Goal: Task Accomplishment & Management: Use online tool/utility

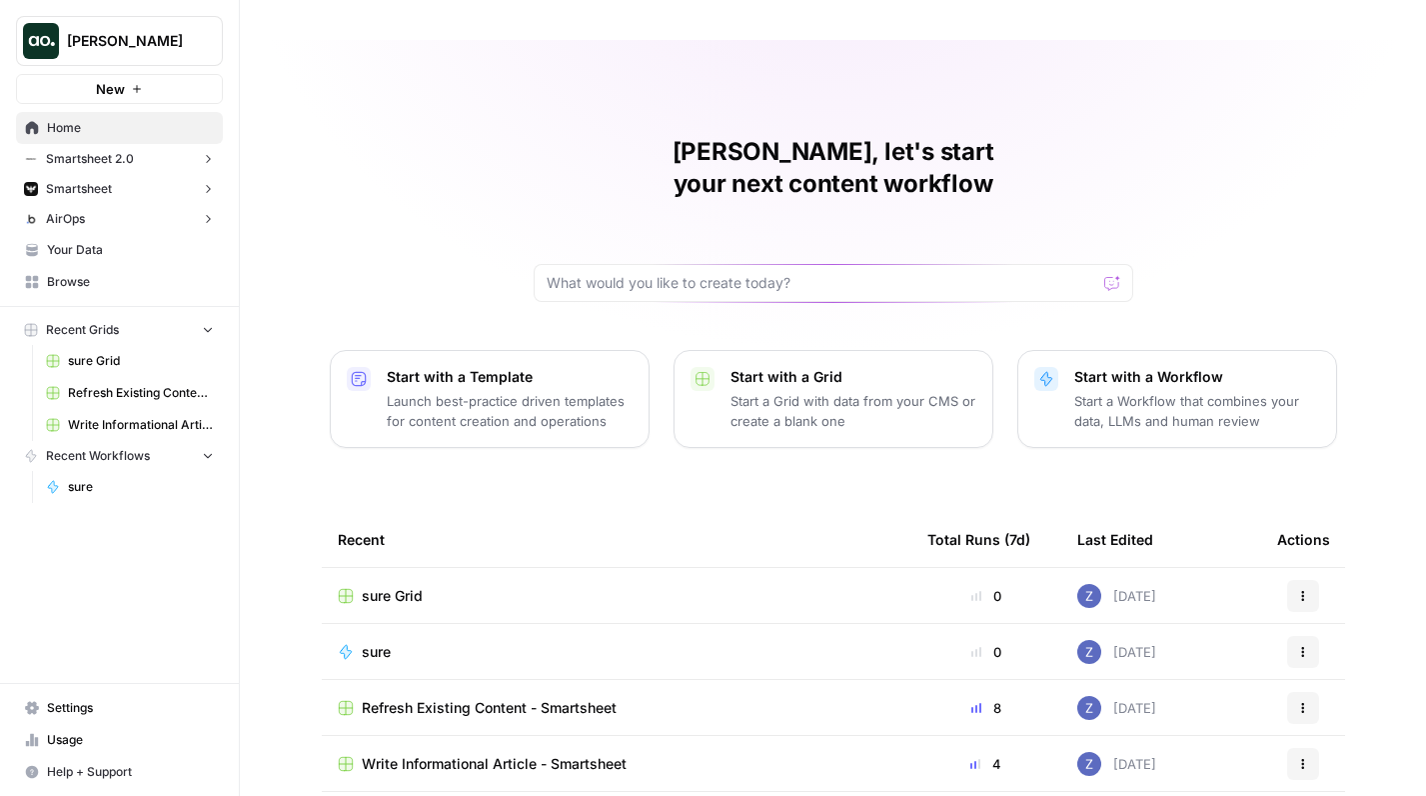
click at [113, 181] on button "Smartsheet" at bounding box center [119, 189] width 207 height 30
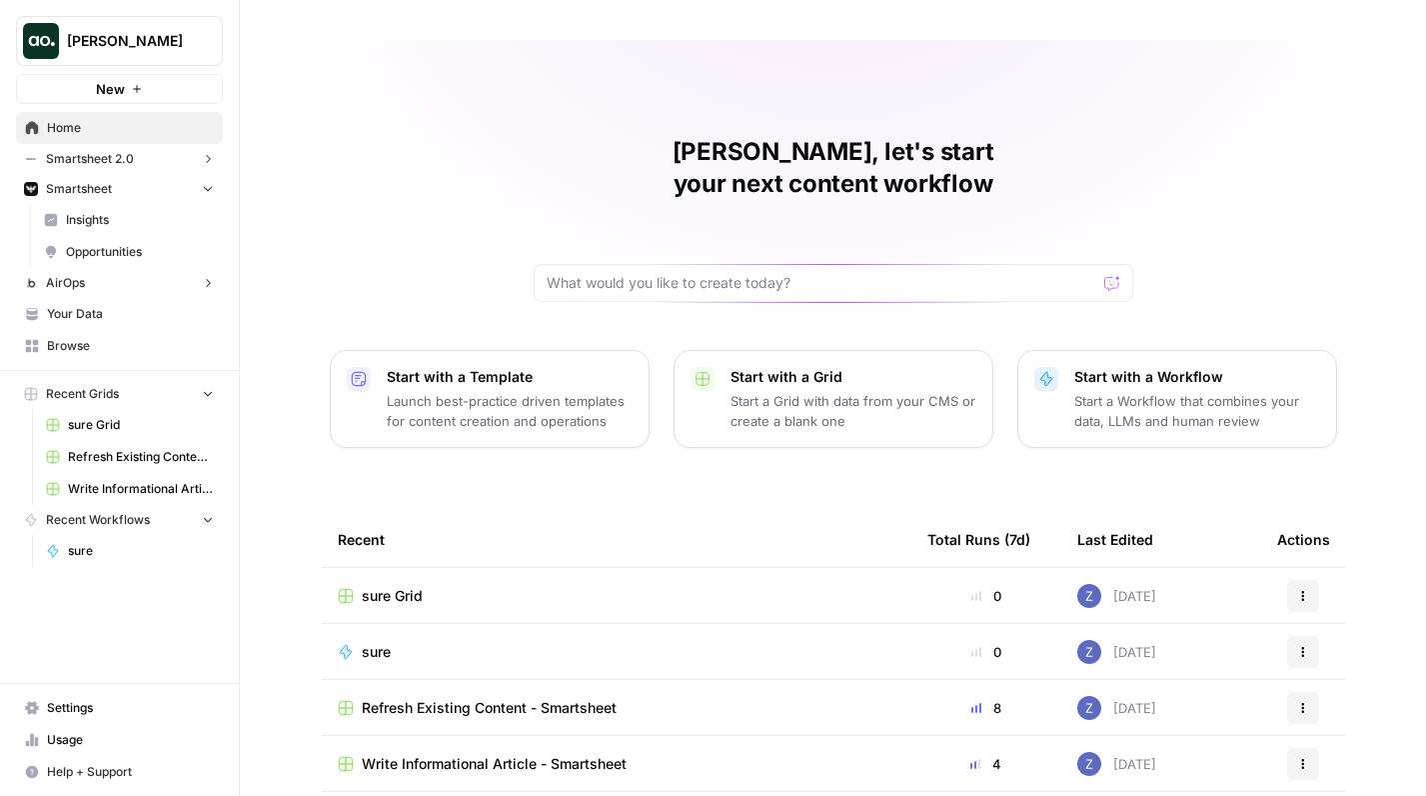
click at [114, 209] on link "Insights" at bounding box center [129, 220] width 188 height 32
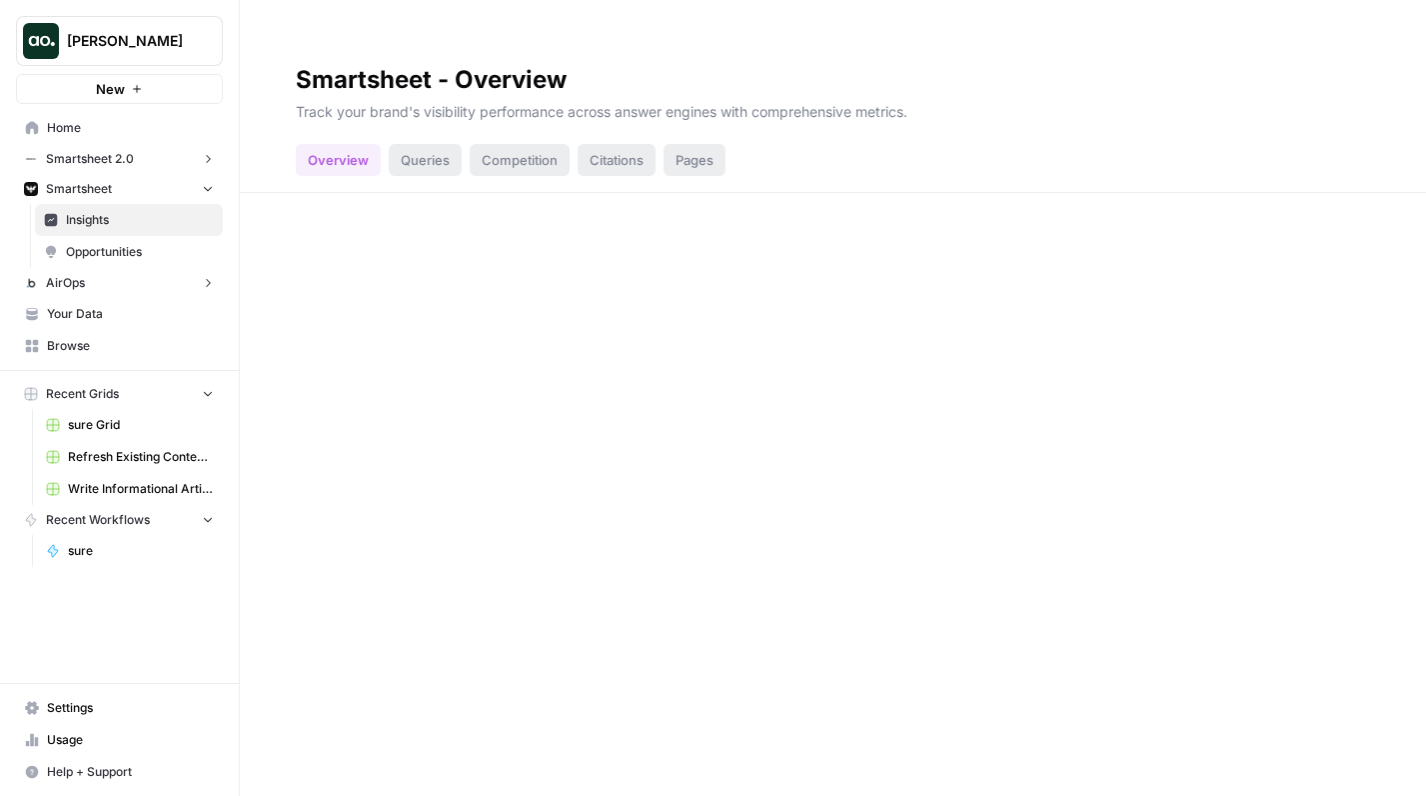
click at [147, 167] on button "Smartsheet 2.0" at bounding box center [119, 159] width 207 height 30
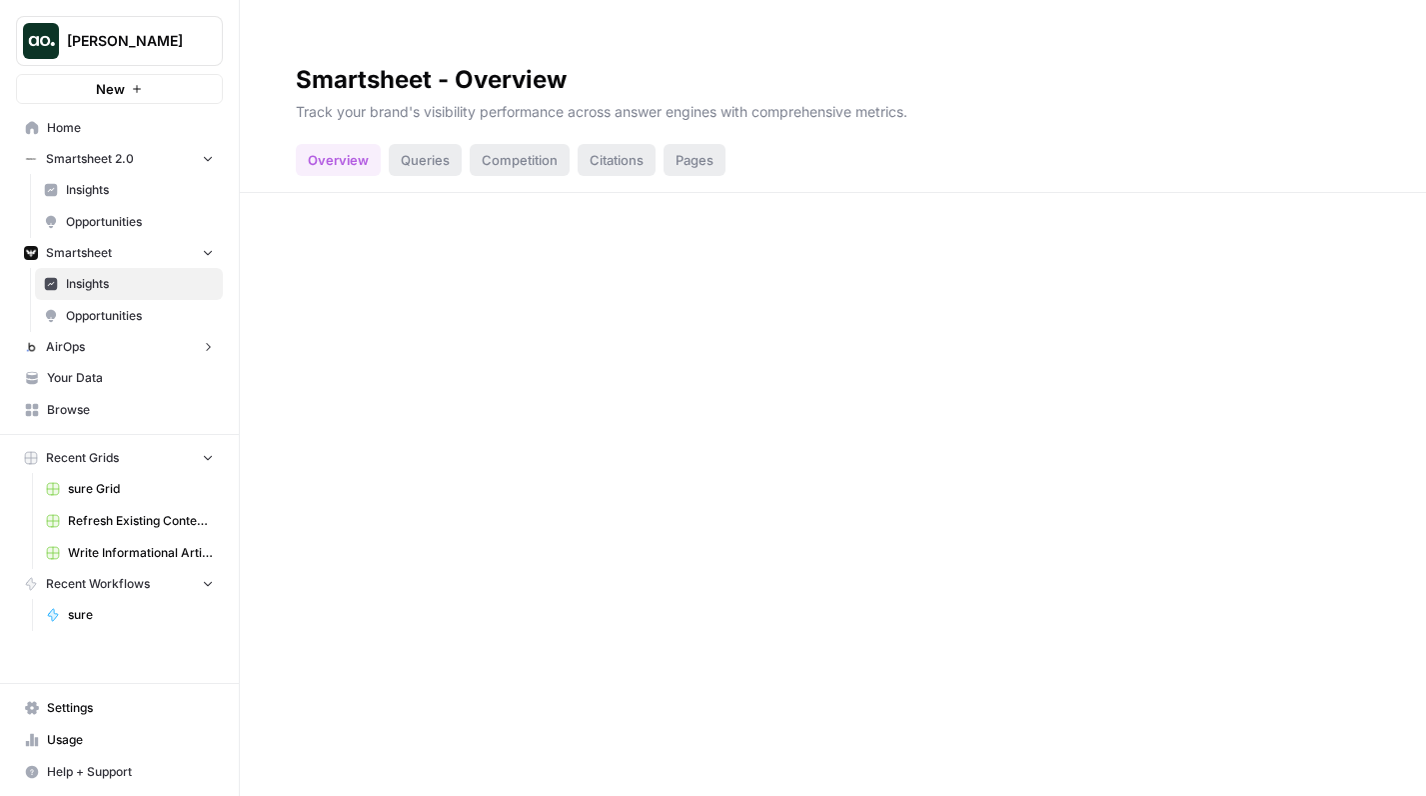
click at [133, 195] on span "Insights" at bounding box center [140, 190] width 148 height 18
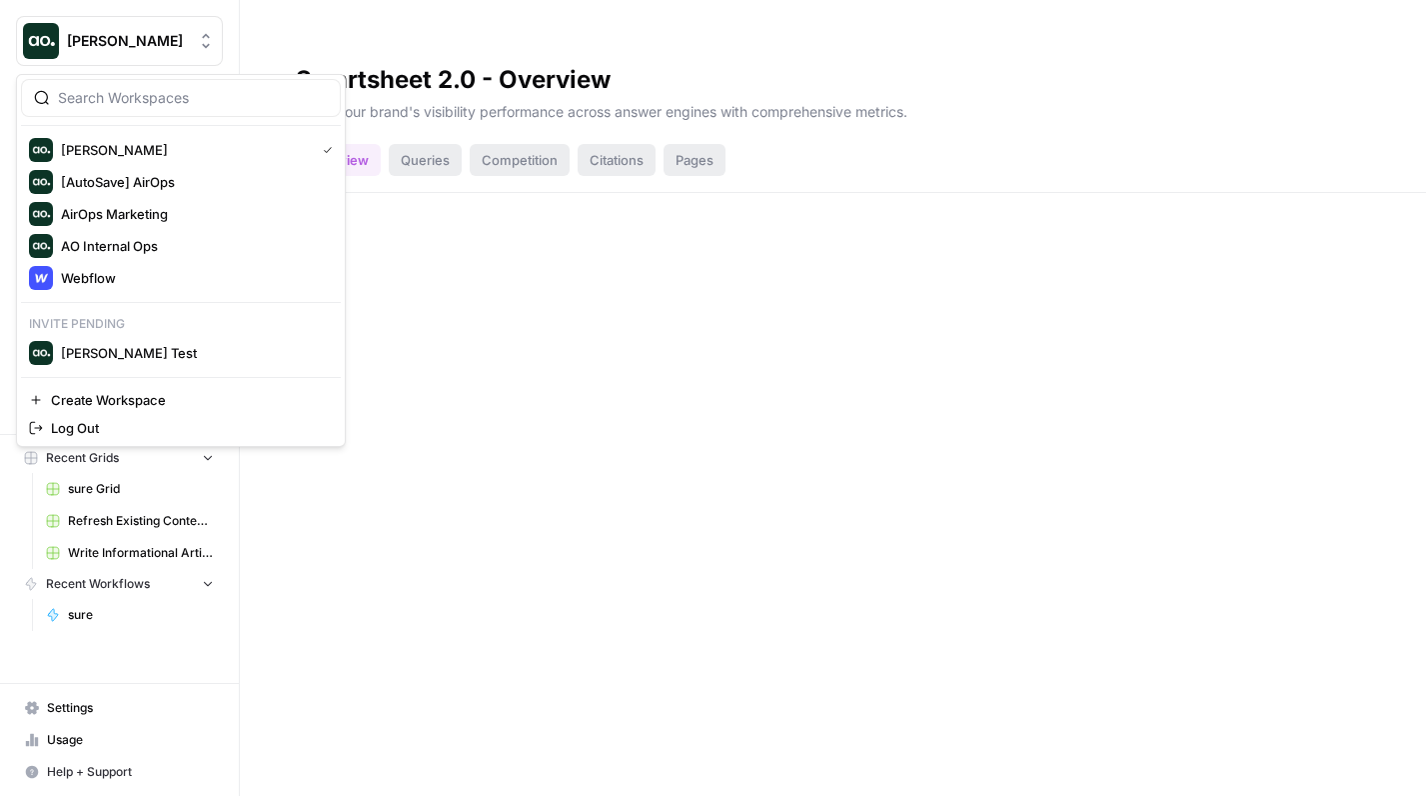
click at [143, 49] on span "[PERSON_NAME]" at bounding box center [127, 41] width 121 height 20
click at [103, 271] on span "Webflow" at bounding box center [193, 278] width 264 height 20
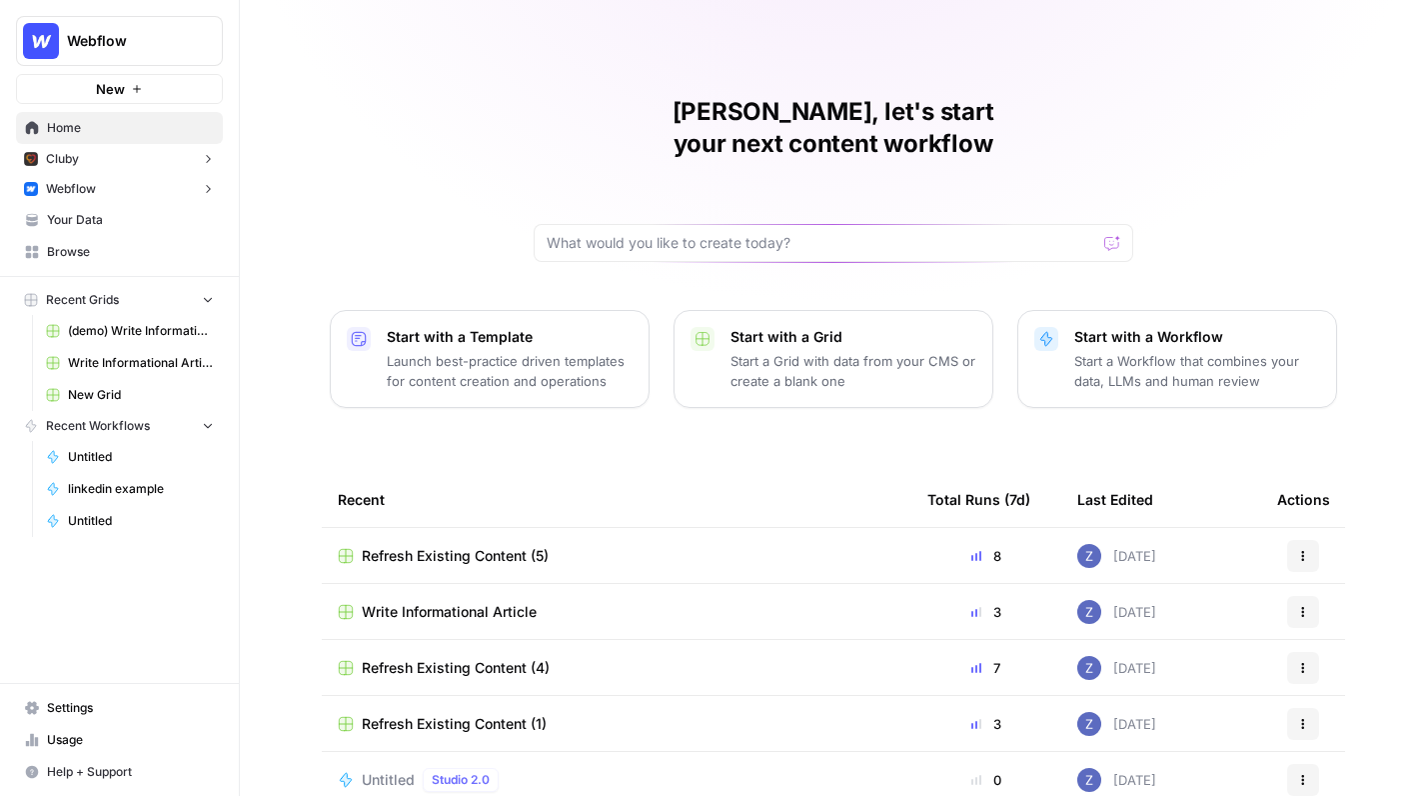
click at [144, 184] on button "Webflow" at bounding box center [119, 189] width 207 height 30
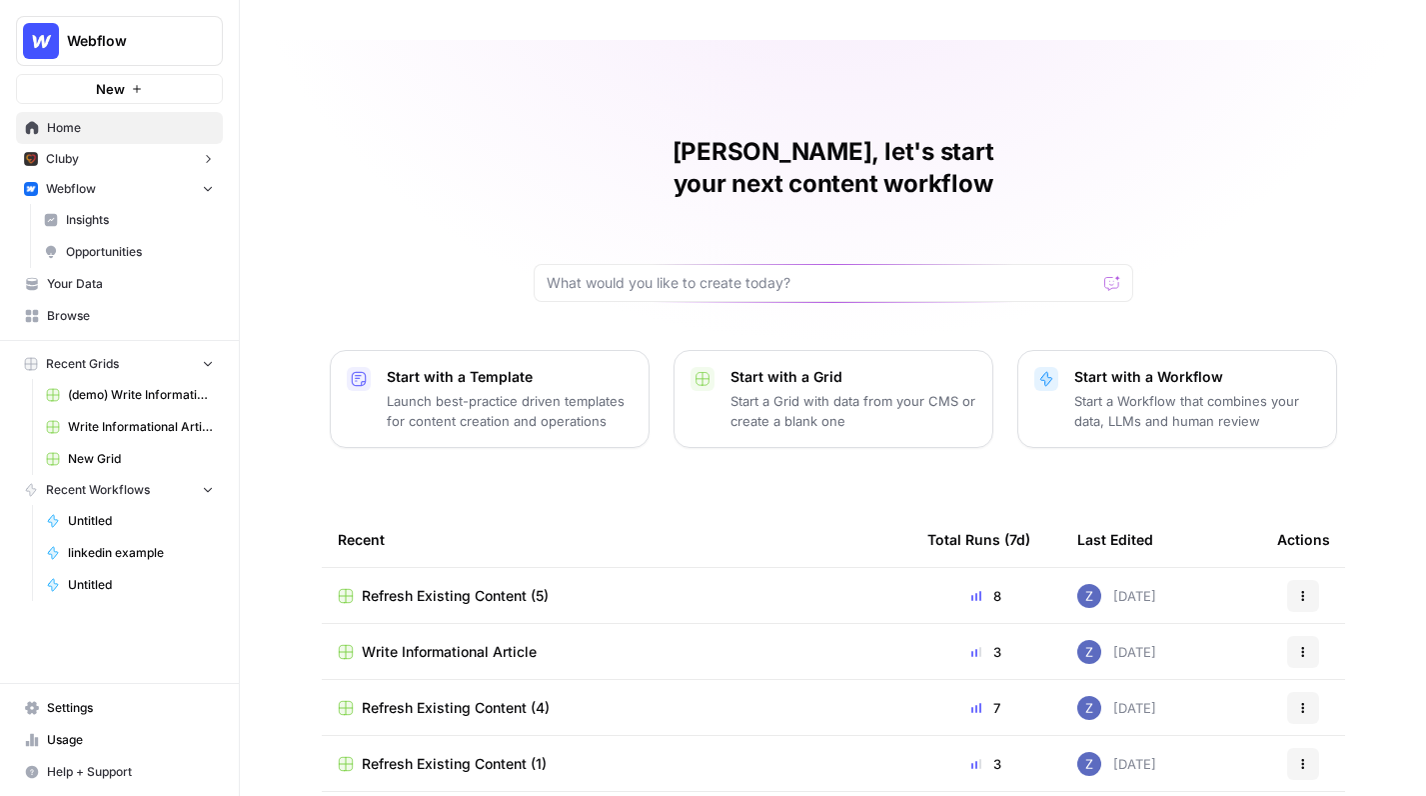
click at [140, 214] on span "Insights" at bounding box center [140, 220] width 148 height 18
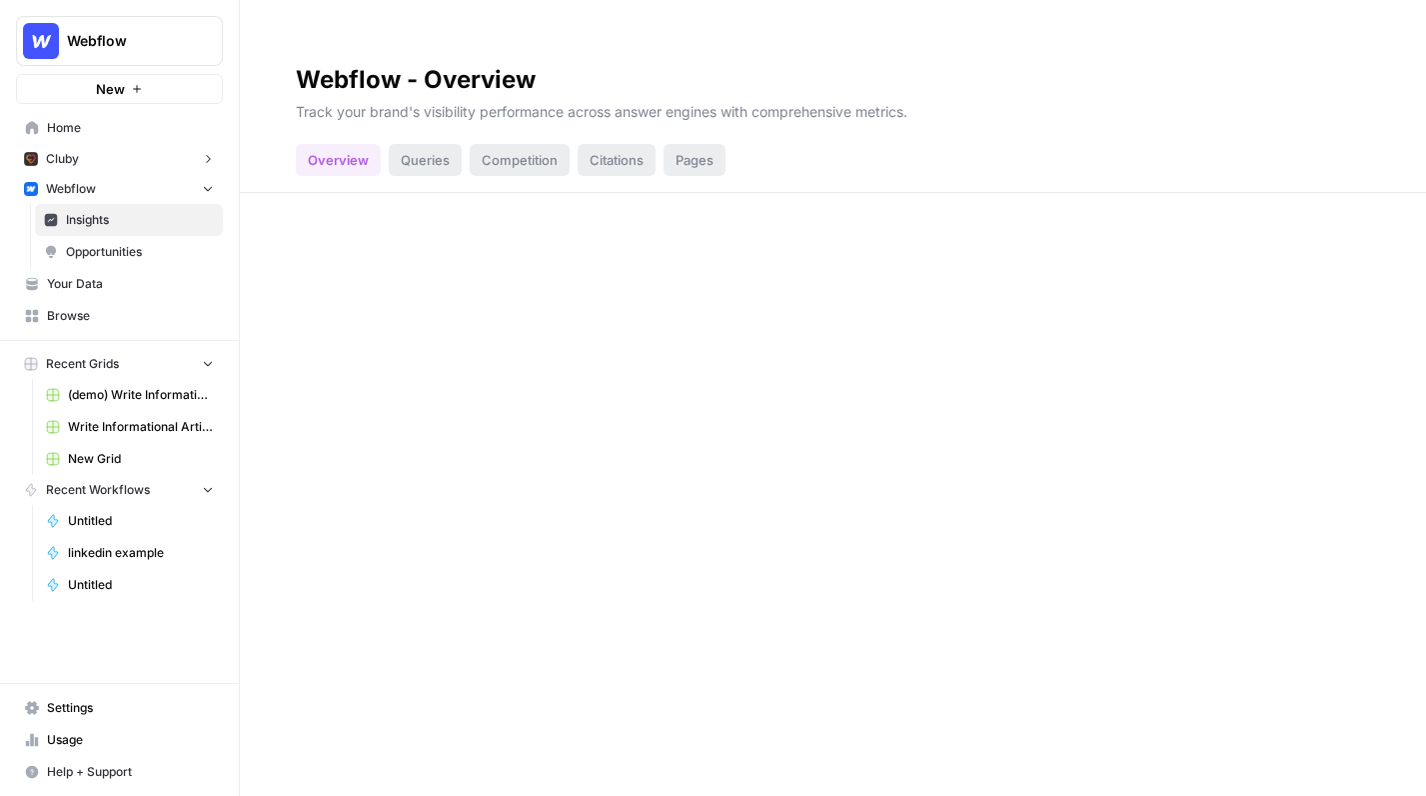
click at [181, 251] on span "Opportunities" at bounding box center [140, 252] width 148 height 18
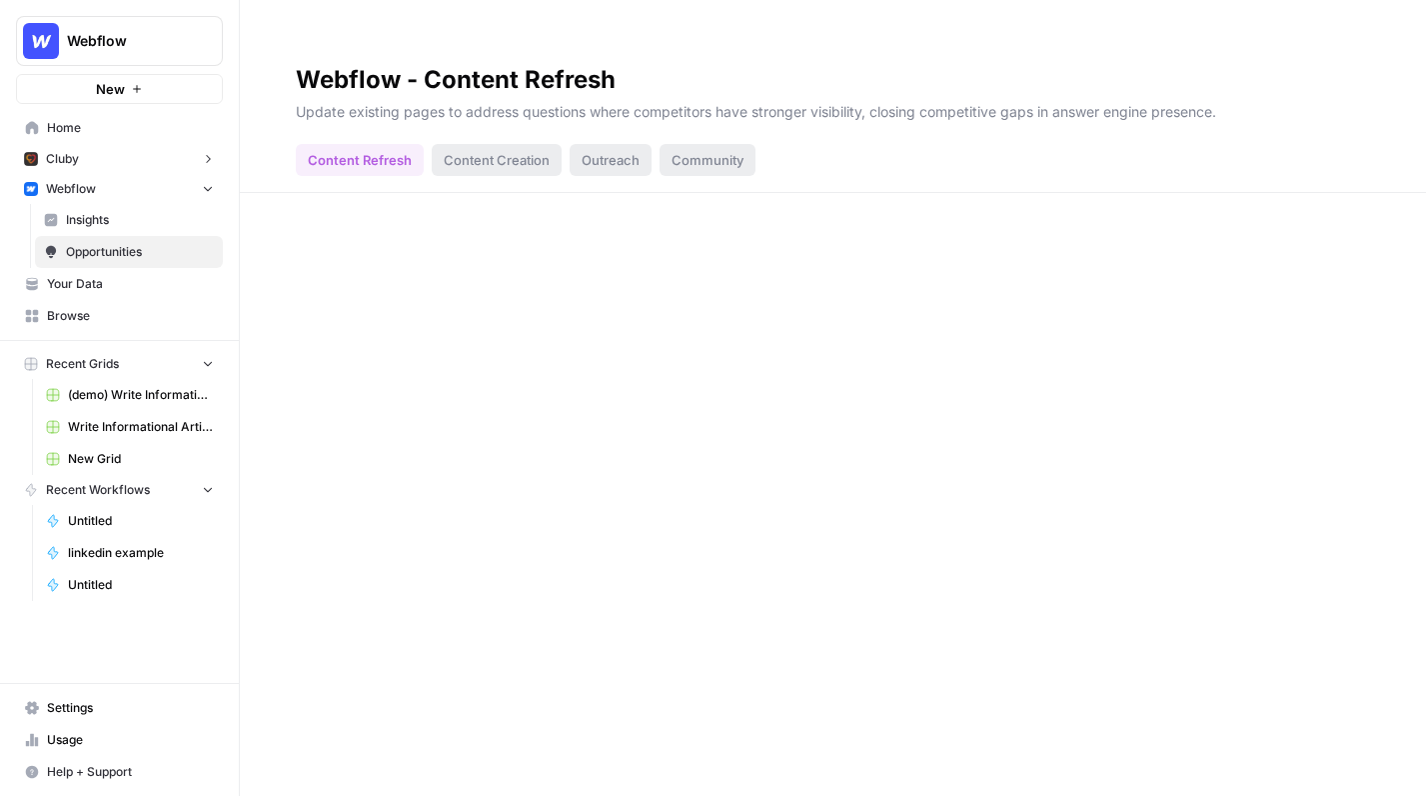
click at [96, 135] on span "Home" at bounding box center [130, 128] width 167 height 18
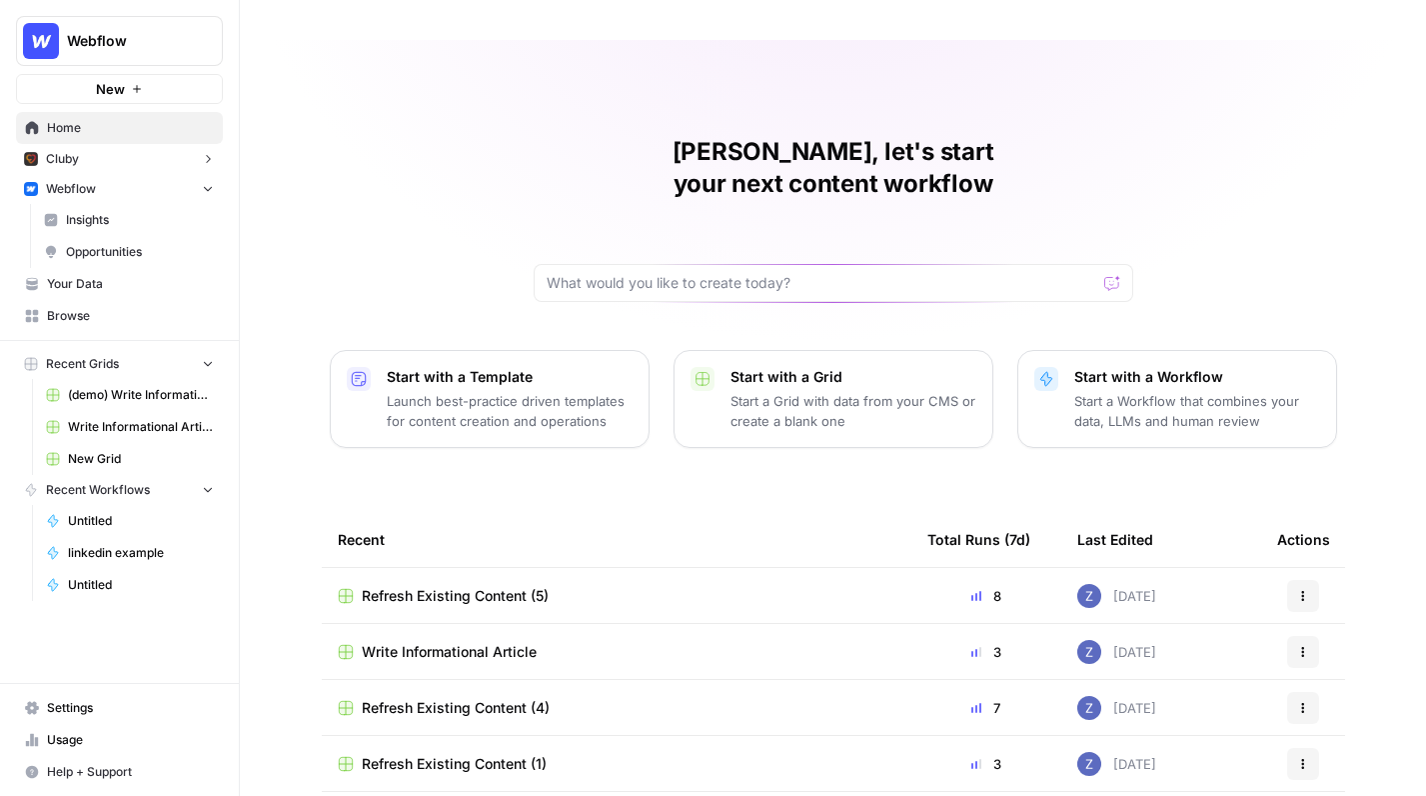
click at [95, 184] on span "Webflow" at bounding box center [71, 189] width 50 height 18
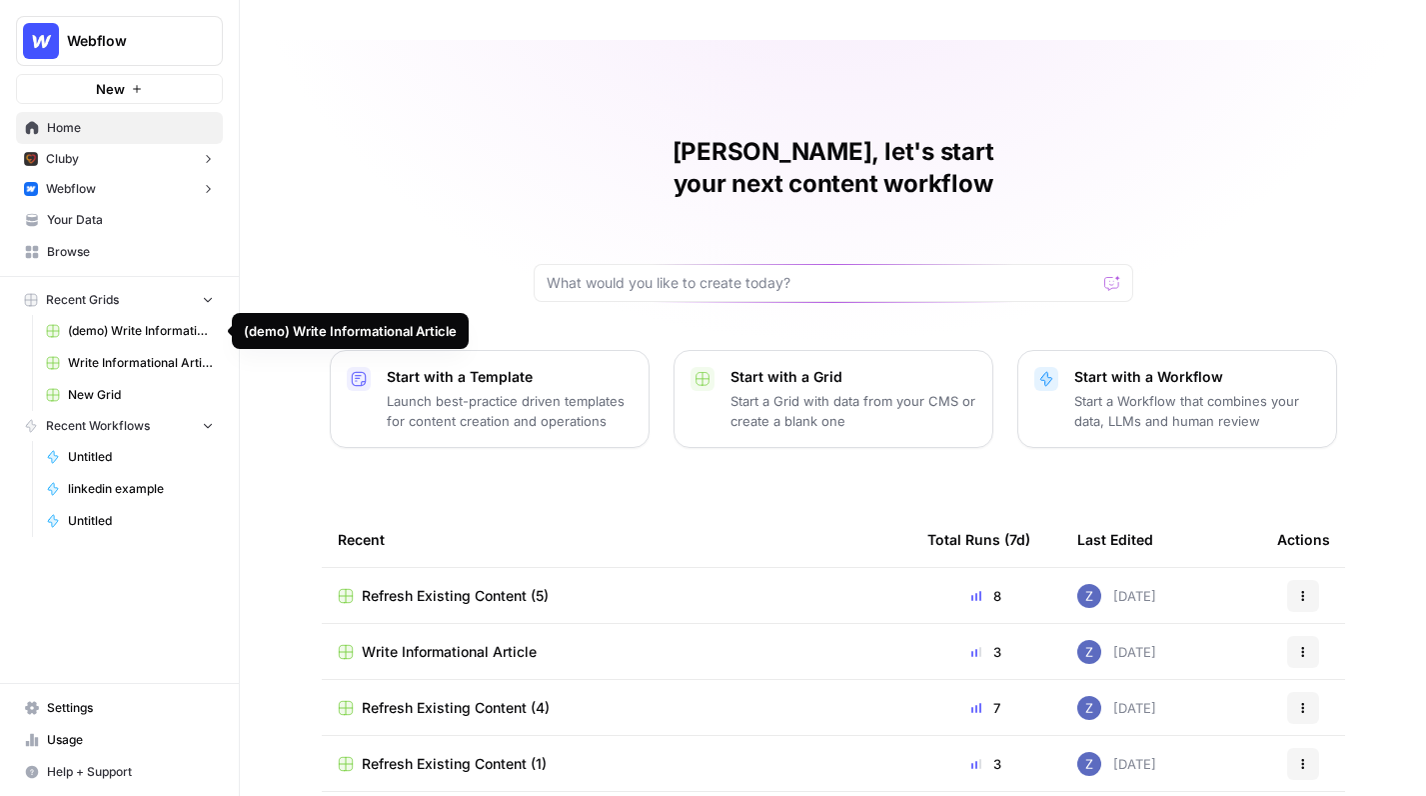
click at [136, 335] on span "(demo) Write Informational Article" at bounding box center [141, 331] width 146 height 18
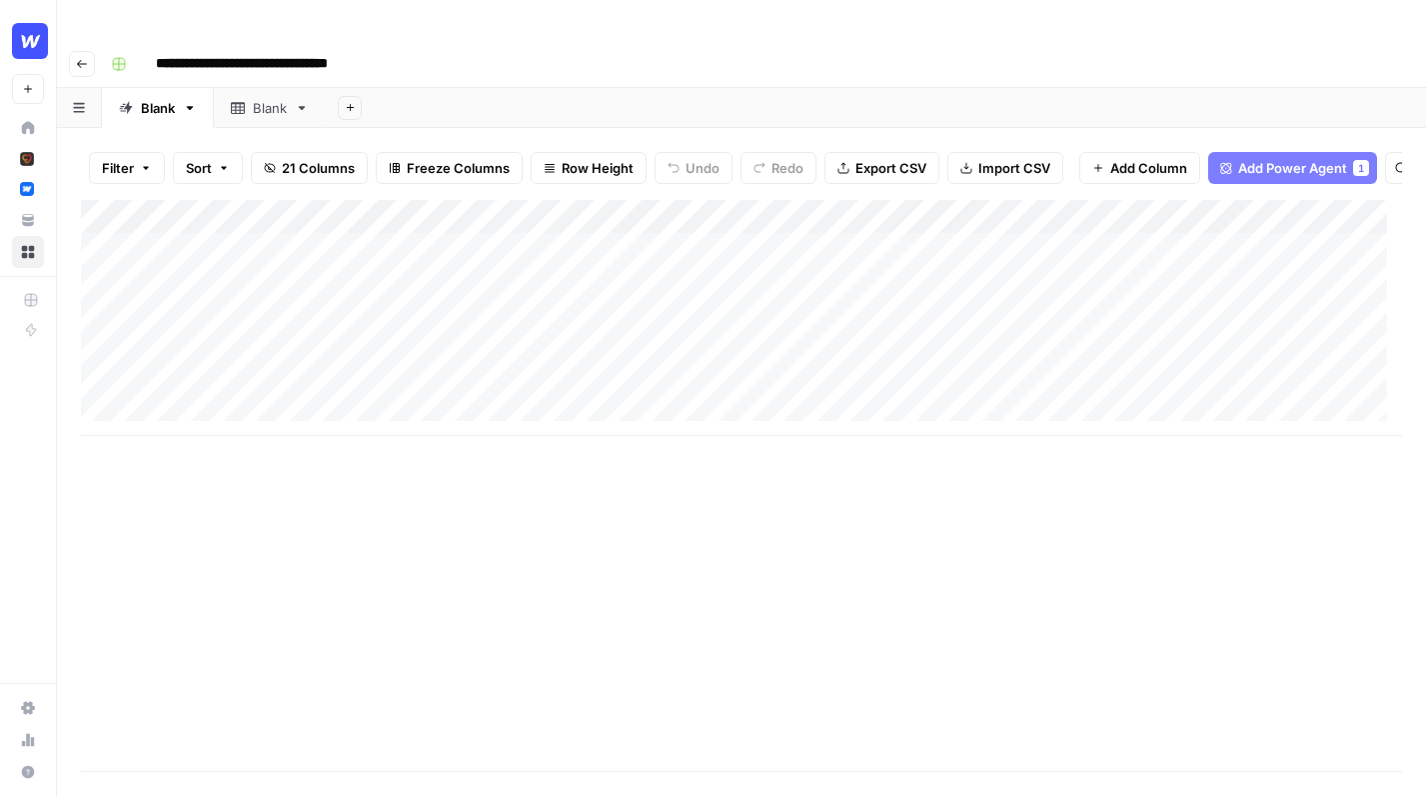
click at [205, 48] on input "**********" at bounding box center [271, 64] width 248 height 32
click at [206, 48] on input "**********" at bounding box center [271, 64] width 248 height 32
type input "**********"
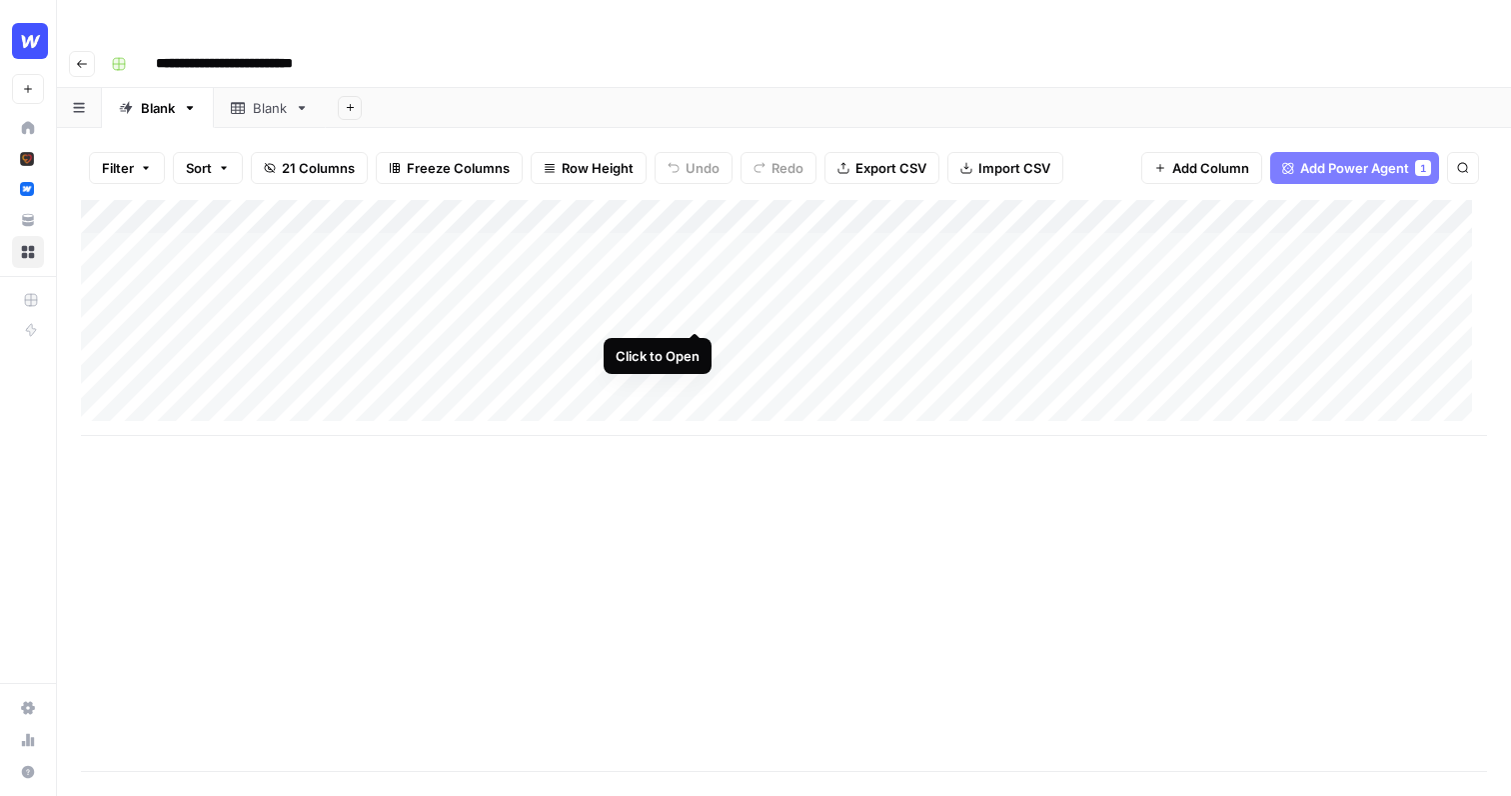
click at [696, 307] on div "Add Column" at bounding box center [784, 318] width 1406 height 236
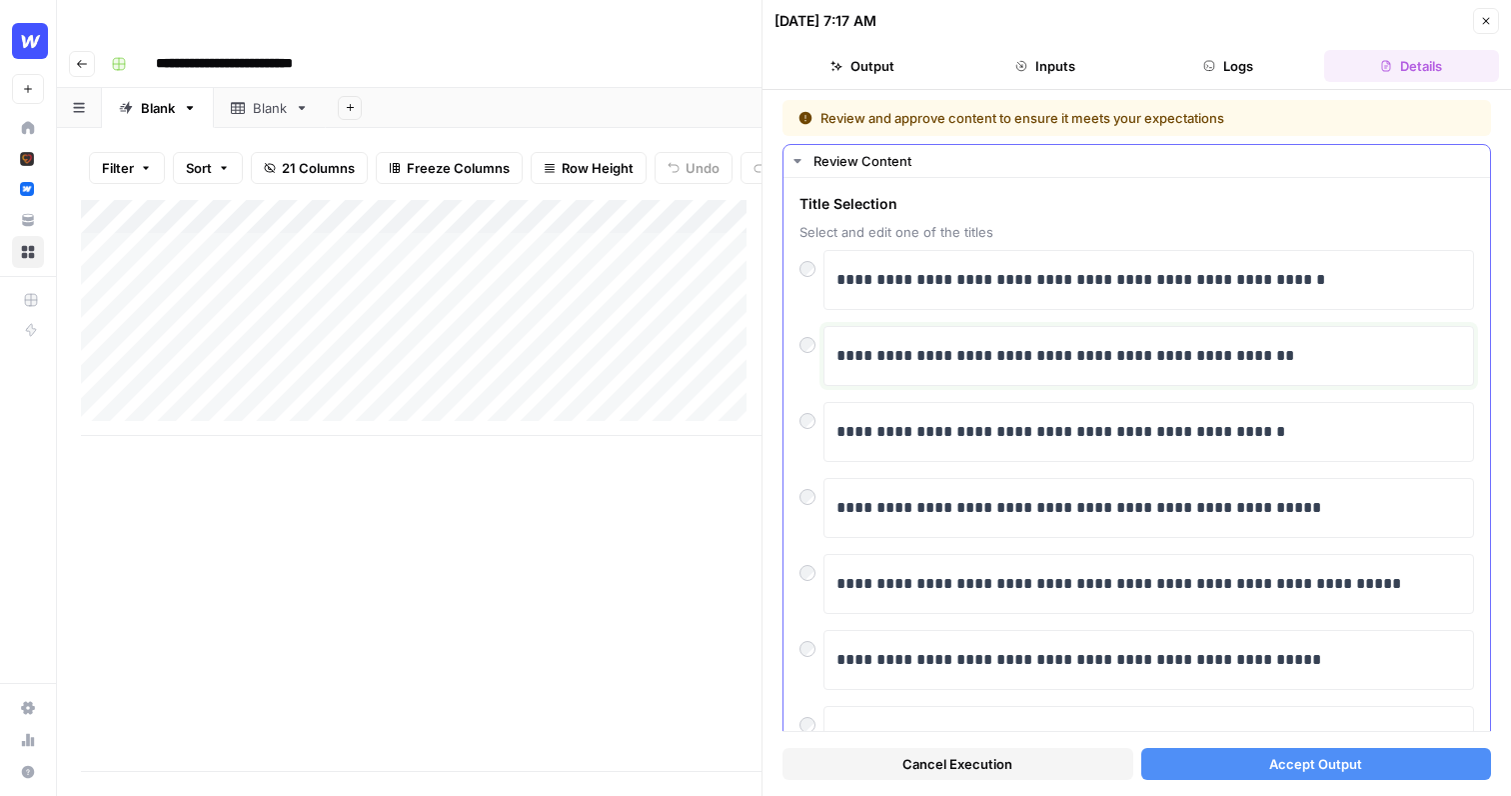
click at [1088, 355] on p "**********" at bounding box center [1142, 356] width 610 height 26
click at [1222, 762] on button "Accept Output" at bounding box center [1316, 764] width 351 height 32
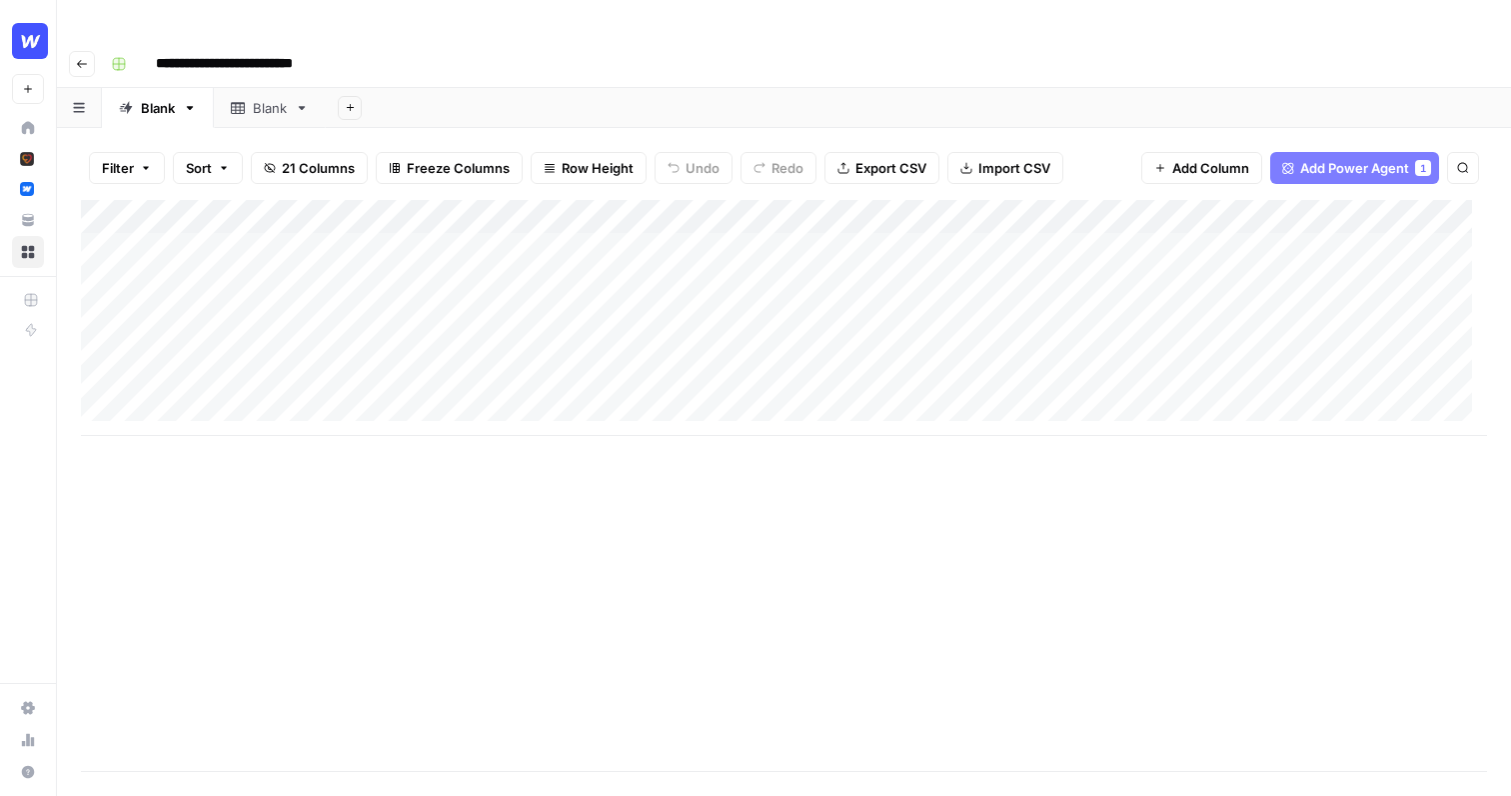
click at [672, 200] on div "Add Column" at bounding box center [784, 318] width 1406 height 236
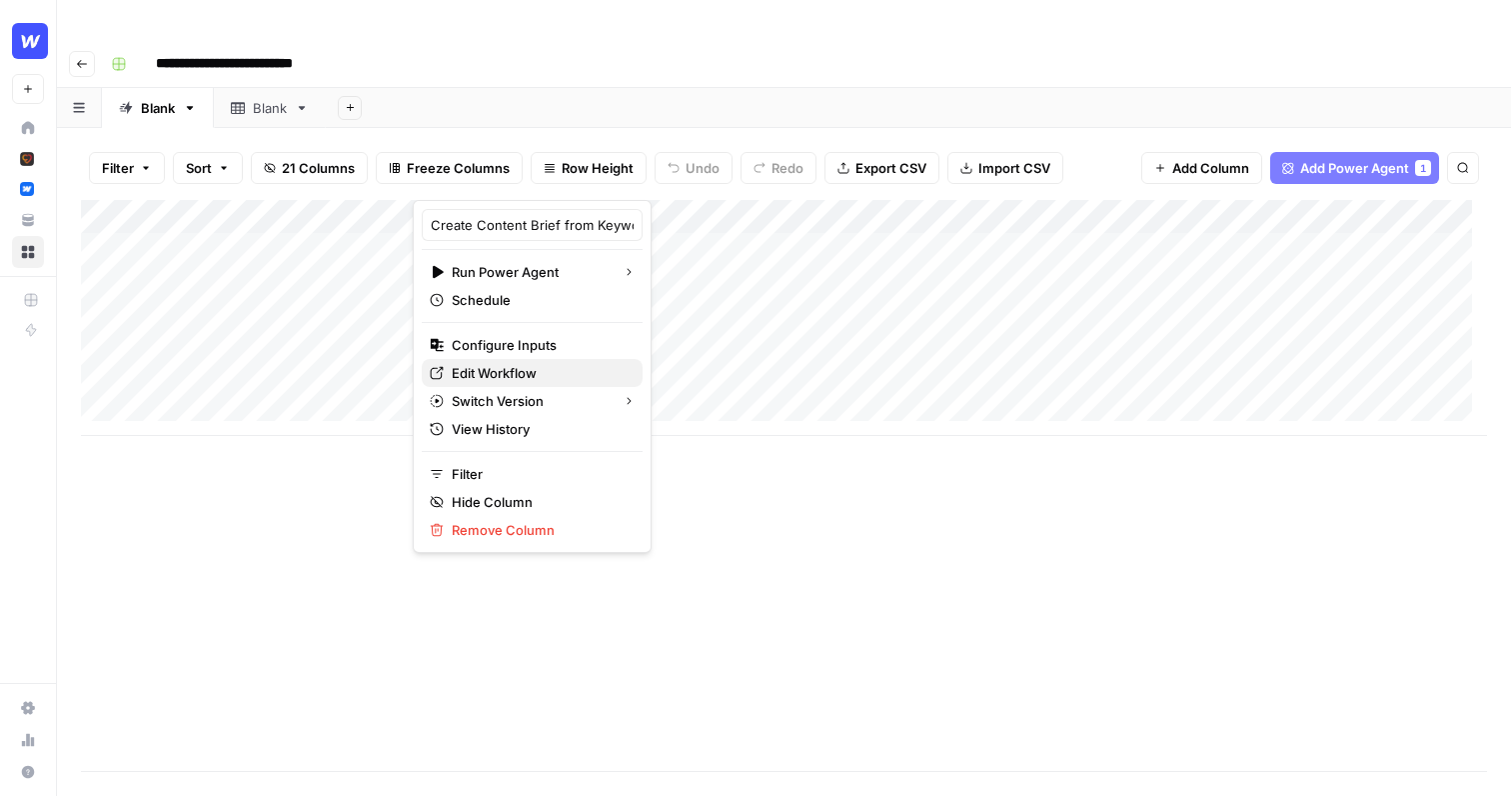
click at [530, 373] on span "Edit Workflow" at bounding box center [539, 373] width 175 height 20
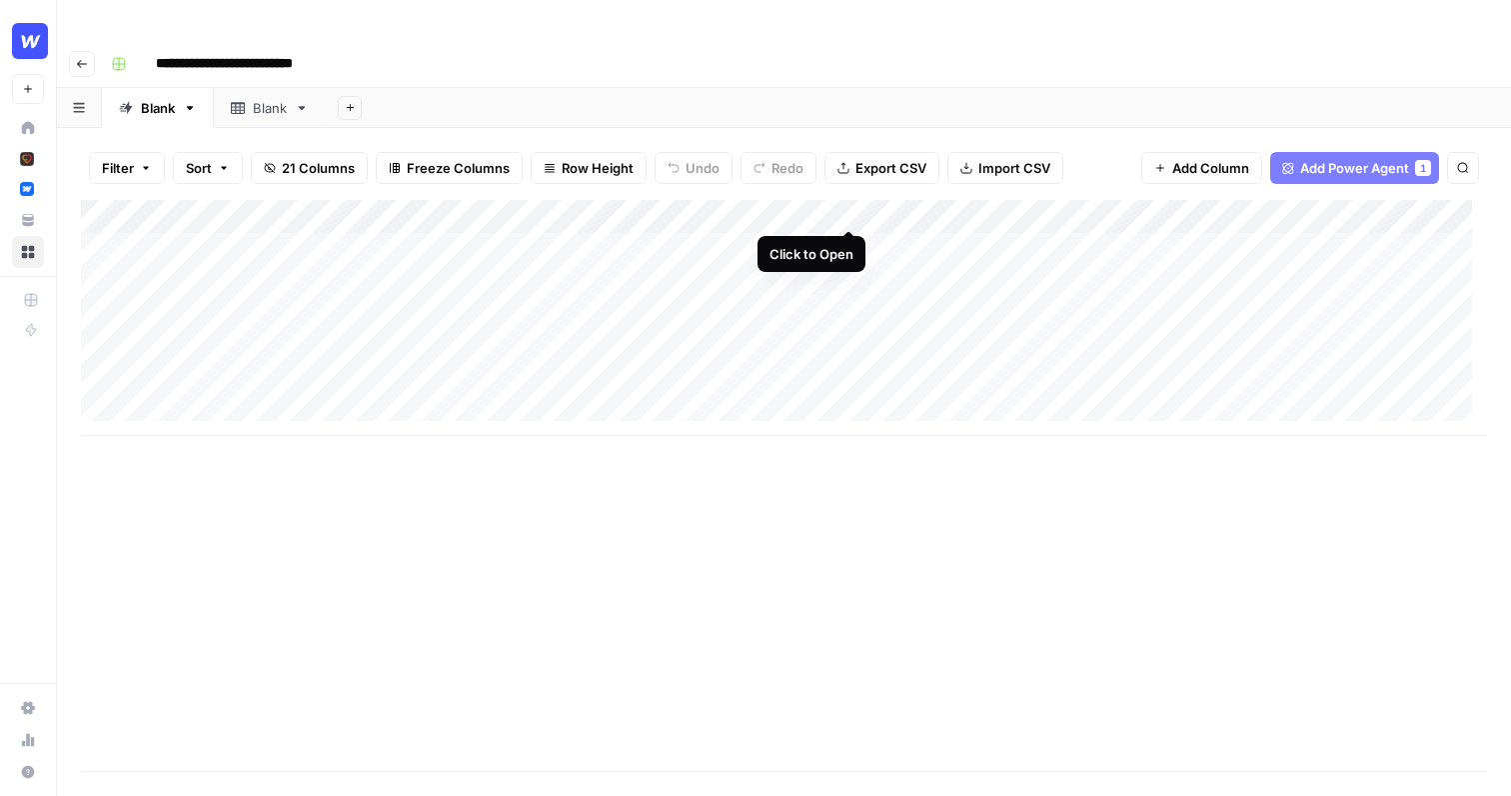
click at [849, 205] on div "Add Column" at bounding box center [784, 318] width 1406 height 236
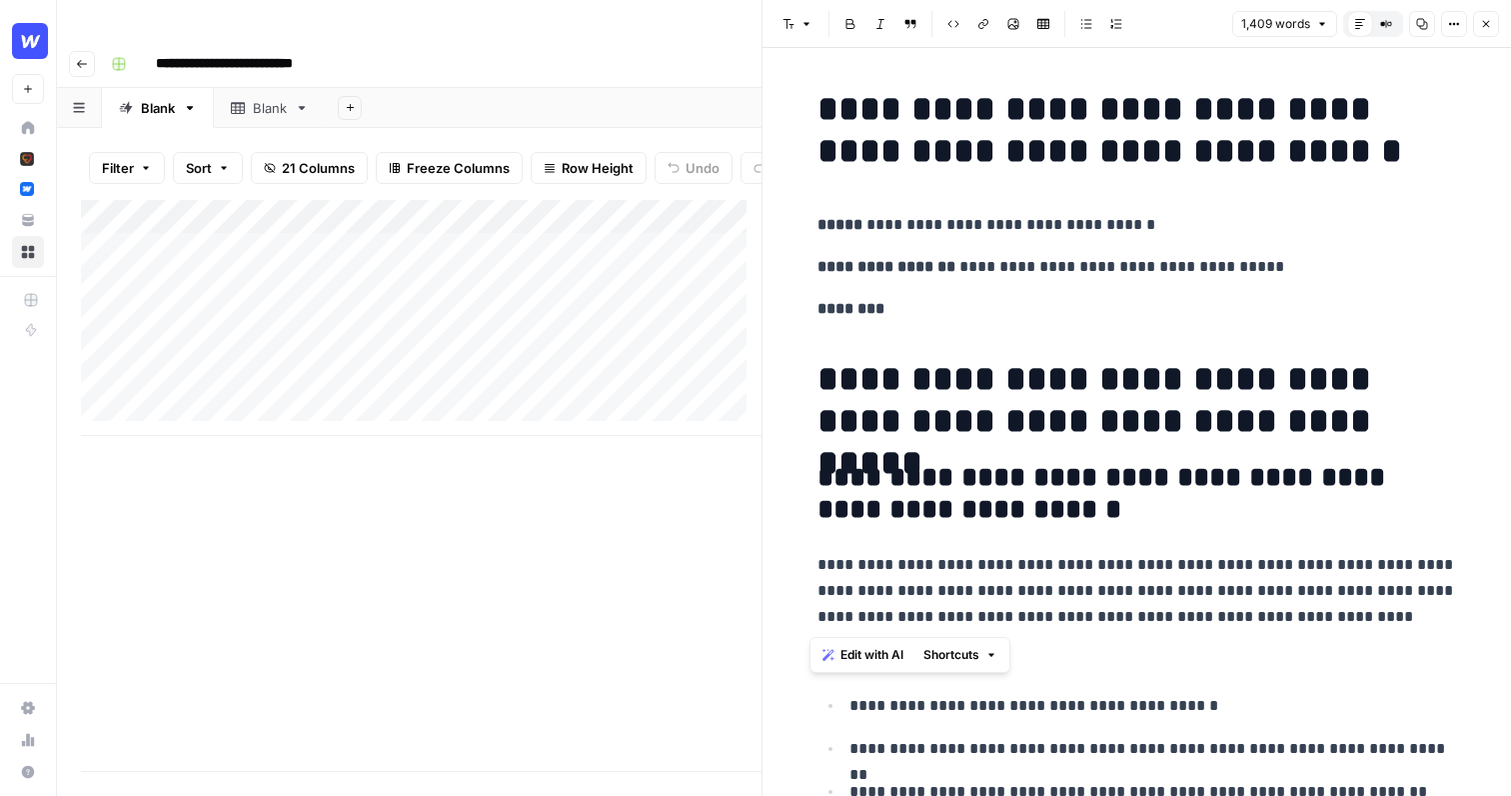
drag, startPoint x: 1336, startPoint y: 614, endPoint x: 809, endPoint y: 561, distance: 530.4
click at [818, 561] on p "**********" at bounding box center [1138, 591] width 640 height 78
click at [953, 600] on p "**********" at bounding box center [1138, 591] width 640 height 78
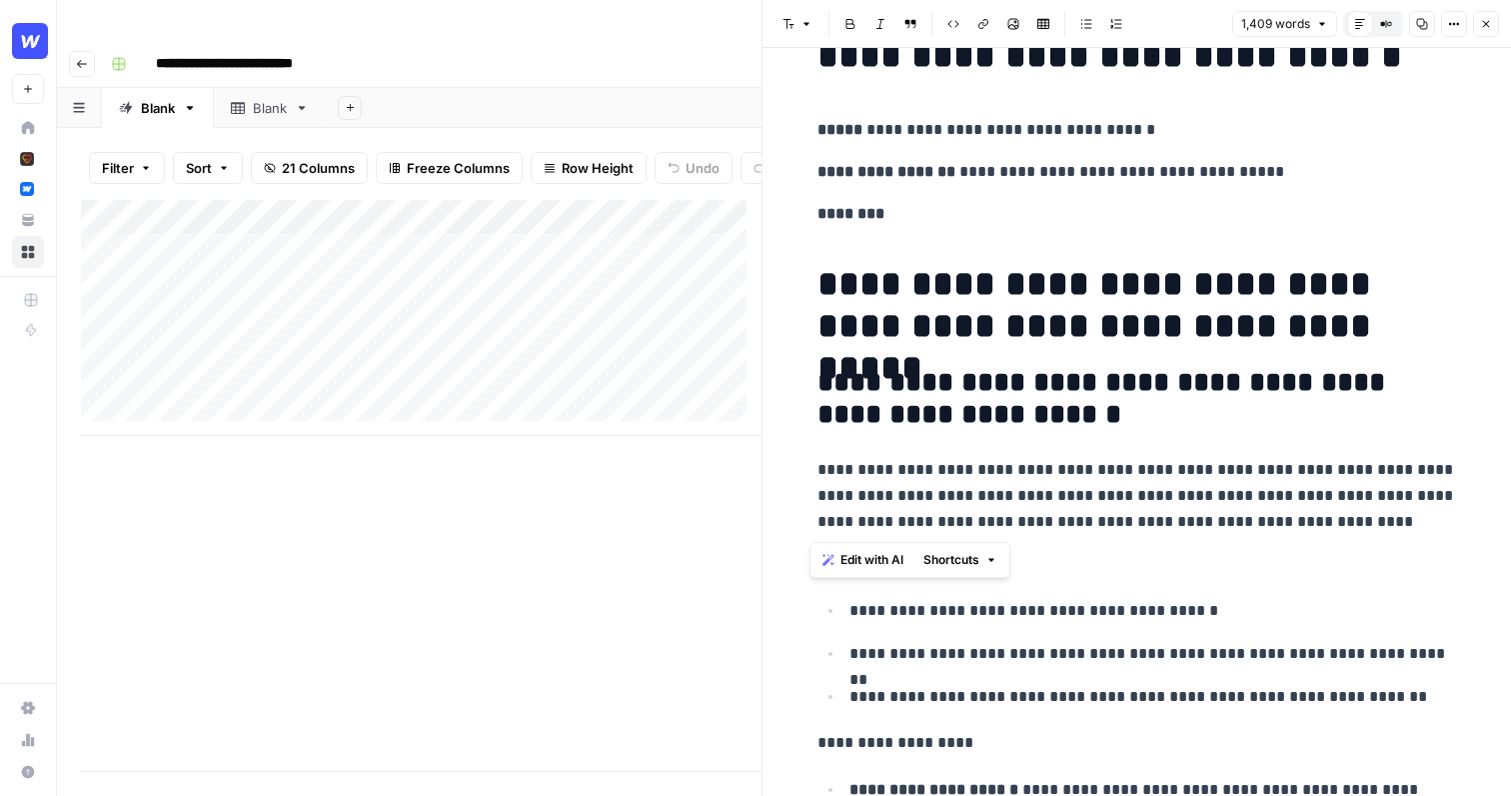
drag, startPoint x: 1331, startPoint y: 518, endPoint x: 806, endPoint y: 470, distance: 527.9
click at [872, 565] on span "Edit with AI" at bounding box center [872, 560] width 63 height 18
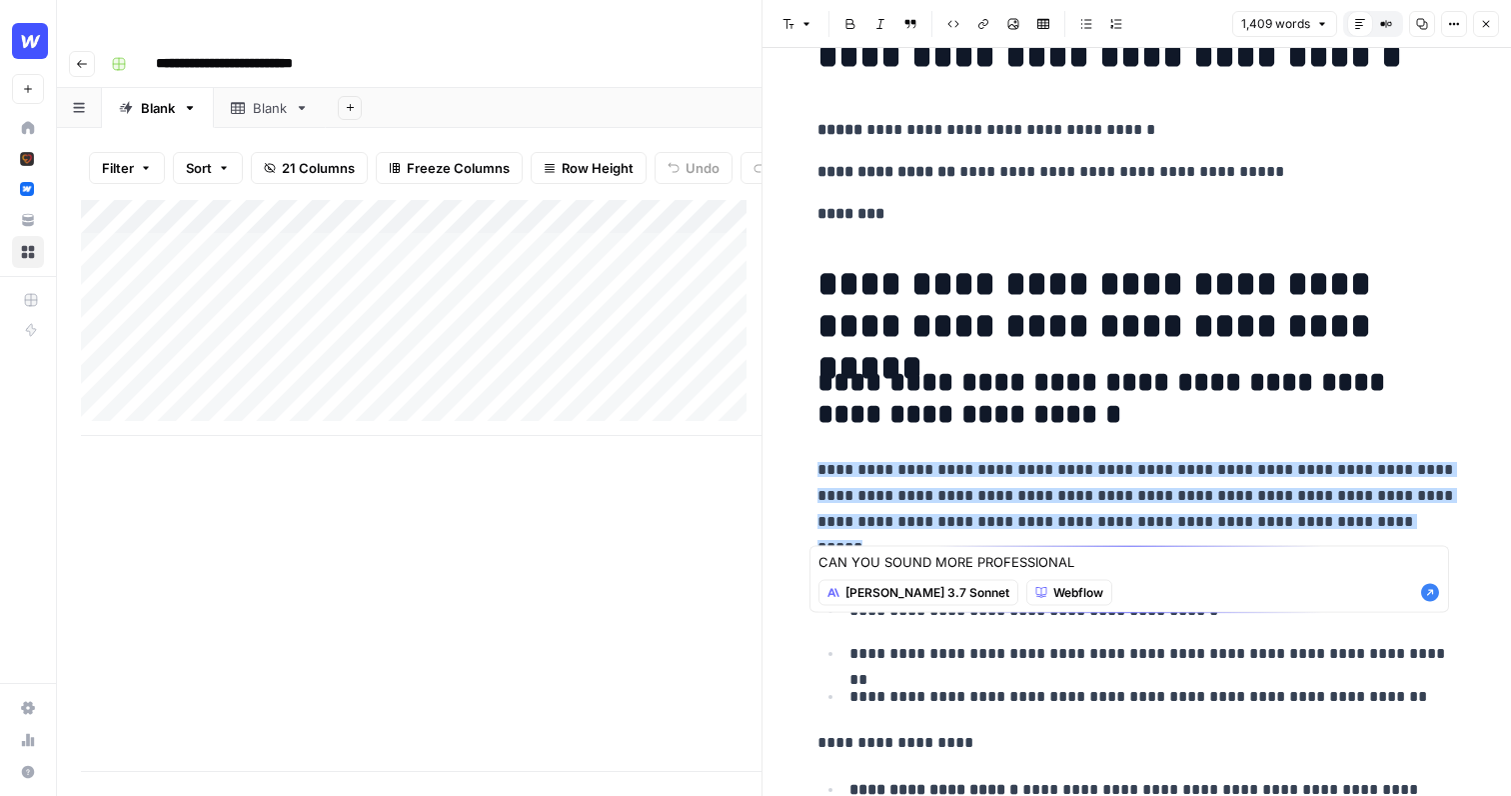
type textarea "CAN YOU SOUND MORE PROFESSIONAL"
click at [1425, 598] on icon "button" at bounding box center [1430, 593] width 18 height 18
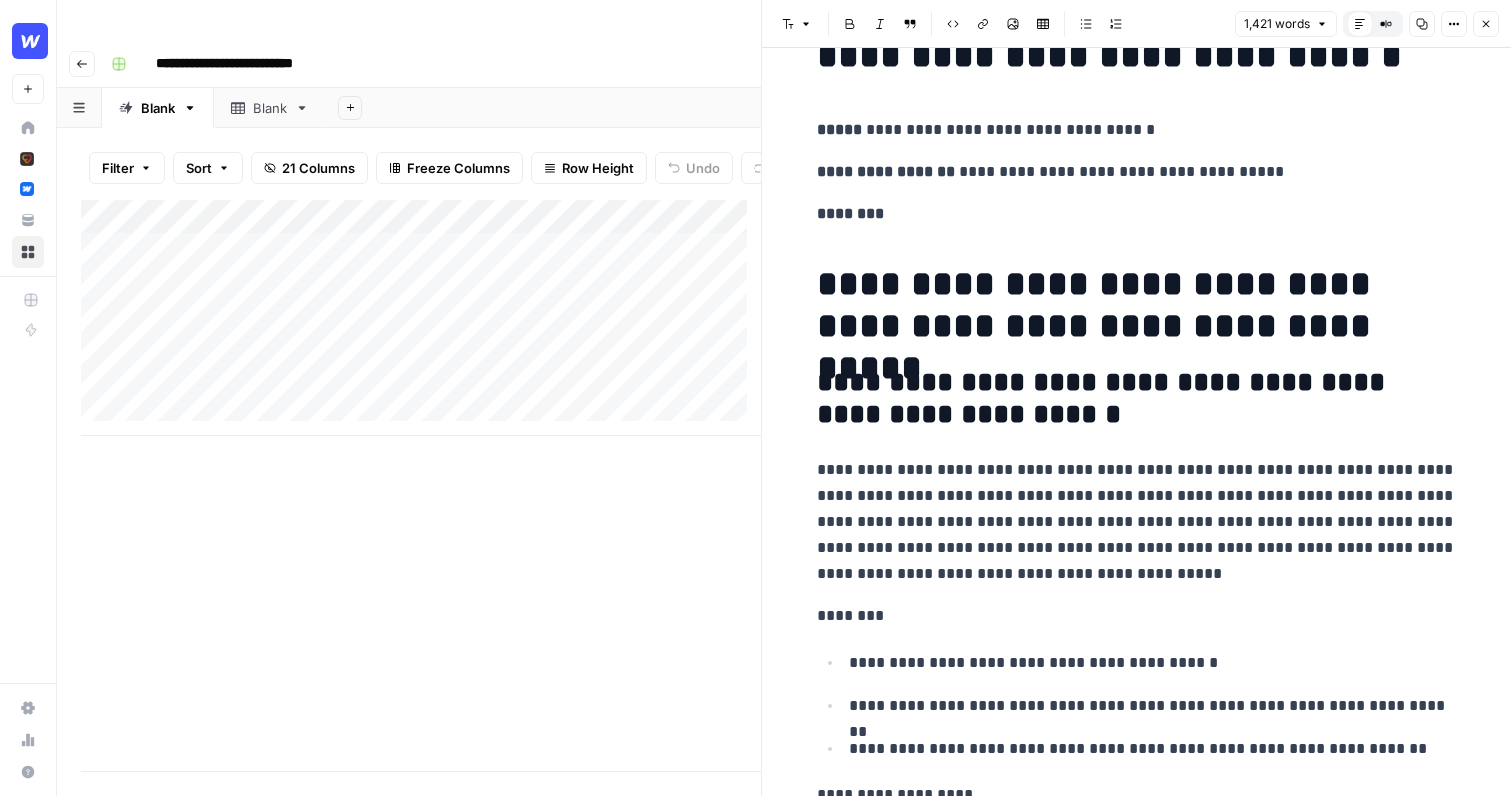
click at [1425, 28] on icon "button" at bounding box center [1486, 24] width 12 height 12
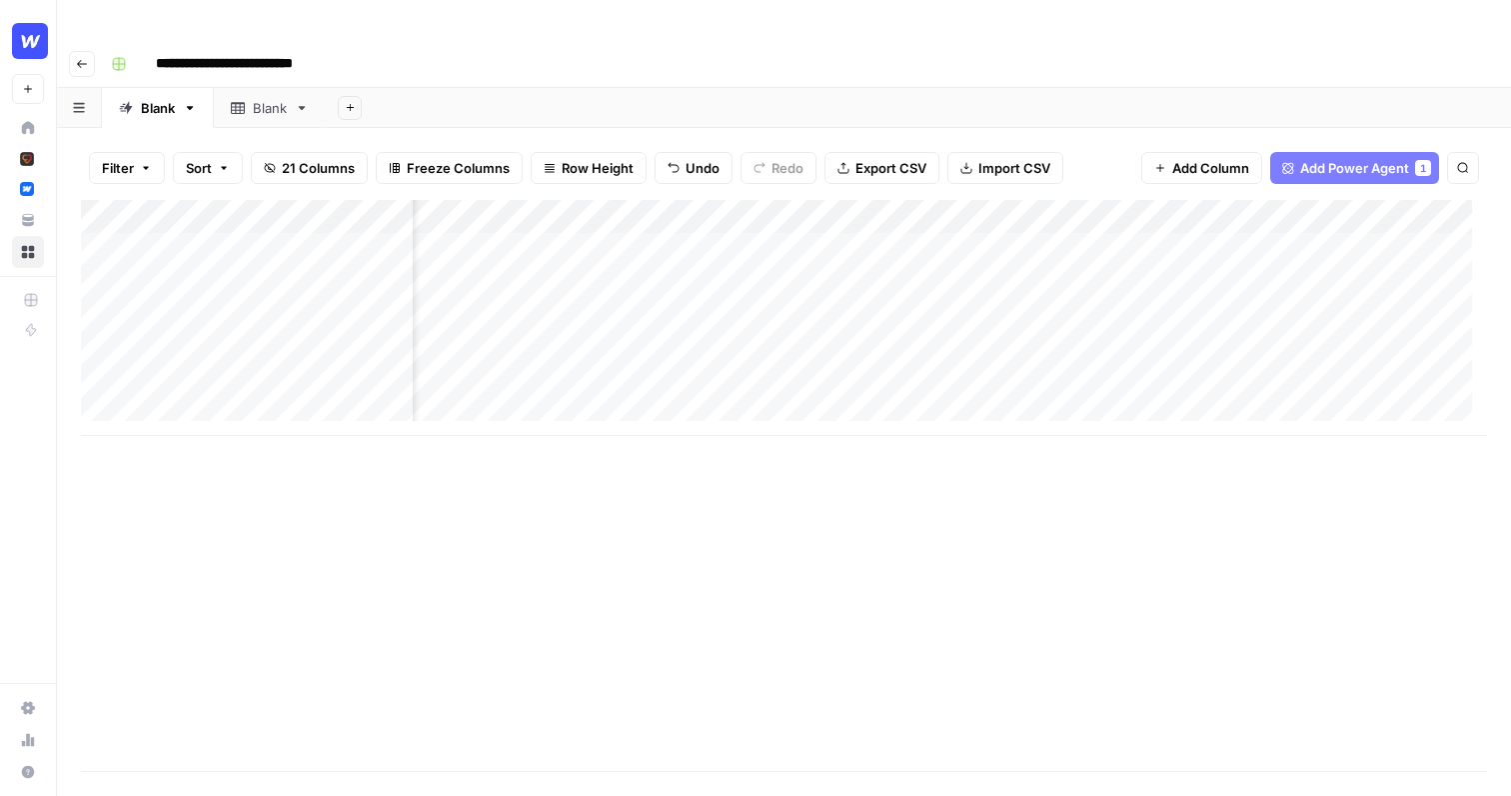
scroll to position [0, 175]
click at [960, 200] on div "Add Column" at bounding box center [784, 318] width 1406 height 236
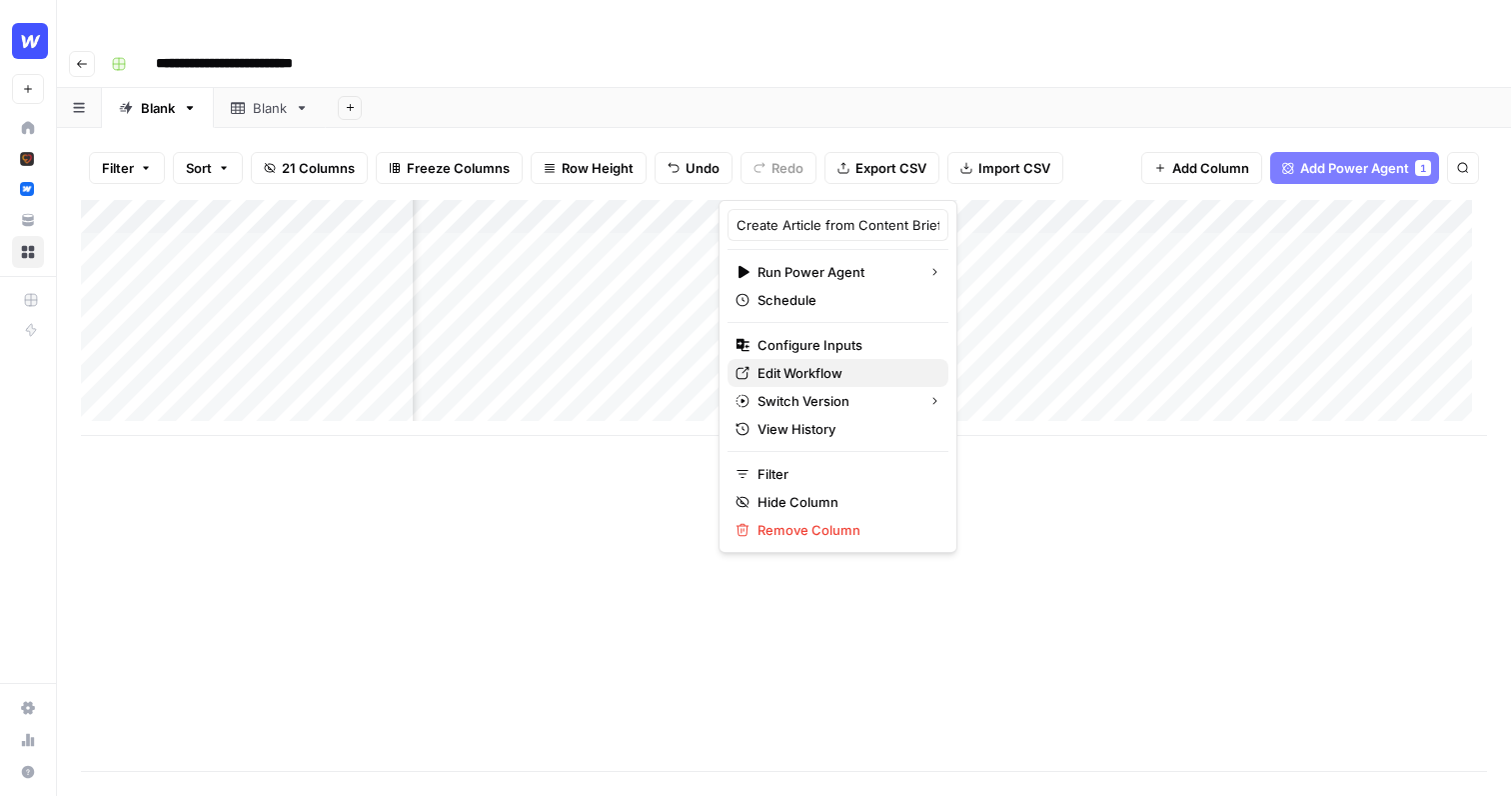
click at [821, 375] on span "Edit Workflow" at bounding box center [845, 373] width 175 height 20
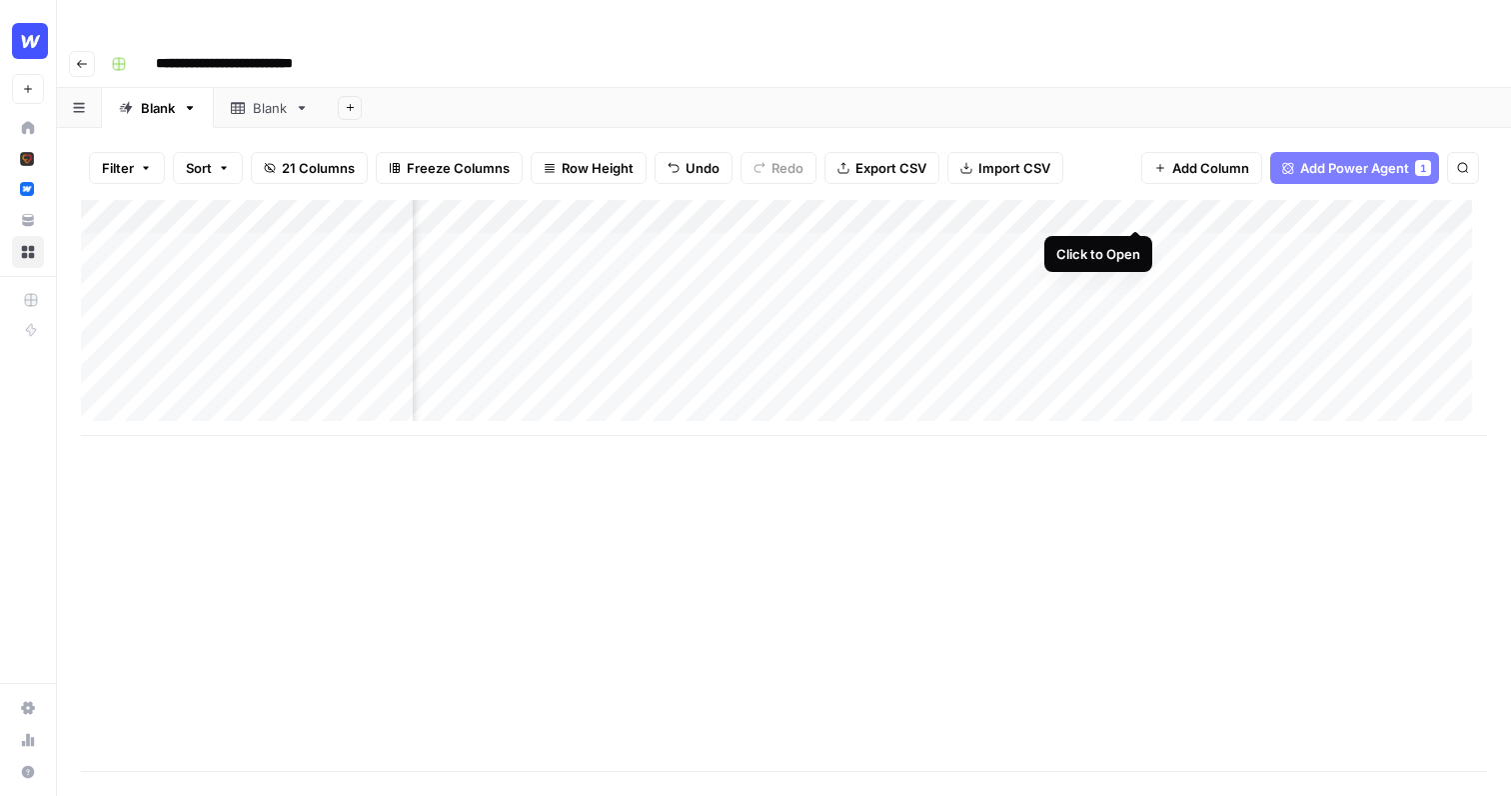
click at [1134, 208] on div "Add Column" at bounding box center [784, 318] width 1406 height 236
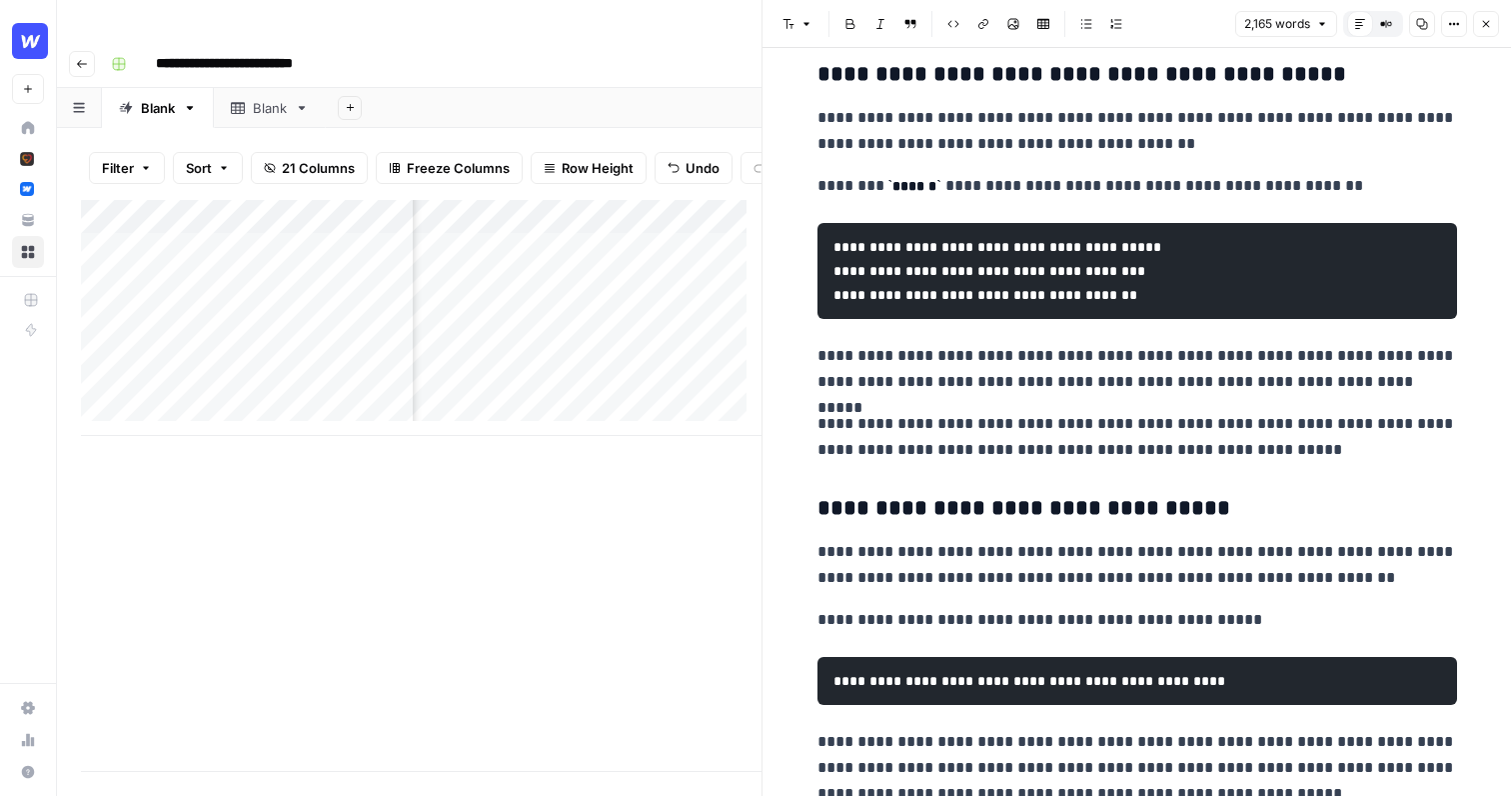
scroll to position [4051, 0]
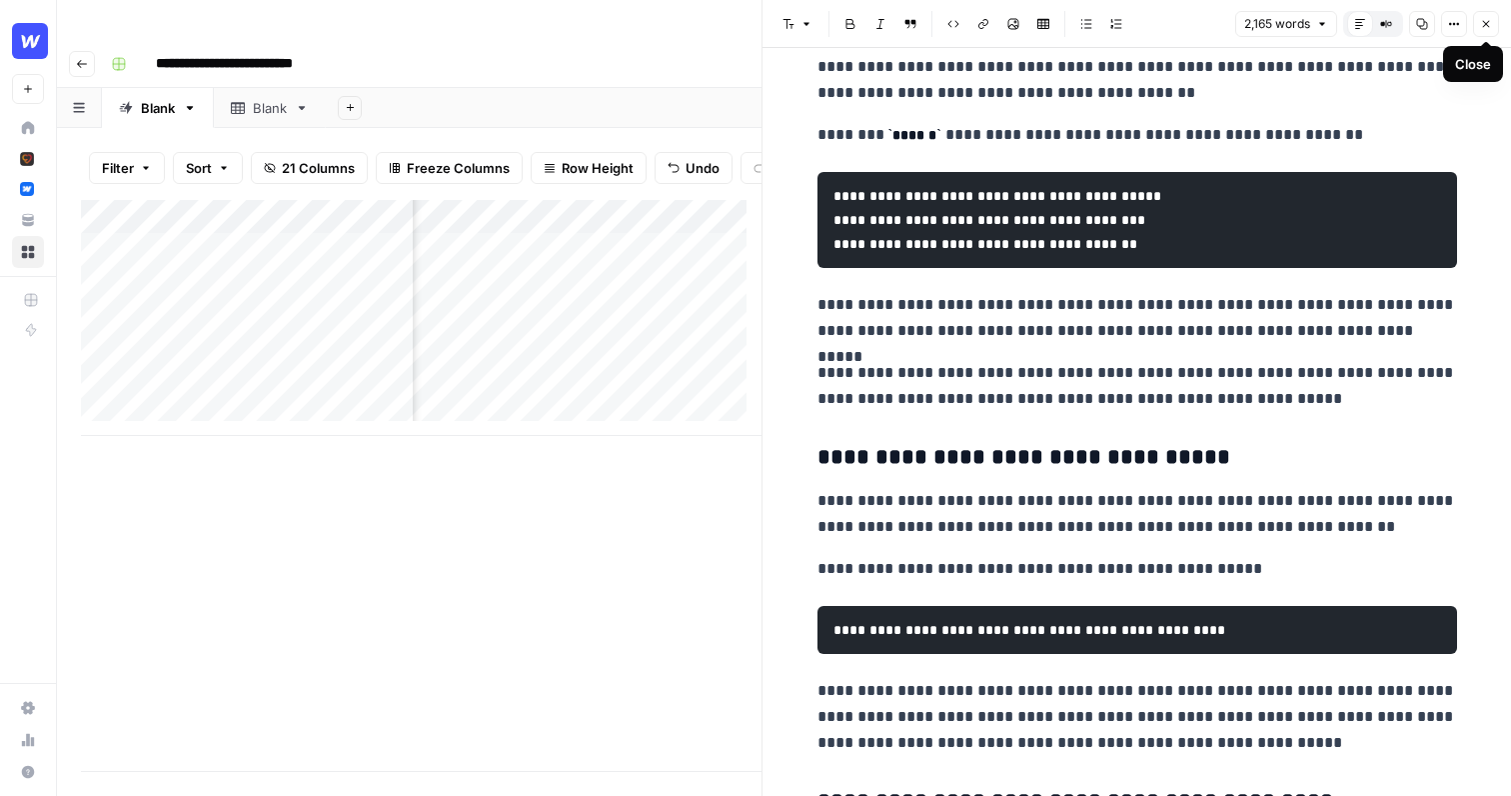
click at [1425, 26] on icon "button" at bounding box center [1486, 24] width 7 height 7
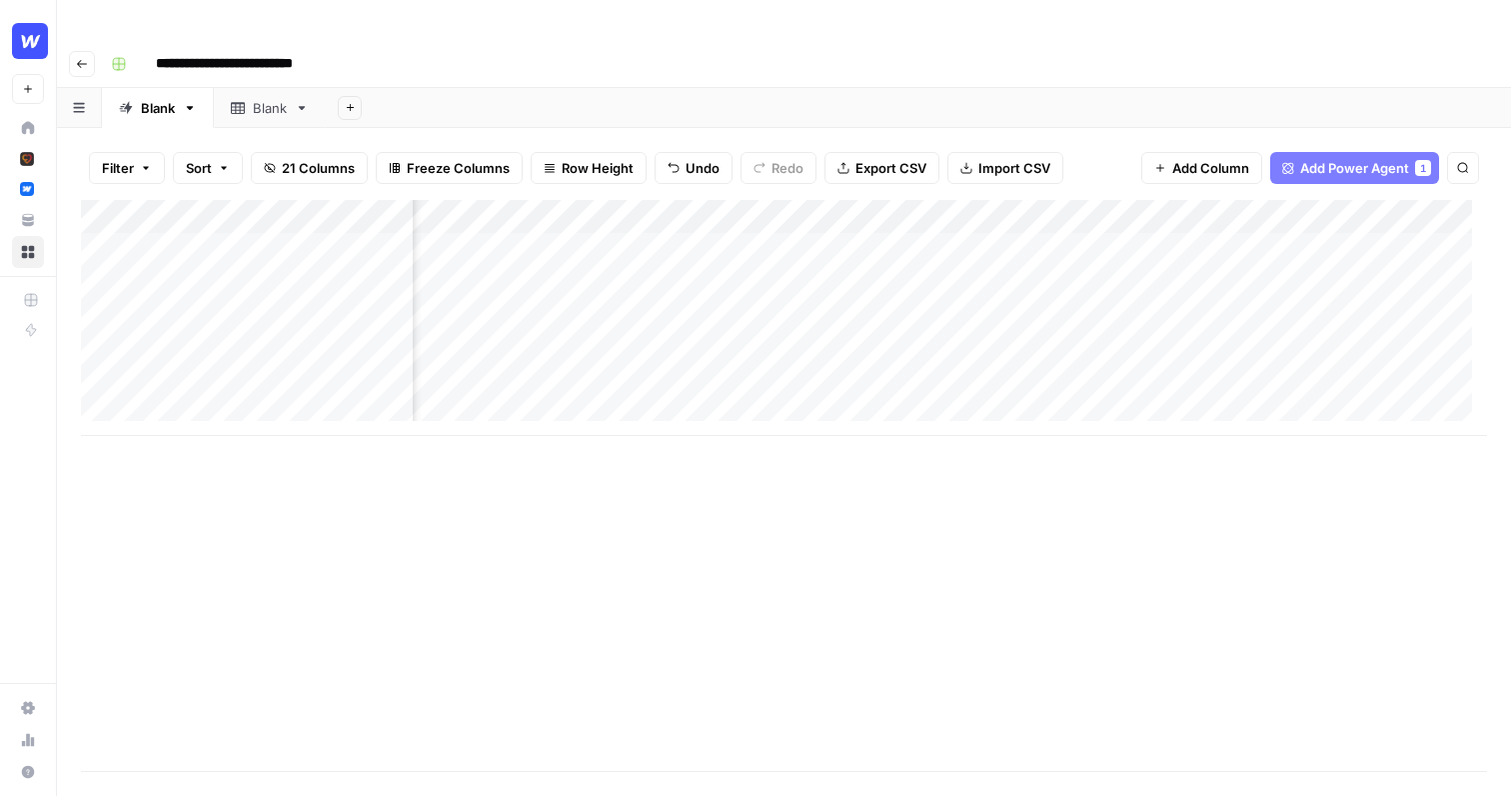
scroll to position [0, 699]
click at [999, 207] on div "Add Column" at bounding box center [784, 318] width 1406 height 236
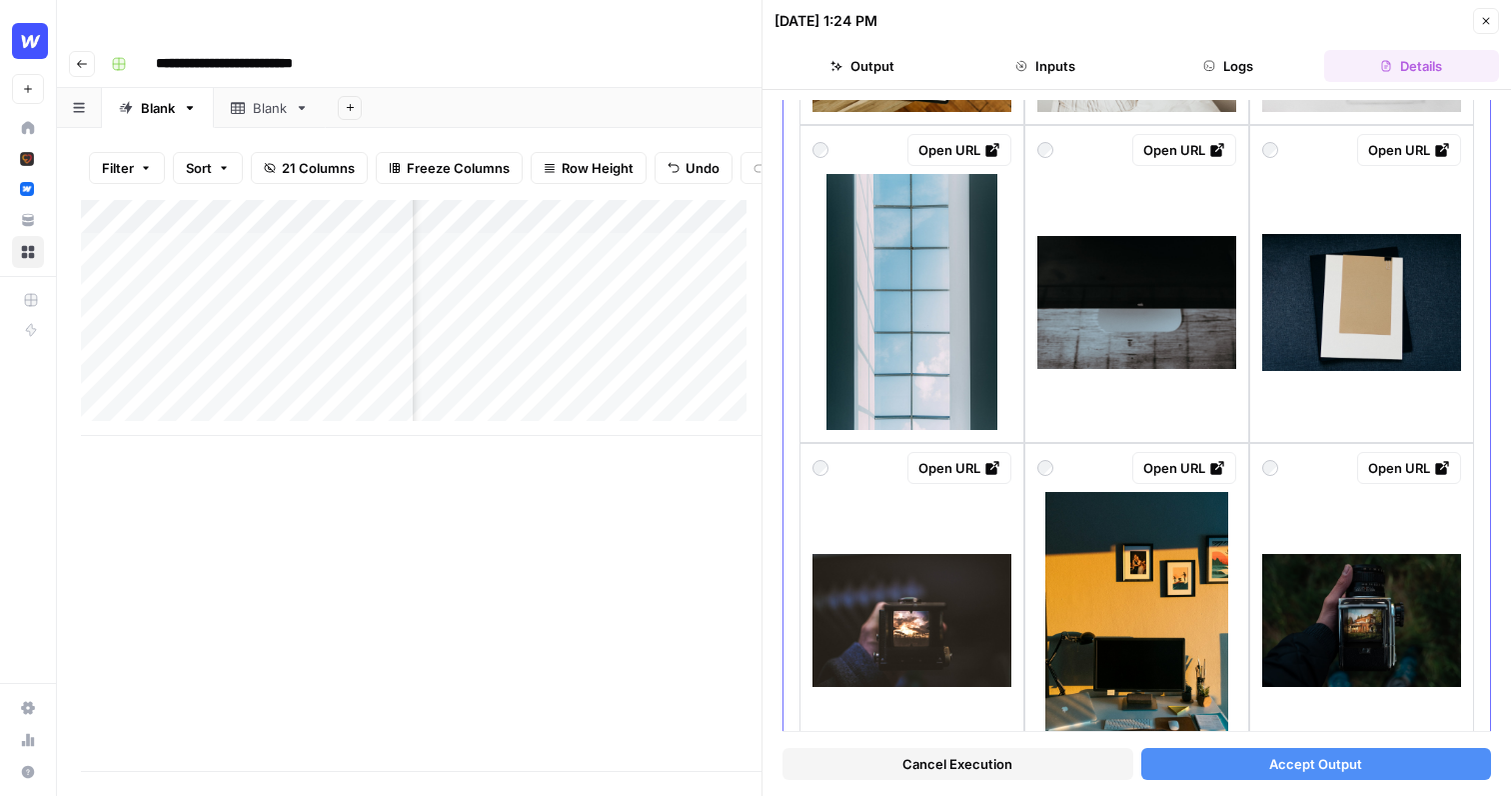
scroll to position [2422, 0]
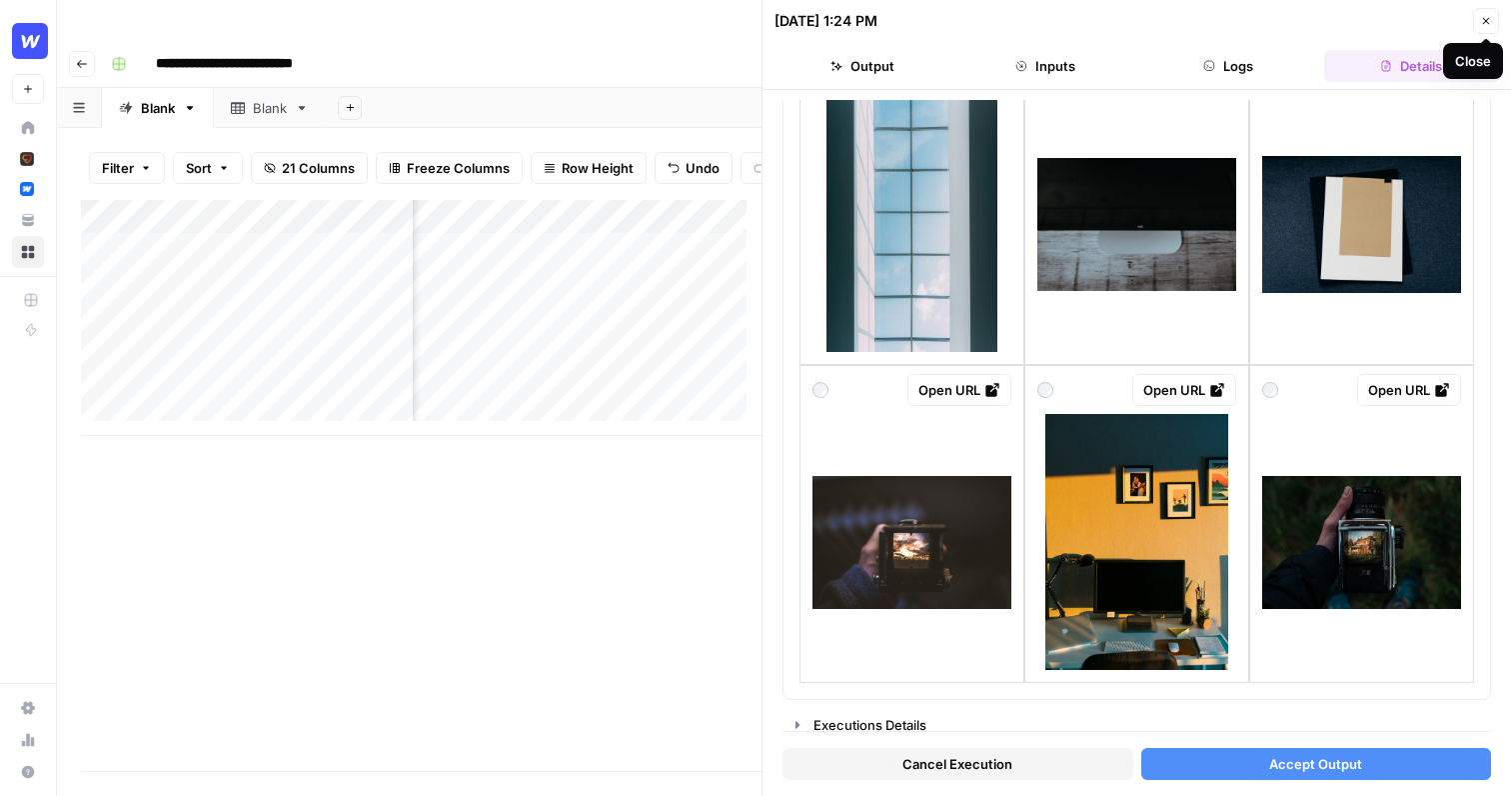
click at [1425, 18] on icon "button" at bounding box center [1486, 21] width 12 height 12
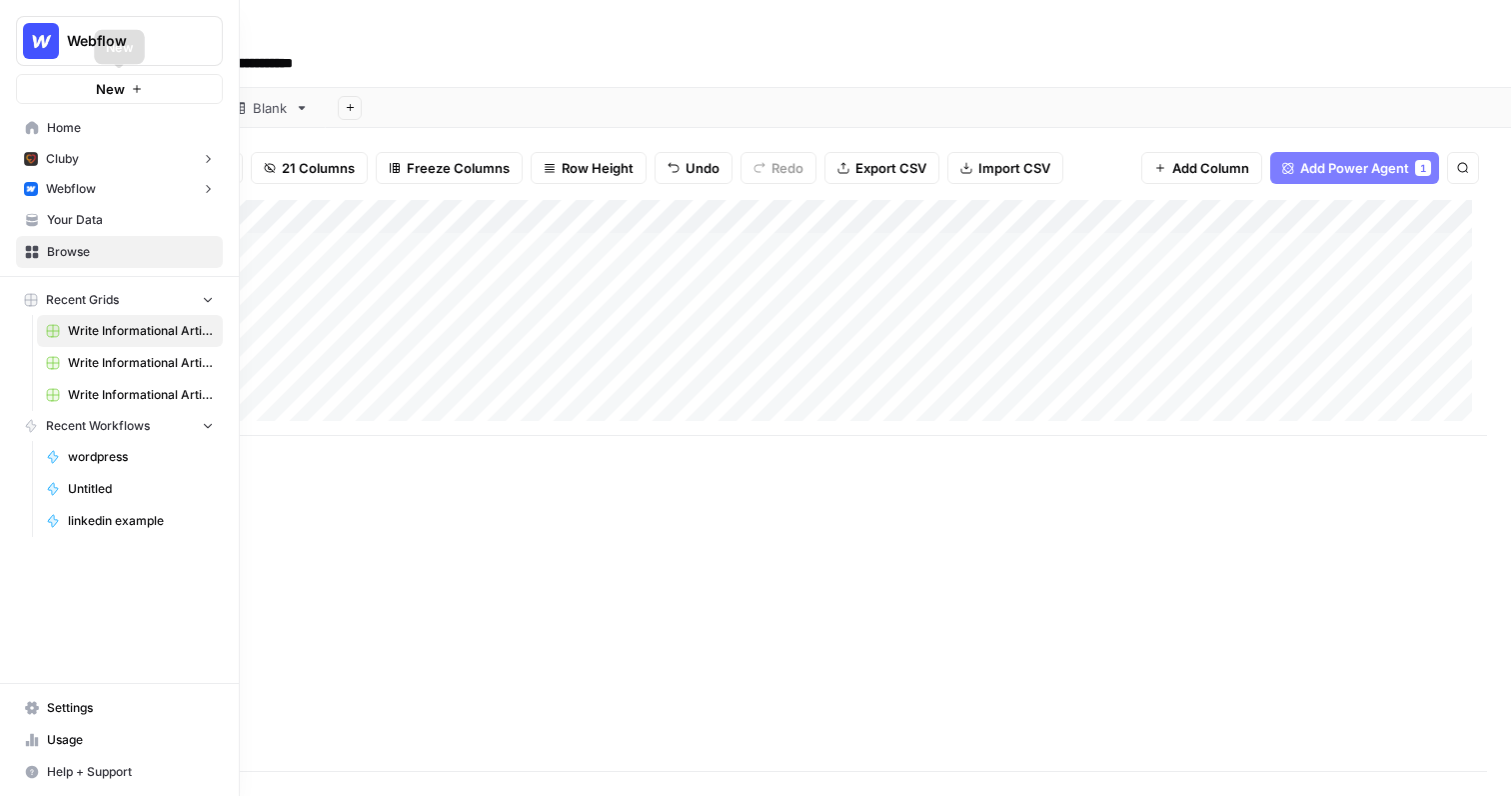
click at [72, 79] on button "New" at bounding box center [119, 89] width 207 height 30
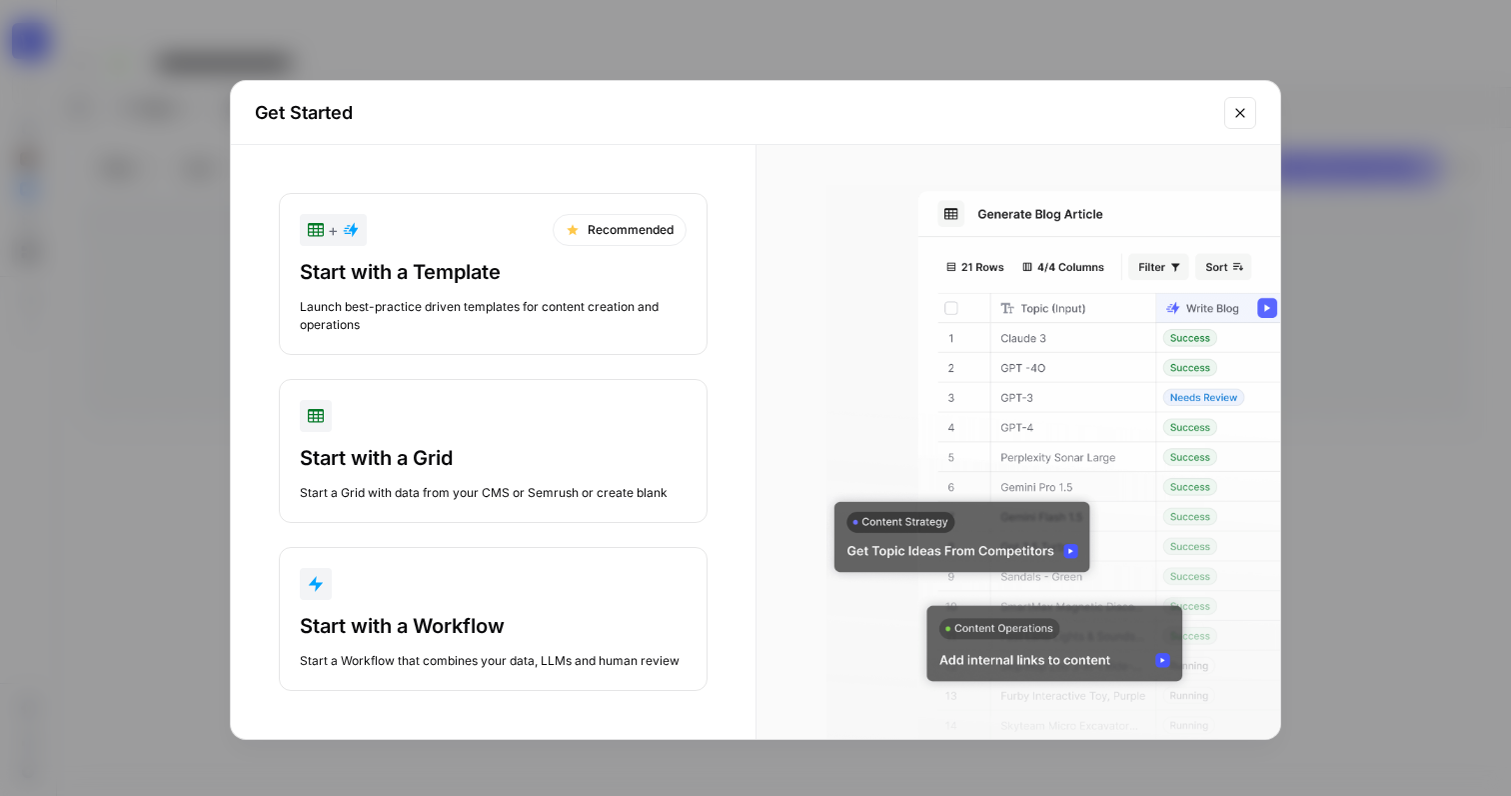
click at [524, 254] on button "+ Recommended Start with a Template Launch best-practice driven templates for c…" at bounding box center [493, 274] width 429 height 162
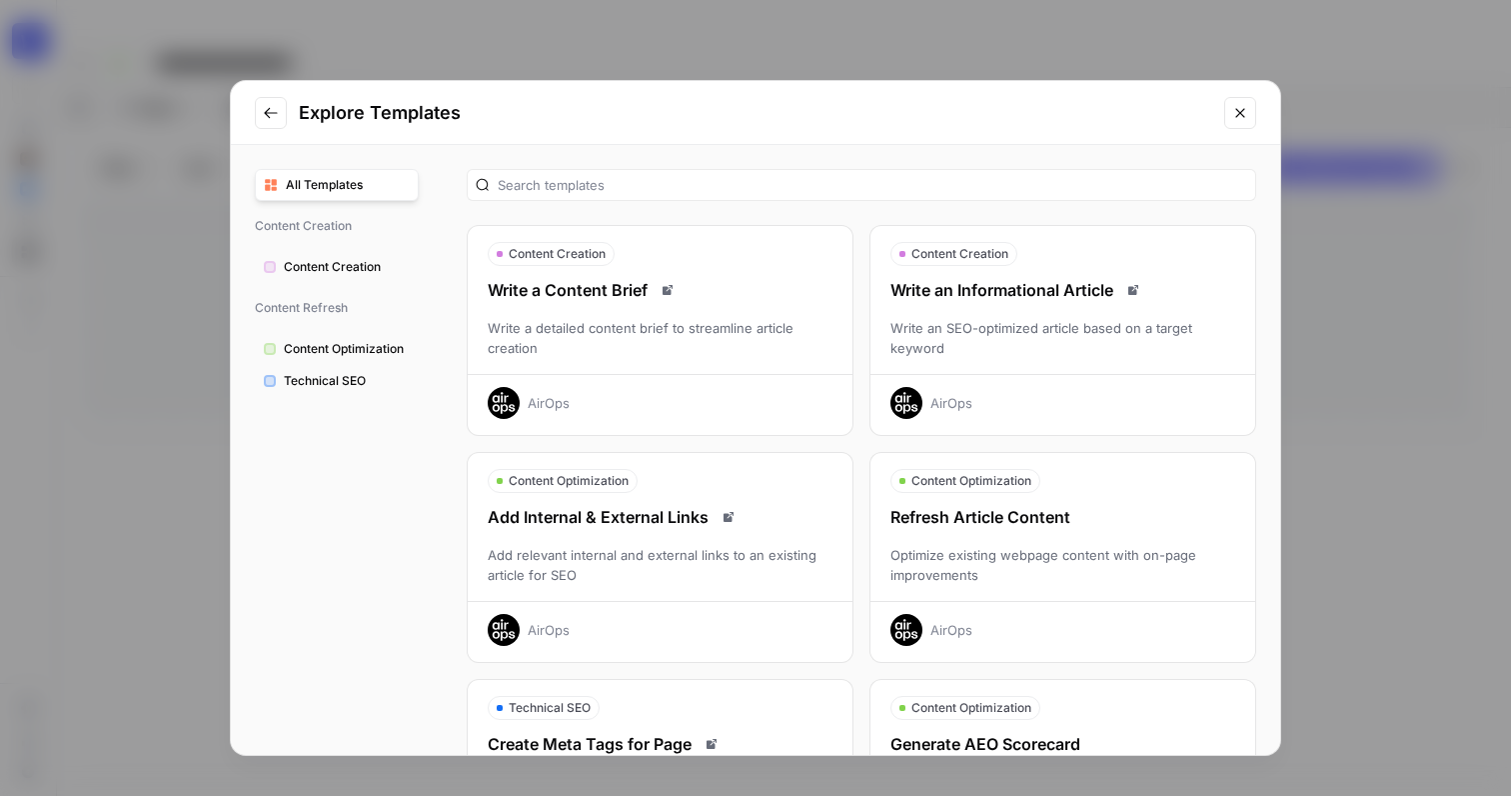
click at [276, 114] on icon "Go to previous step" at bounding box center [271, 113] width 16 height 16
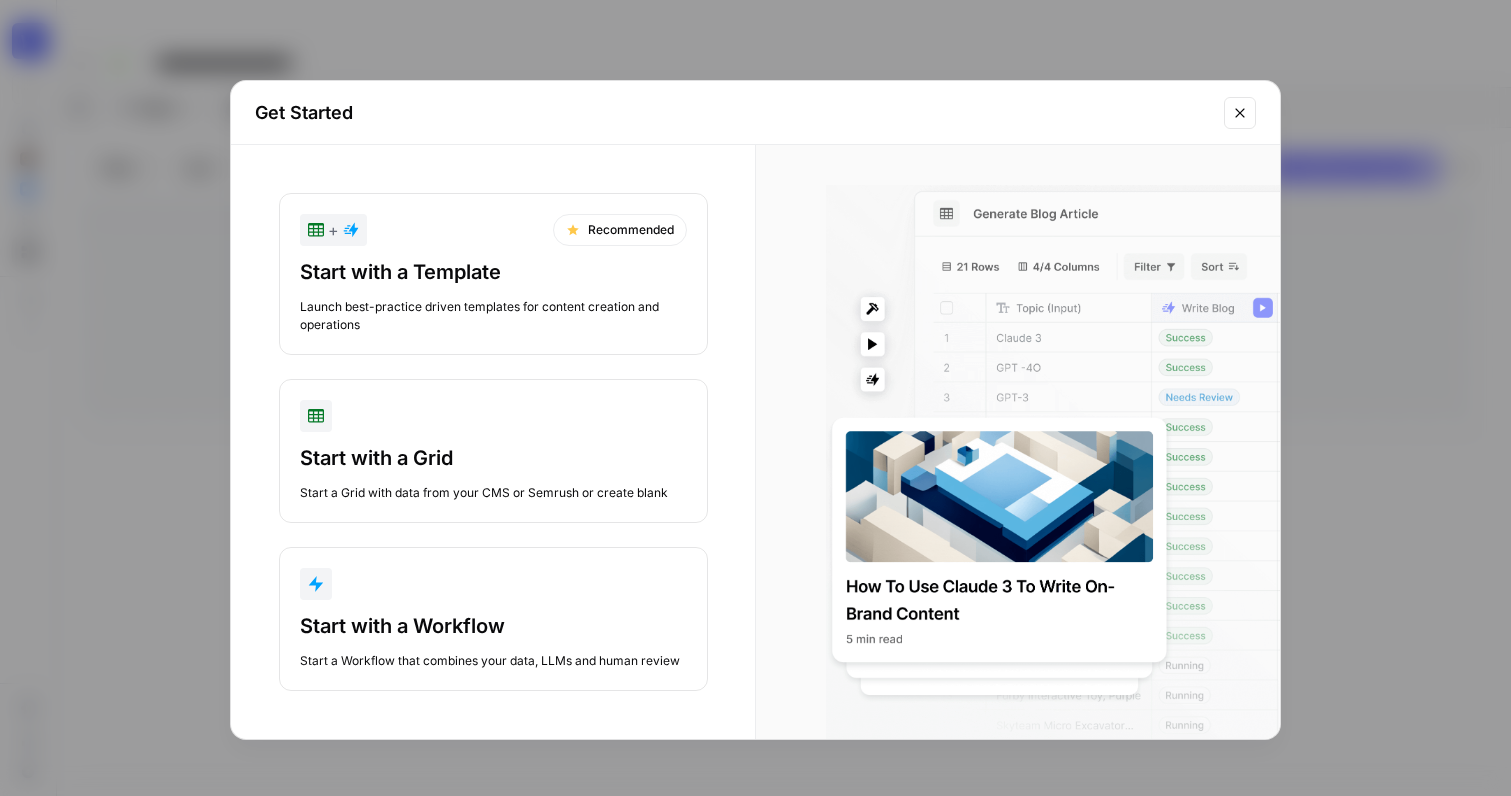
click at [477, 64] on div "Get Started + Recommended Start with a Template Launch best-practice driven tem…" at bounding box center [755, 398] width 1511 height 796
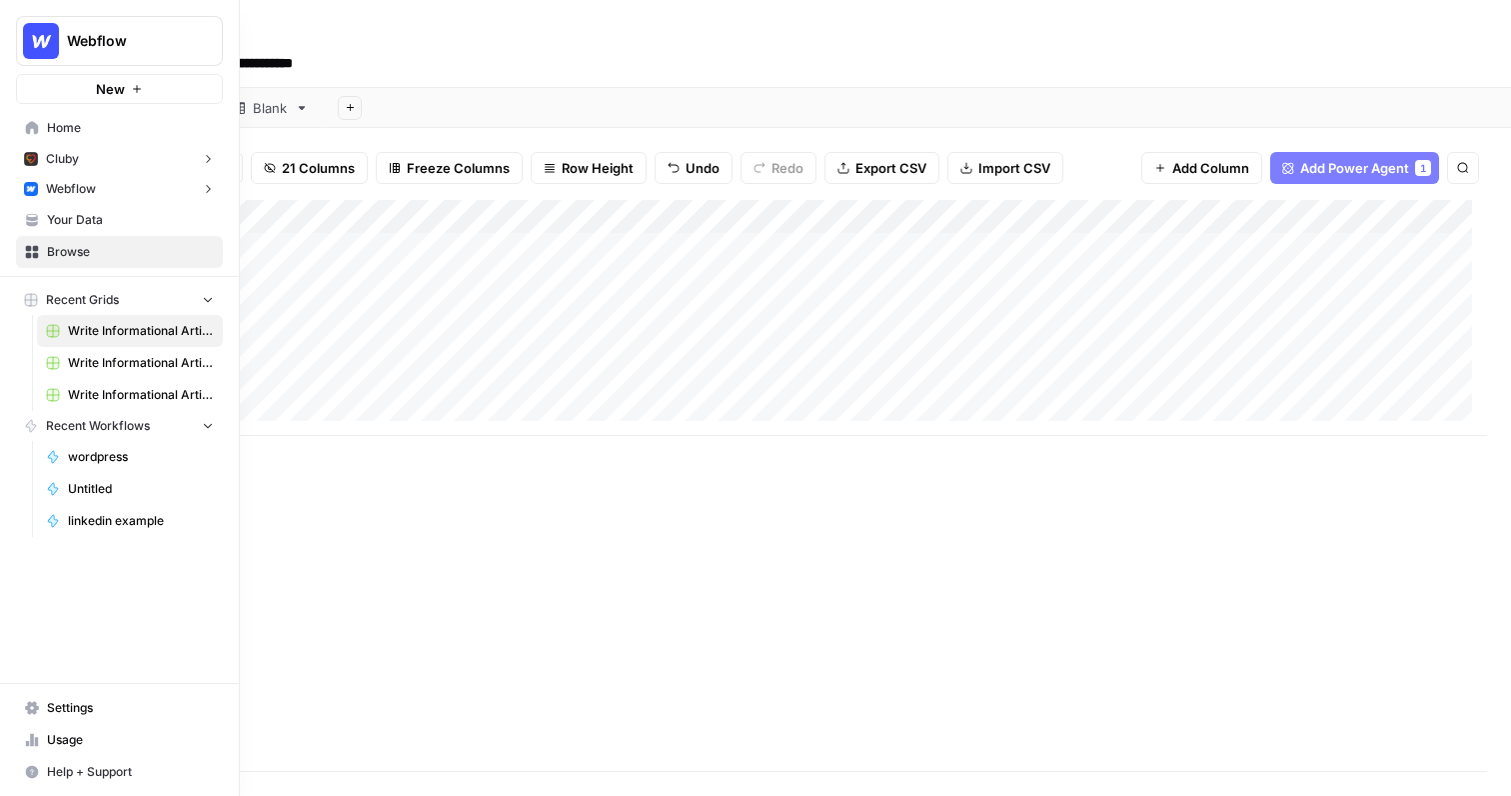
click at [94, 91] on button "New" at bounding box center [119, 89] width 207 height 30
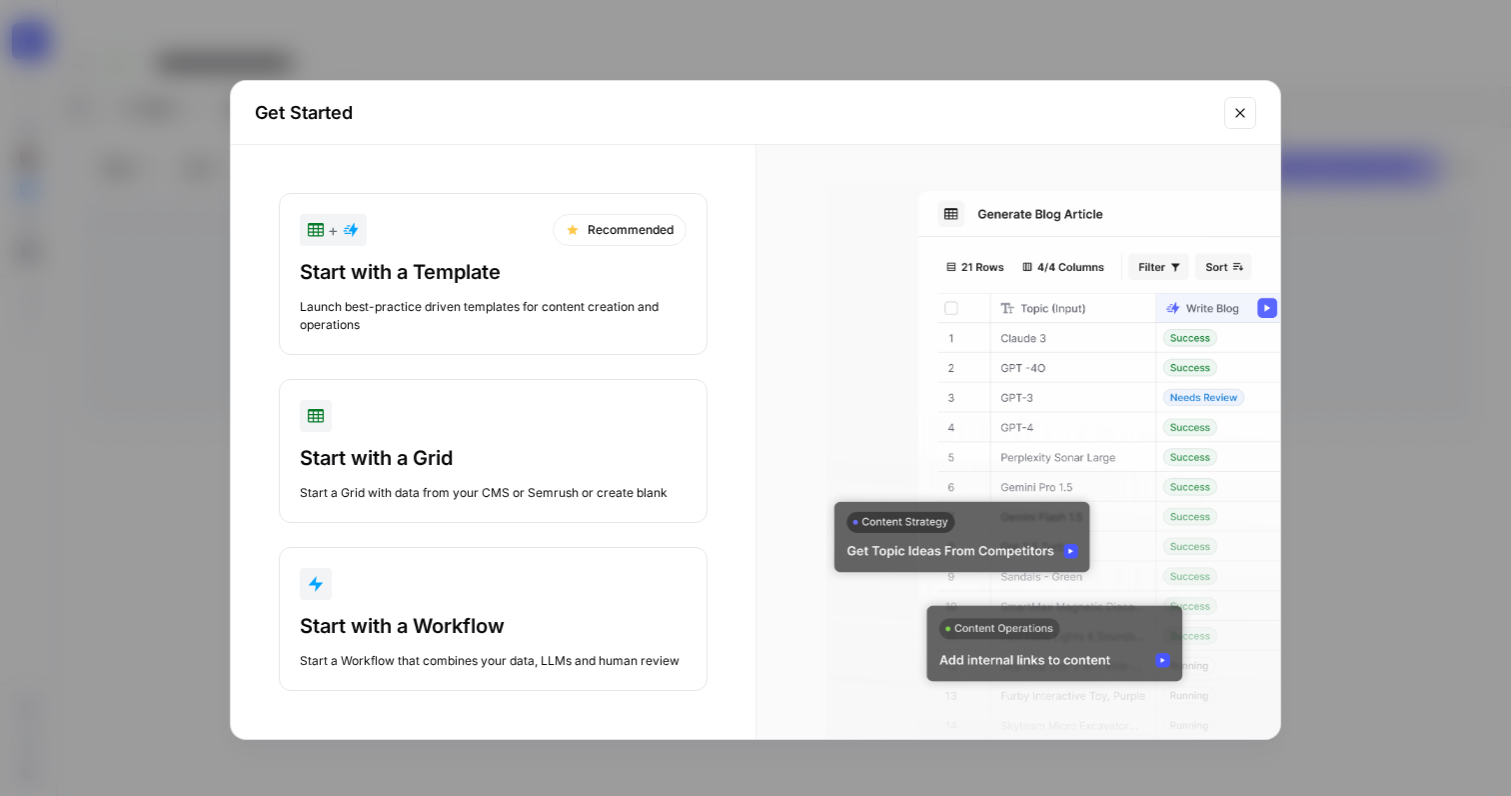
click at [519, 277] on div "Start with a Template" at bounding box center [493, 272] width 387 height 28
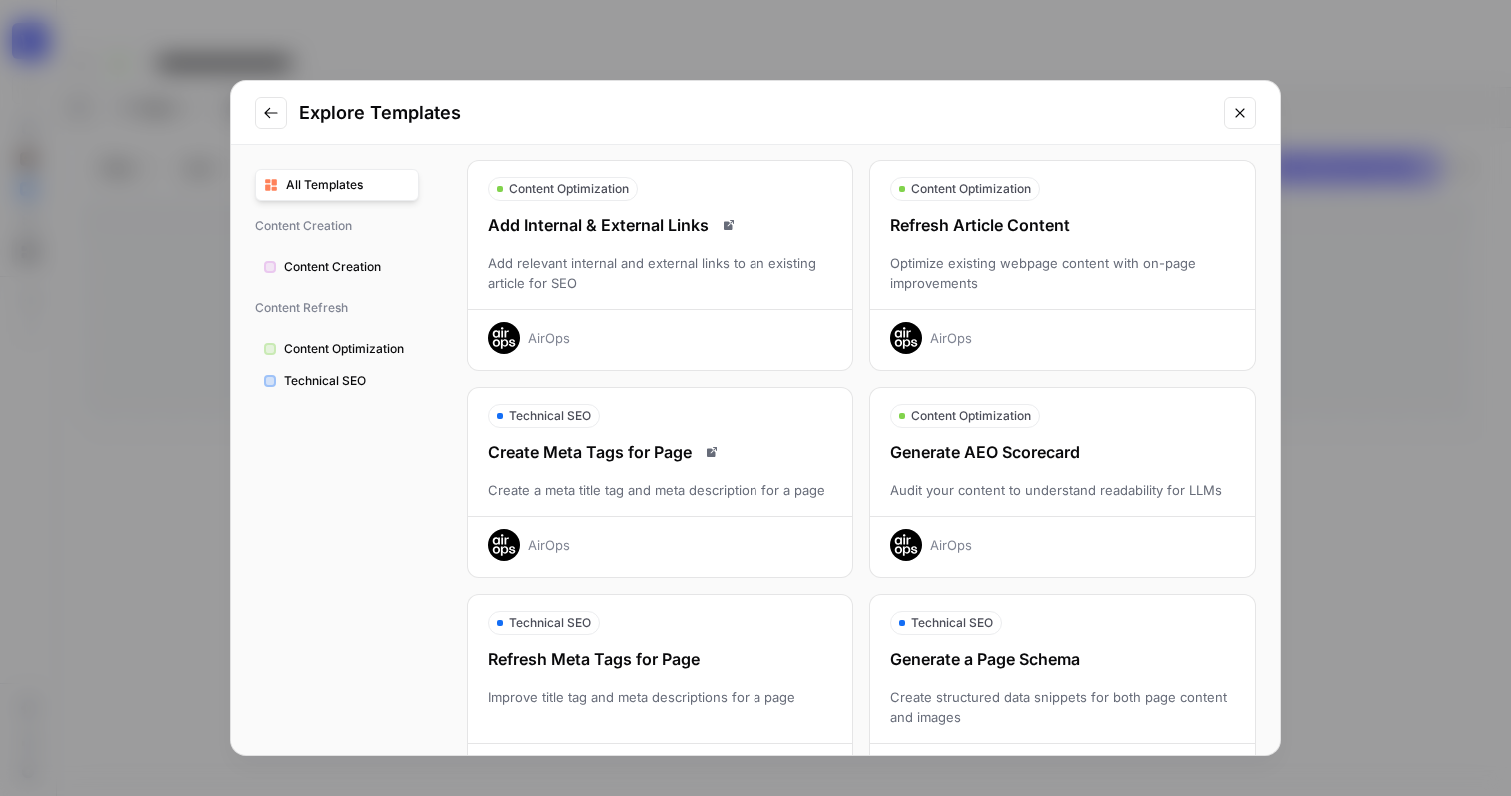
scroll to position [288, 0]
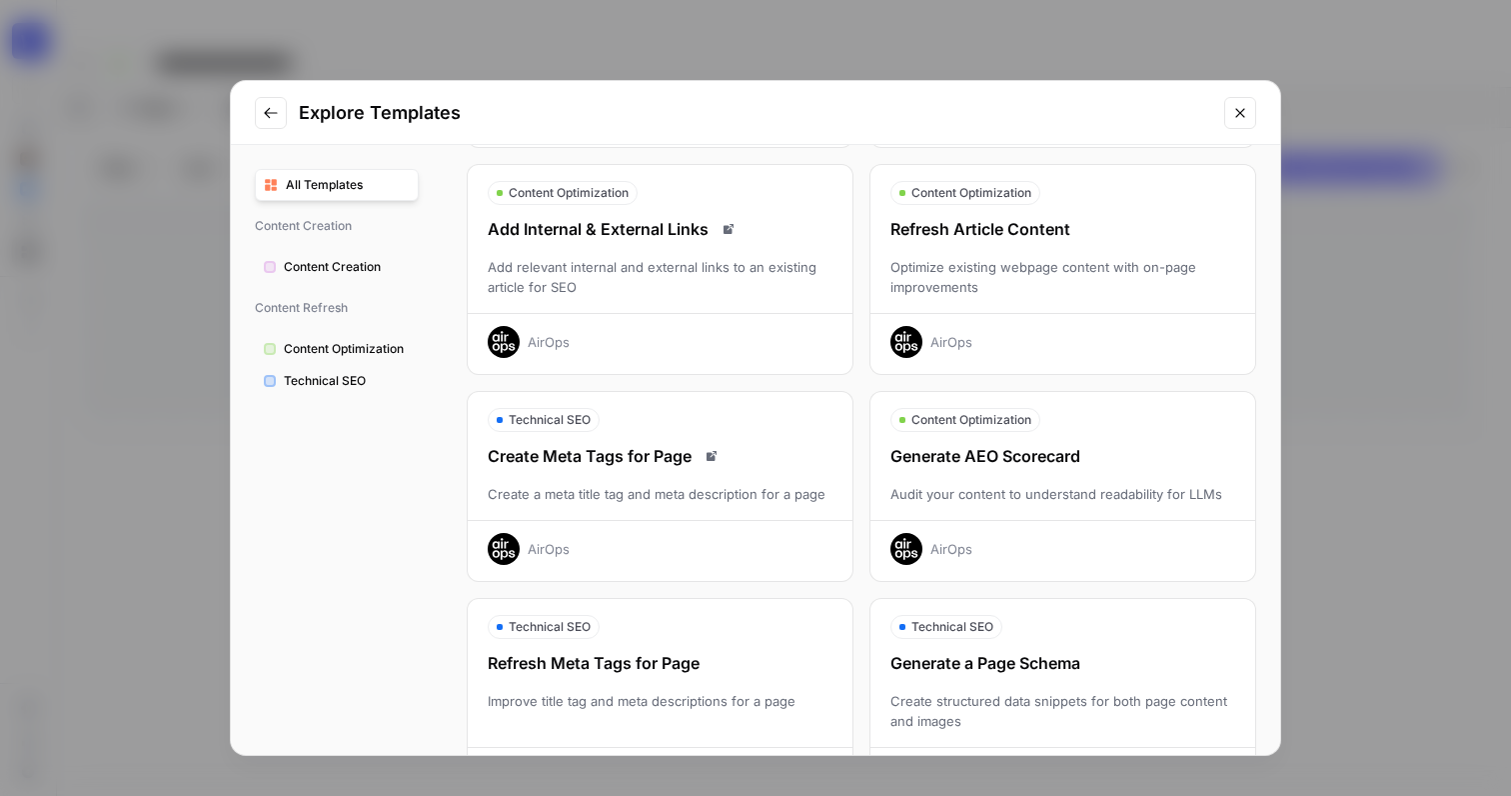
click at [991, 221] on div "Refresh Article Content" at bounding box center [1063, 229] width 385 height 24
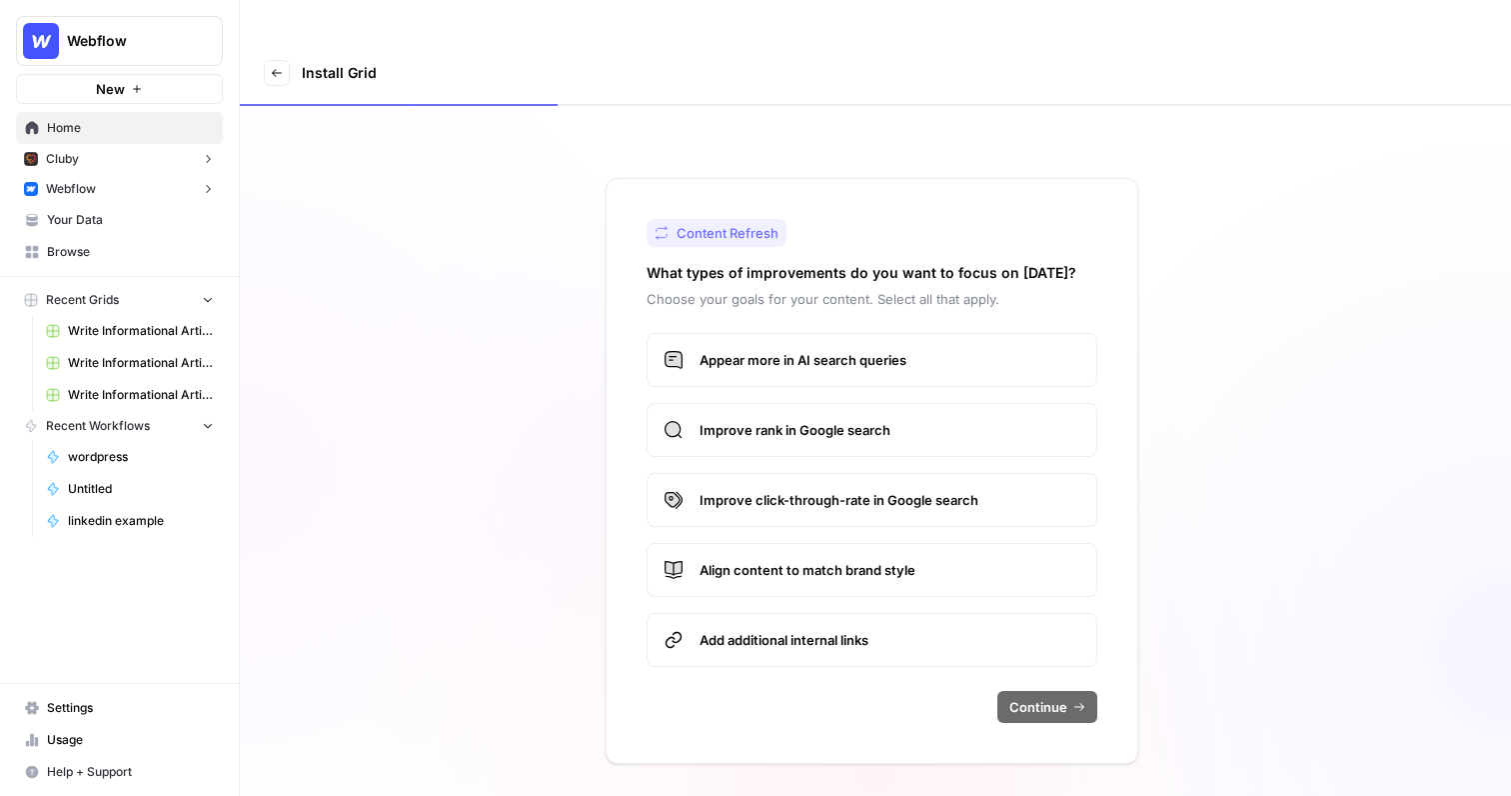
click at [869, 350] on span "Appear more in AI search queries" at bounding box center [890, 360] width 381 height 20
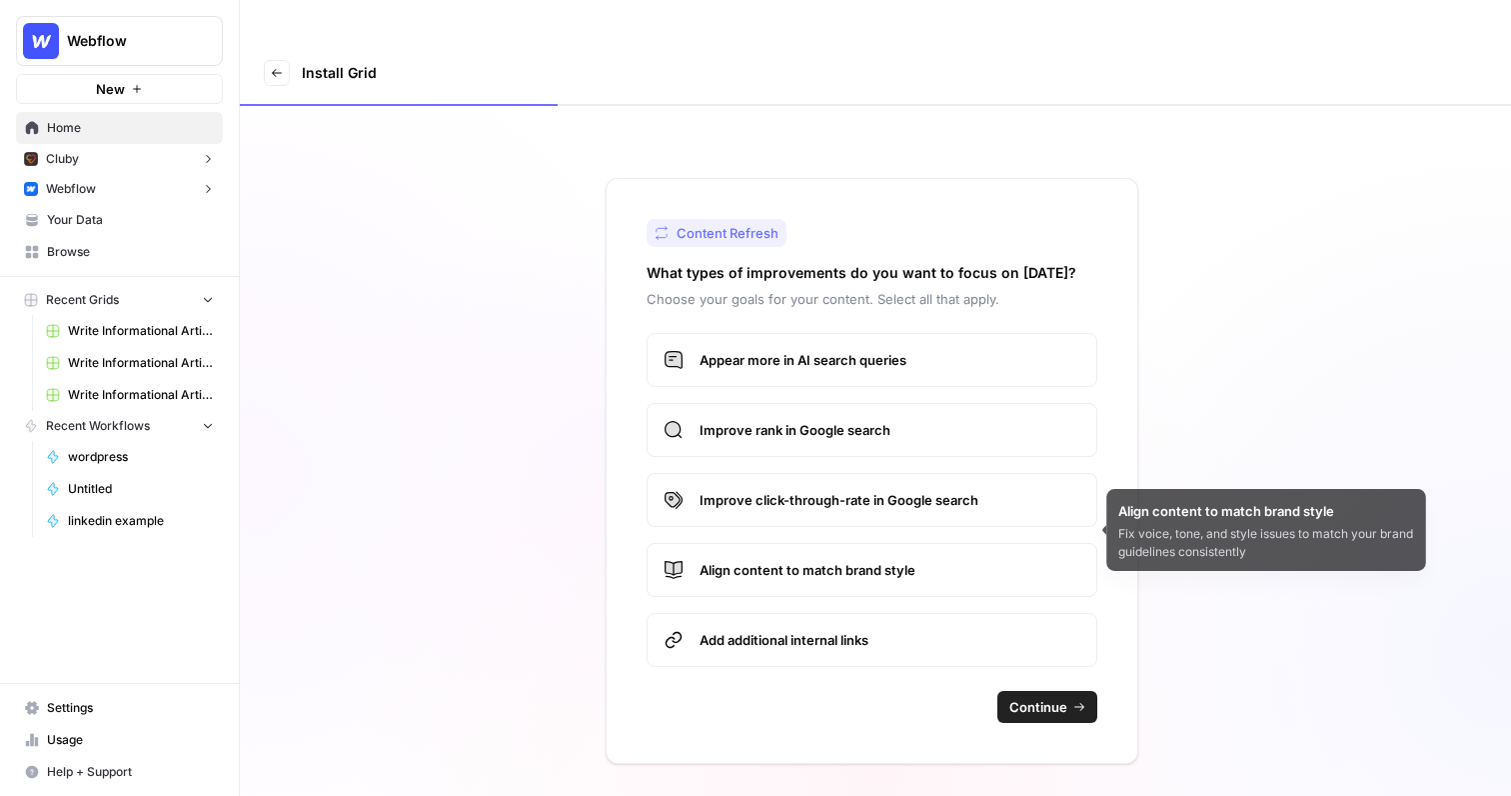
click at [887, 560] on span "Align content to match brand style" at bounding box center [890, 570] width 381 height 20
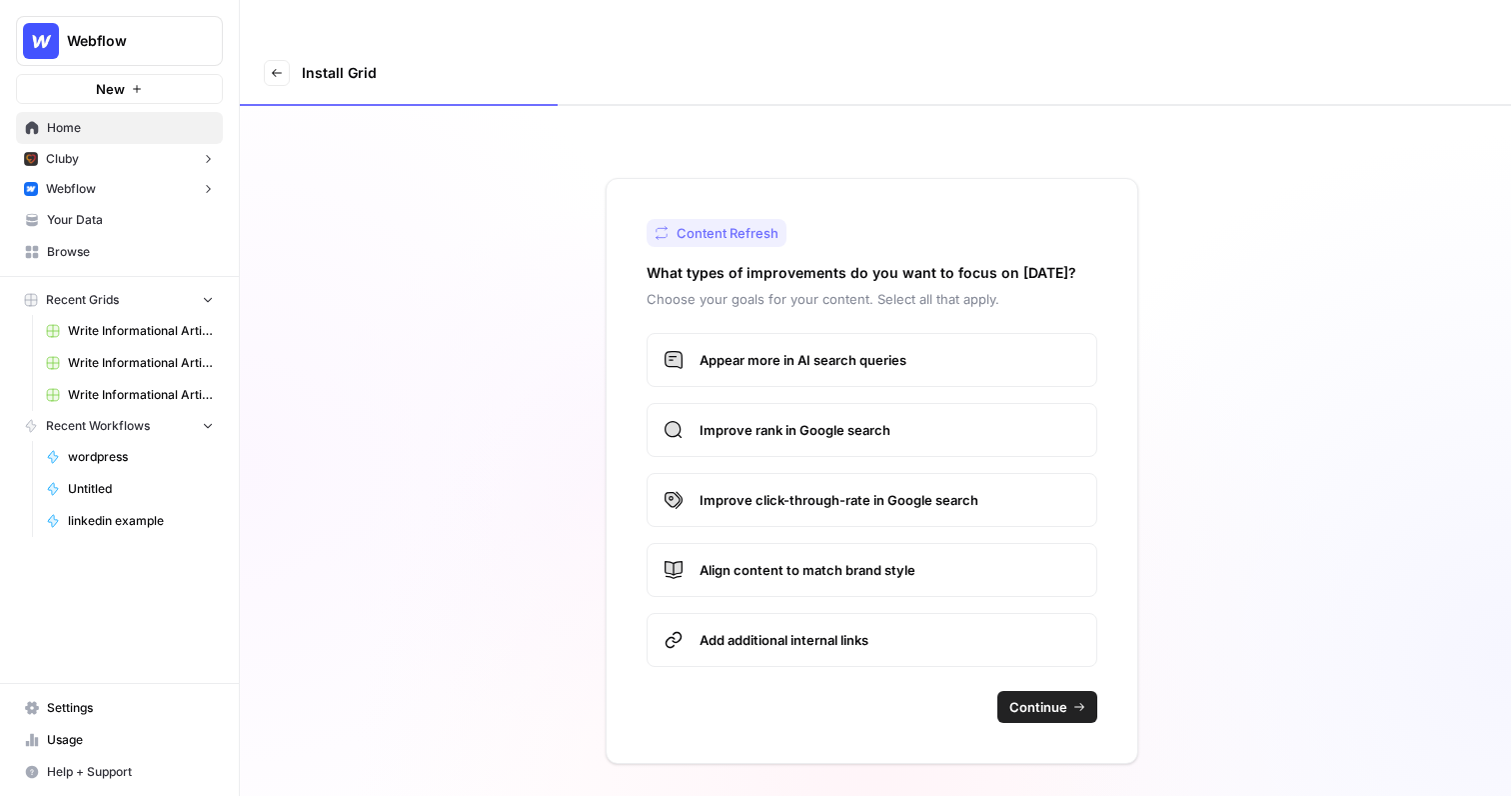
click at [1039, 697] on span "Continue" at bounding box center [1039, 707] width 58 height 20
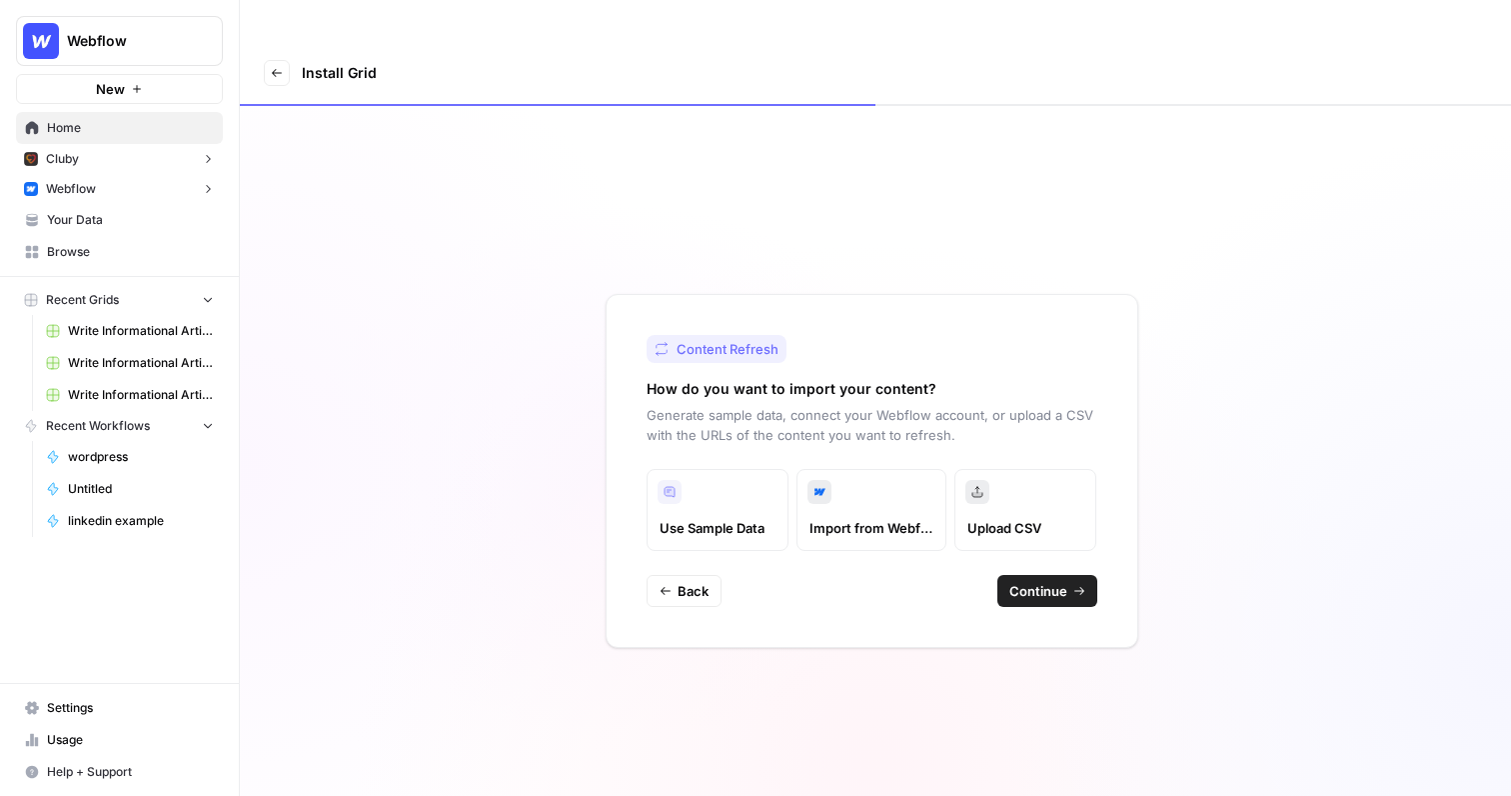
click at [1040, 581] on span "Continue" at bounding box center [1039, 591] width 58 height 20
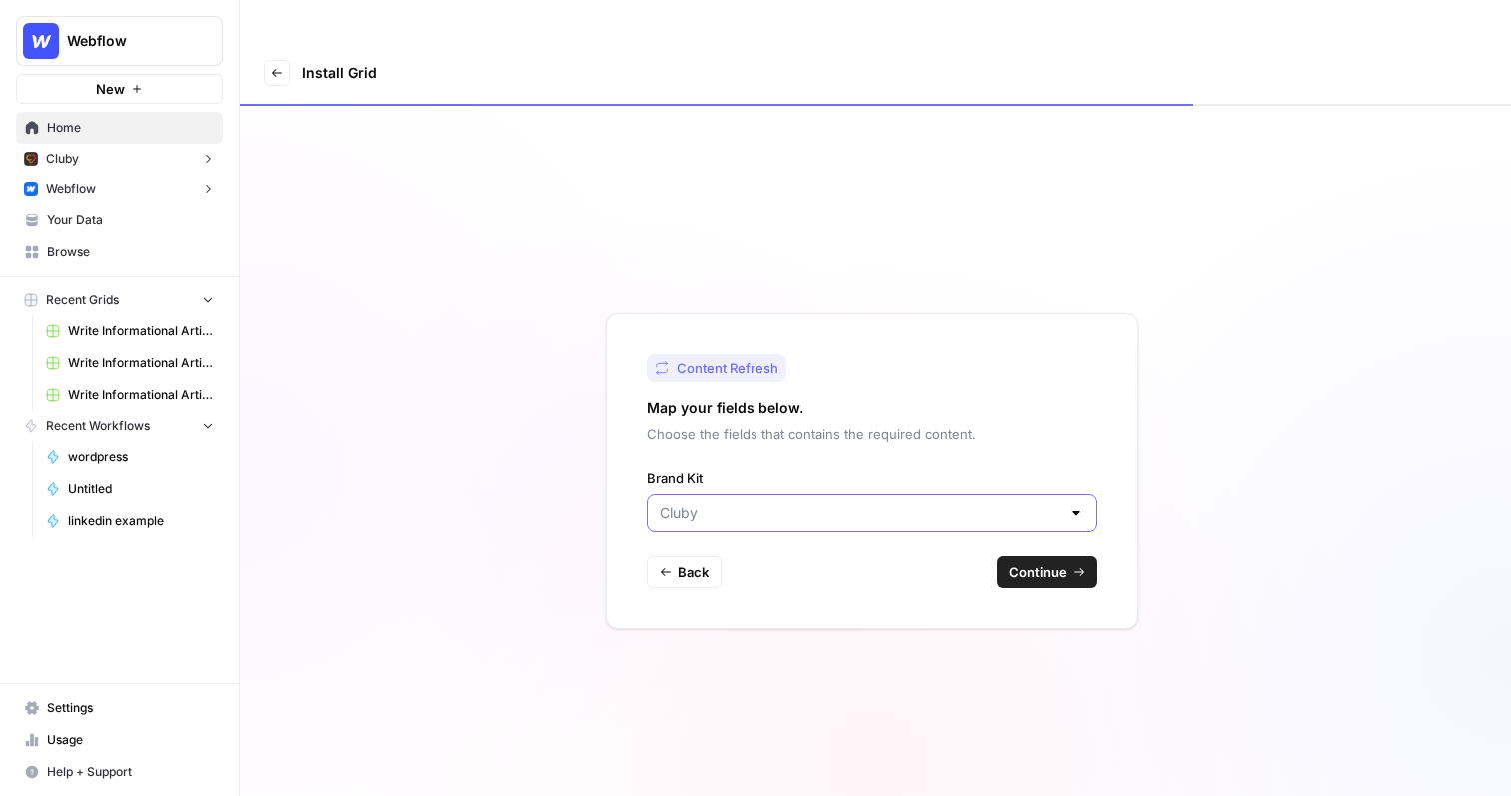
click at [877, 503] on input "Brand Kit" at bounding box center [860, 513] width 401 height 20
click at [825, 548] on span "Webflow" at bounding box center [868, 551] width 409 height 20
type input "Webflow"
click at [1042, 562] on span "Continue" at bounding box center [1039, 572] width 58 height 20
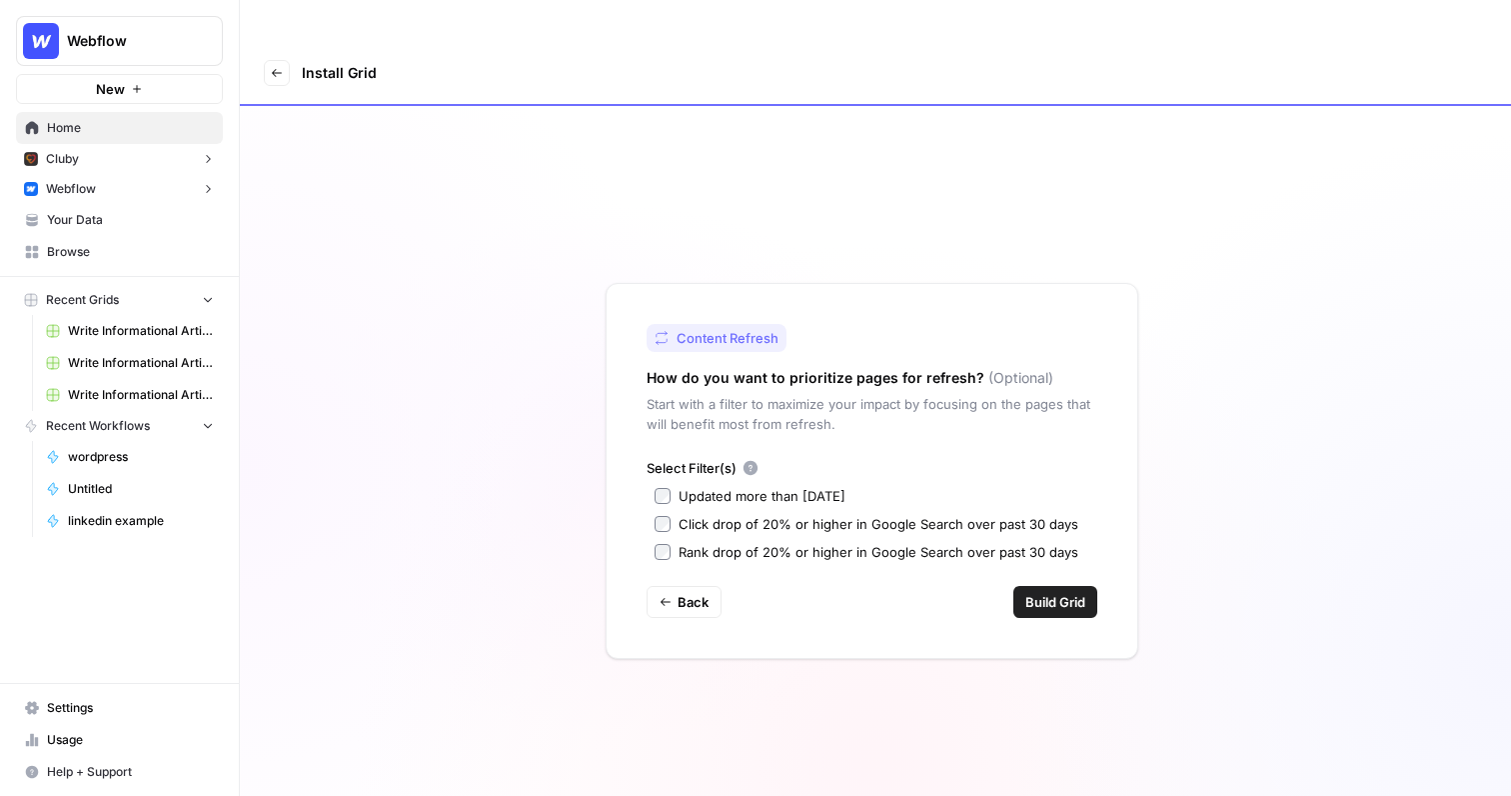
click at [793, 486] on div "Updated more than 90 days ago" at bounding box center [762, 496] width 167 height 20
click at [1057, 592] on span "Build Grid" at bounding box center [1055, 602] width 60 height 20
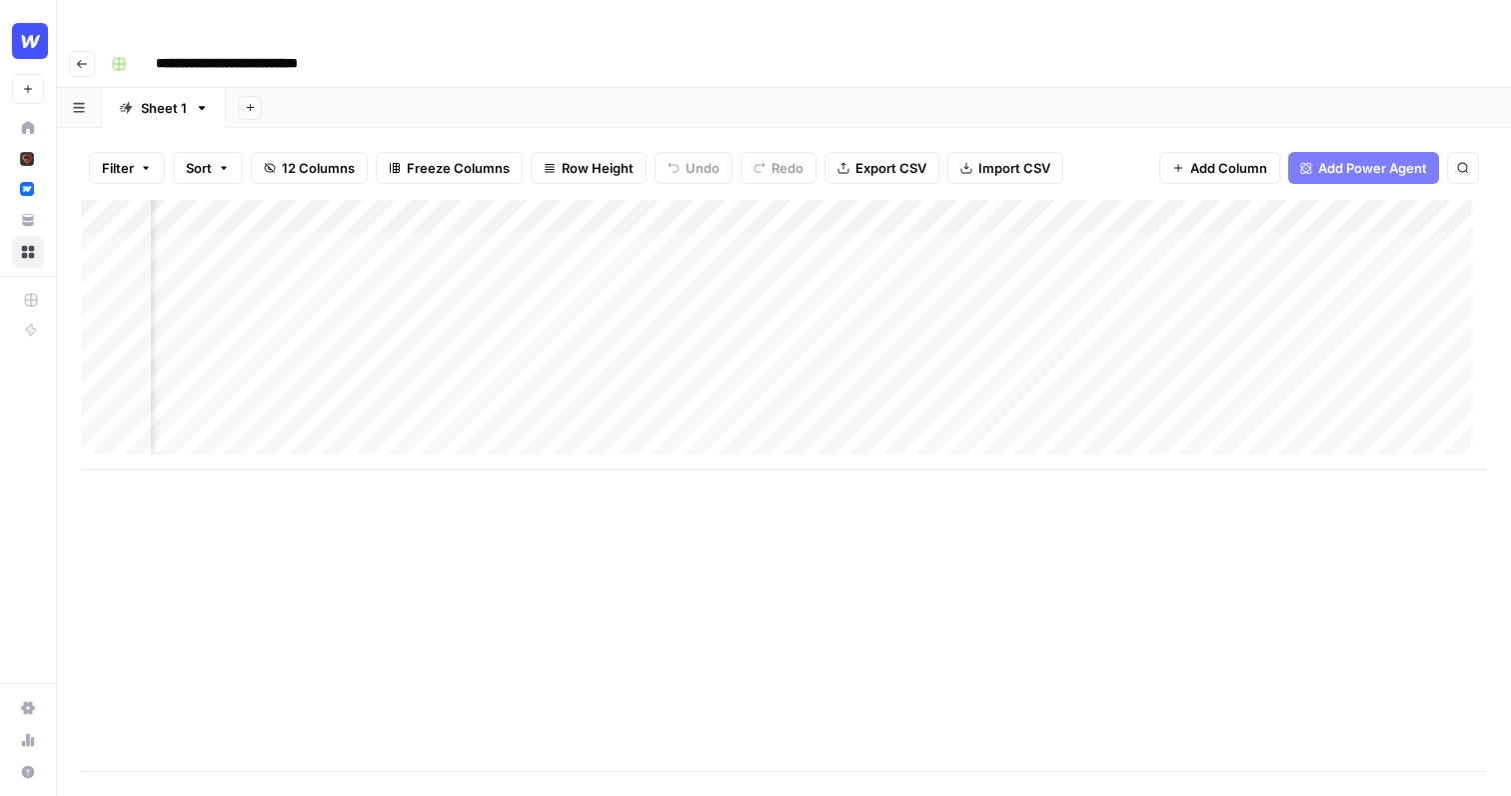
scroll to position [0, 1284]
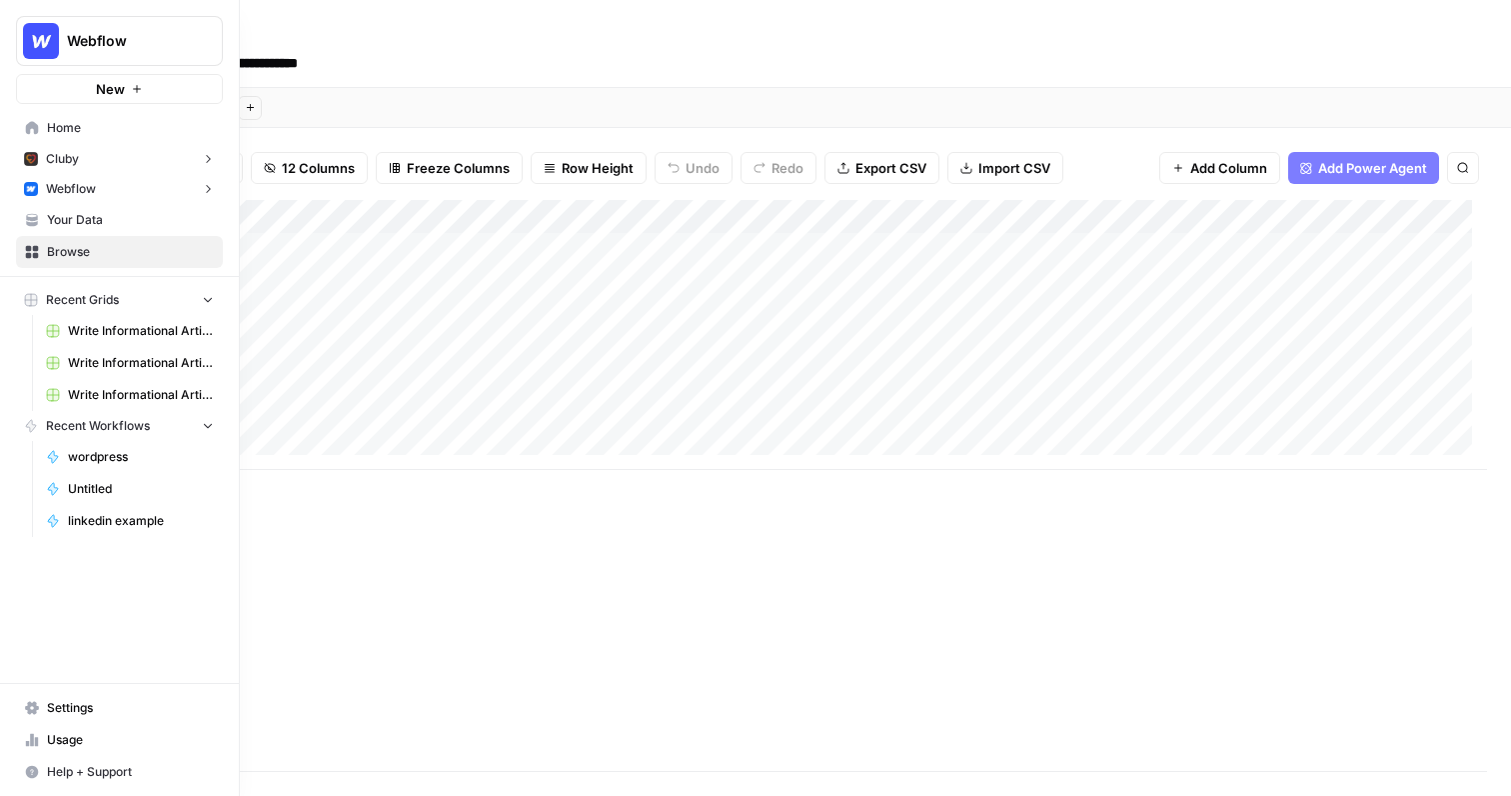
click at [166, 44] on span "Webflow" at bounding box center [127, 41] width 121 height 20
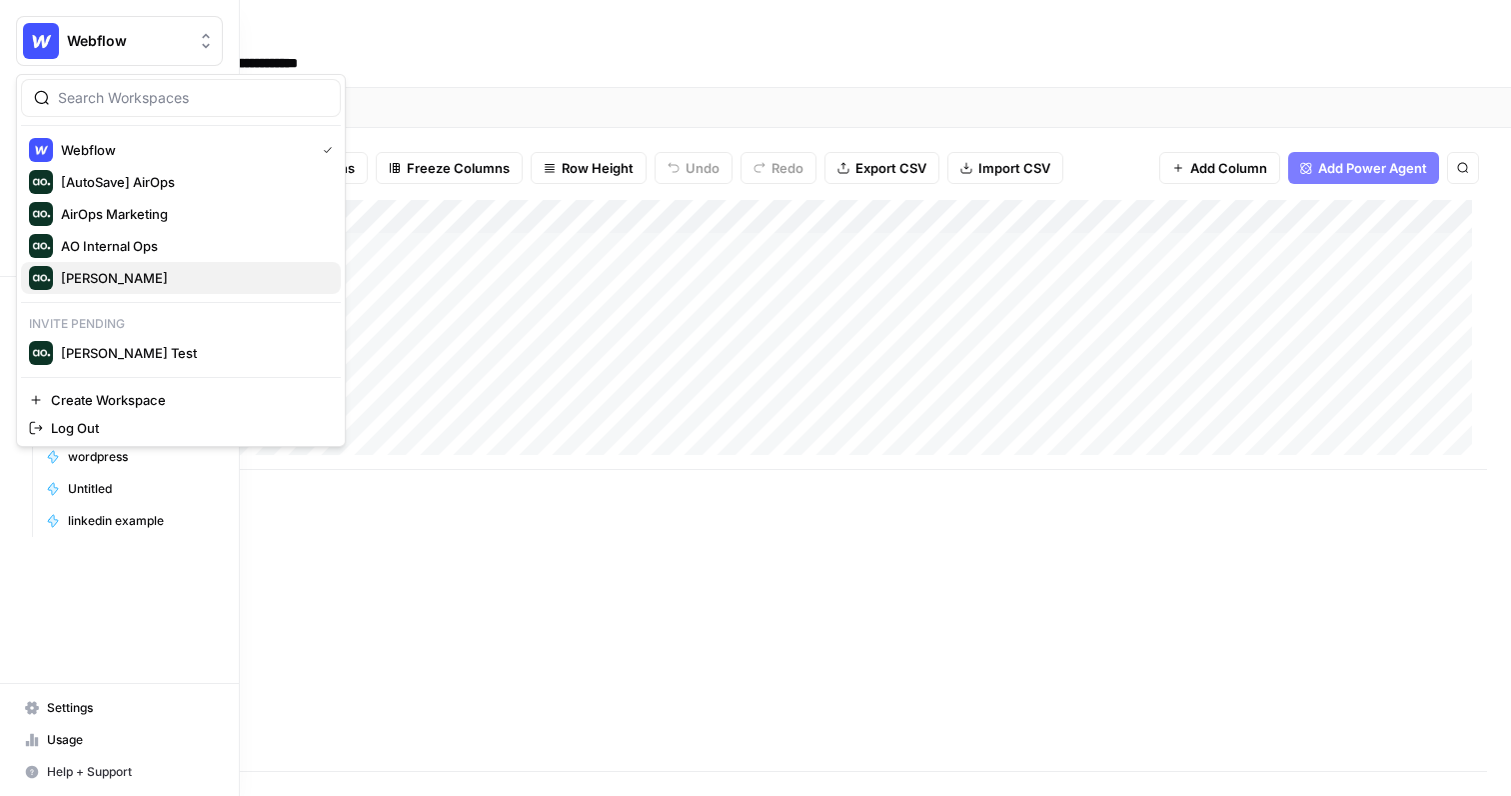
click at [140, 275] on span "[PERSON_NAME]" at bounding box center [193, 278] width 264 height 20
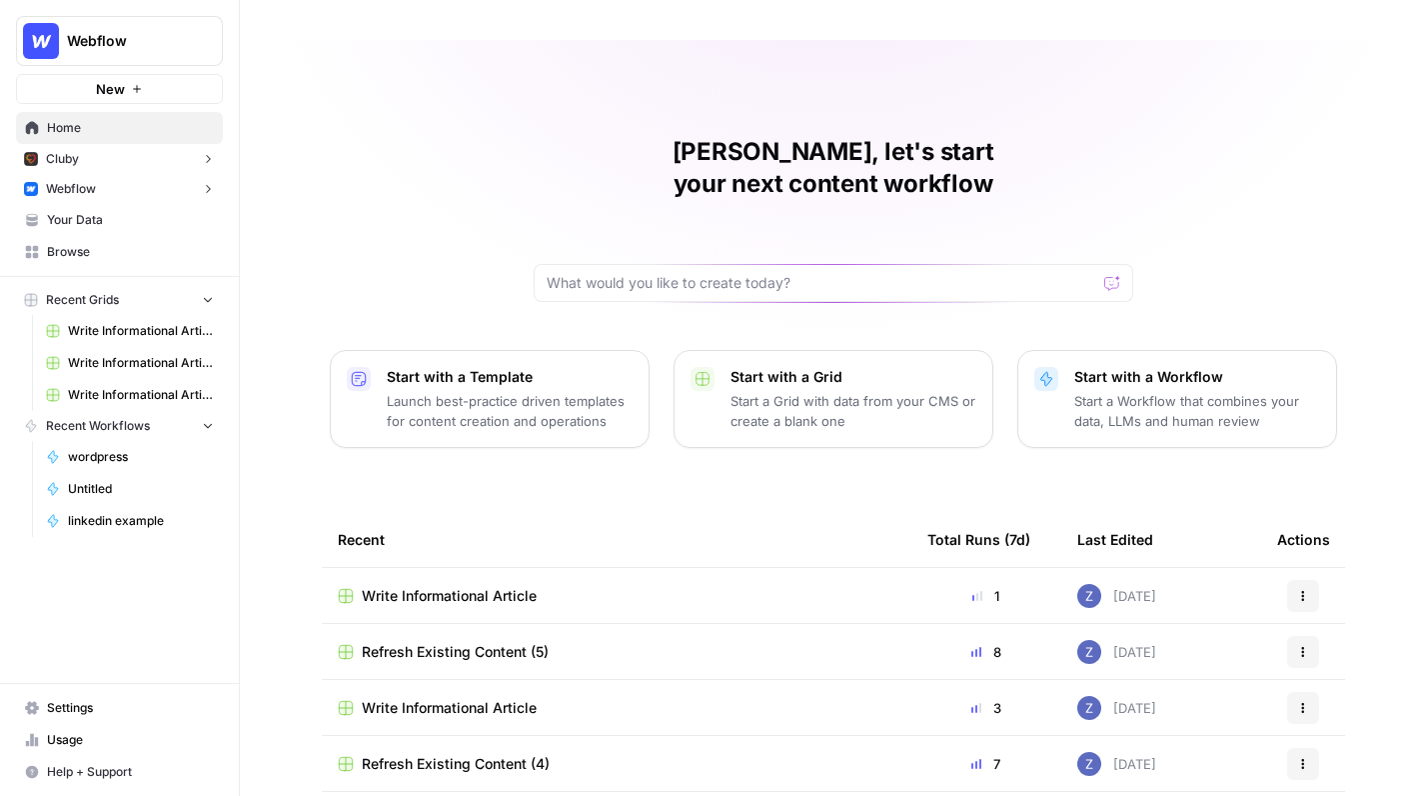
click at [119, 213] on span "Your Data" at bounding box center [130, 220] width 167 height 18
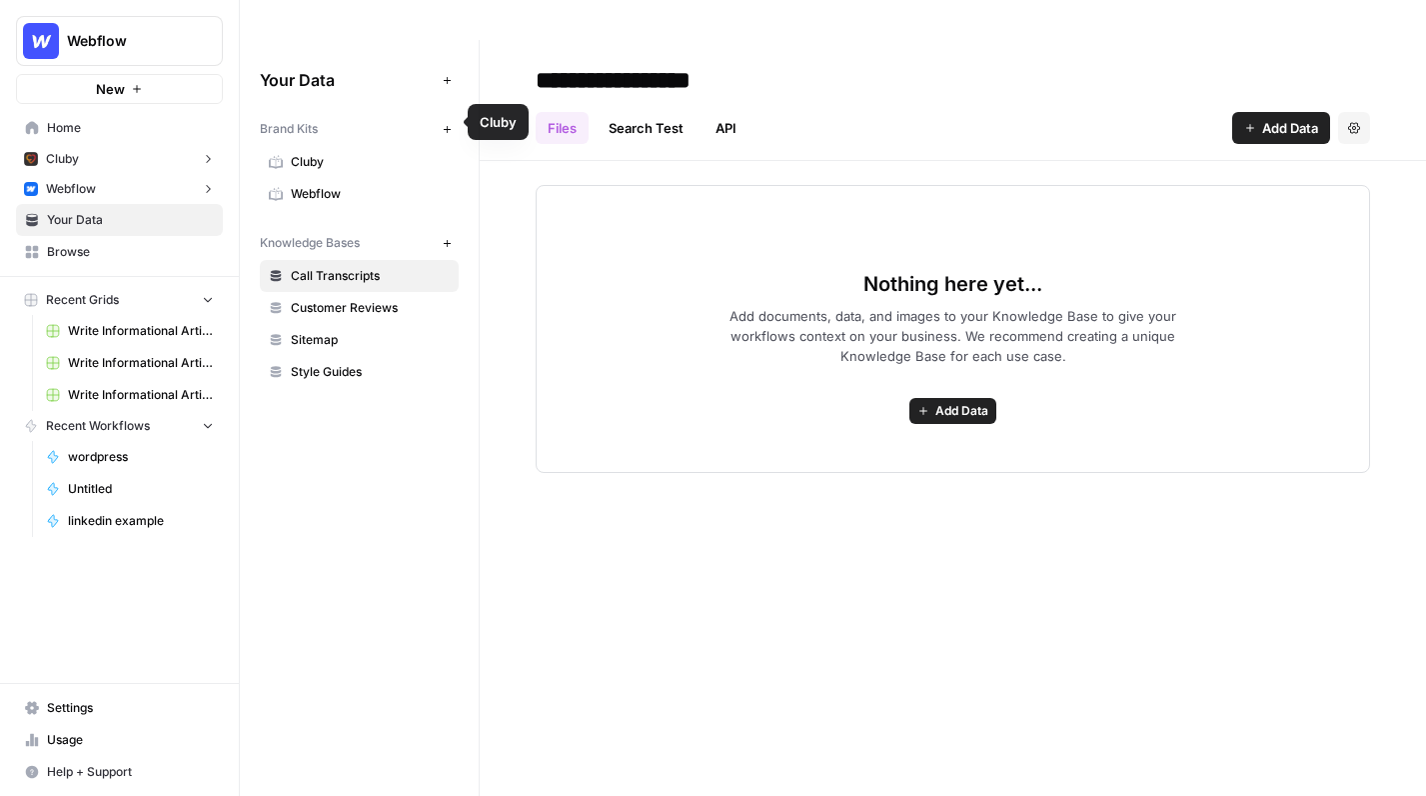
click at [382, 185] on span "Webflow" at bounding box center [370, 194] width 159 height 18
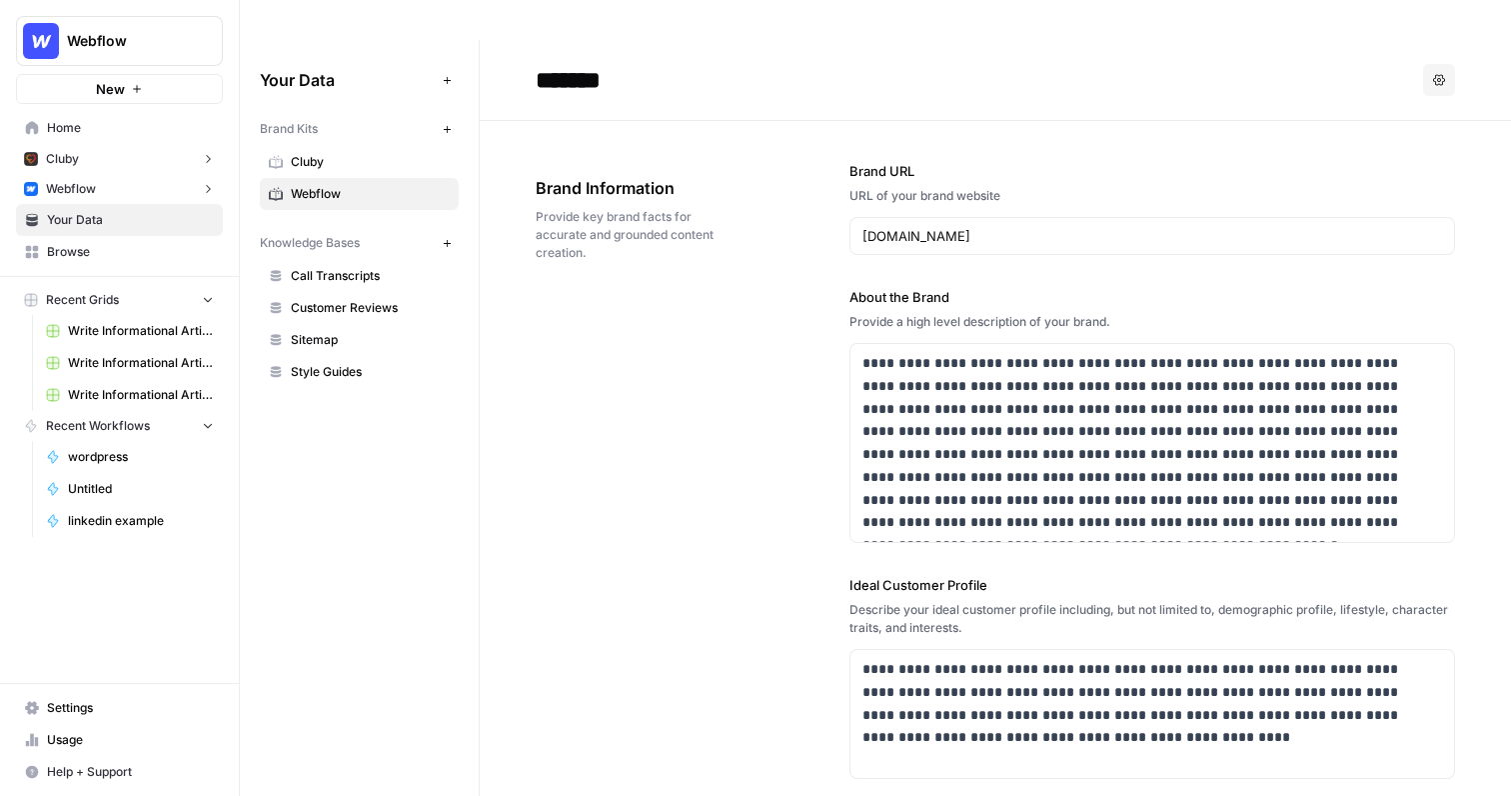
click at [445, 238] on icon "button" at bounding box center [447, 243] width 11 height 11
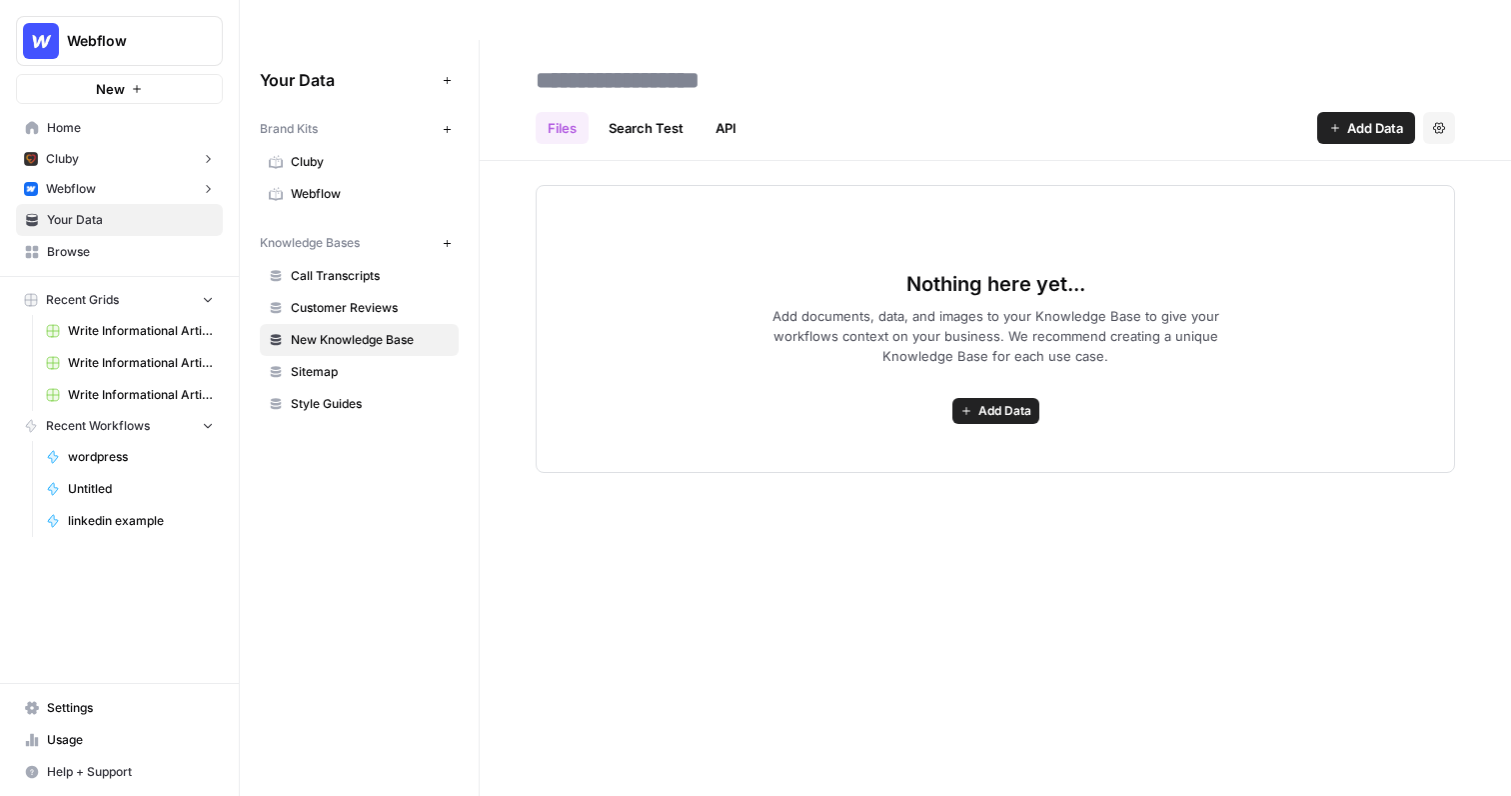
click at [1370, 118] on span "Add Data" at bounding box center [1375, 128] width 56 height 20
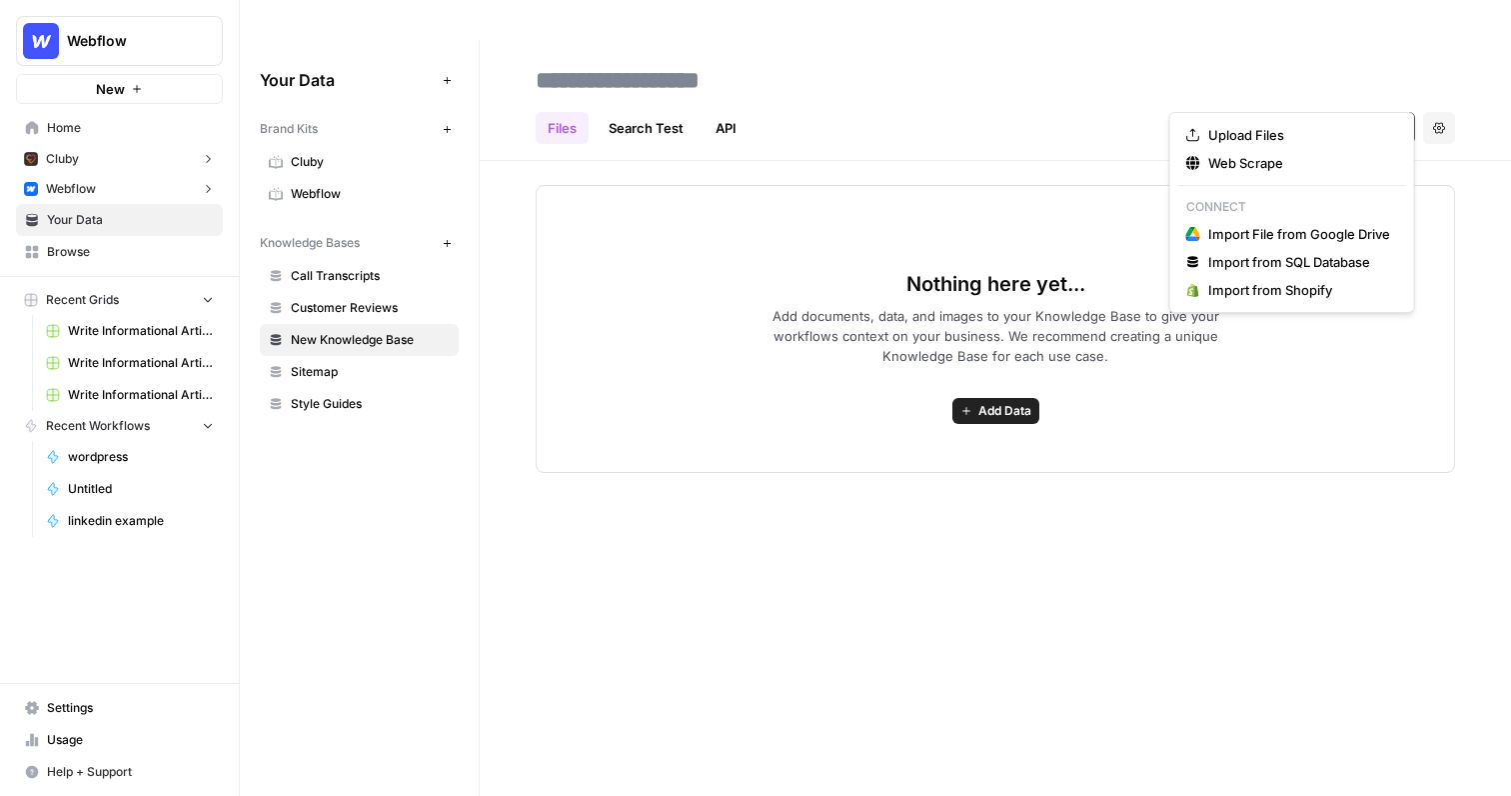
click at [1338, 64] on h2 at bounding box center [996, 80] width 920 height 32
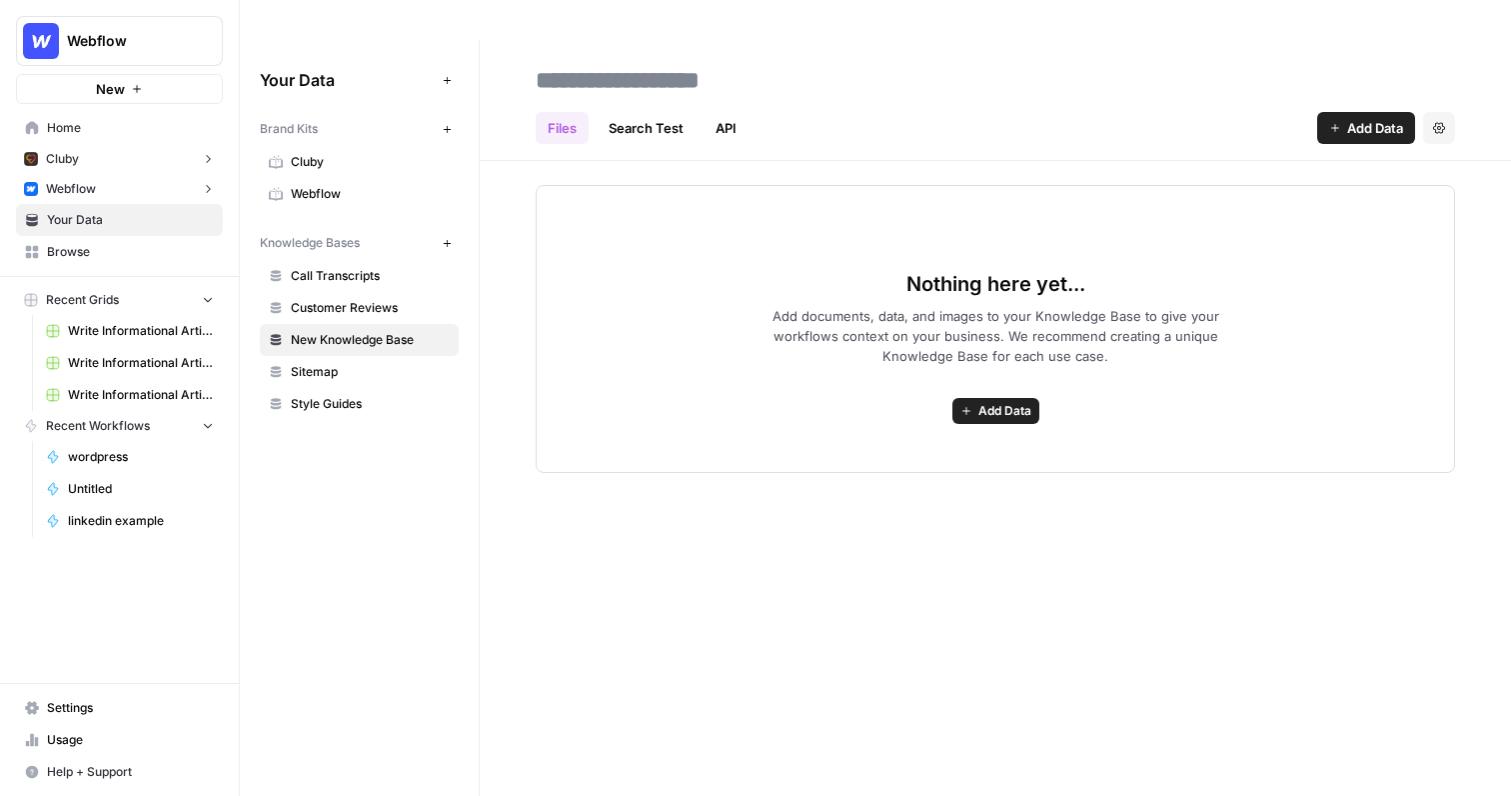
click at [390, 267] on span "Call Transcripts" at bounding box center [370, 276] width 159 height 18
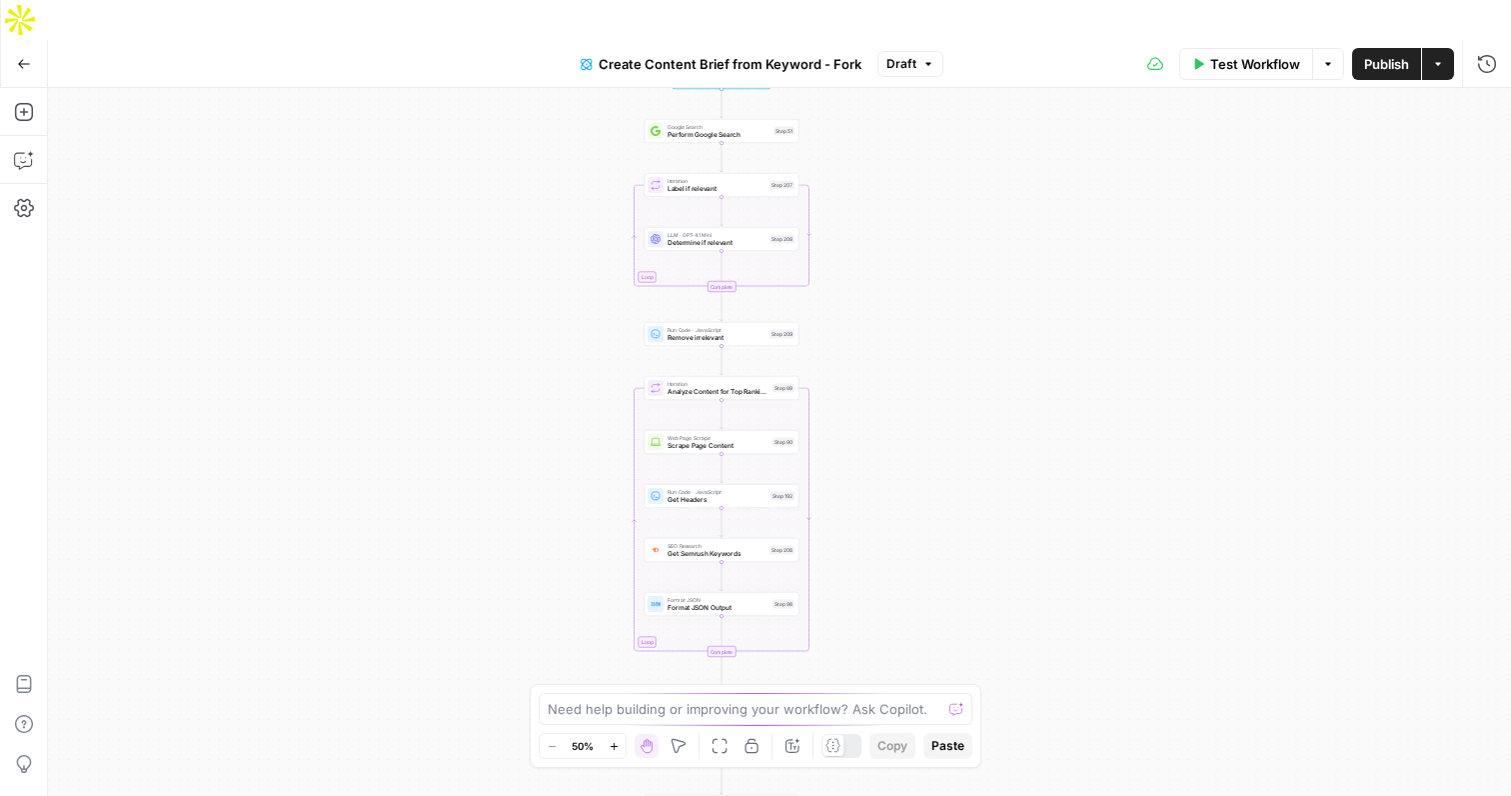
drag, startPoint x: 633, startPoint y: 239, endPoint x: 579, endPoint y: 449, distance: 216.7
click at [579, 449] on div "Workflow Set Inputs Inputs Google Search Perform Google Search Step 51 Loop Ite…" at bounding box center [779, 462] width 1463 height 748
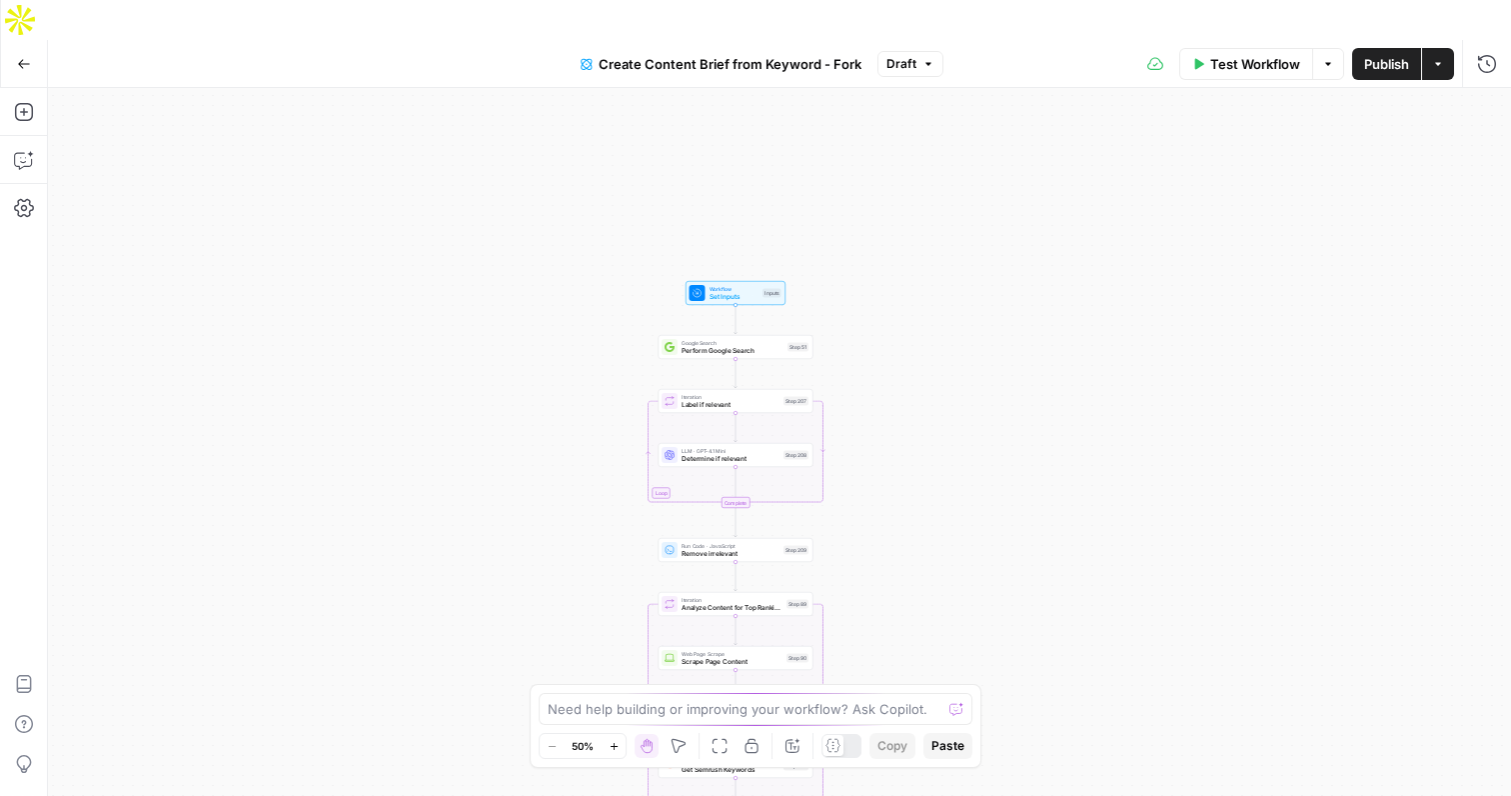
drag, startPoint x: 591, startPoint y: 298, endPoint x: 605, endPoint y: 512, distance: 214.4
click at [605, 512] on div "Workflow Set Inputs Inputs Google Search Perform Google Search Step 51 Loop Ite…" at bounding box center [779, 462] width 1463 height 748
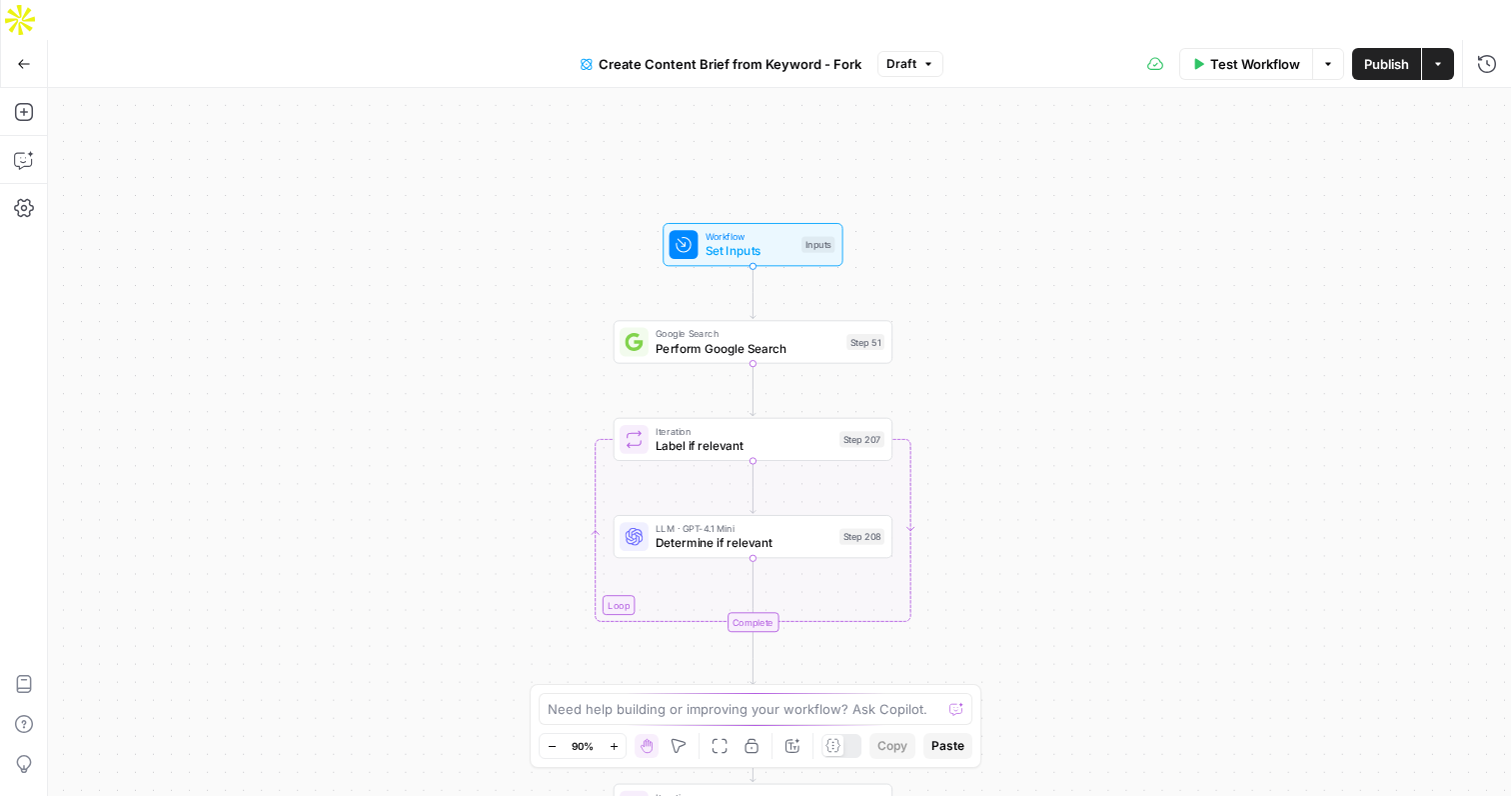
drag, startPoint x: 636, startPoint y: 330, endPoint x: 521, endPoint y: 329, distance: 114.9
click at [521, 329] on div "Workflow Set Inputs Inputs Google Search Perform Google Search Step 51 Loop Ite…" at bounding box center [779, 462] width 1463 height 748
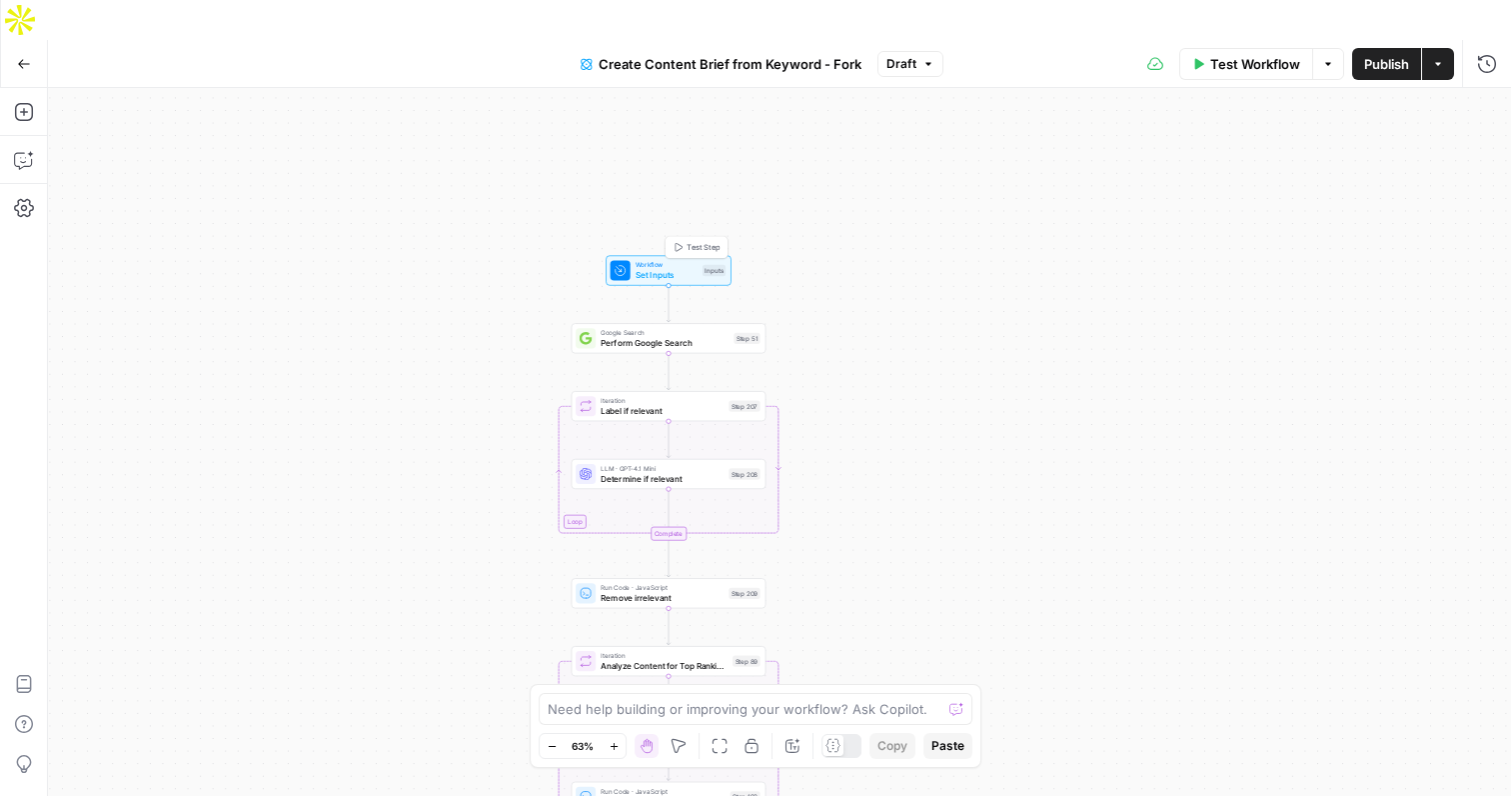
click at [661, 269] on span "Set Inputs" at bounding box center [667, 275] width 62 height 13
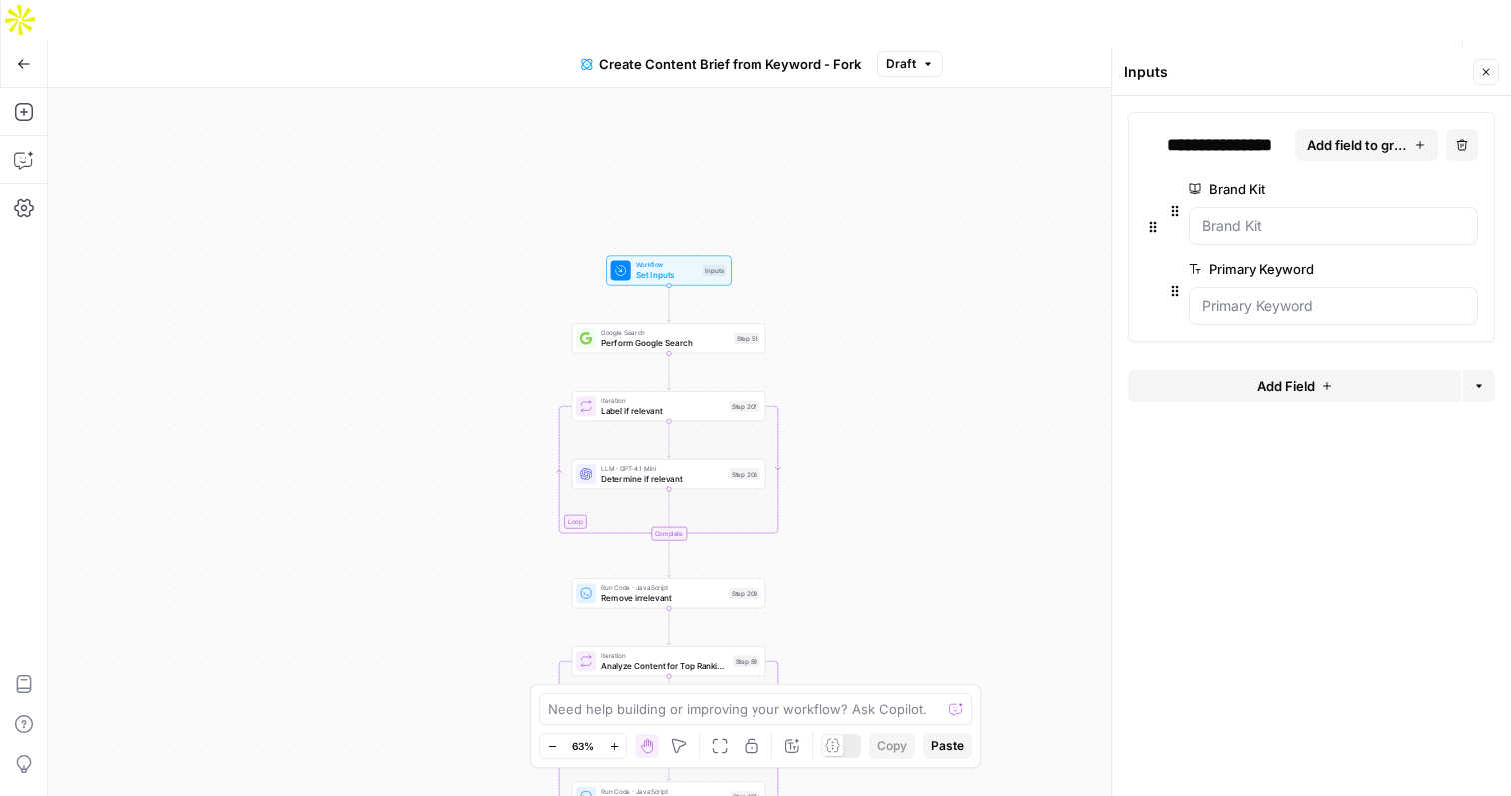
click at [1483, 71] on icon "button" at bounding box center [1486, 72] width 12 height 12
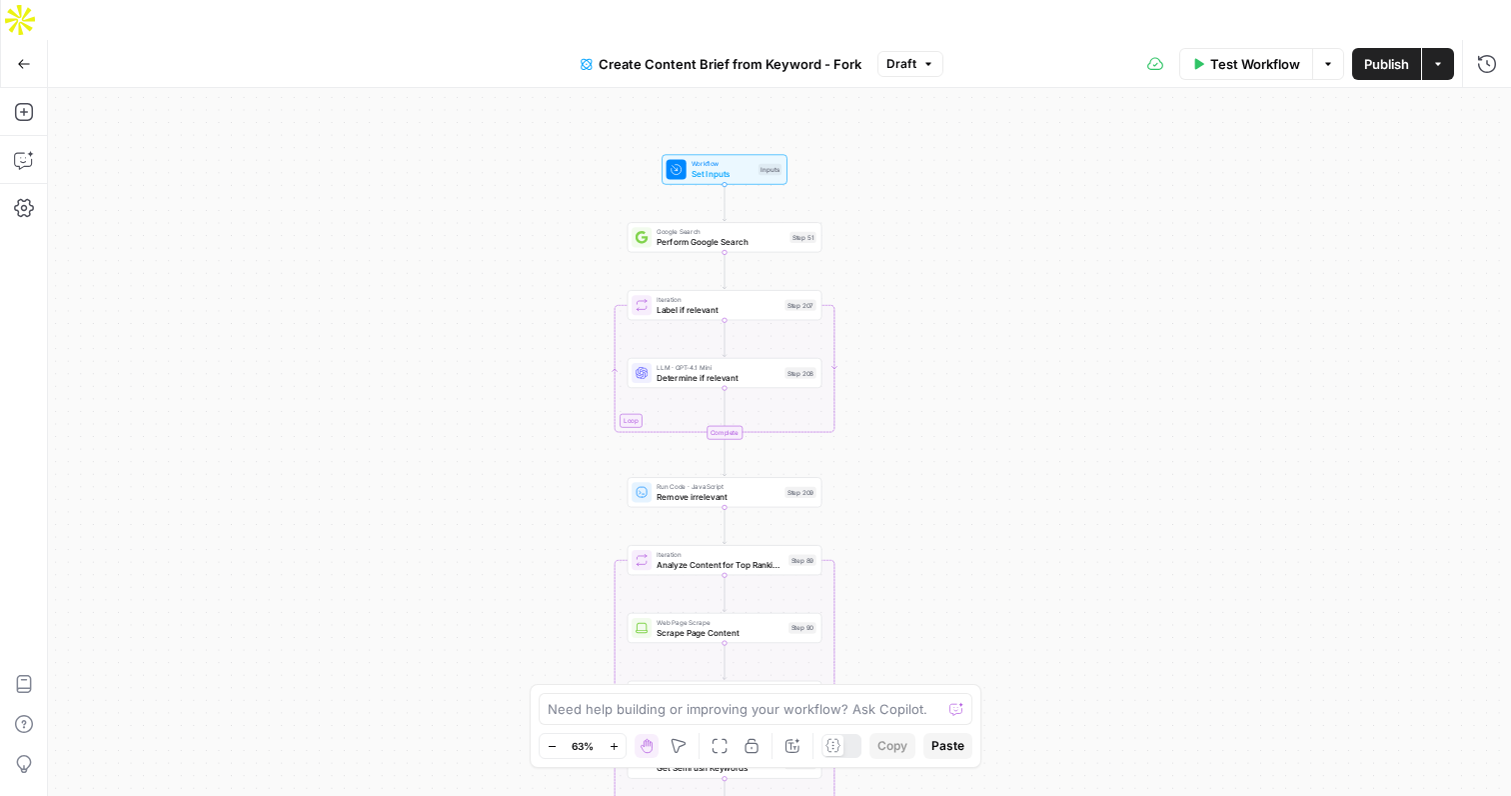
drag, startPoint x: 925, startPoint y: 392, endPoint x: 982, endPoint y: 290, distance: 116.8
click at [982, 290] on div "Workflow Set Inputs Inputs Google Search Perform Google Search Step 51 Loop Ite…" at bounding box center [779, 462] width 1463 height 748
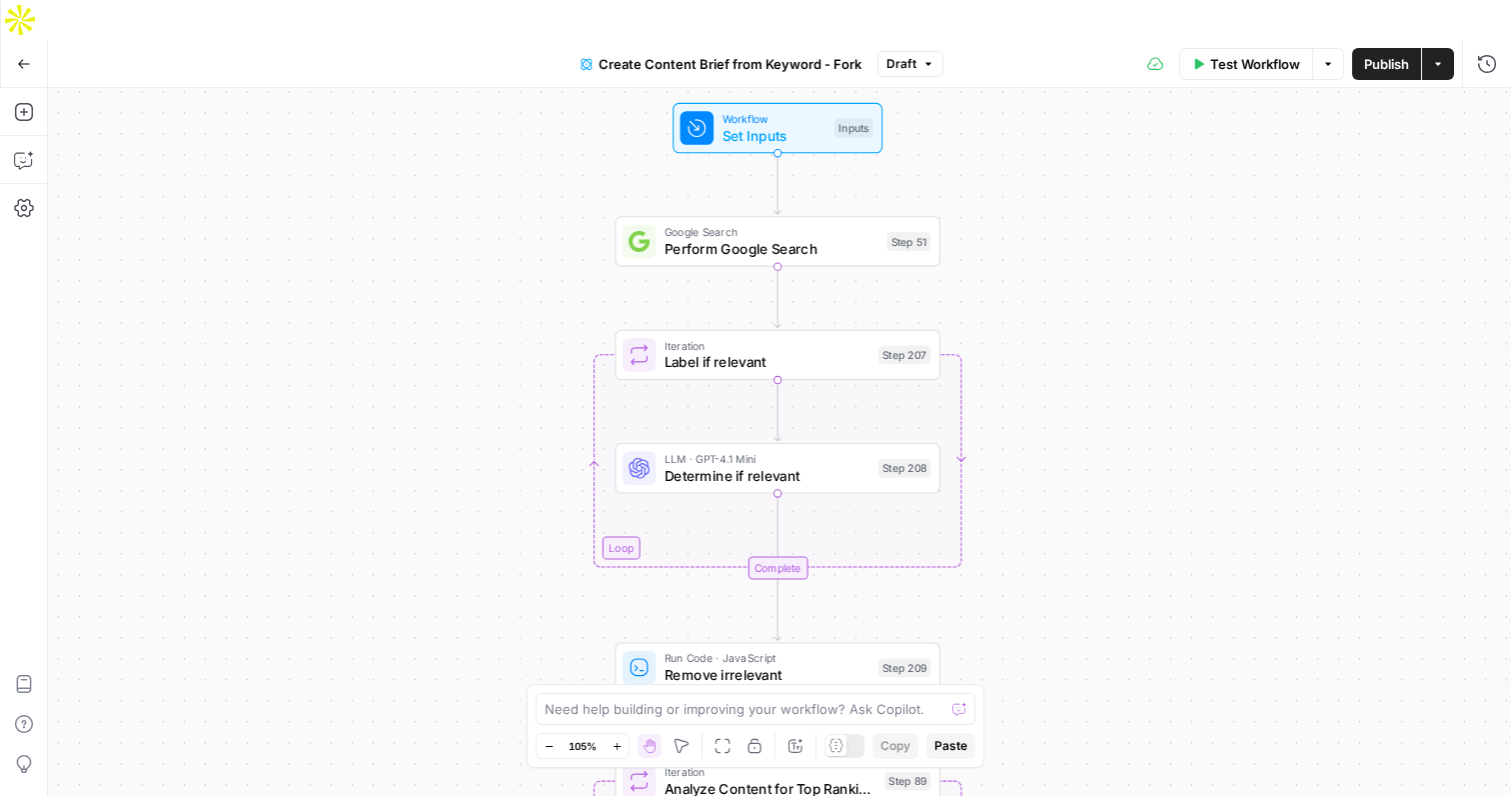
drag, startPoint x: 960, startPoint y: 151, endPoint x: 992, endPoint y: 216, distance: 72.4
click at [992, 217] on div "Workflow Set Inputs Inputs Google Search Perform Google Search Step 51 Loop Ite…" at bounding box center [779, 462] width 1463 height 748
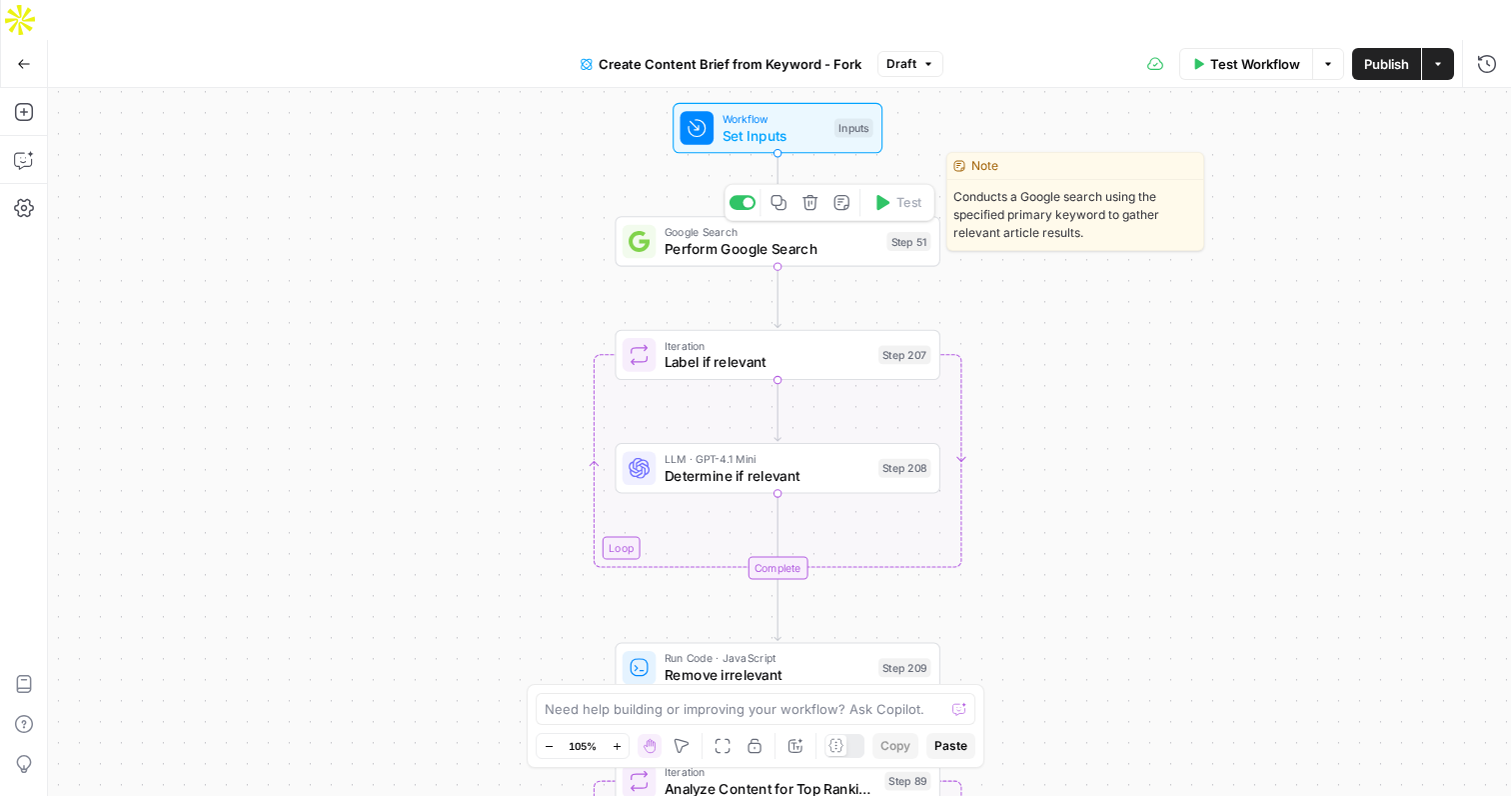
click at [853, 238] on span "Perform Google Search" at bounding box center [772, 248] width 214 height 21
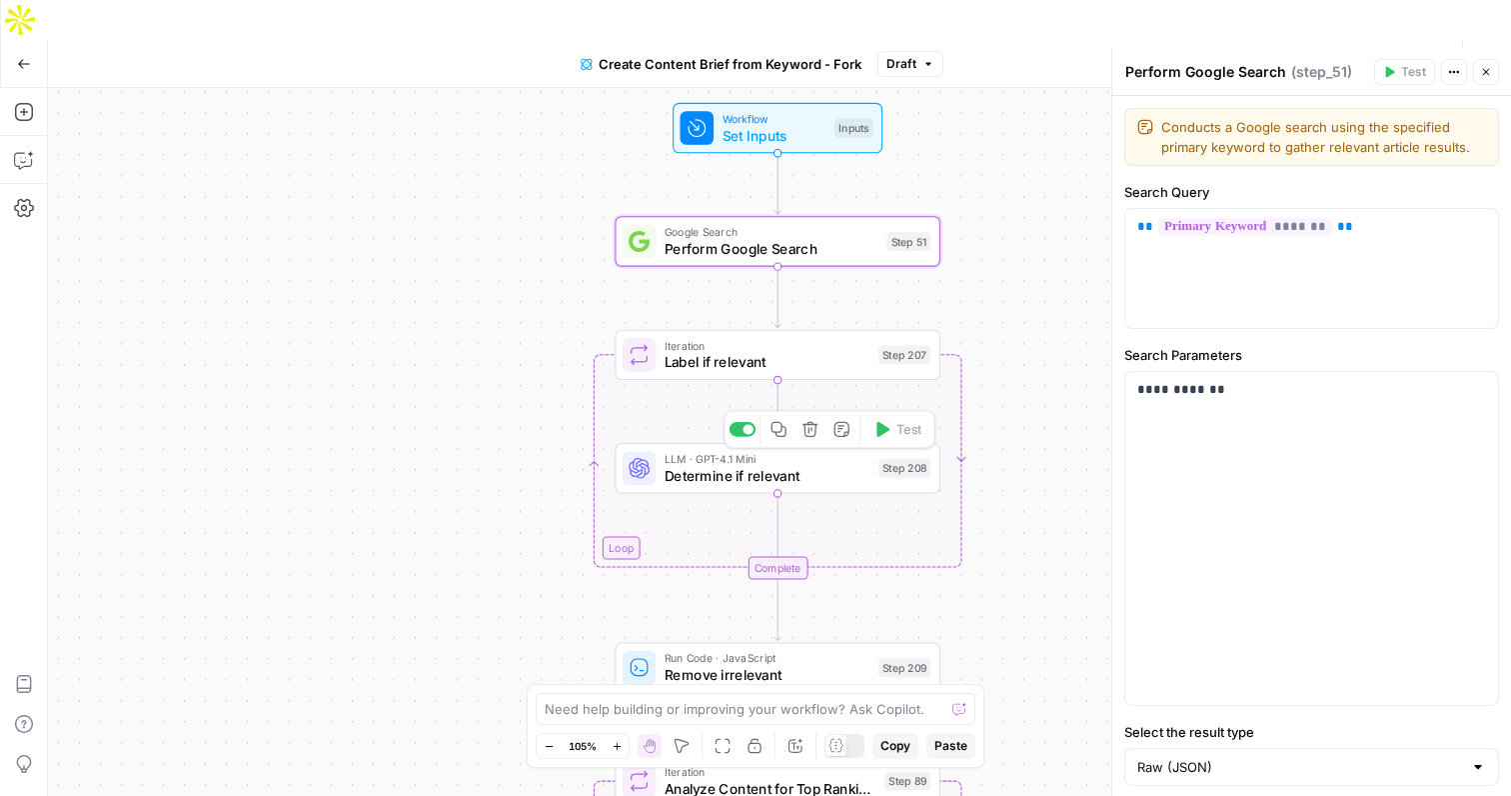
click at [834, 450] on span "LLM · GPT-4.1 Mini" at bounding box center [768, 458] width 206 height 17
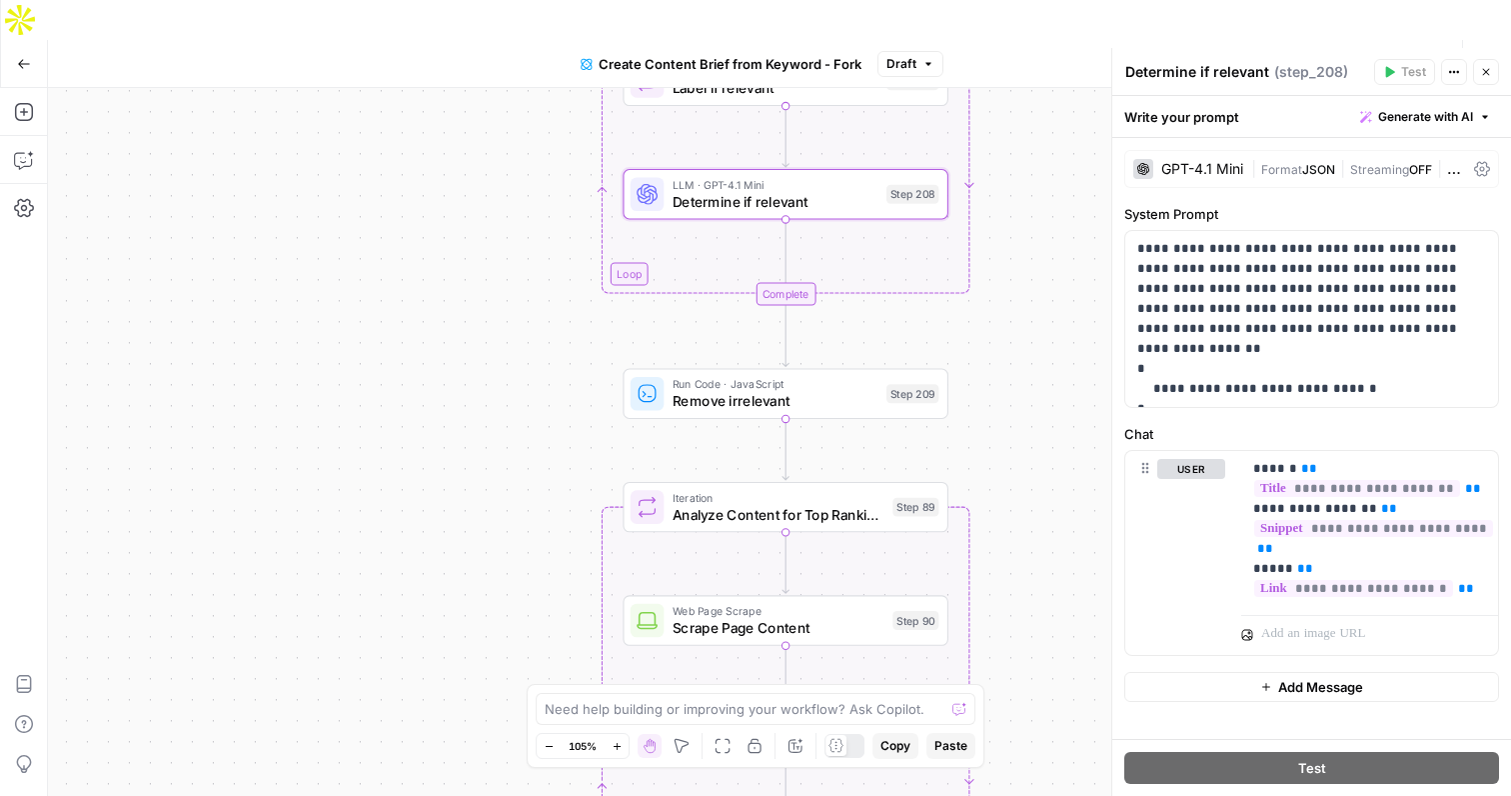
drag, startPoint x: 1031, startPoint y: 504, endPoint x: 1037, endPoint y: 230, distance: 273.9
click at [1038, 230] on div "Workflow Set Inputs Inputs Google Search Perform Google Search Step 51 Loop Ite…" at bounding box center [779, 462] width 1463 height 748
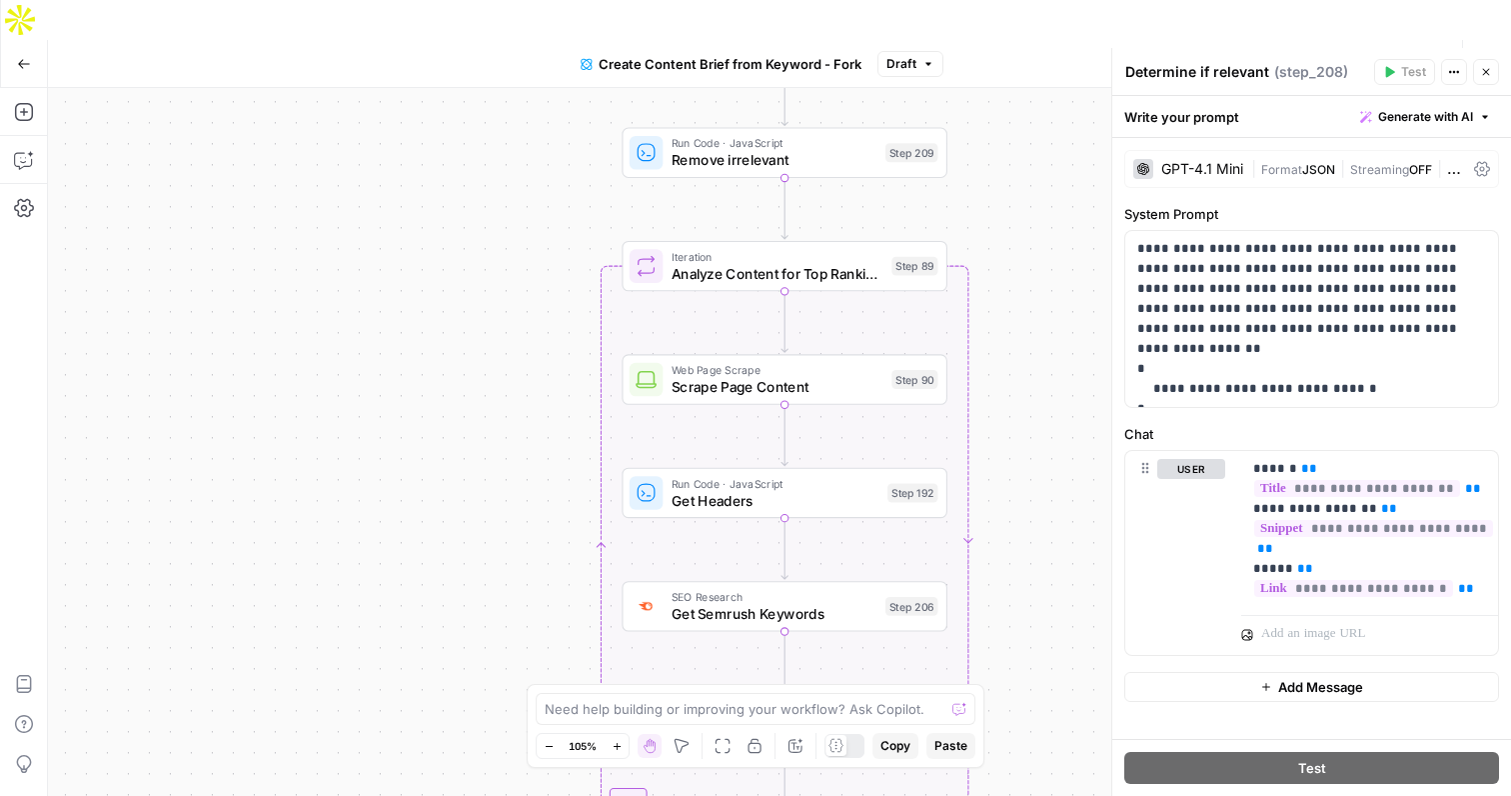
drag, startPoint x: 1050, startPoint y: 349, endPoint x: 1049, endPoint y: 93, distance: 255.9
click at [1049, 93] on div "Workflow Set Inputs Inputs Google Search Perform Google Search Step 51 Loop Ite…" at bounding box center [779, 462] width 1463 height 748
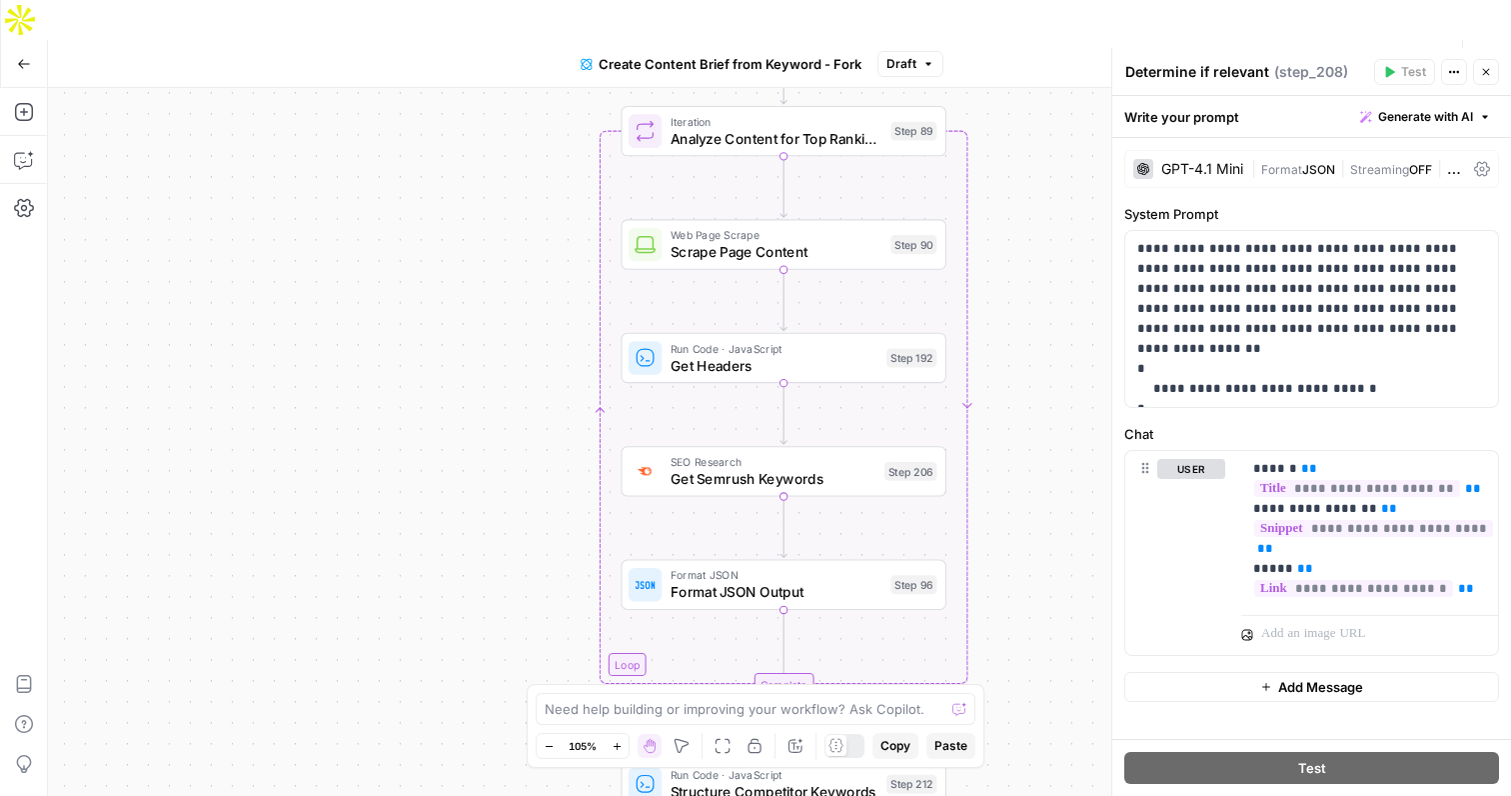
drag, startPoint x: 1041, startPoint y: 317, endPoint x: 1041, endPoint y: 197, distance: 119.9
click at [1041, 197] on div "Workflow Set Inputs Inputs Google Search Perform Google Search Step 51 Loop Ite…" at bounding box center [779, 462] width 1463 height 748
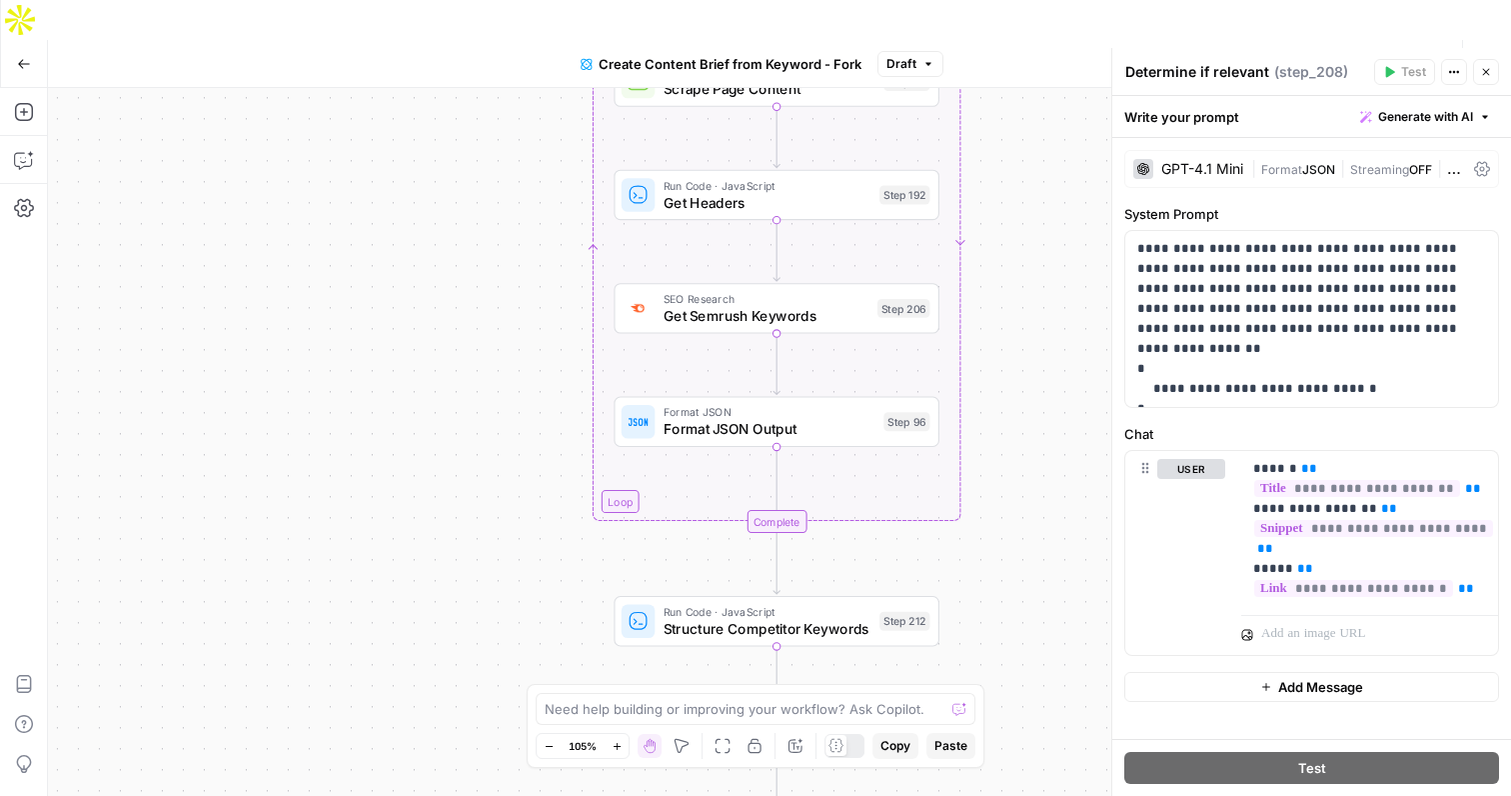
drag, startPoint x: 1022, startPoint y: 351, endPoint x: 1010, endPoint y: 172, distance: 179.3
click at [1010, 172] on div "Workflow Set Inputs Inputs Google Search Perform Google Search Step 51 Loop Ite…" at bounding box center [779, 462] width 1463 height 748
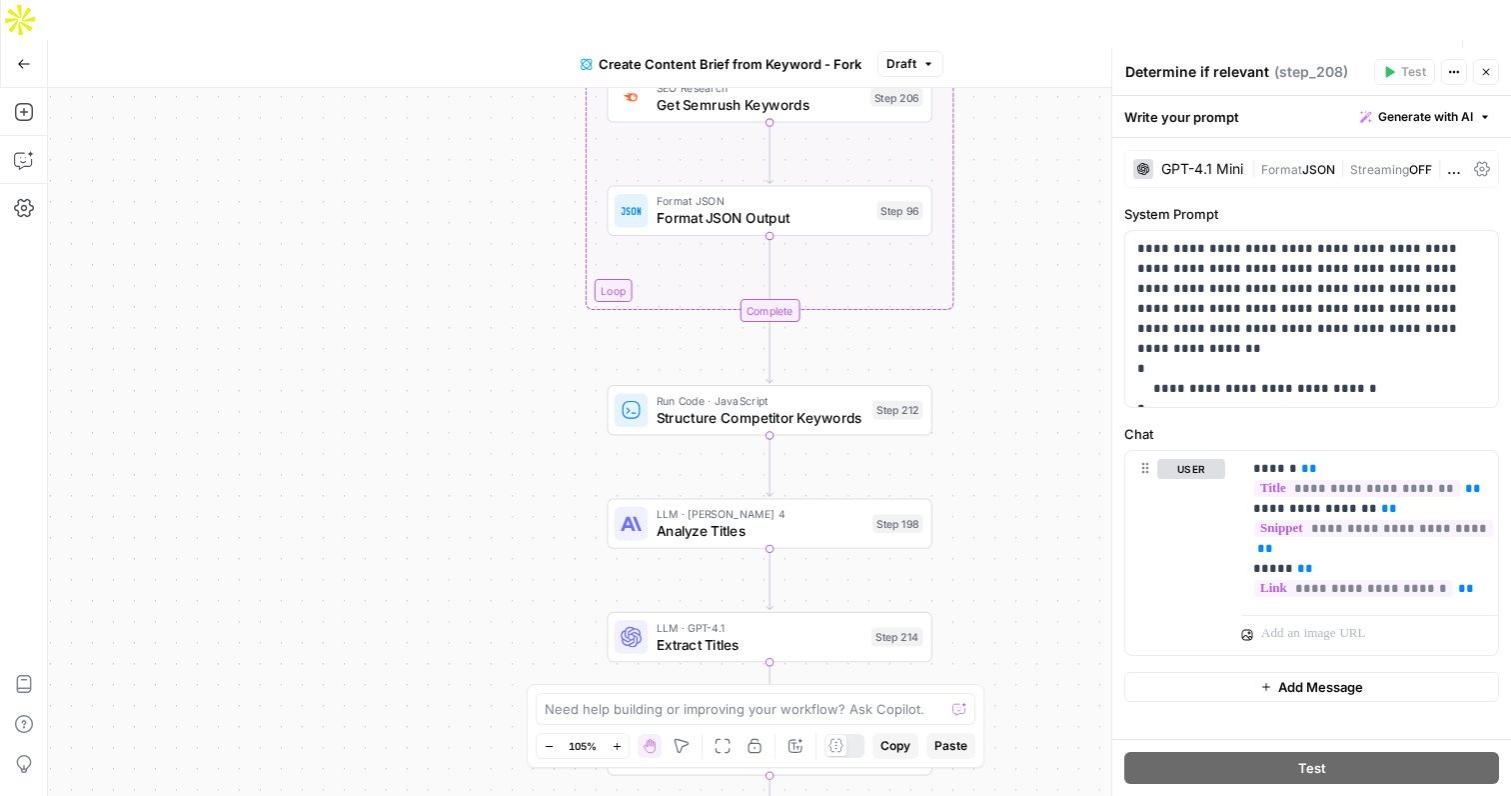
drag, startPoint x: 981, startPoint y: 392, endPoint x: 977, endPoint y: 227, distance: 165.0
click at [978, 227] on div "Workflow Set Inputs Inputs Google Search Perform Google Search Step 51 Loop Ite…" at bounding box center [779, 462] width 1463 height 748
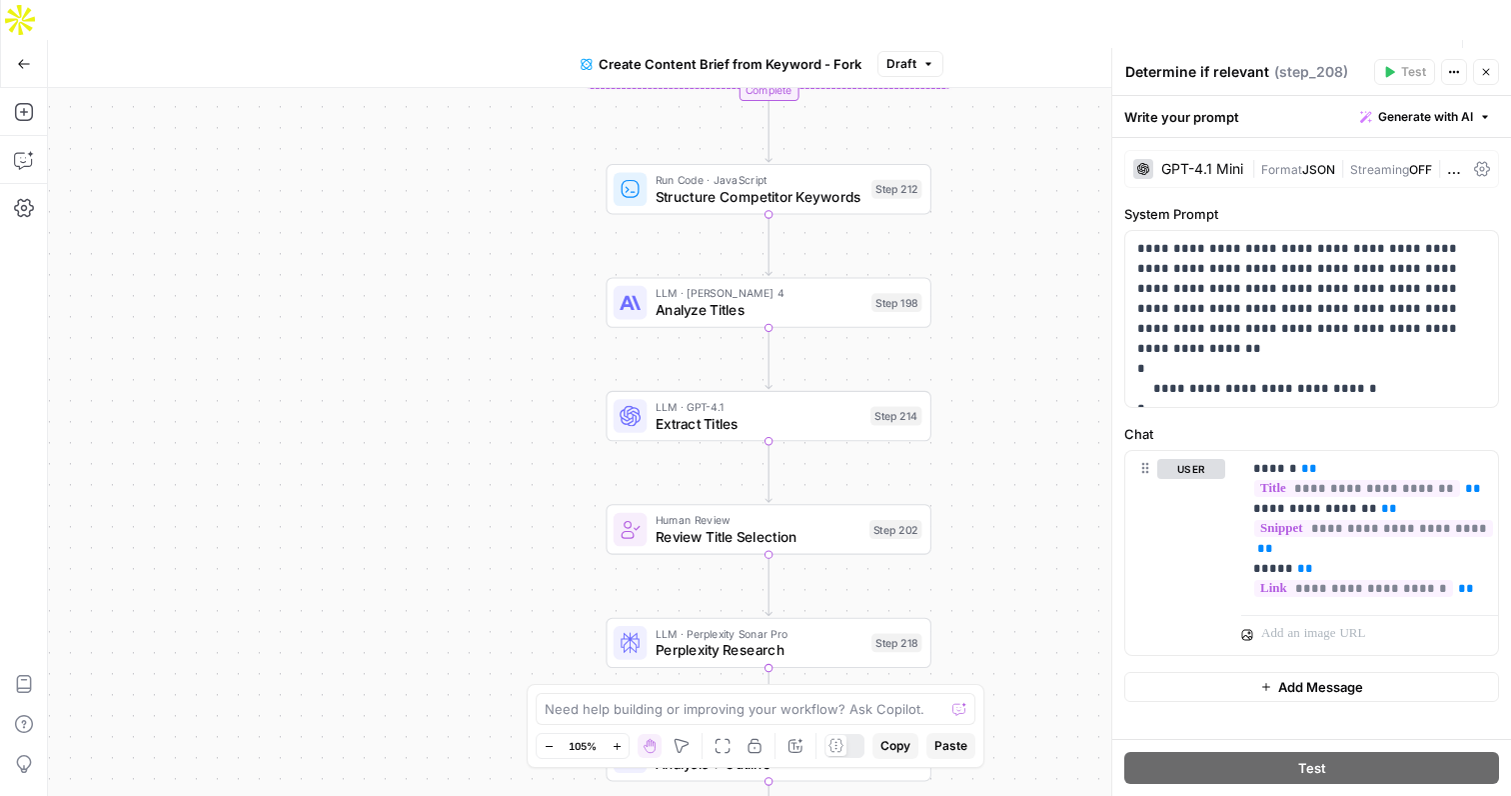
drag, startPoint x: 984, startPoint y: 439, endPoint x: 984, endPoint y: 199, distance: 239.9
click at [984, 199] on div "Workflow Set Inputs Inputs Google Search Perform Google Search Step 51 Loop Ite…" at bounding box center [779, 462] width 1463 height 748
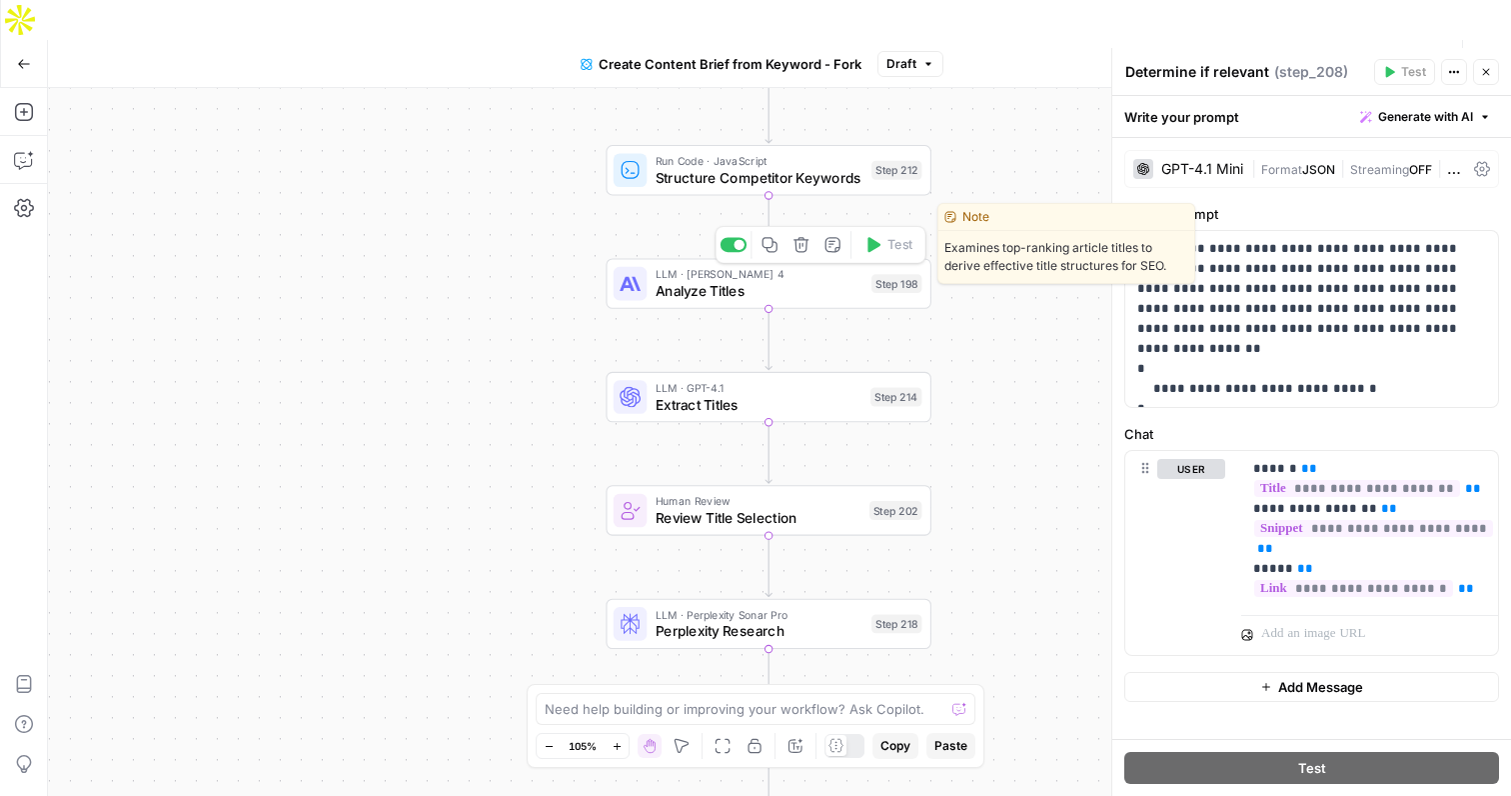
click at [735, 280] on span "Analyze Titles" at bounding box center [760, 290] width 208 height 21
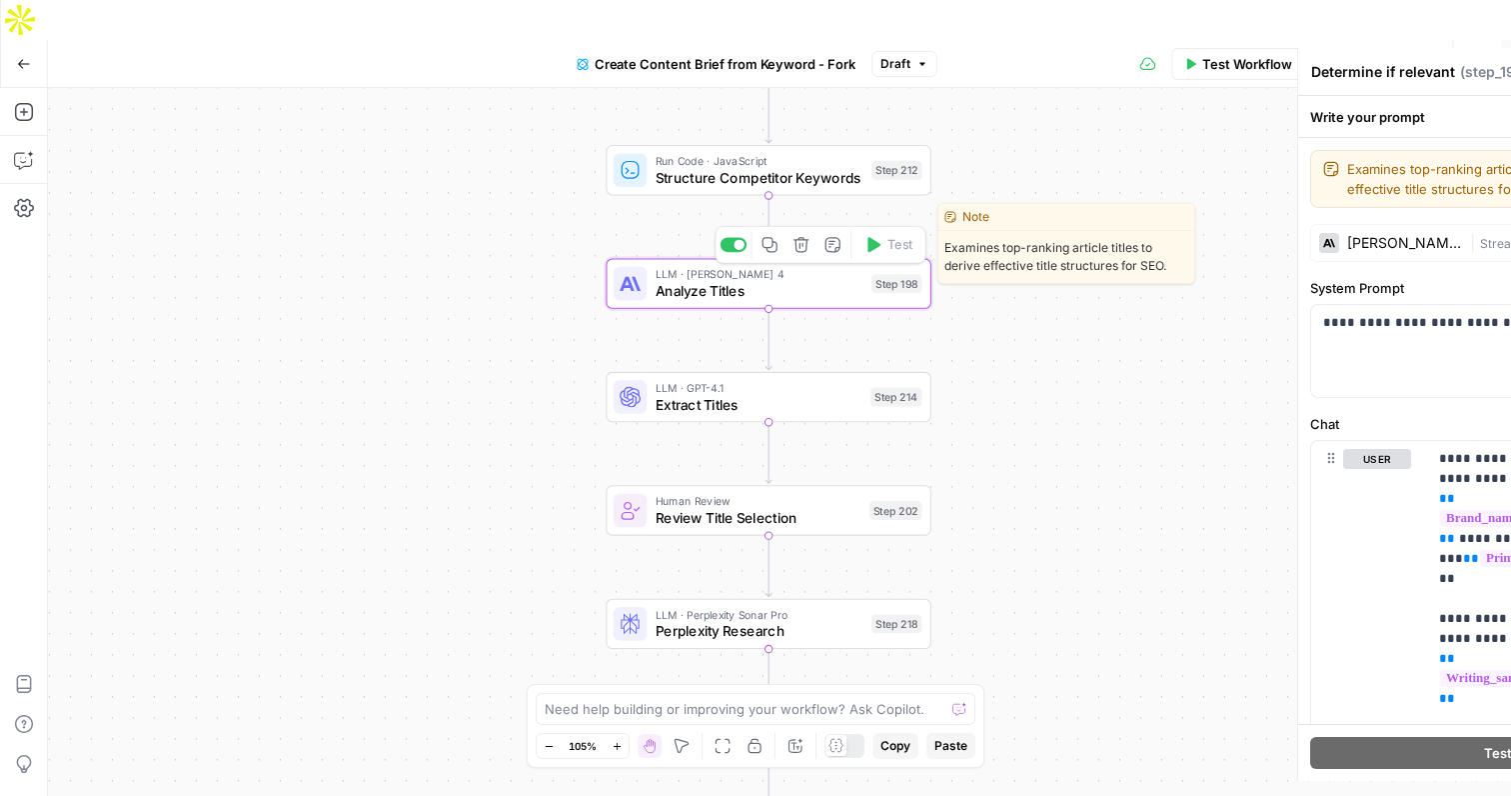
type textarea "Analyze Titles"
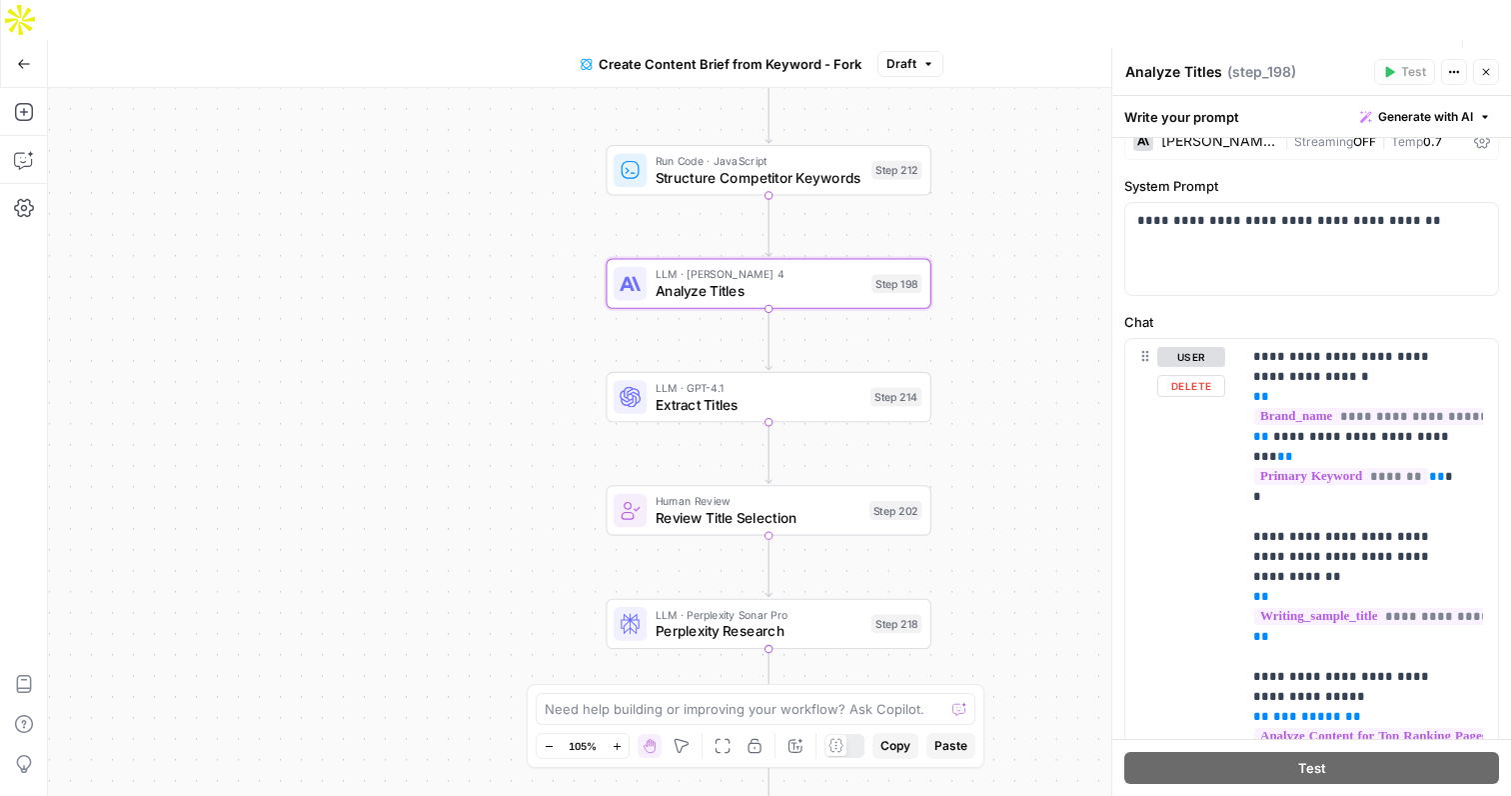
scroll to position [98, 0]
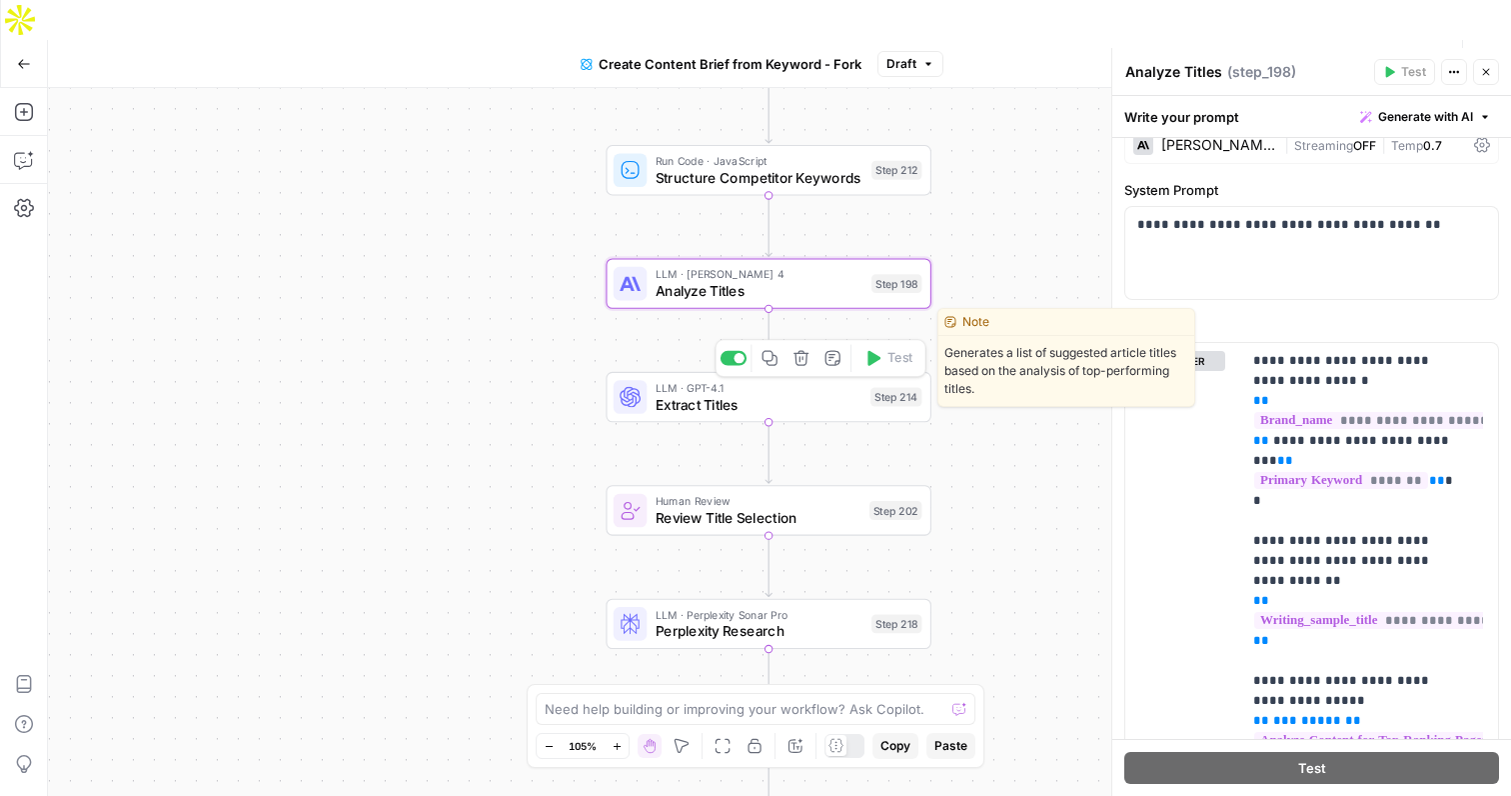
click at [791, 394] on span "Extract Titles" at bounding box center [759, 404] width 207 height 21
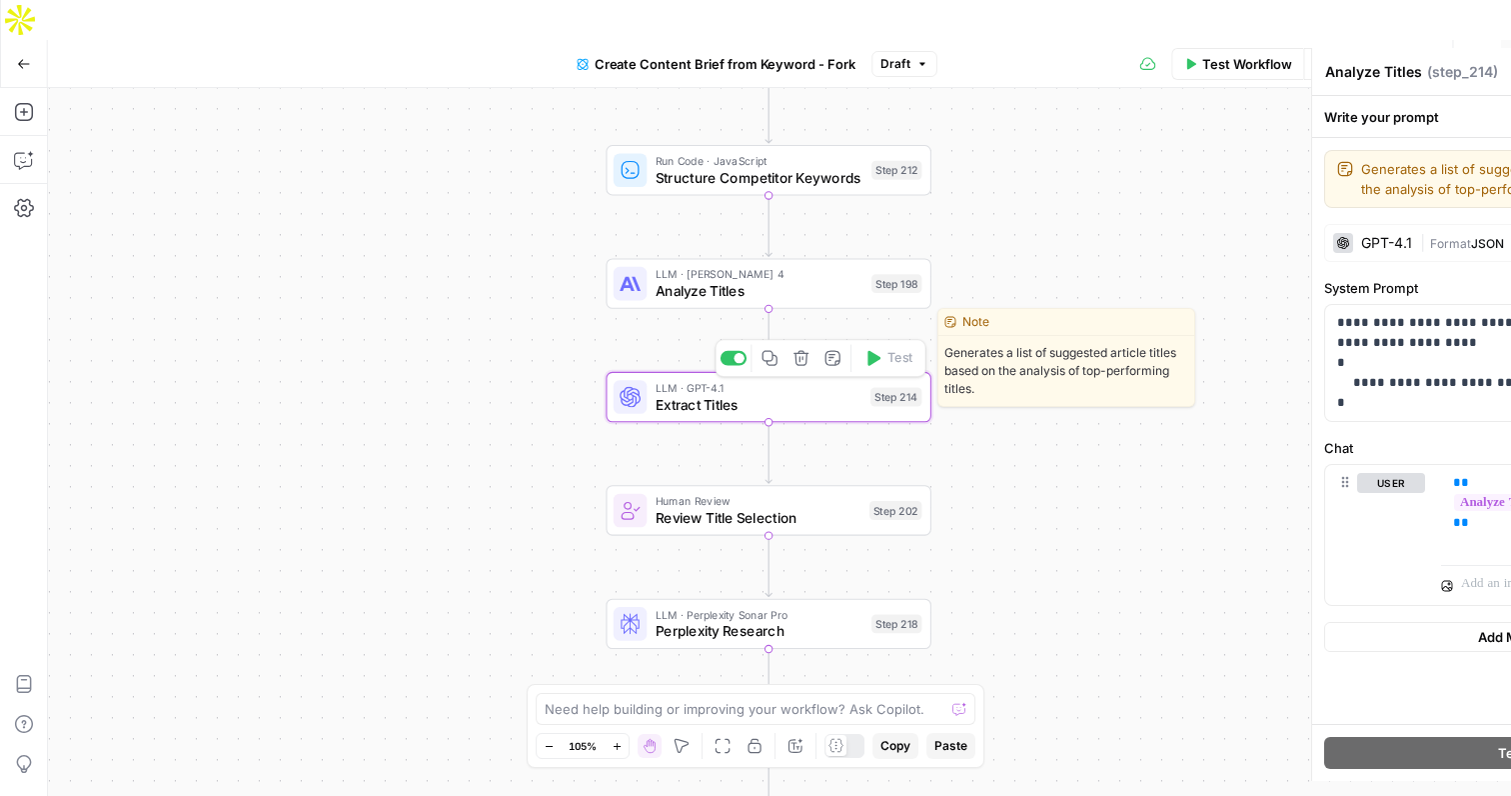
type textarea "Extract Titles"
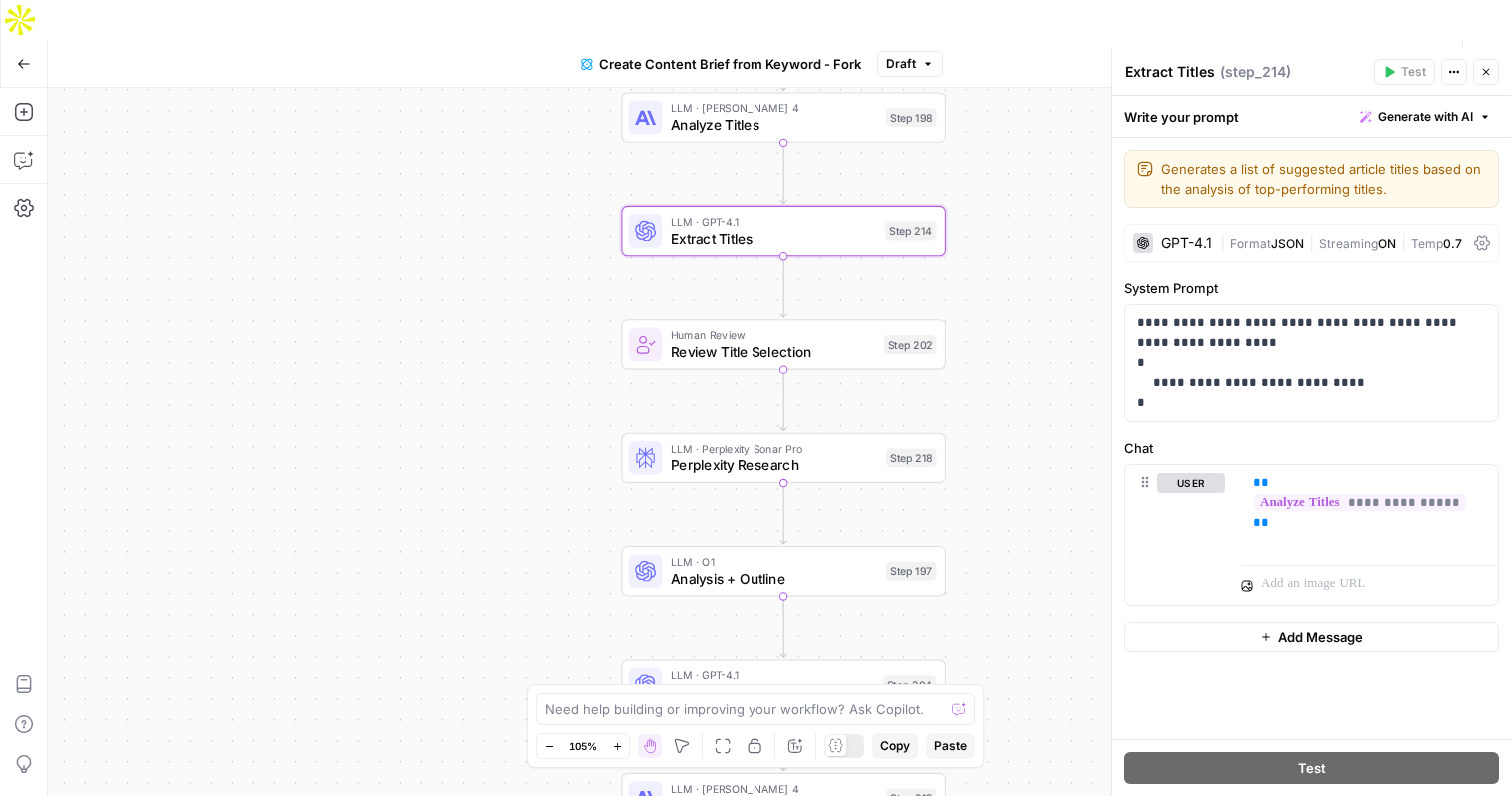
drag, startPoint x: 1005, startPoint y: 428, endPoint x: 999, endPoint y: 269, distance: 159.0
click at [1000, 269] on div "Workflow Set Inputs Inputs Google Search Perform Google Search Step 51 Loop Ite…" at bounding box center [779, 462] width 1463 height 748
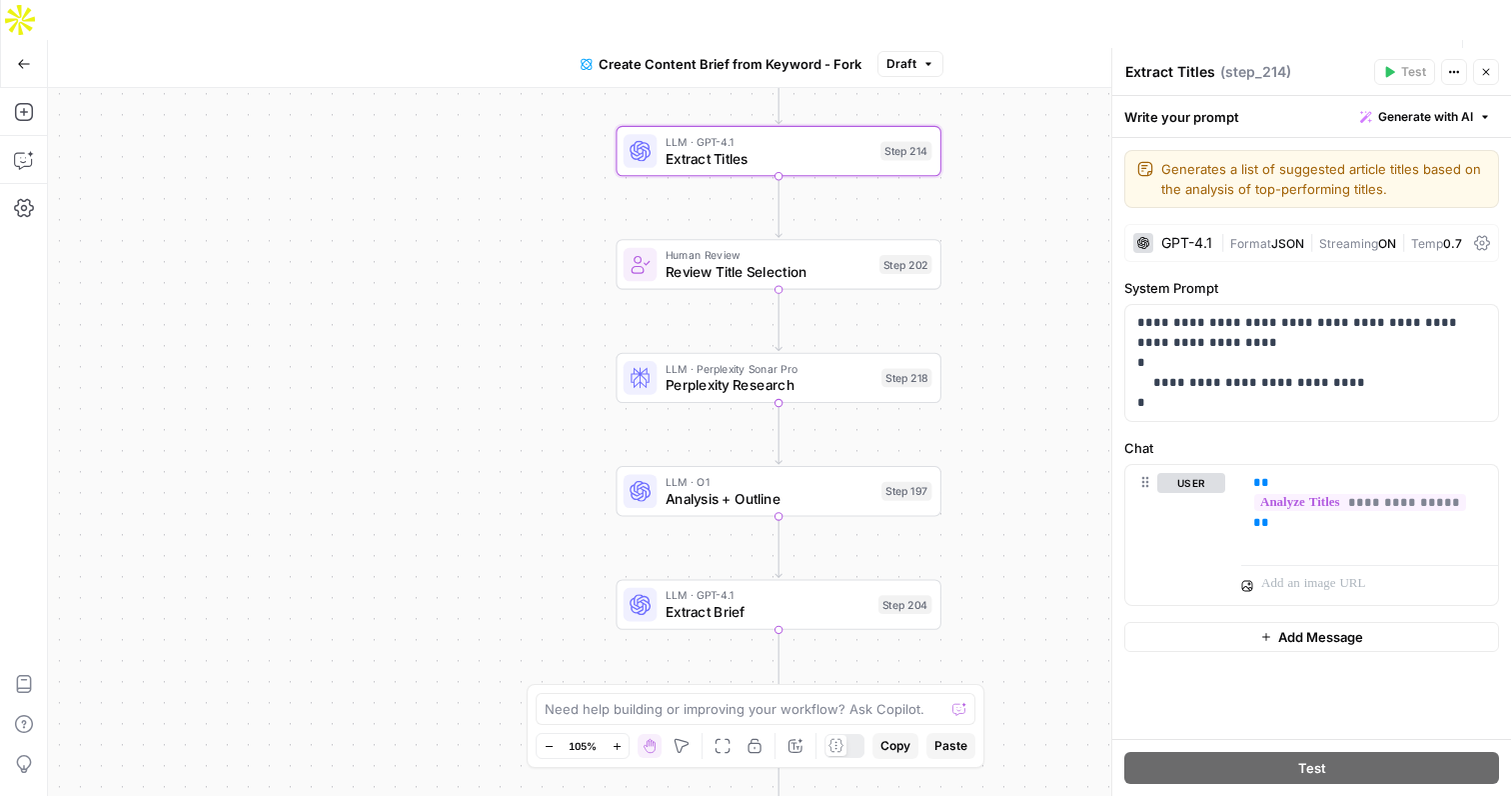
click at [759, 375] on span "Perplexity Research" at bounding box center [770, 385] width 208 height 21
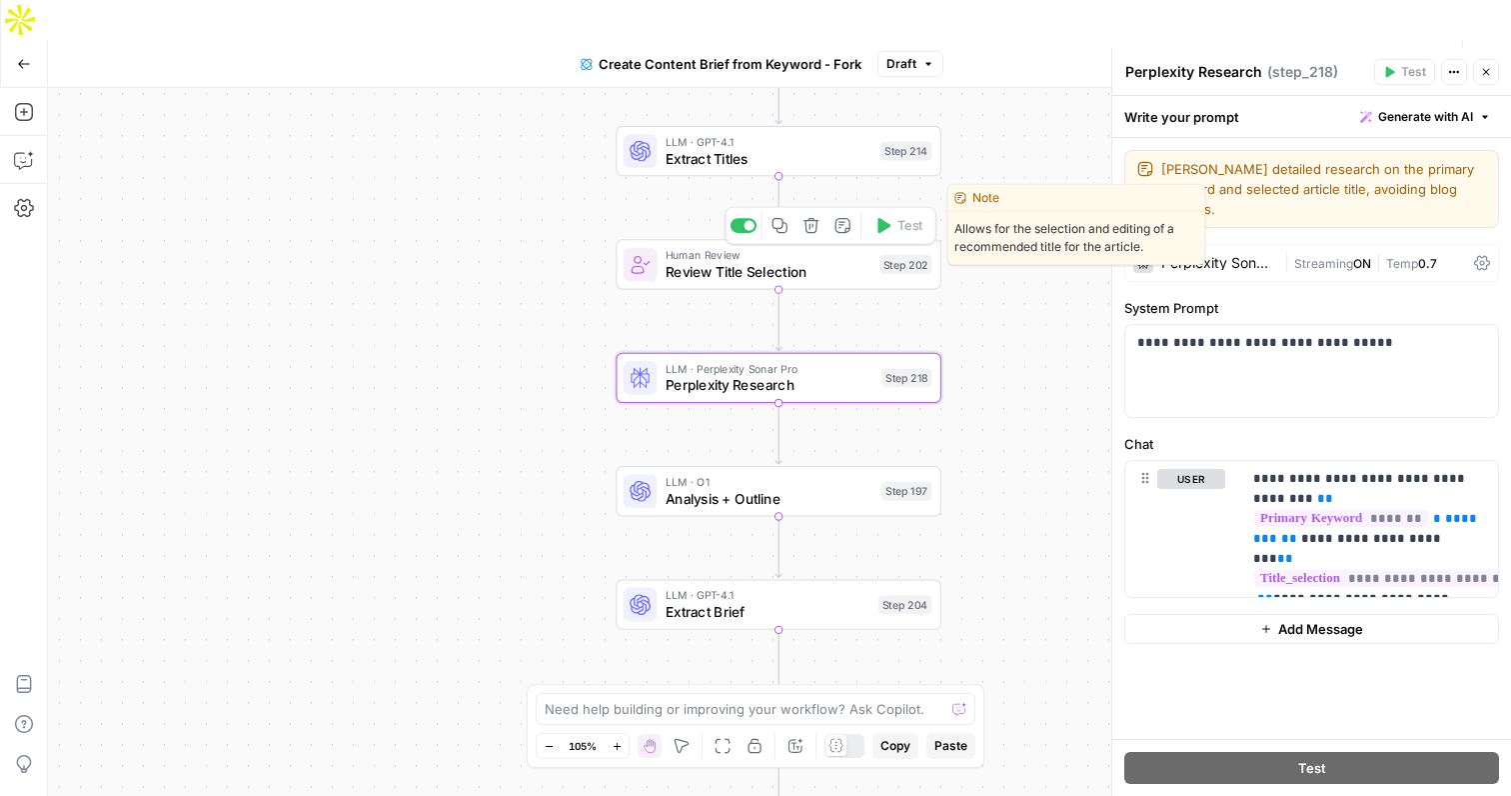
click at [753, 261] on span "Review Title Selection" at bounding box center [769, 271] width 206 height 21
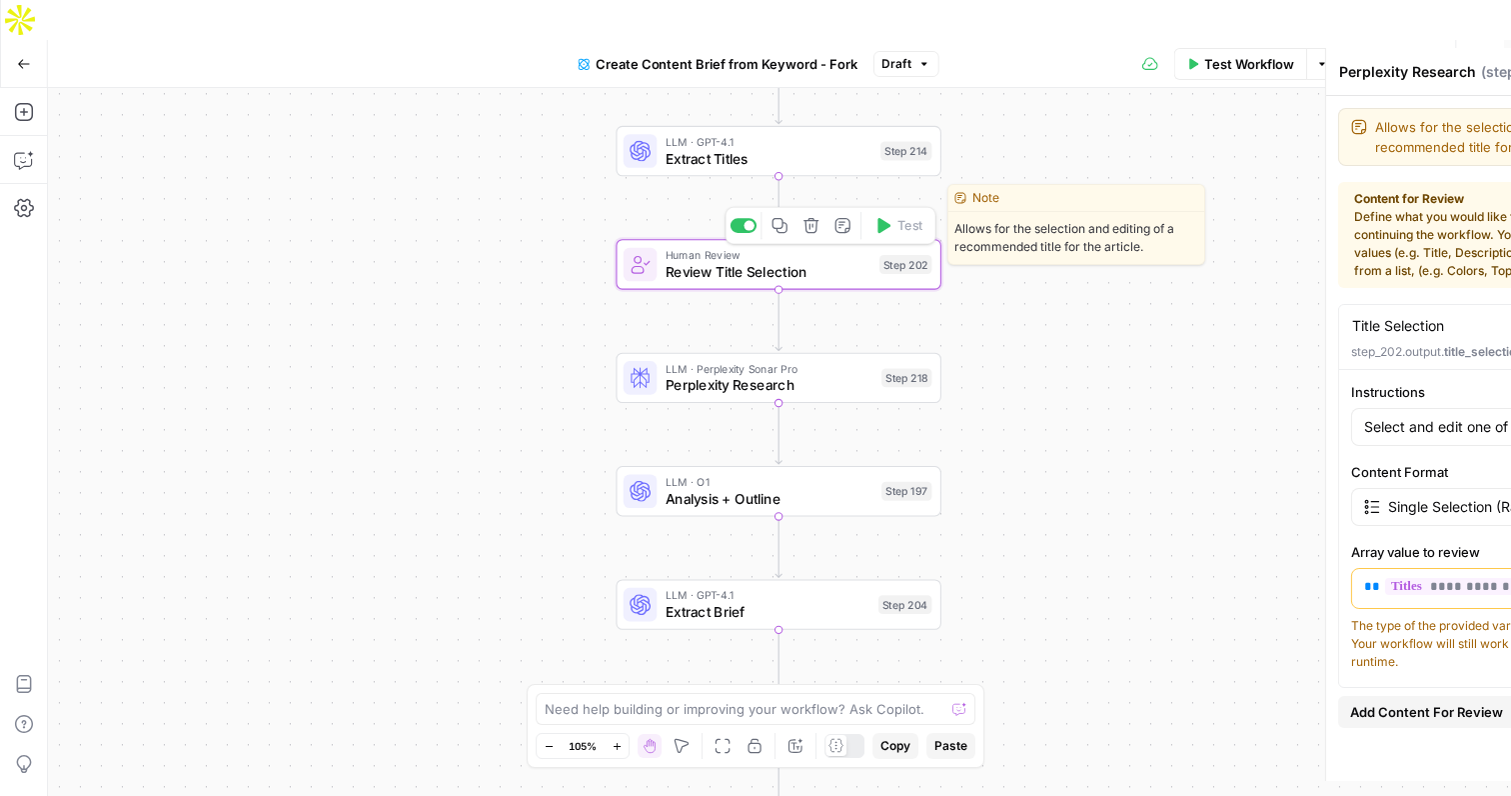
type textarea "Review Title Selection"
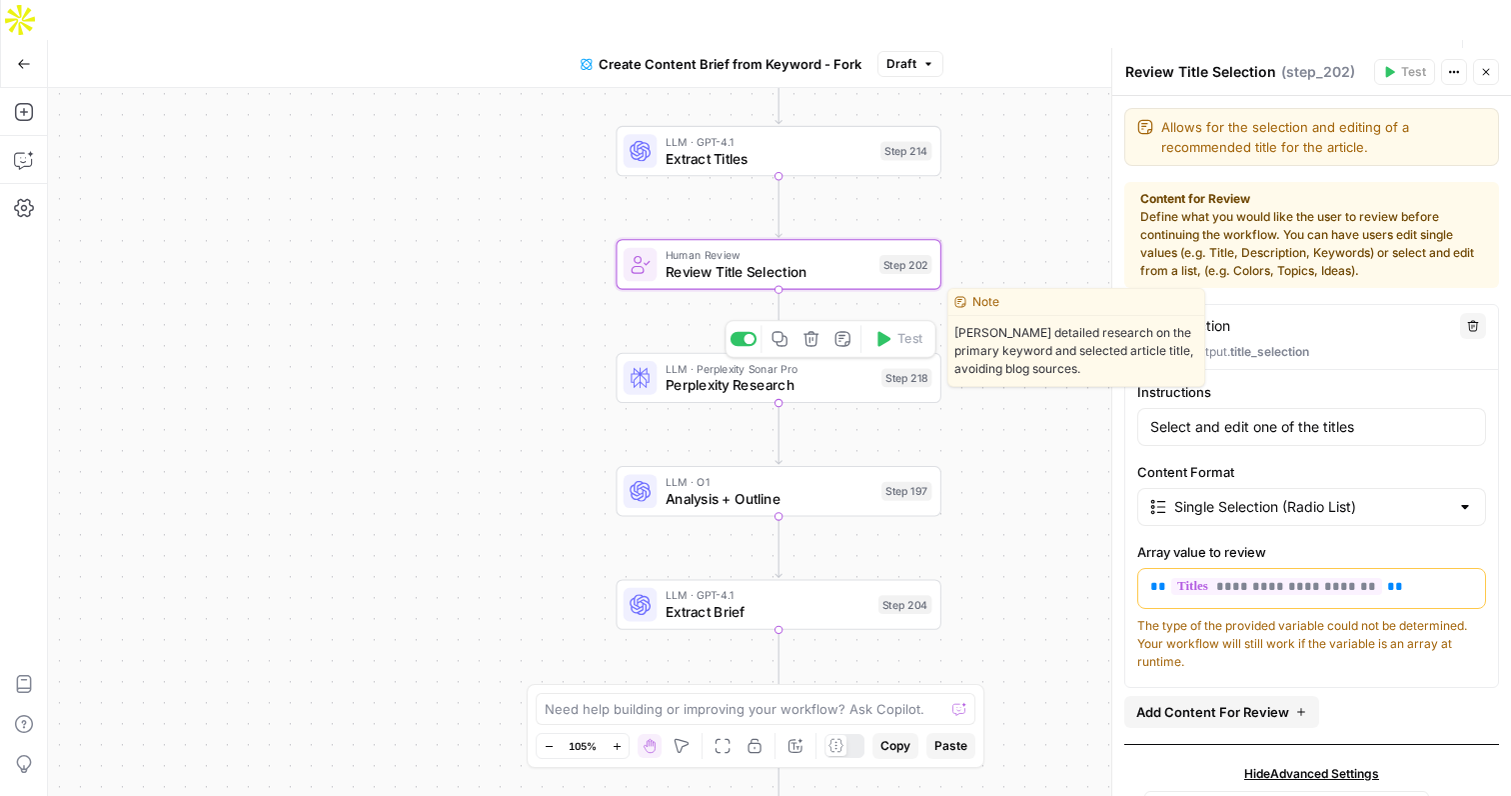
click at [818, 375] on span "Perplexity Research" at bounding box center [770, 385] width 208 height 21
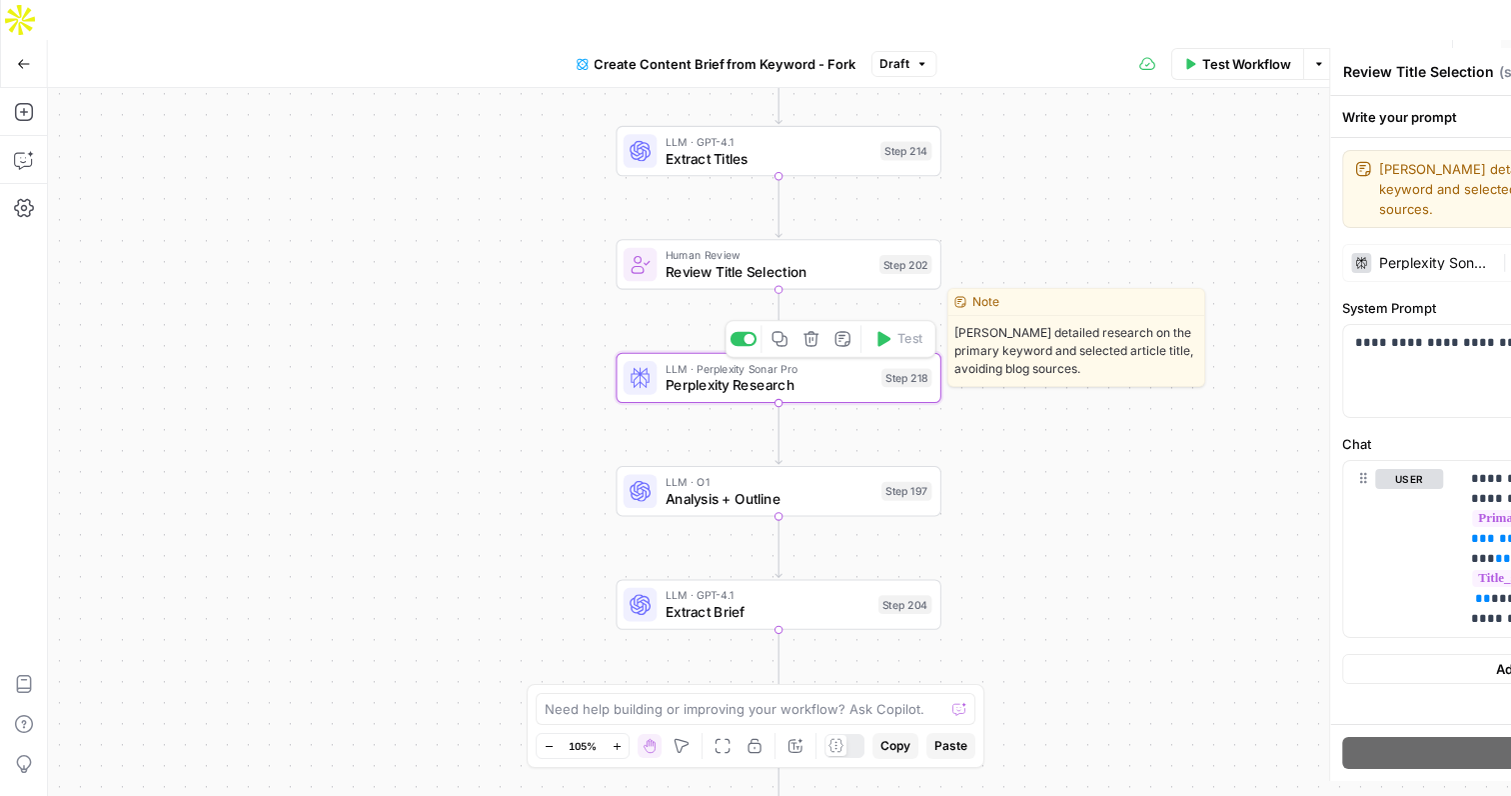
type textarea "Perplexity Research"
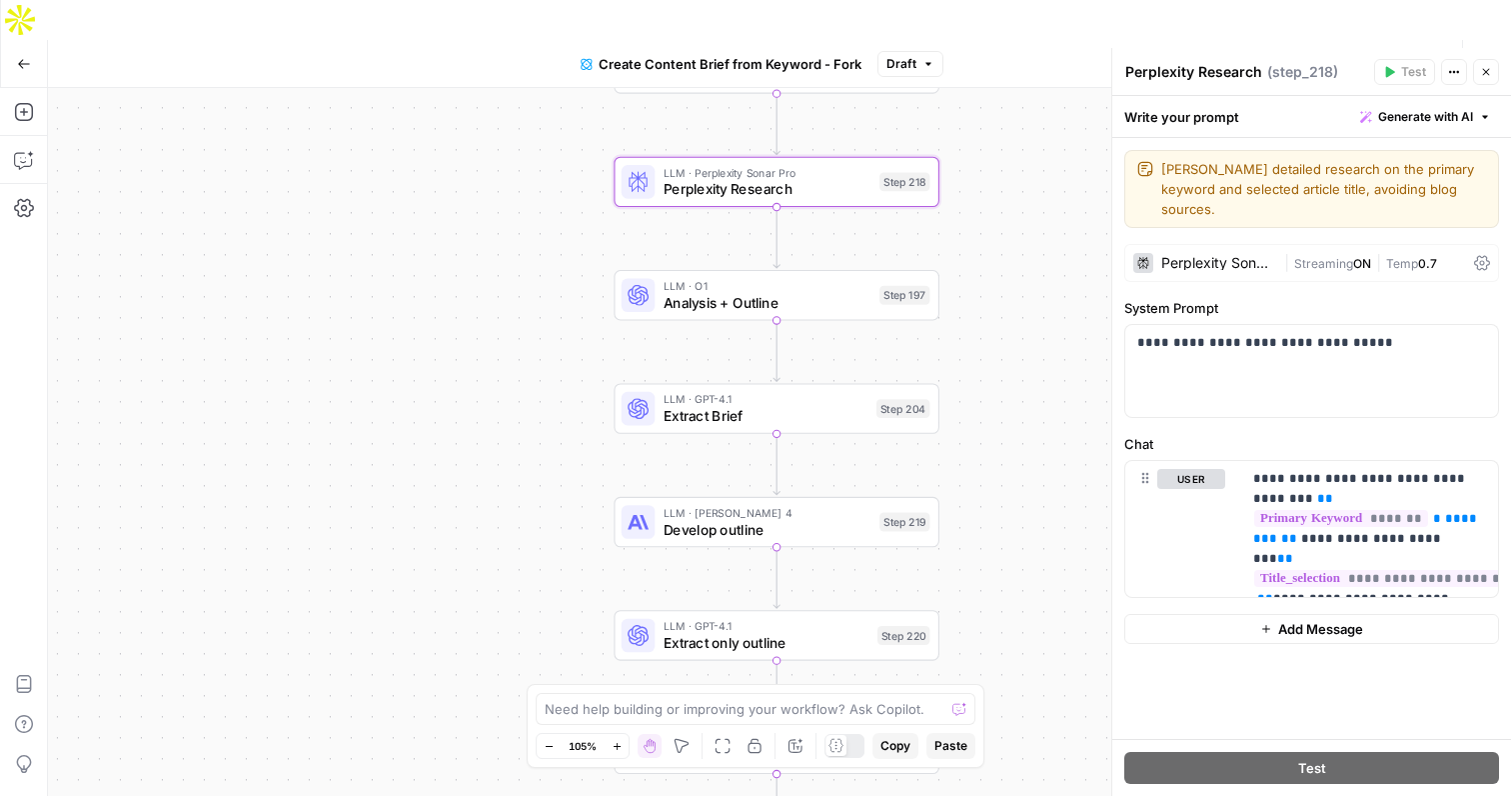
drag, startPoint x: 1012, startPoint y: 419, endPoint x: 1008, endPoint y: 219, distance: 199.9
click at [1008, 219] on div "Workflow Set Inputs Inputs Google Search Perform Google Search Step 51 Loop Ite…" at bounding box center [779, 462] width 1463 height 748
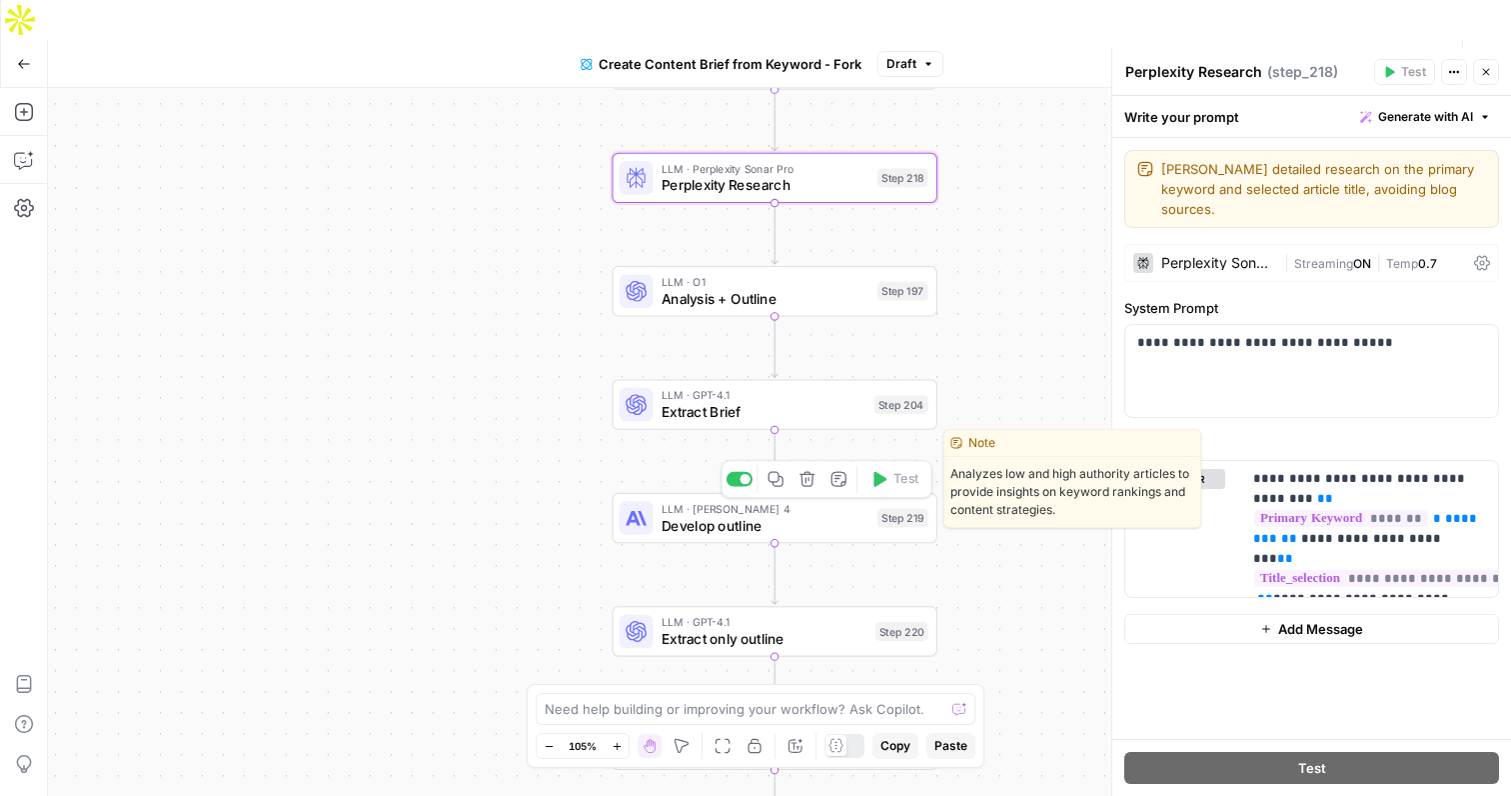
click at [814, 515] on span "Develop outline" at bounding box center [766, 525] width 208 height 21
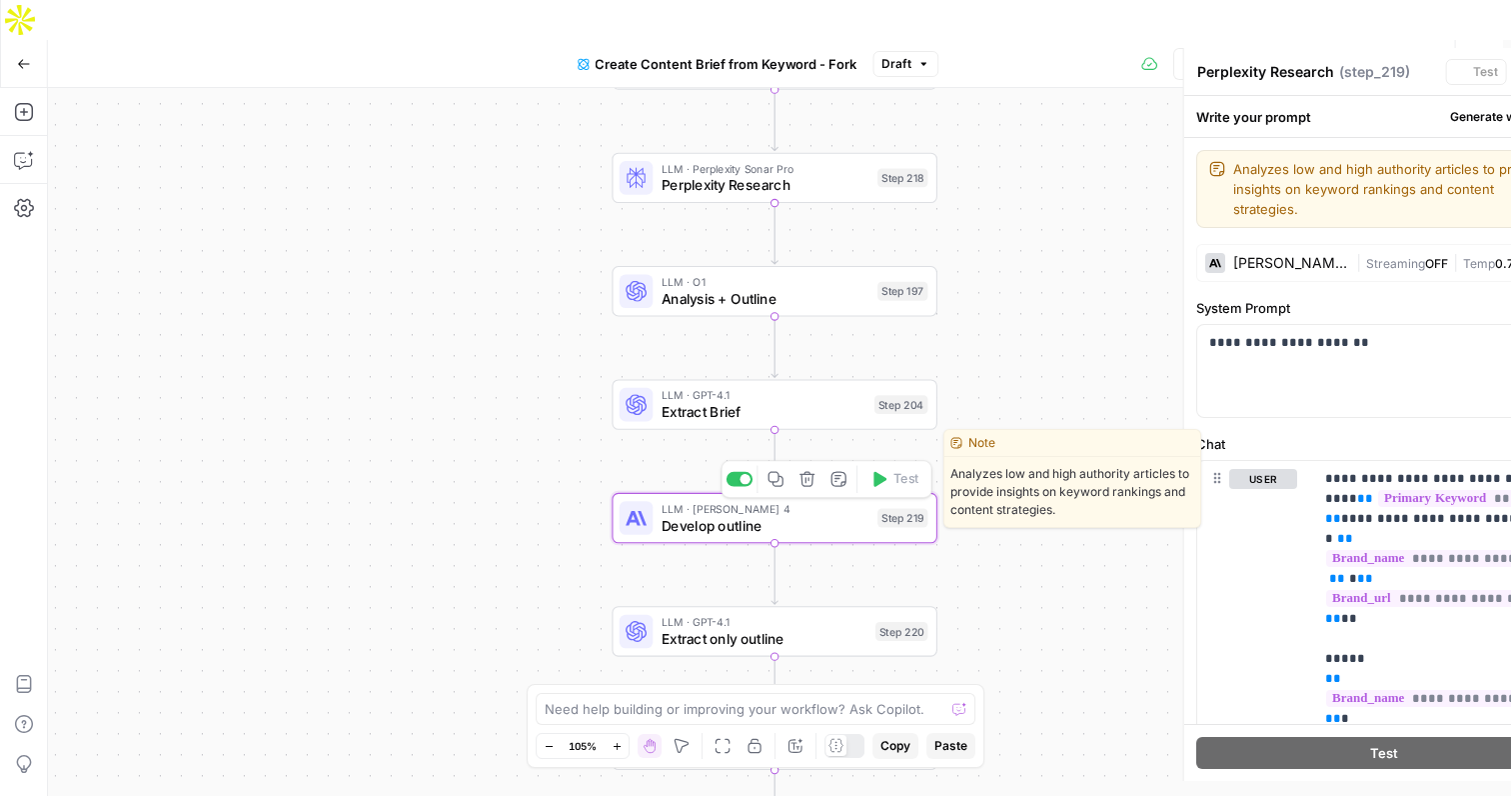
type textarea "Develop outline"
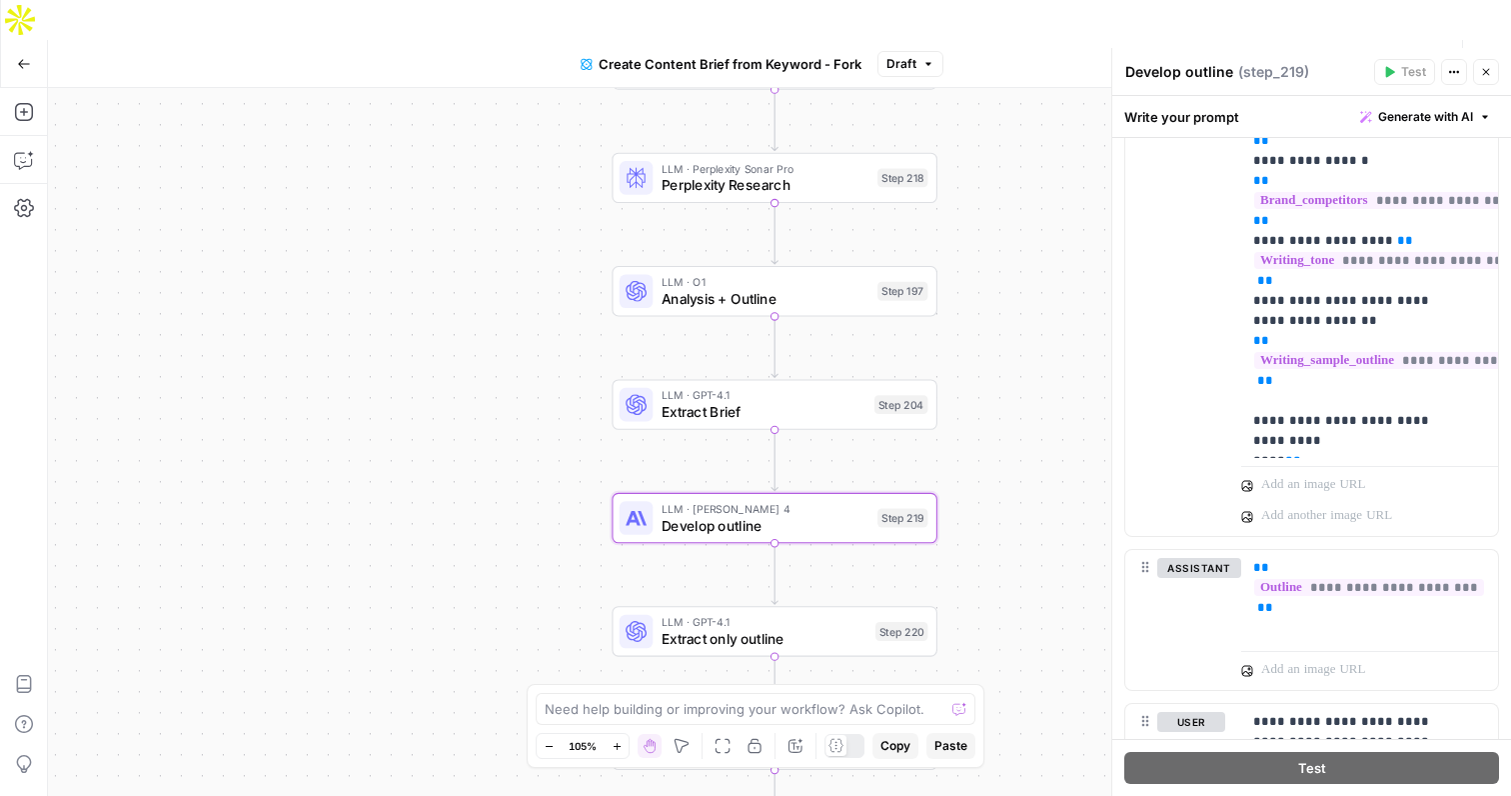
scroll to position [825, 0]
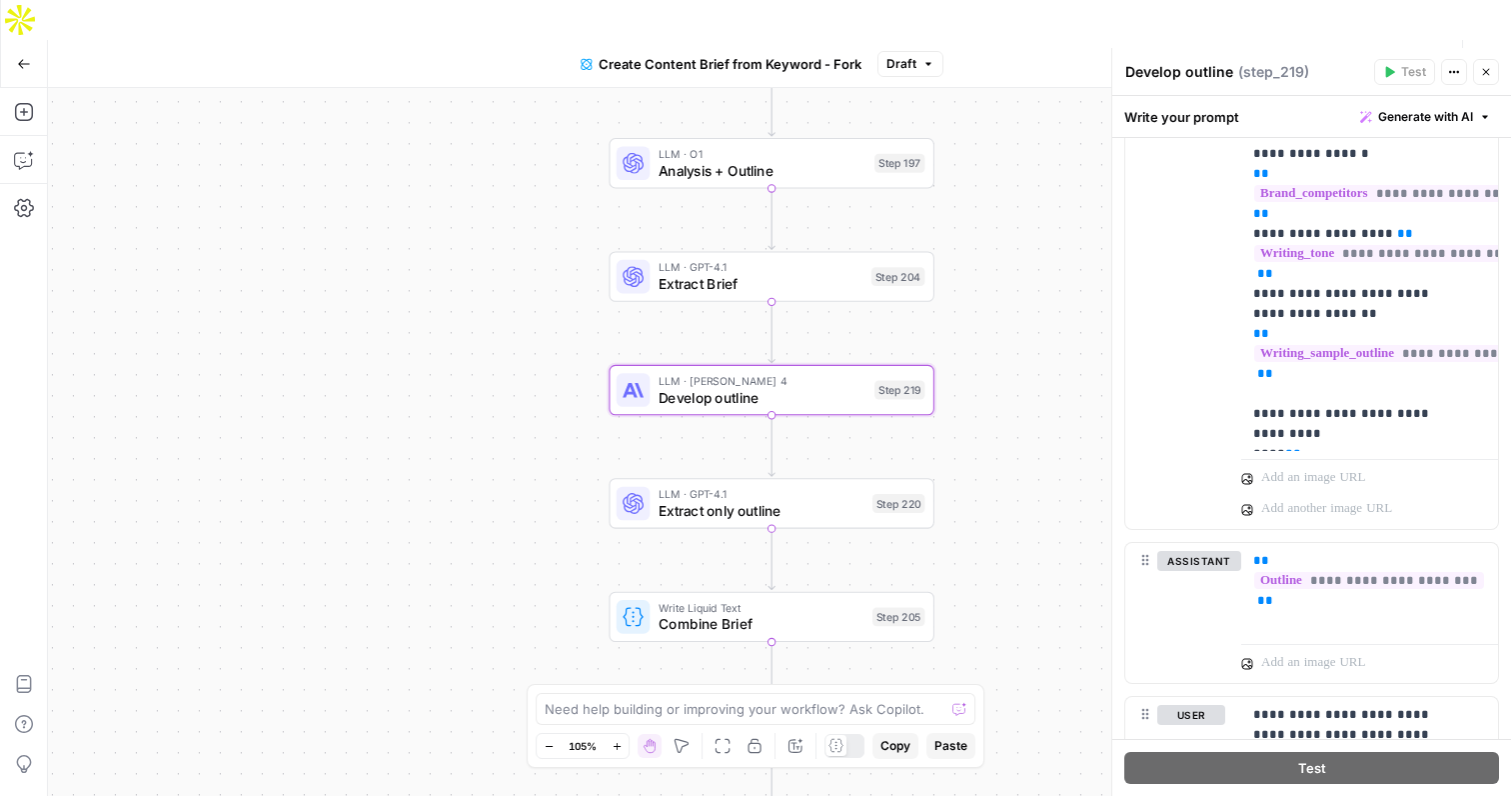
drag, startPoint x: 1041, startPoint y: 482, endPoint x: 1038, endPoint y: 354, distance: 128.0
click at [1038, 354] on div "Workflow Set Inputs Inputs Google Search Perform Google Search Step 51 Loop Ite…" at bounding box center [779, 462] width 1463 height 748
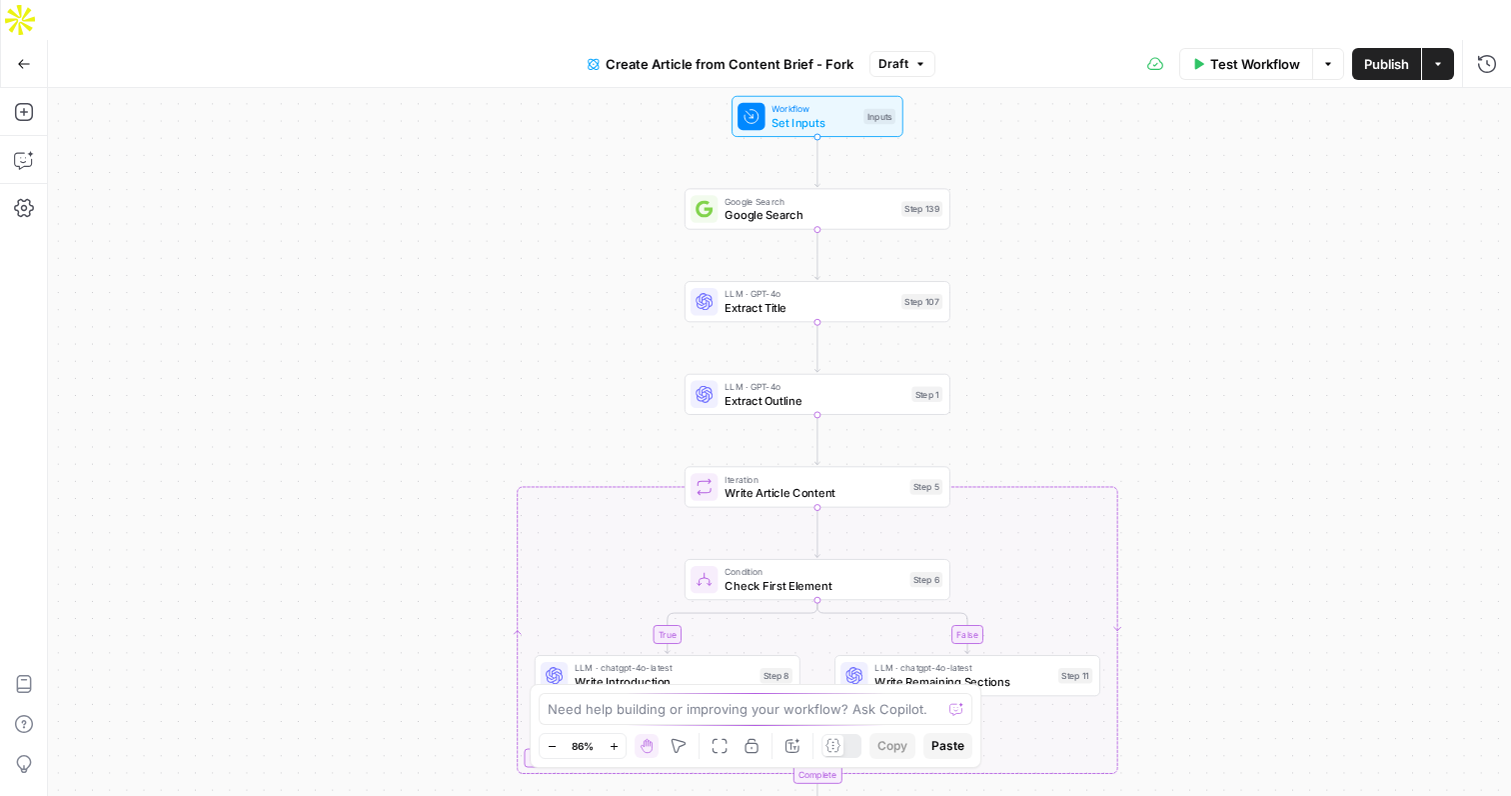
drag, startPoint x: 1020, startPoint y: 172, endPoint x: 1047, endPoint y: 185, distance: 30.9
click at [1047, 185] on div "true false Workflow Set Inputs Inputs Google Search Google Search Step 139 LLM …" at bounding box center [779, 462] width 1463 height 748
click at [846, 117] on span "Set Inputs" at bounding box center [818, 125] width 85 height 17
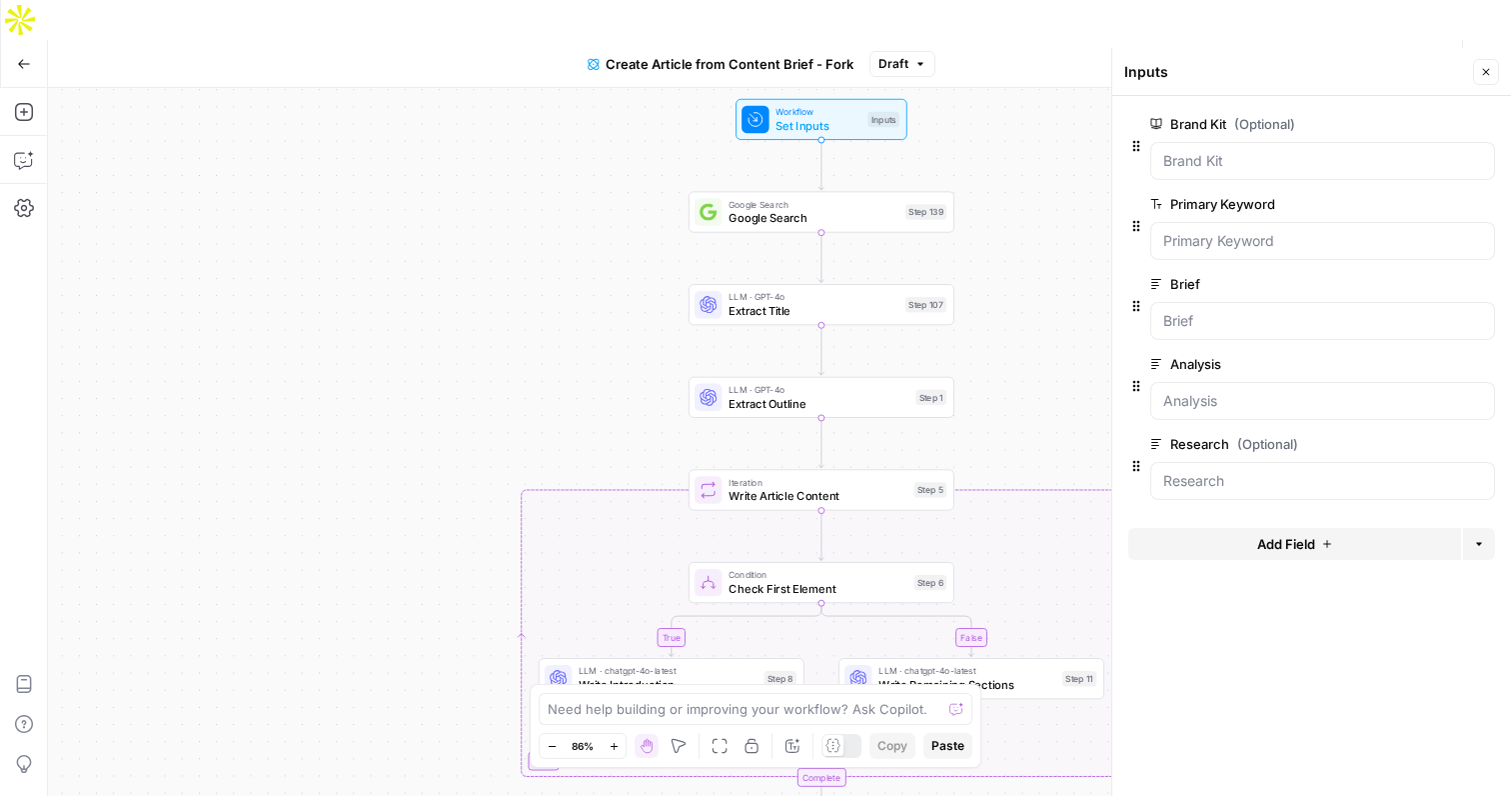
click at [1486, 71] on icon "button" at bounding box center [1486, 72] width 7 height 7
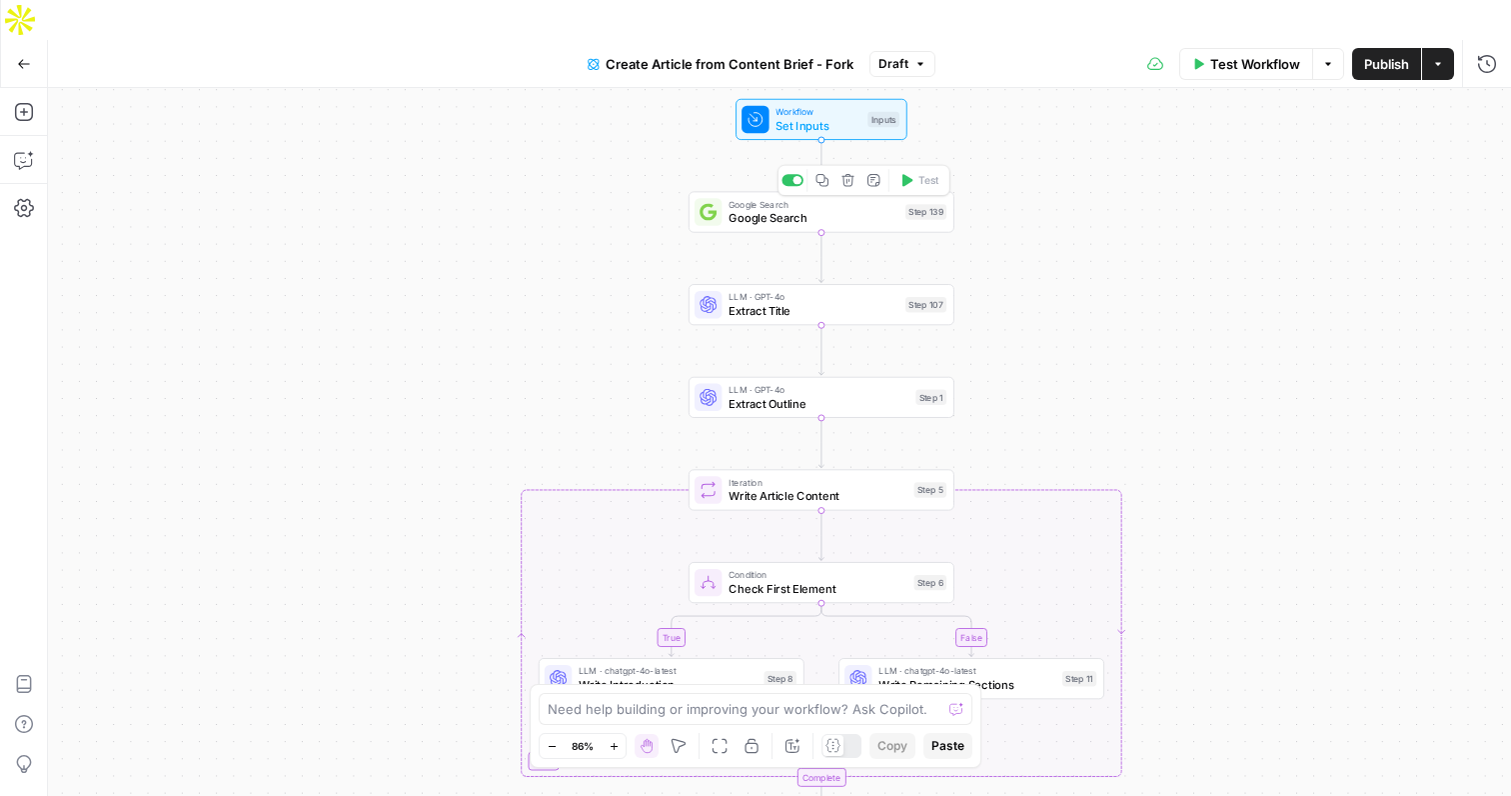
click at [813, 191] on div "Google Search Google Search Step 139 Copy step Delete step Add Note Test" at bounding box center [822, 211] width 266 height 41
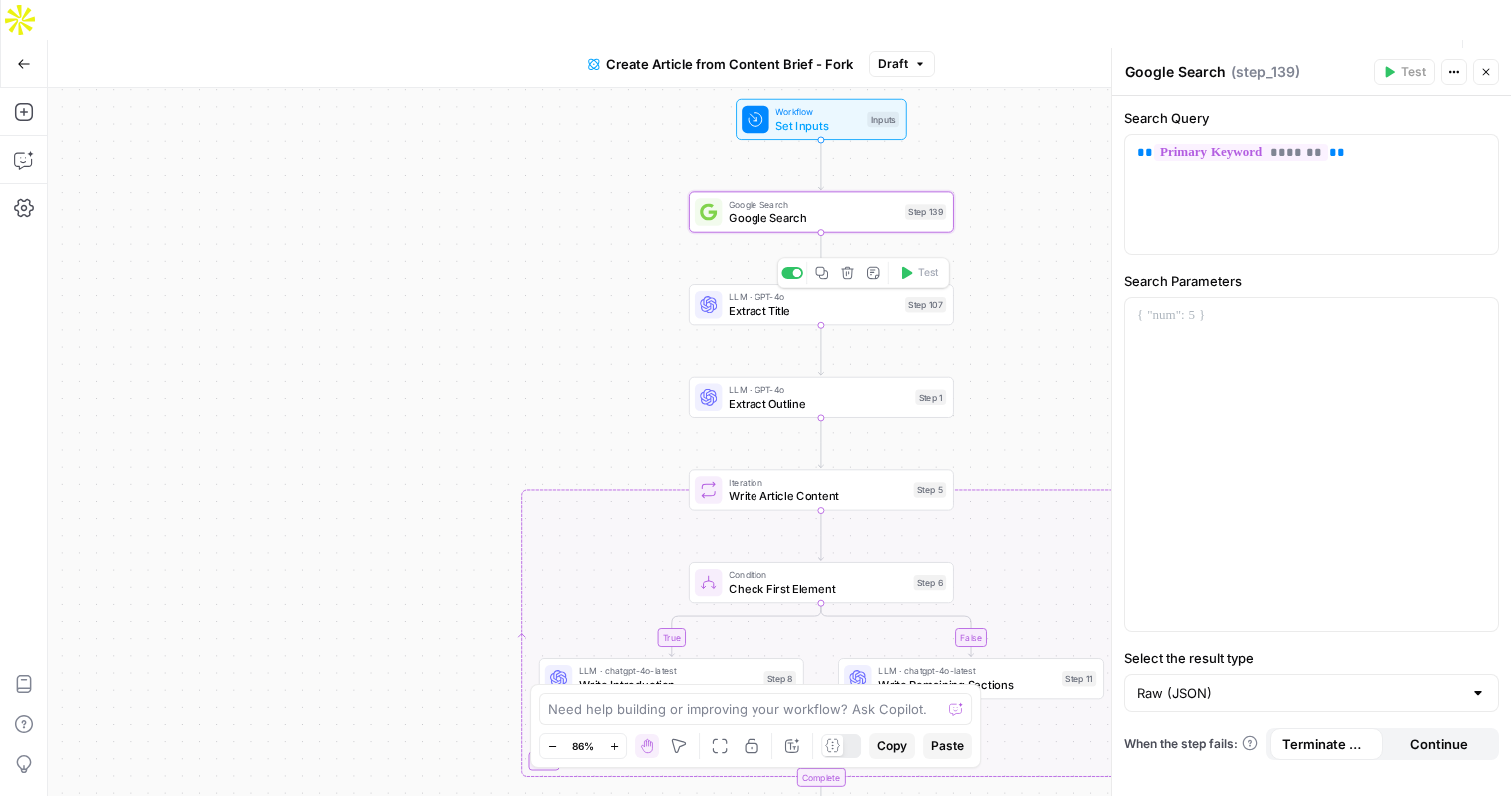
click at [826, 284] on div "LLM · GPT-4o Extract Title Step 107 Copy step Delete step Add Note Test" at bounding box center [822, 304] width 266 height 41
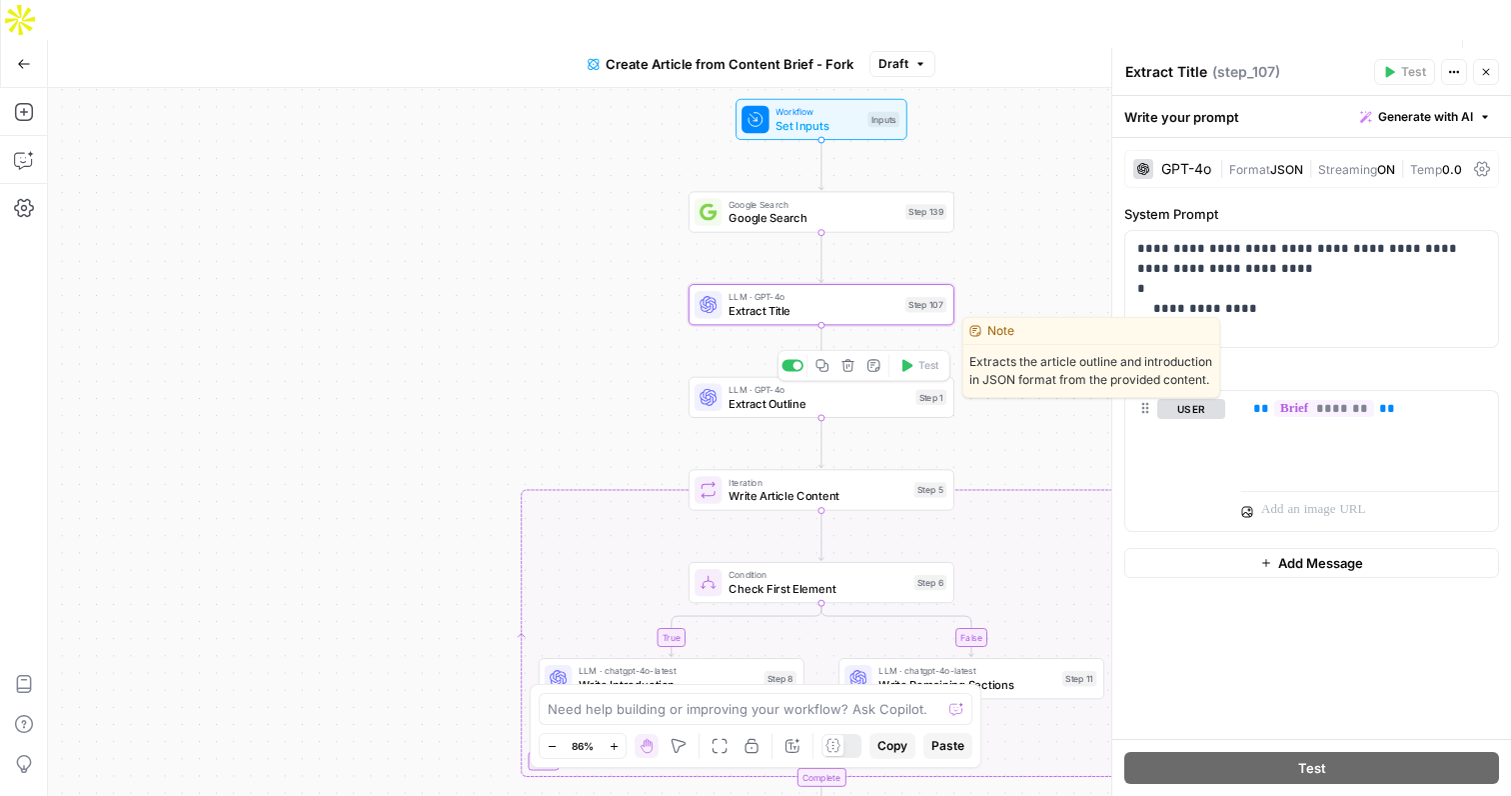
click at [870, 395] on span "Extract Outline" at bounding box center [819, 403] width 180 height 17
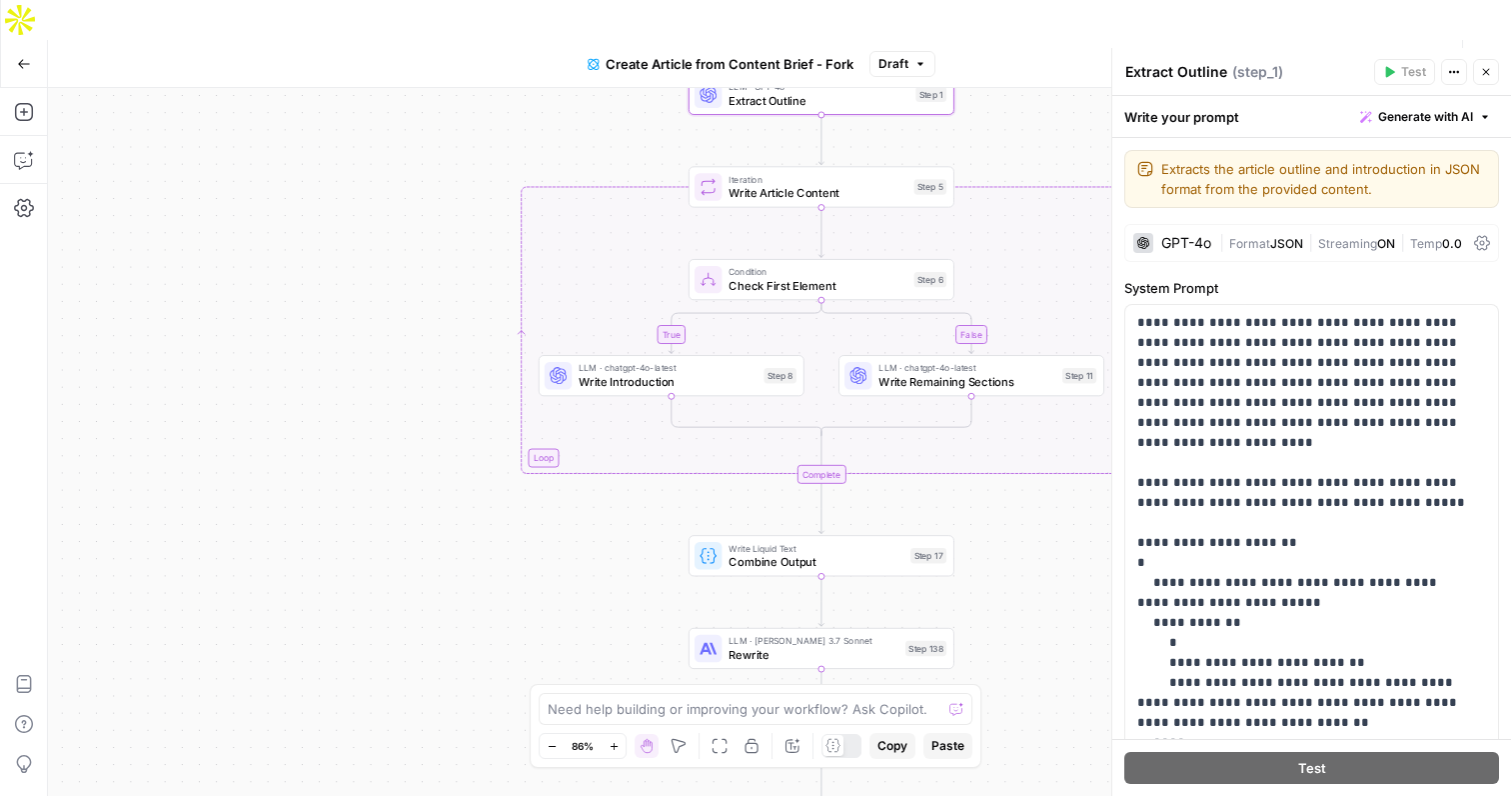
drag, startPoint x: 1034, startPoint y: 366, endPoint x: 1033, endPoint y: 57, distance: 308.9
click at [1033, 88] on div "true false Workflow Set Inputs Inputs Google Search Google Search Step 139 LLM …" at bounding box center [779, 462] width 1463 height 748
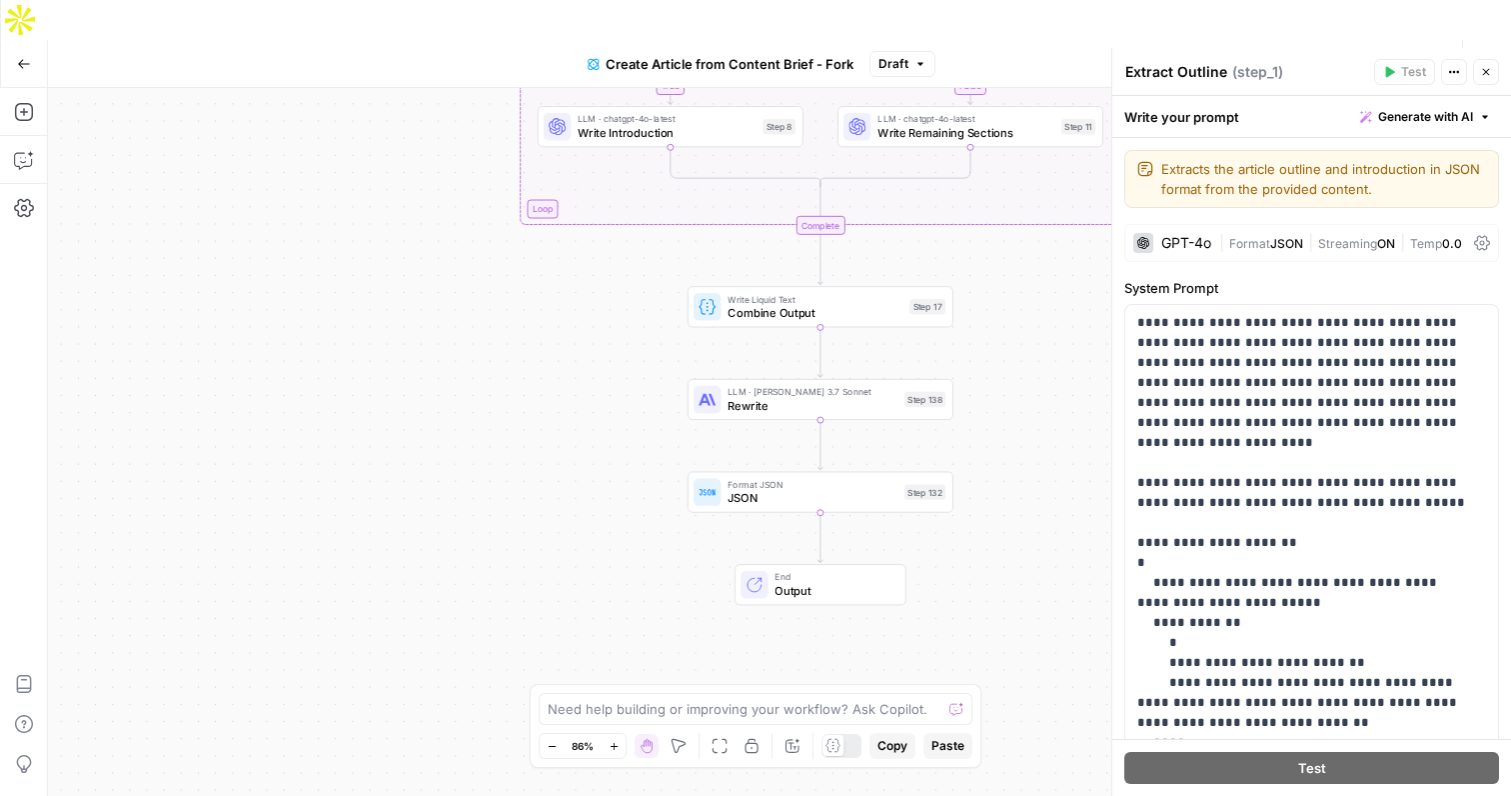
drag, startPoint x: 1054, startPoint y: 527, endPoint x: 1046, endPoint y: 261, distance: 266.0
click at [1046, 261] on div "true false Workflow Set Inputs Inputs Google Search Google Search Step 139 LLM …" at bounding box center [779, 462] width 1463 height 748
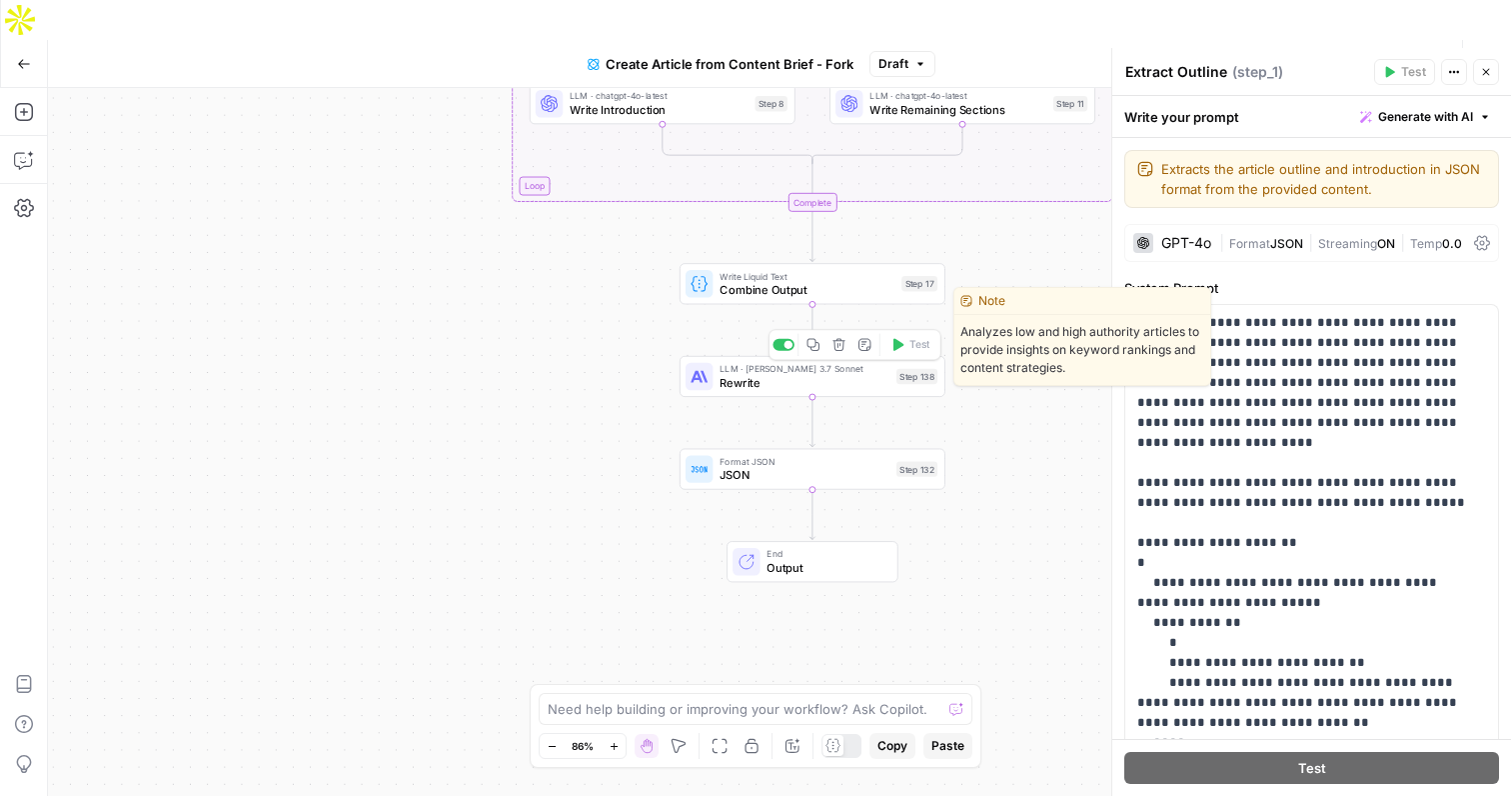
click at [856, 374] on span "Rewrite" at bounding box center [805, 382] width 170 height 17
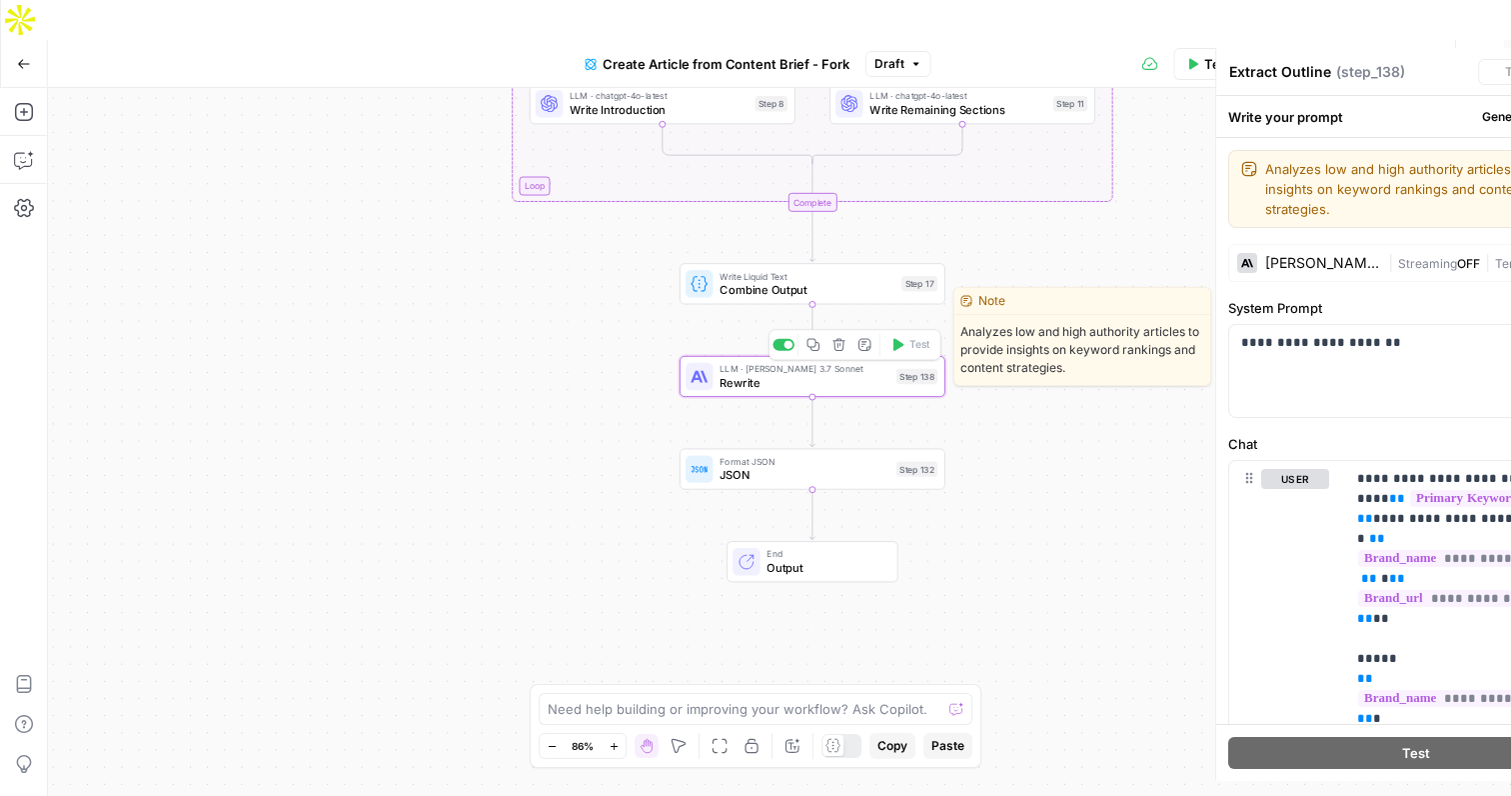
type textarea "Rewrite"
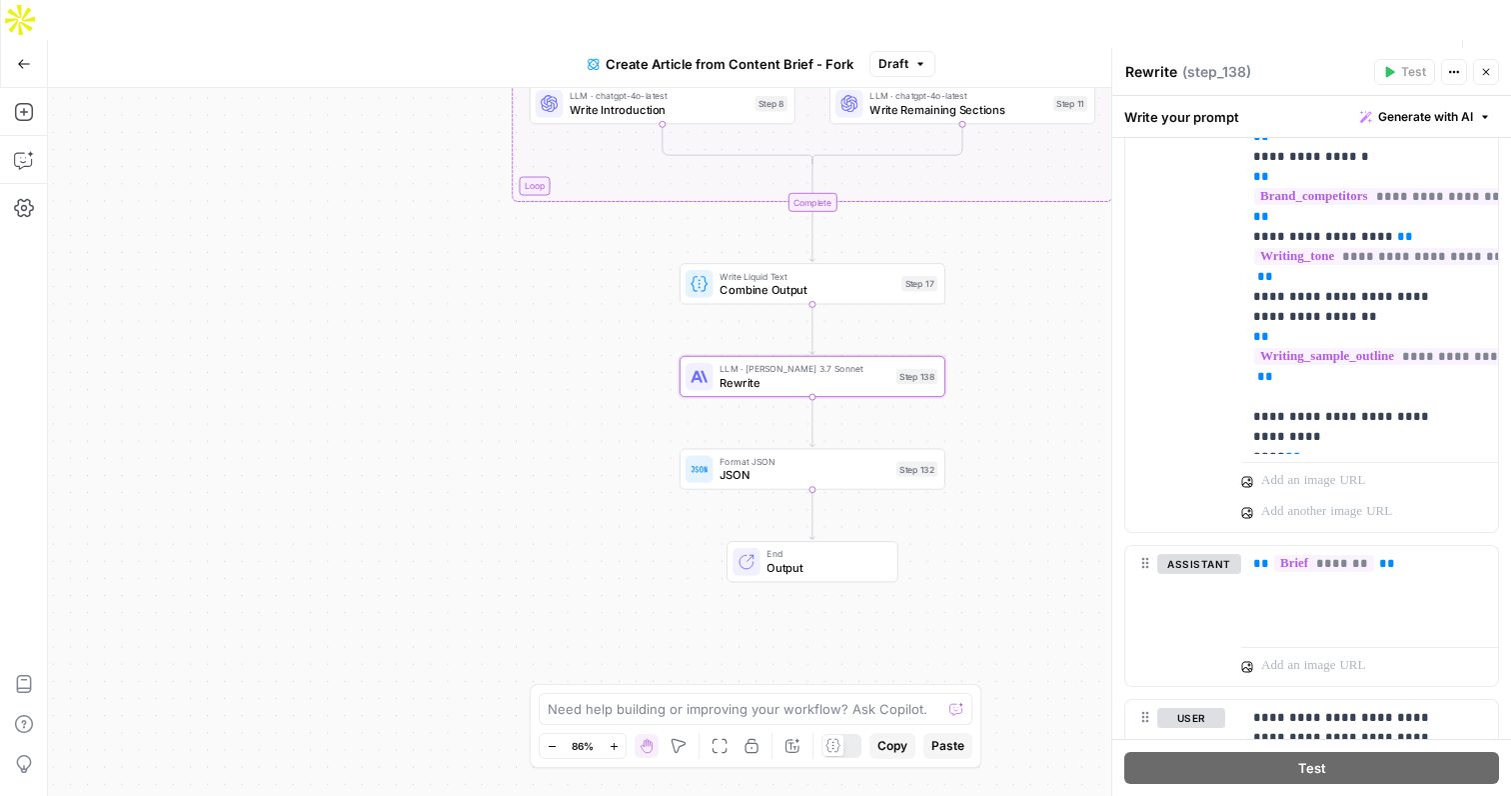
scroll to position [813, 0]
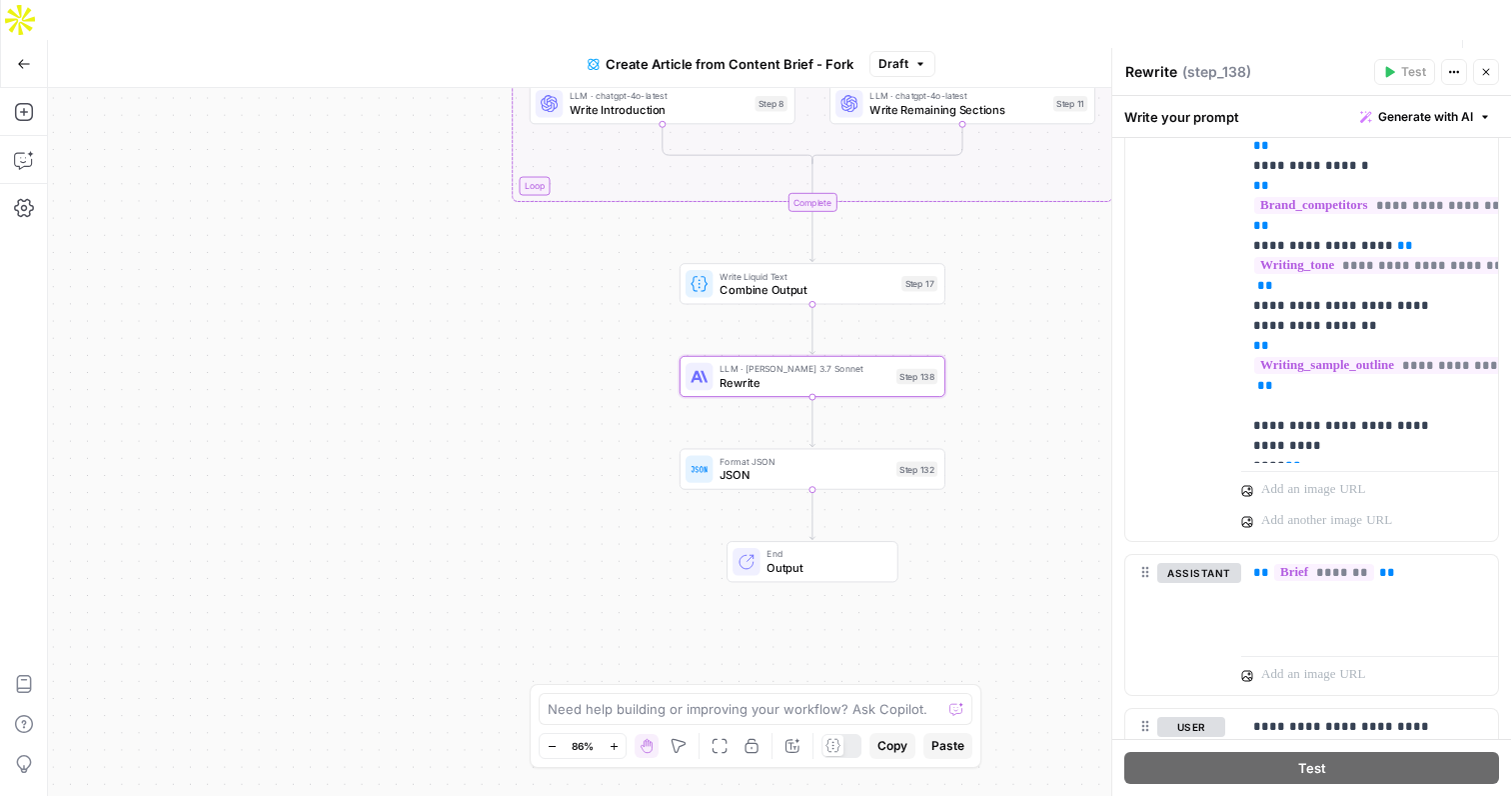
click at [1491, 68] on icon "button" at bounding box center [1486, 72] width 12 height 12
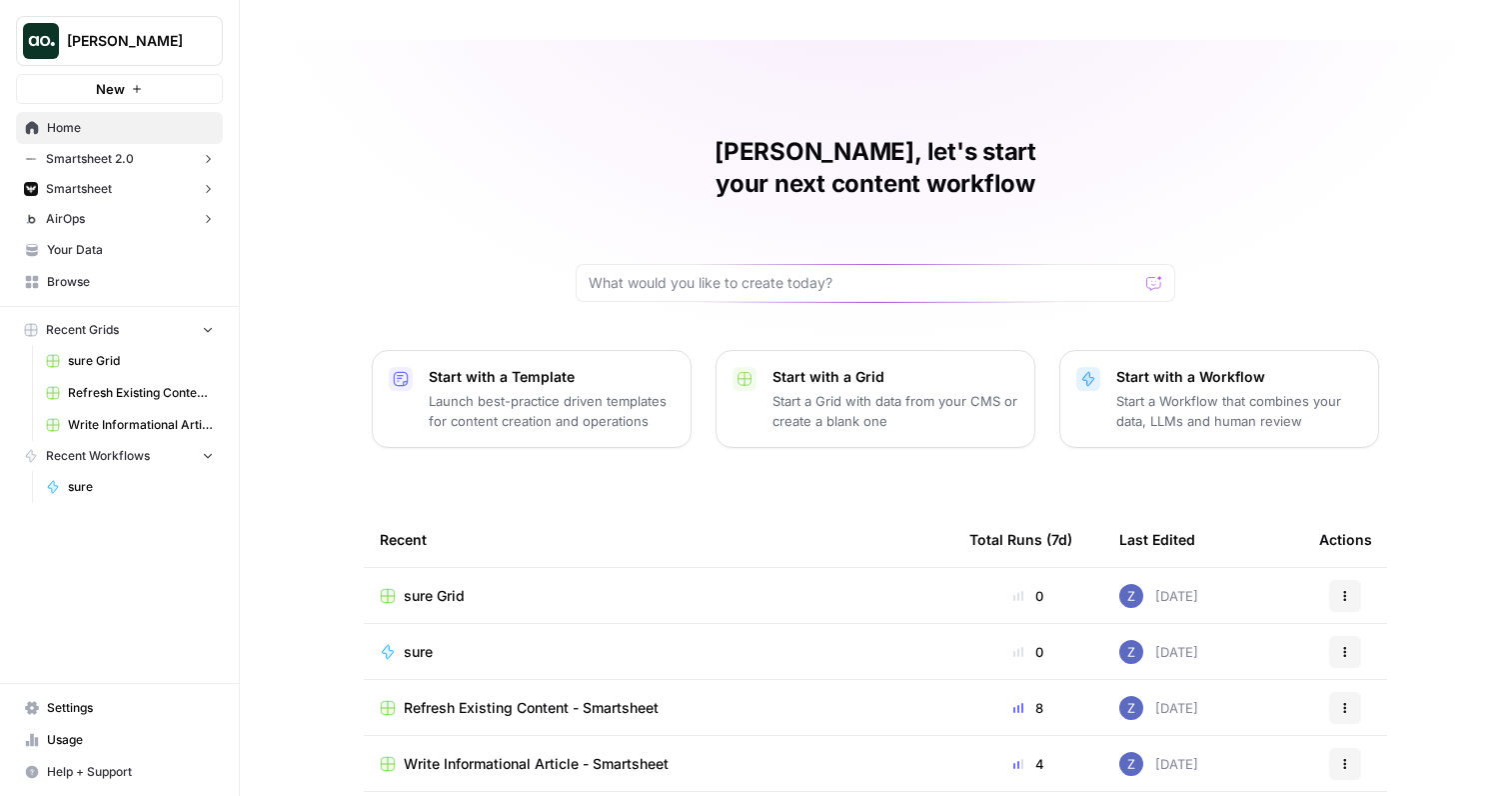
click at [158, 393] on span "Refresh Existing Content - Smartsheet" at bounding box center [141, 393] width 146 height 18
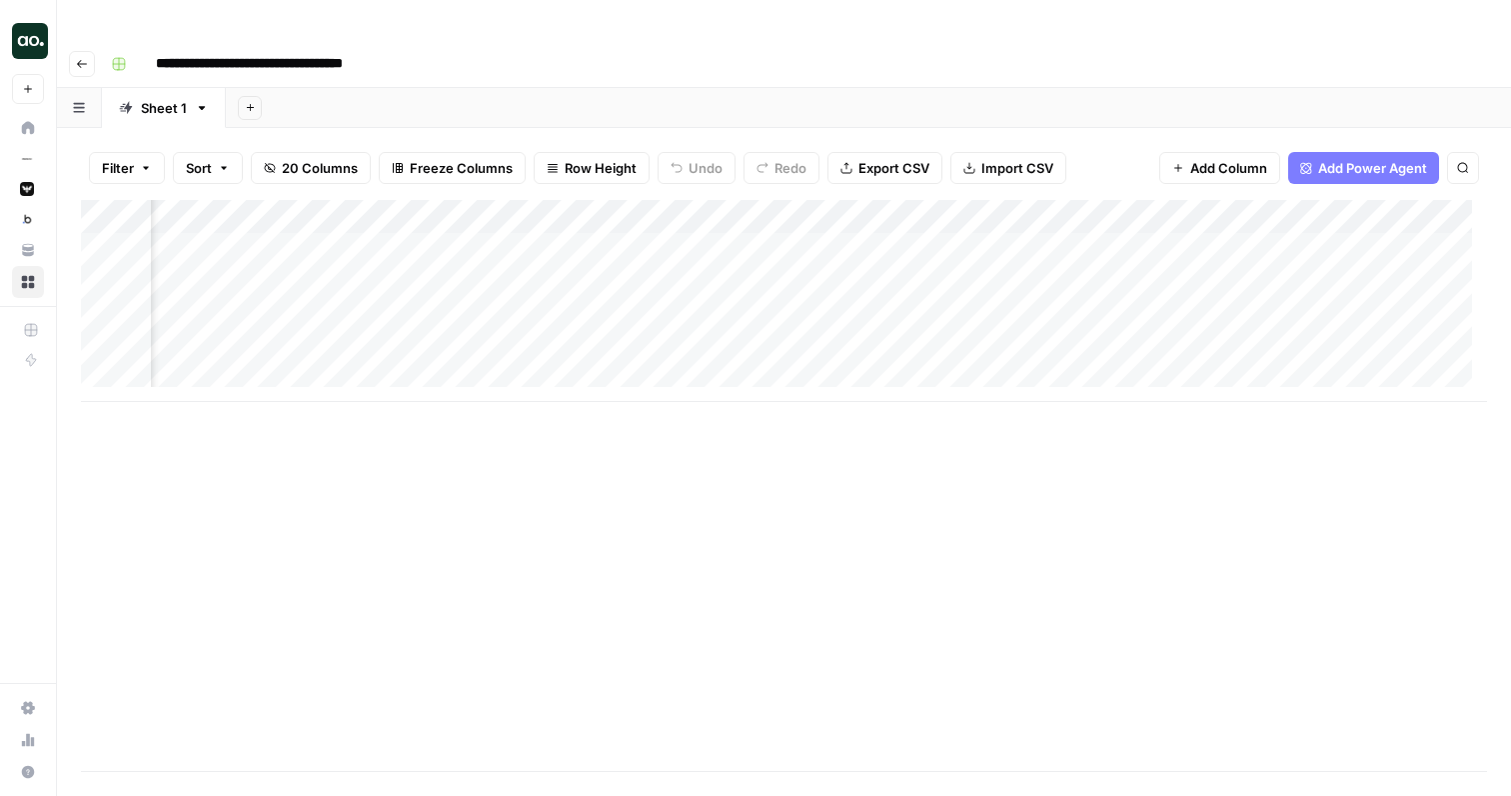
scroll to position [0, 347]
click at [1199, 207] on div "Add Column" at bounding box center [784, 301] width 1406 height 202
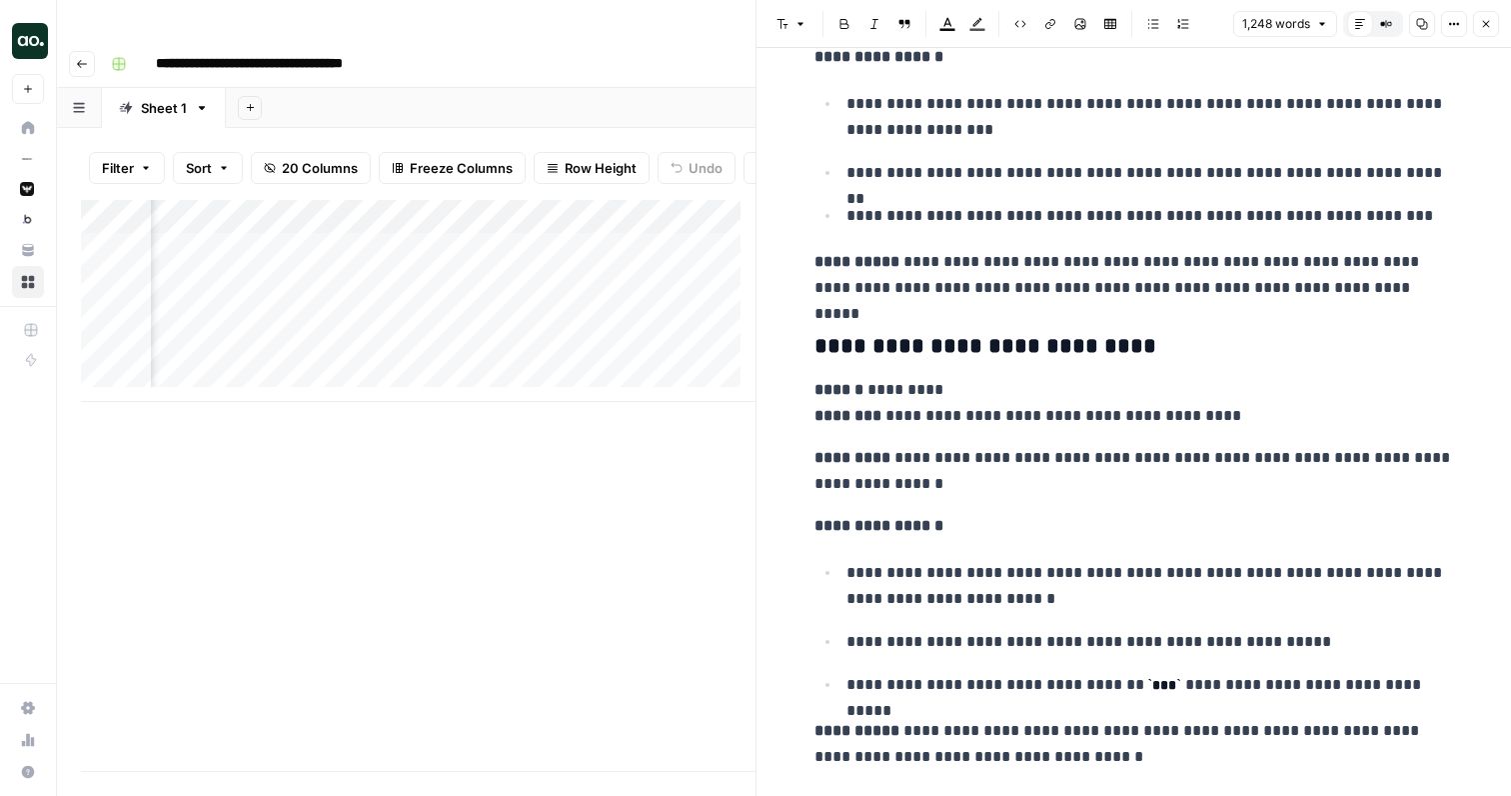
scroll to position [5545, 0]
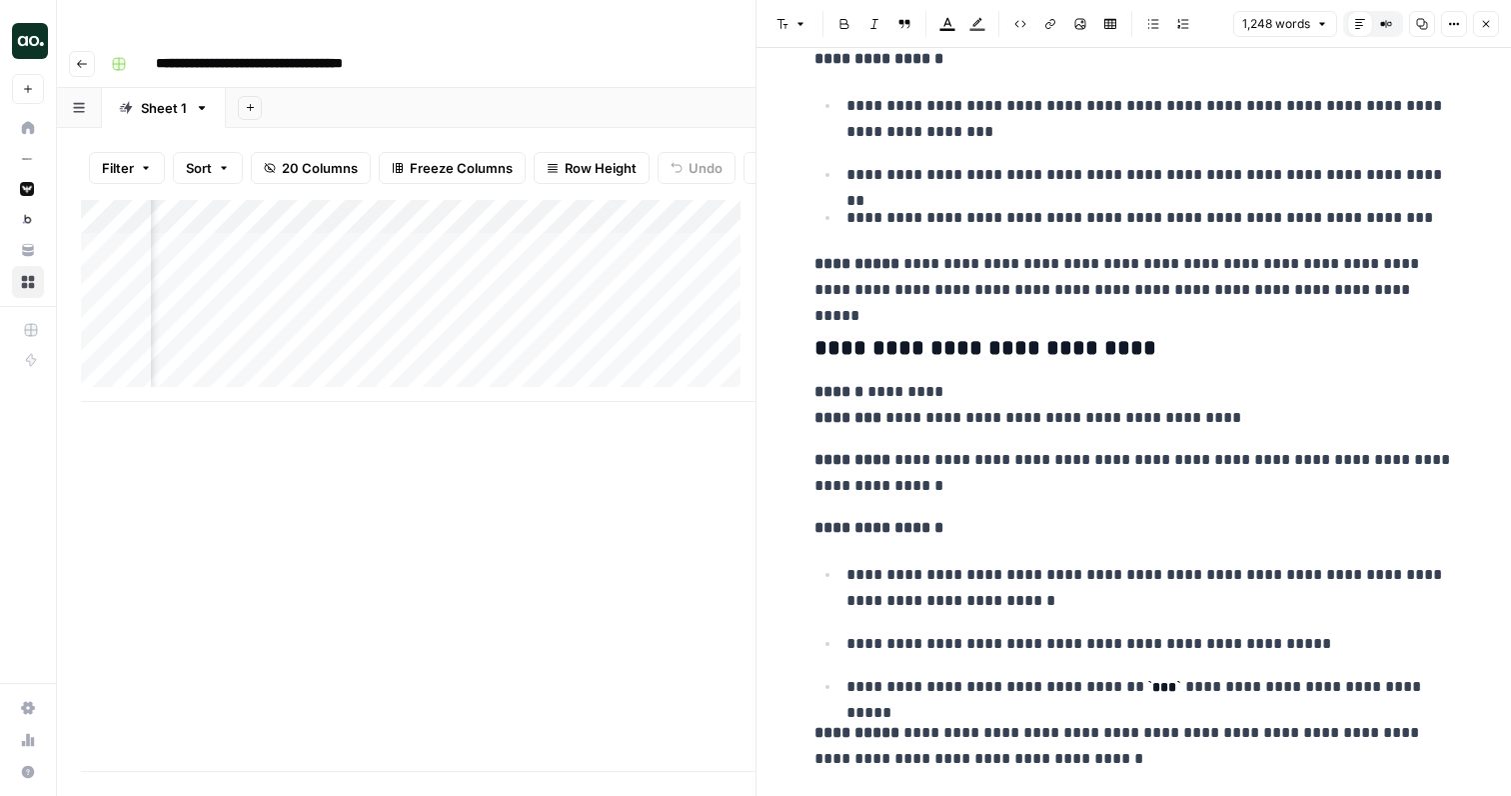
click at [666, 482] on div "Add Column" at bounding box center [418, 485] width 675 height 571
click at [1490, 22] on icon "button" at bounding box center [1486, 24] width 12 height 12
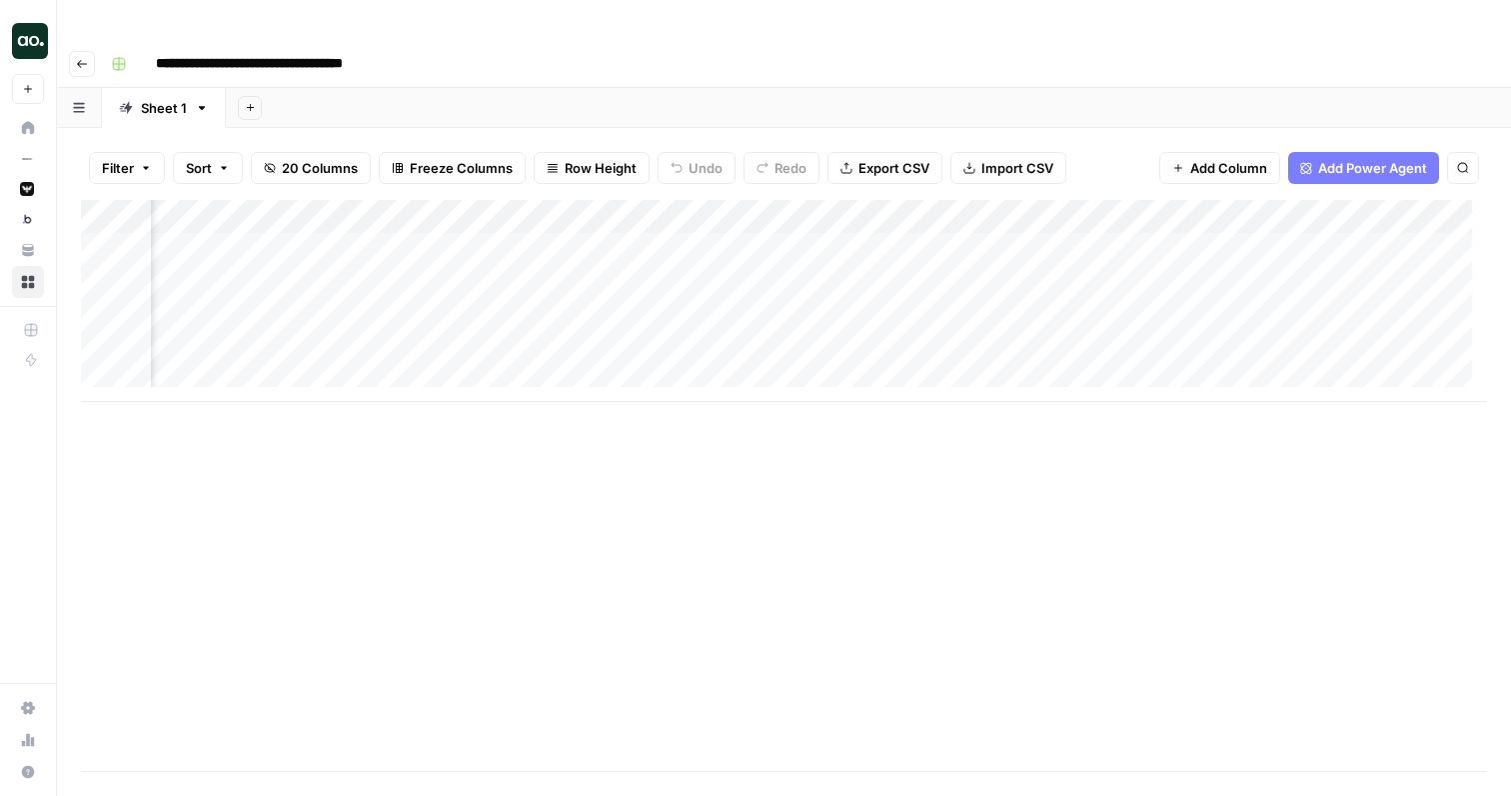
scroll to position [0, 2072]
click at [1219, 206] on div "Add Column" at bounding box center [784, 301] width 1406 height 202
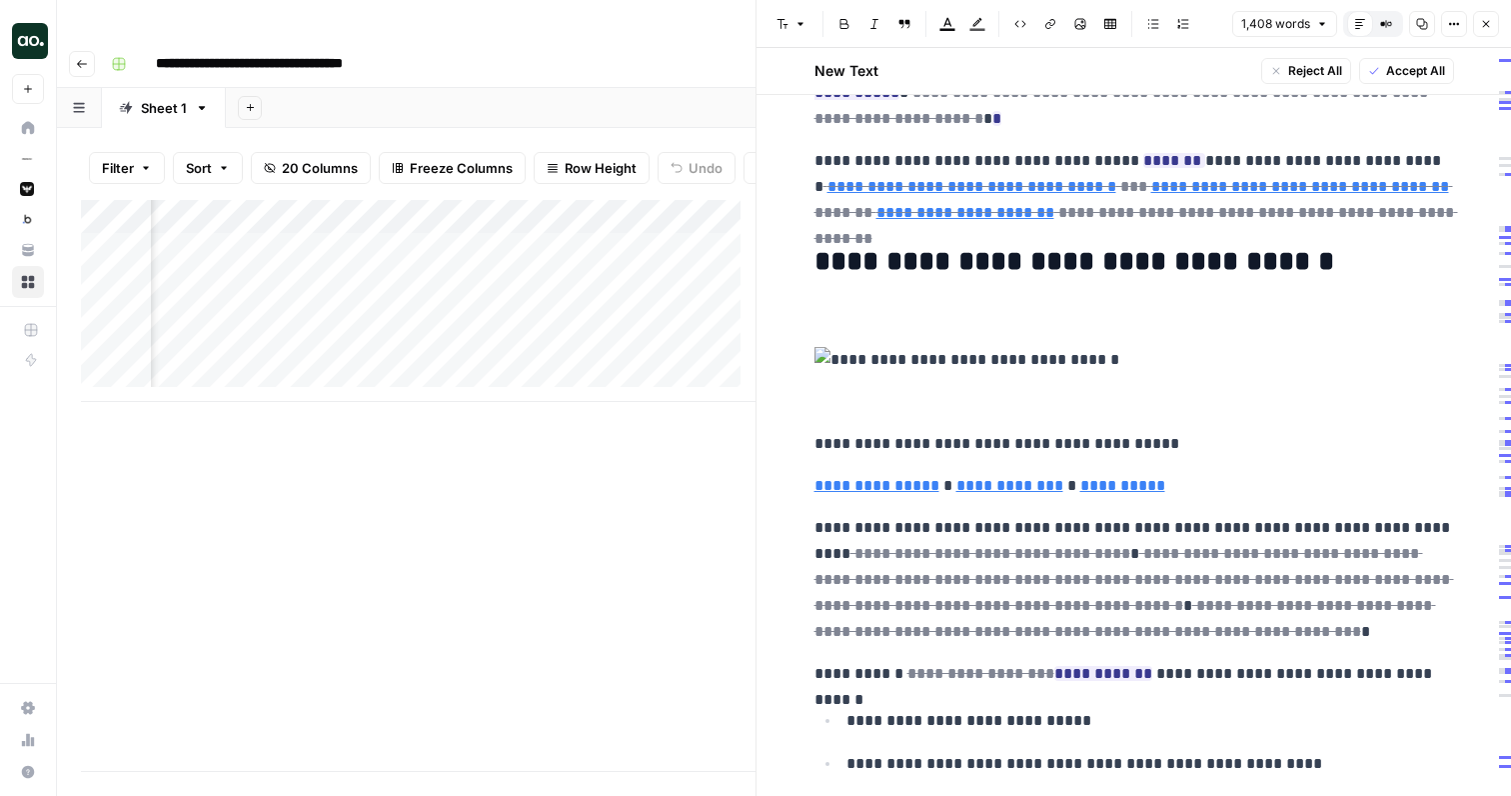
scroll to position [361, 0]
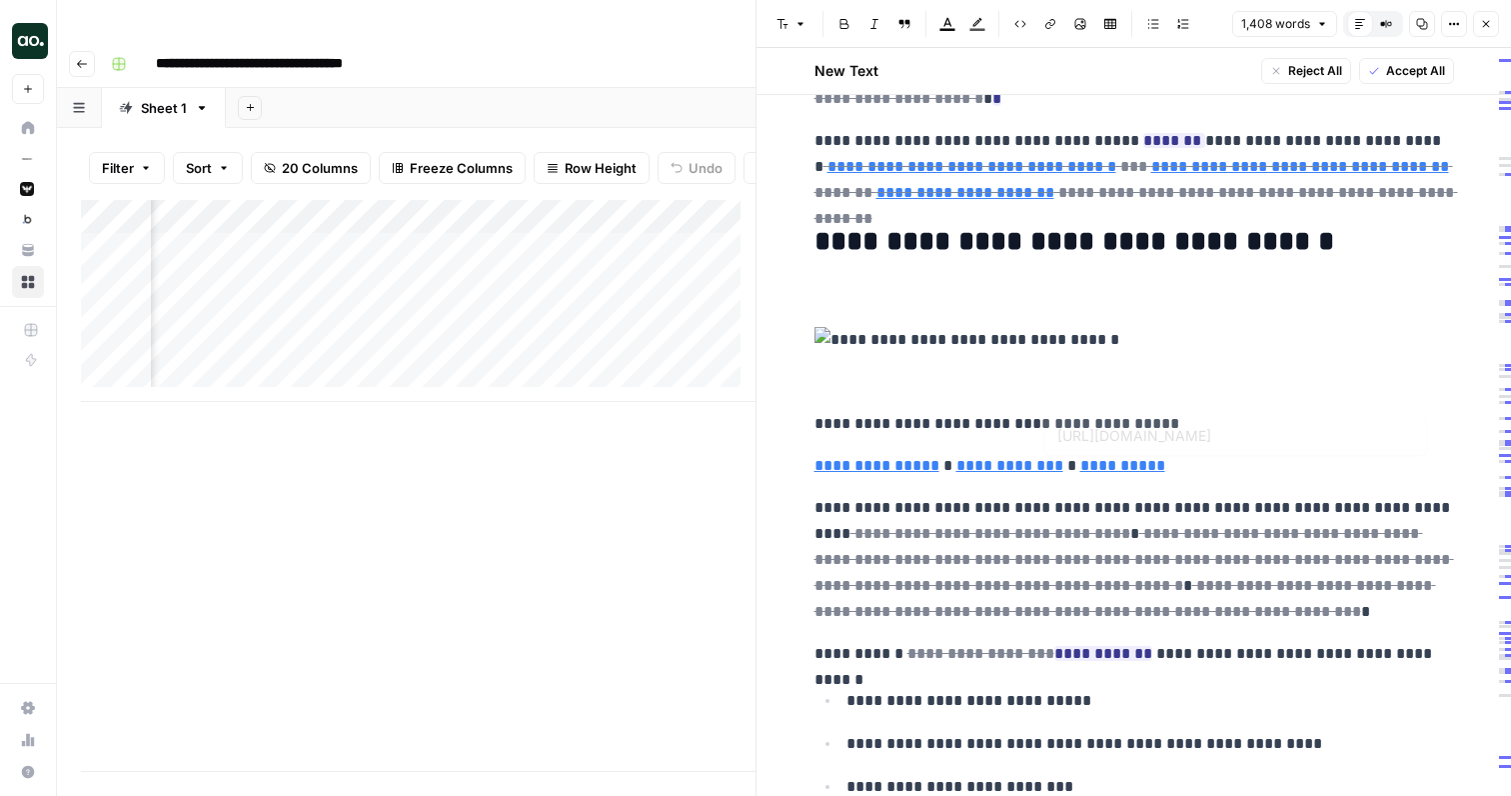
type input "[URL][DOMAIN_NAME]"
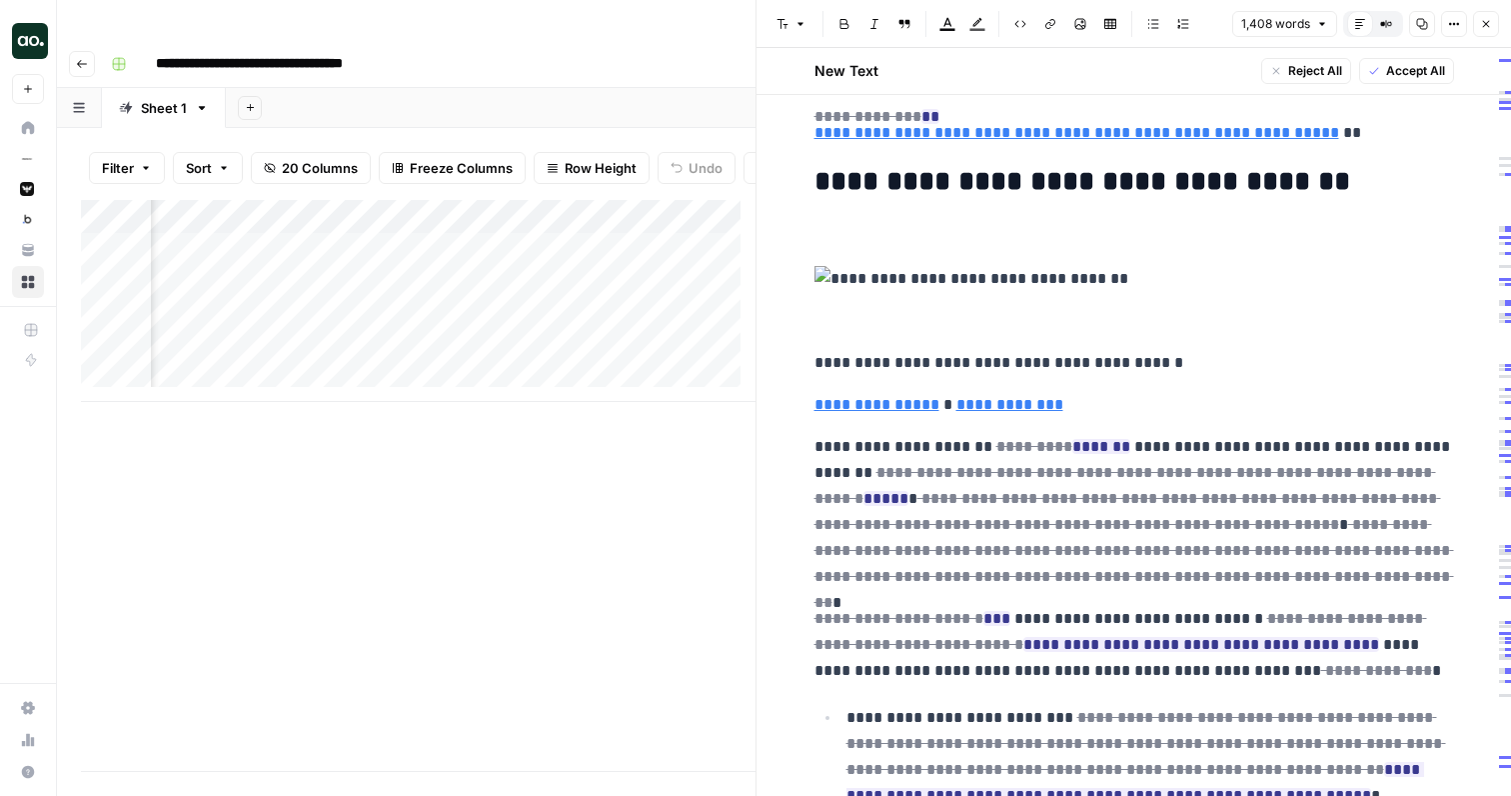
scroll to position [2045, 0]
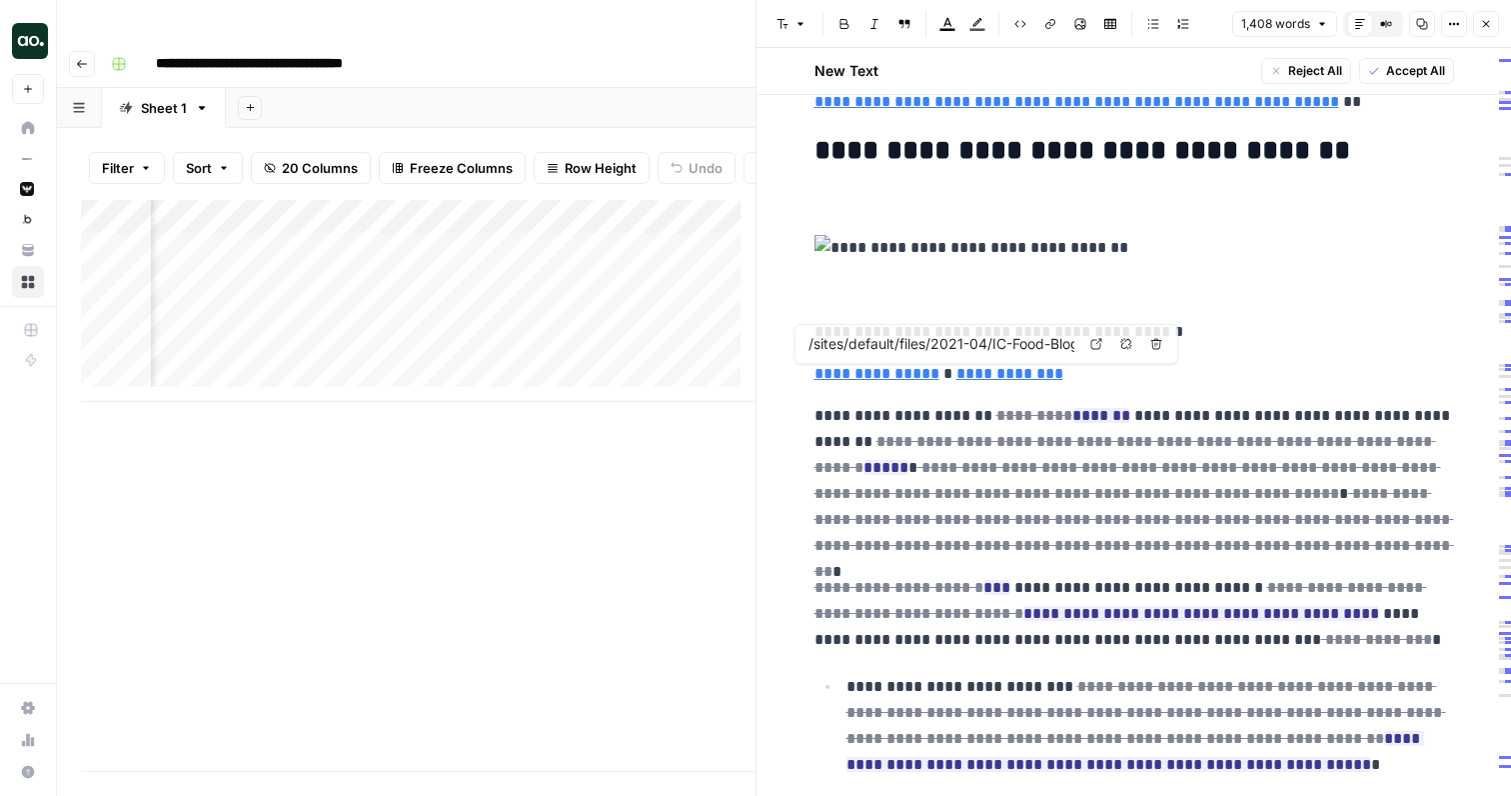
type input "[URL][DOMAIN_NAME]"
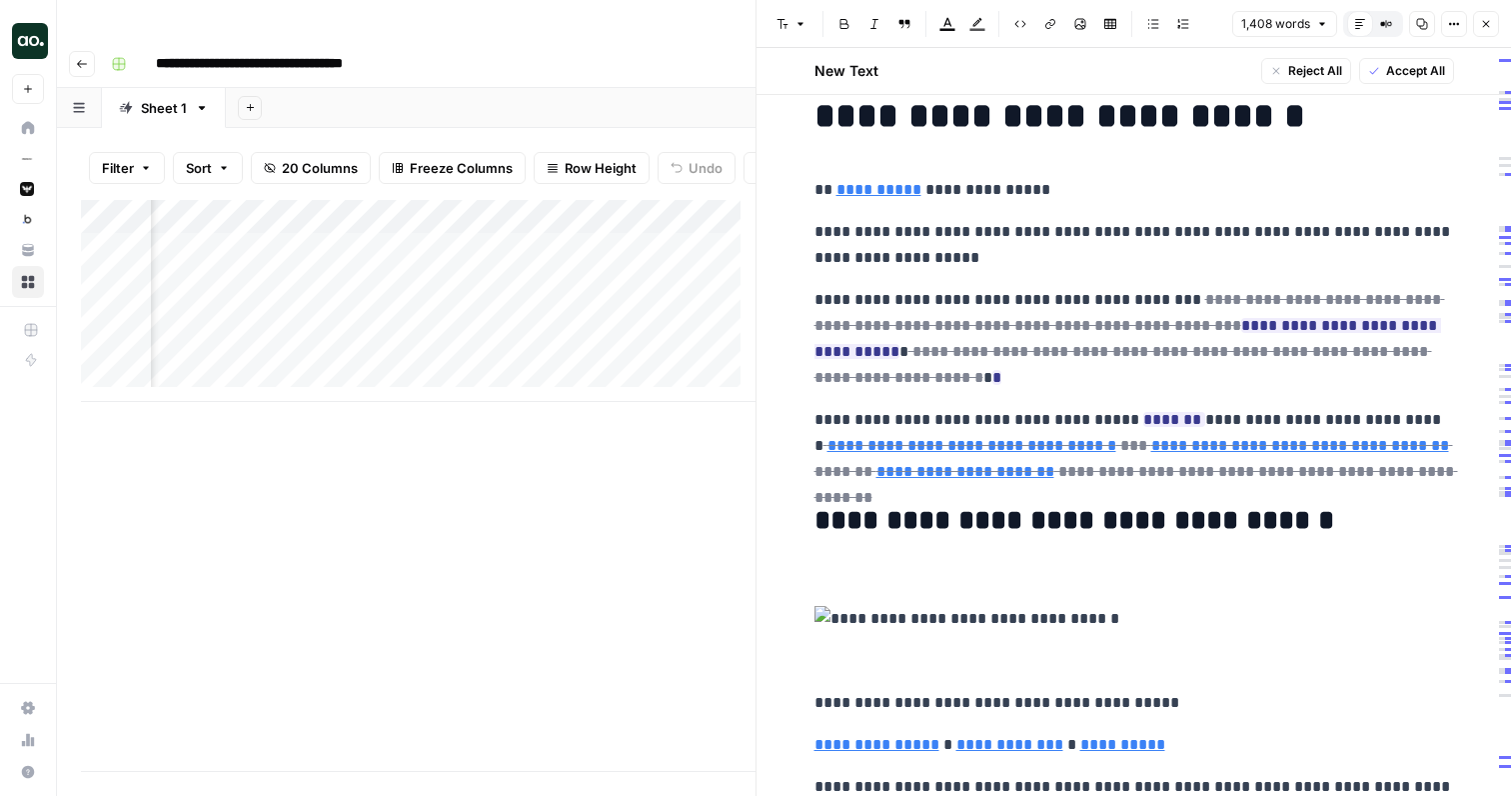
scroll to position [0, 0]
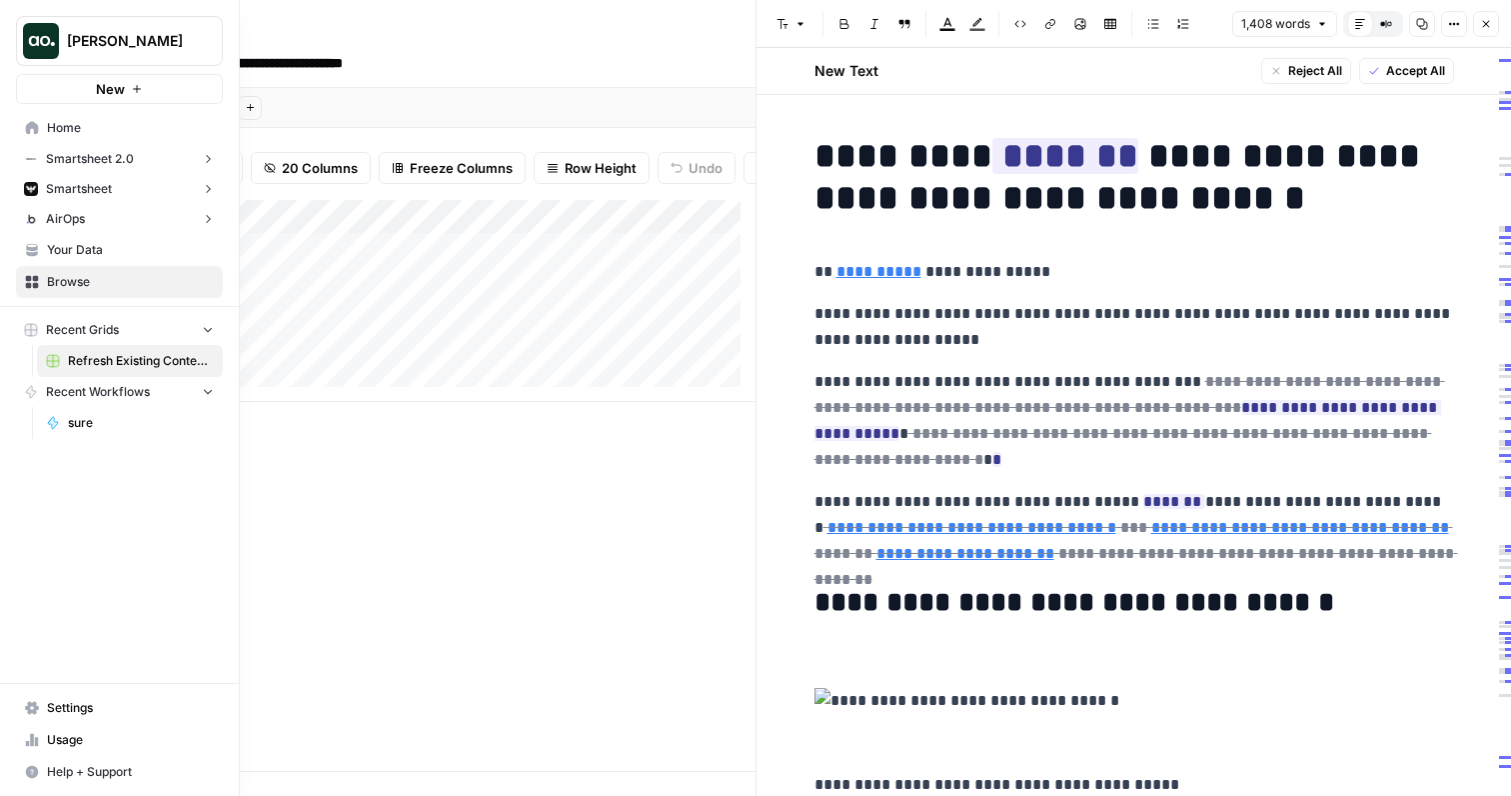
click at [24, 129] on link "Home" at bounding box center [119, 128] width 207 height 32
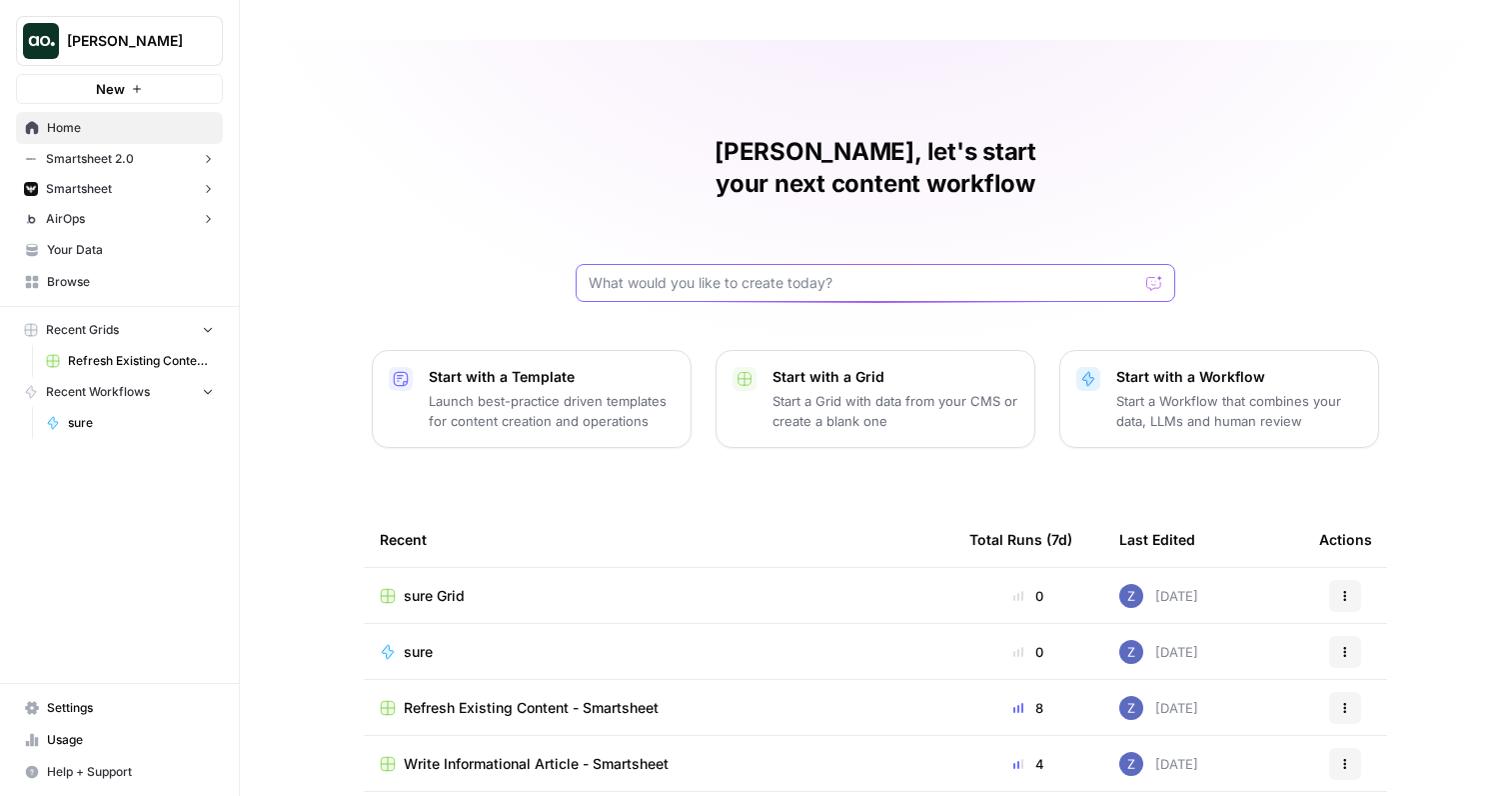
click at [676, 273] on input "text" at bounding box center [864, 283] width 550 height 20
type input "can you create a workflow that takes an article url and translates it to french"
click button "Send" at bounding box center [1155, 283] width 26 height 26
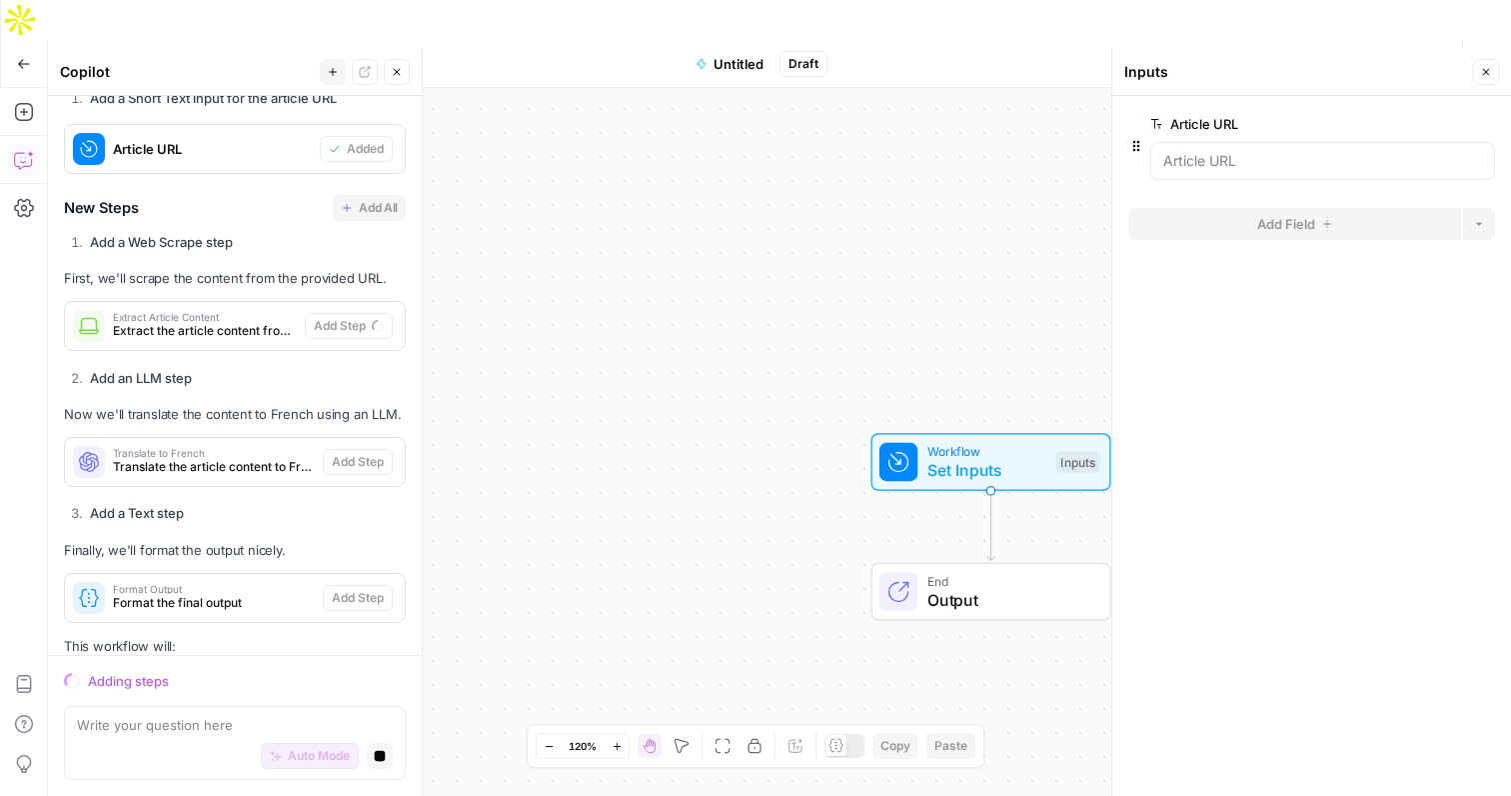
scroll to position [422, 0]
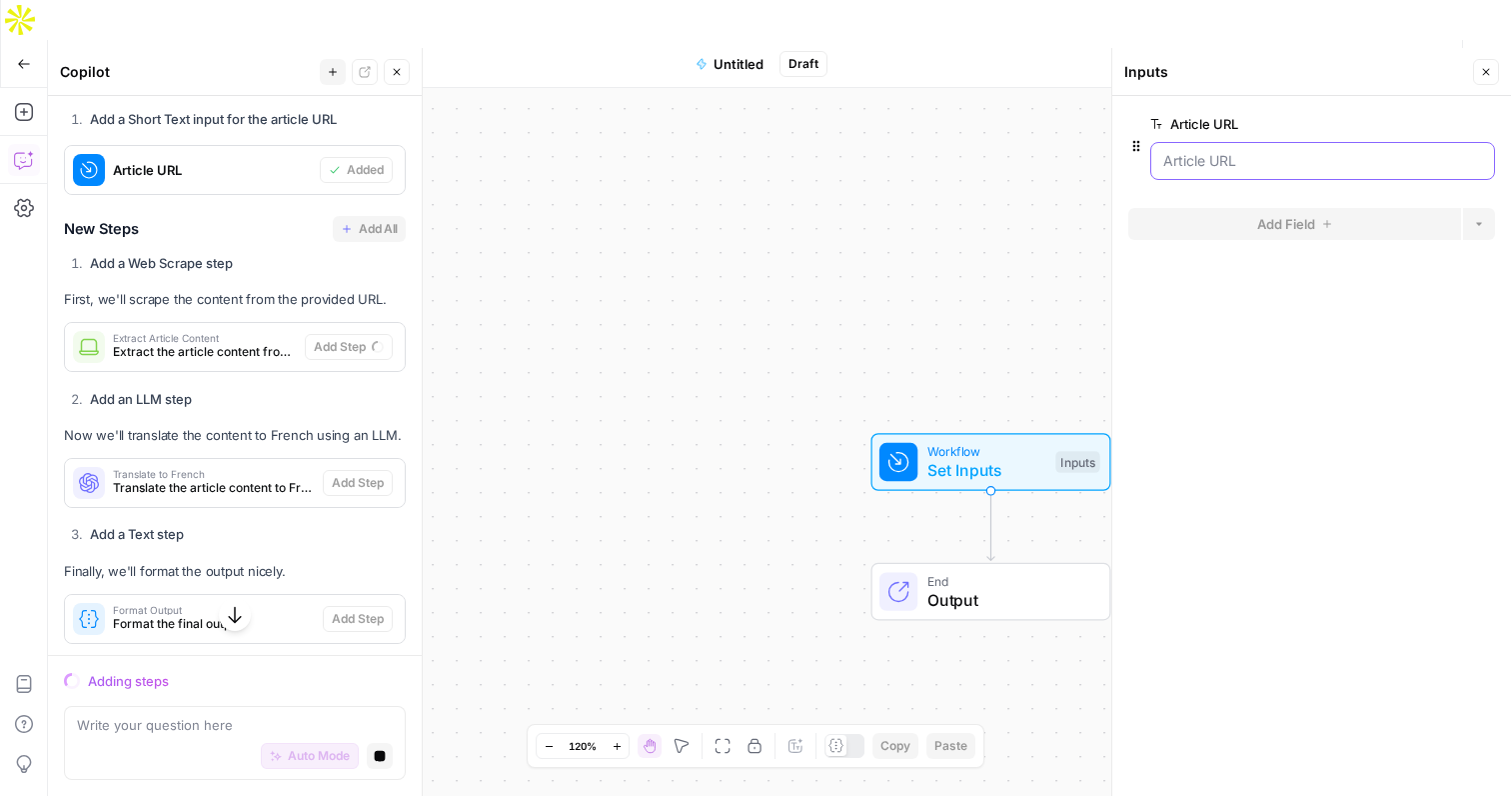
click at [1295, 169] on URL "Article URL" at bounding box center [1322, 161] width 319 height 20
click at [1259, 169] on URL "Article URL" at bounding box center [1322, 161] width 319 height 20
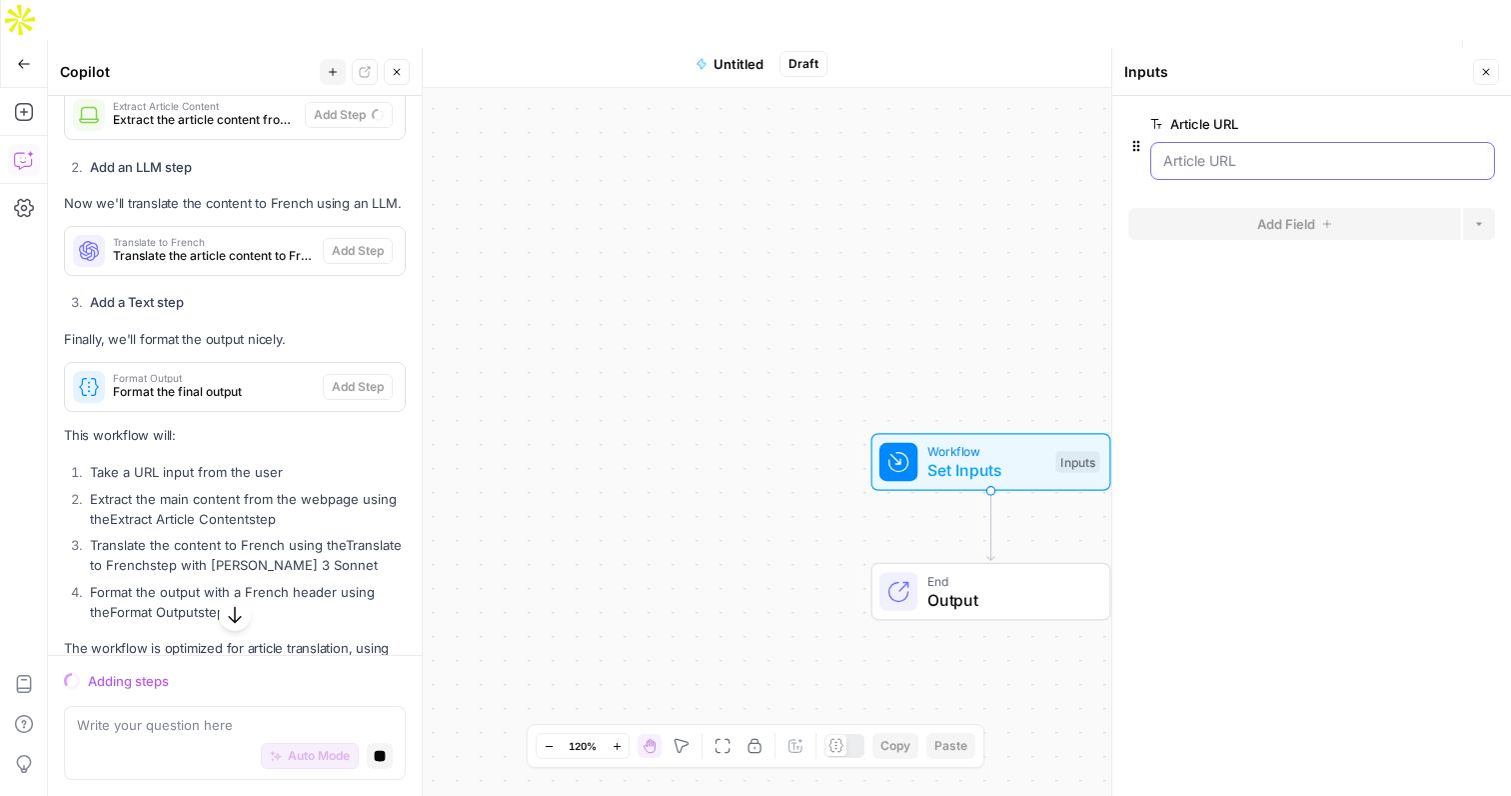
scroll to position [686, 0]
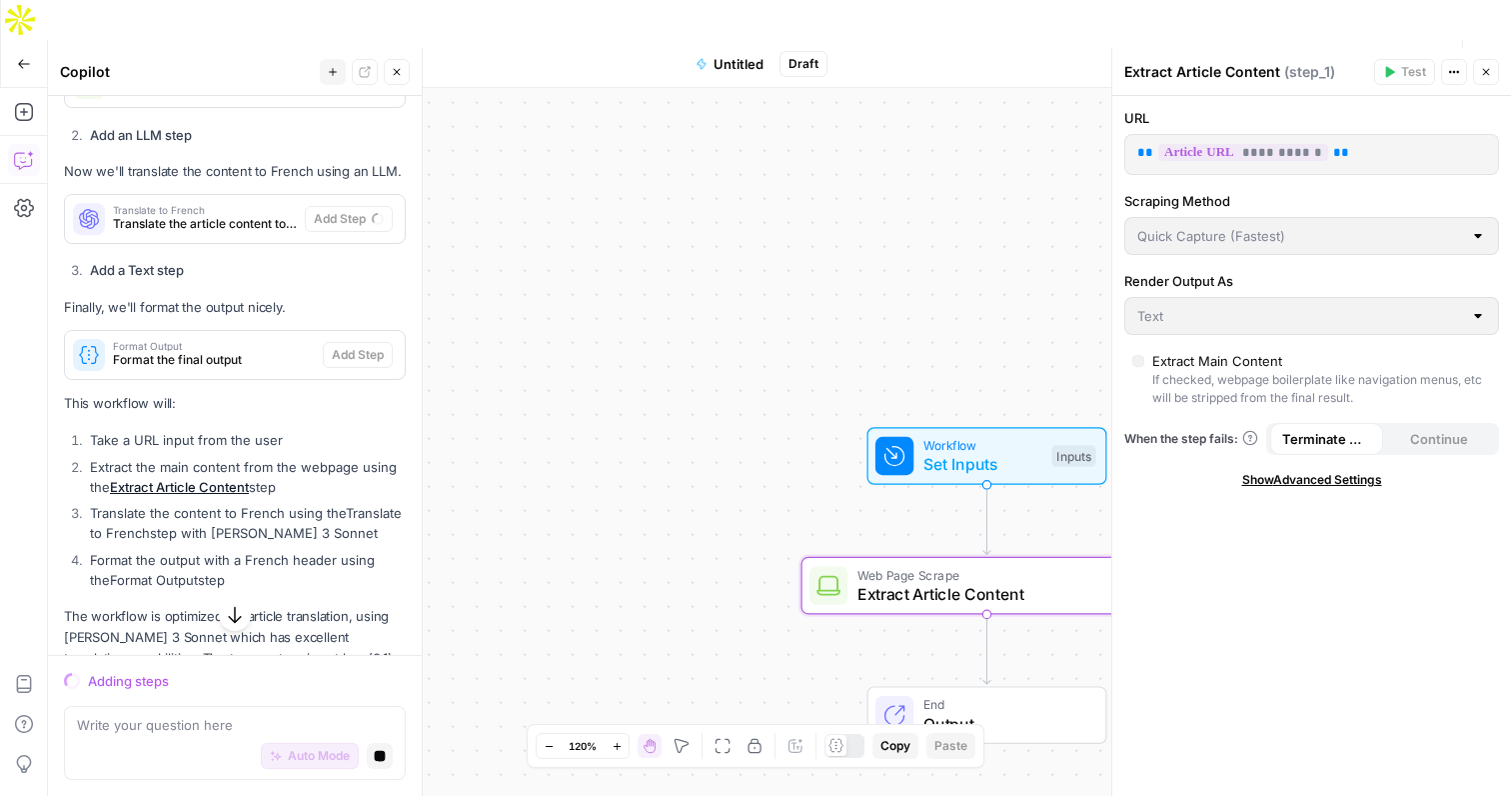
drag, startPoint x: 703, startPoint y: 508, endPoint x: 586, endPoint y: 347, distance: 198.9
click at [586, 347] on div "Workflow Set Inputs Inputs Web Page Scrape Extract Article Content Step 1 End O…" at bounding box center [779, 462] width 1463 height 748
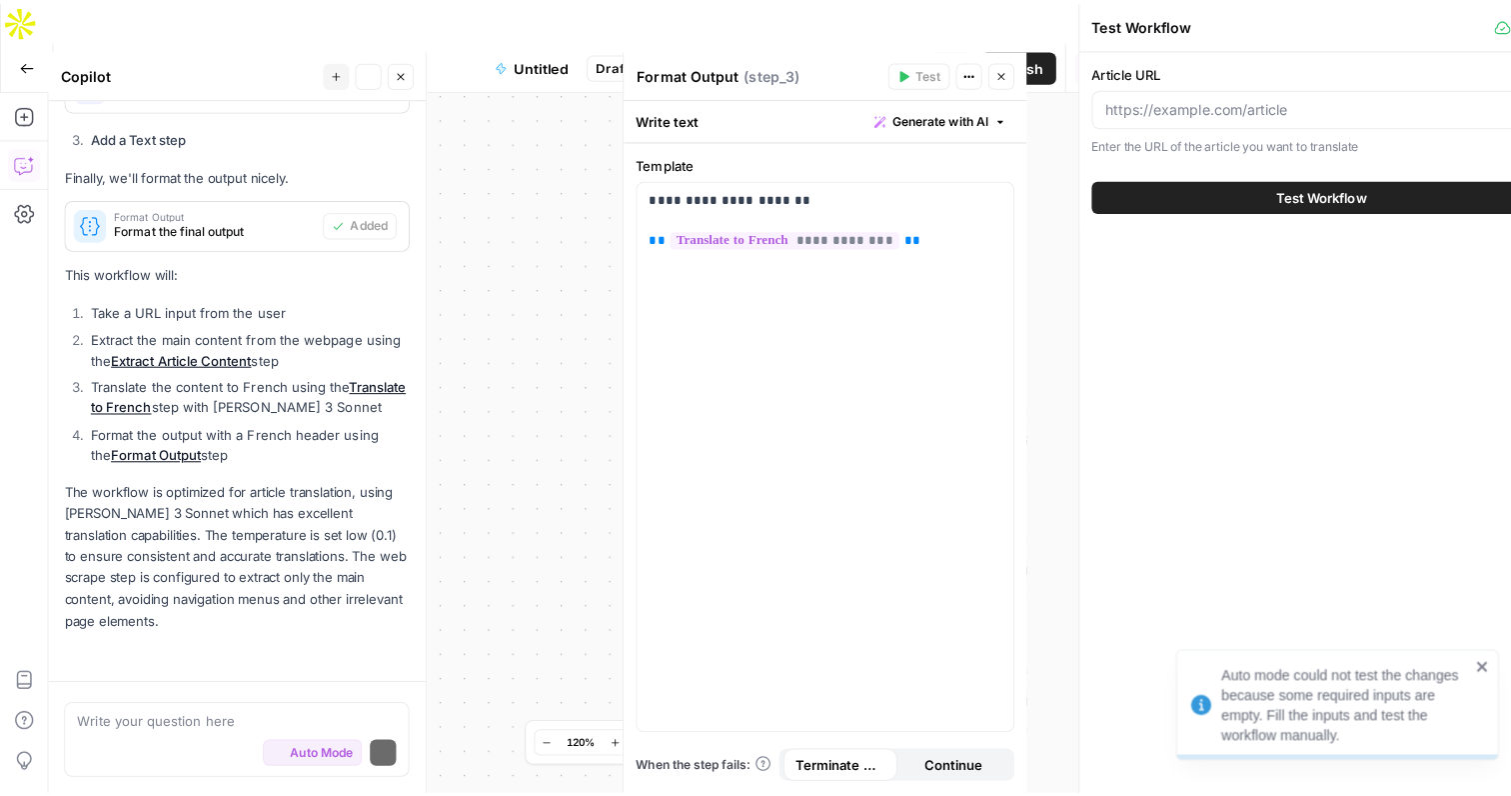
scroll to position [860, 0]
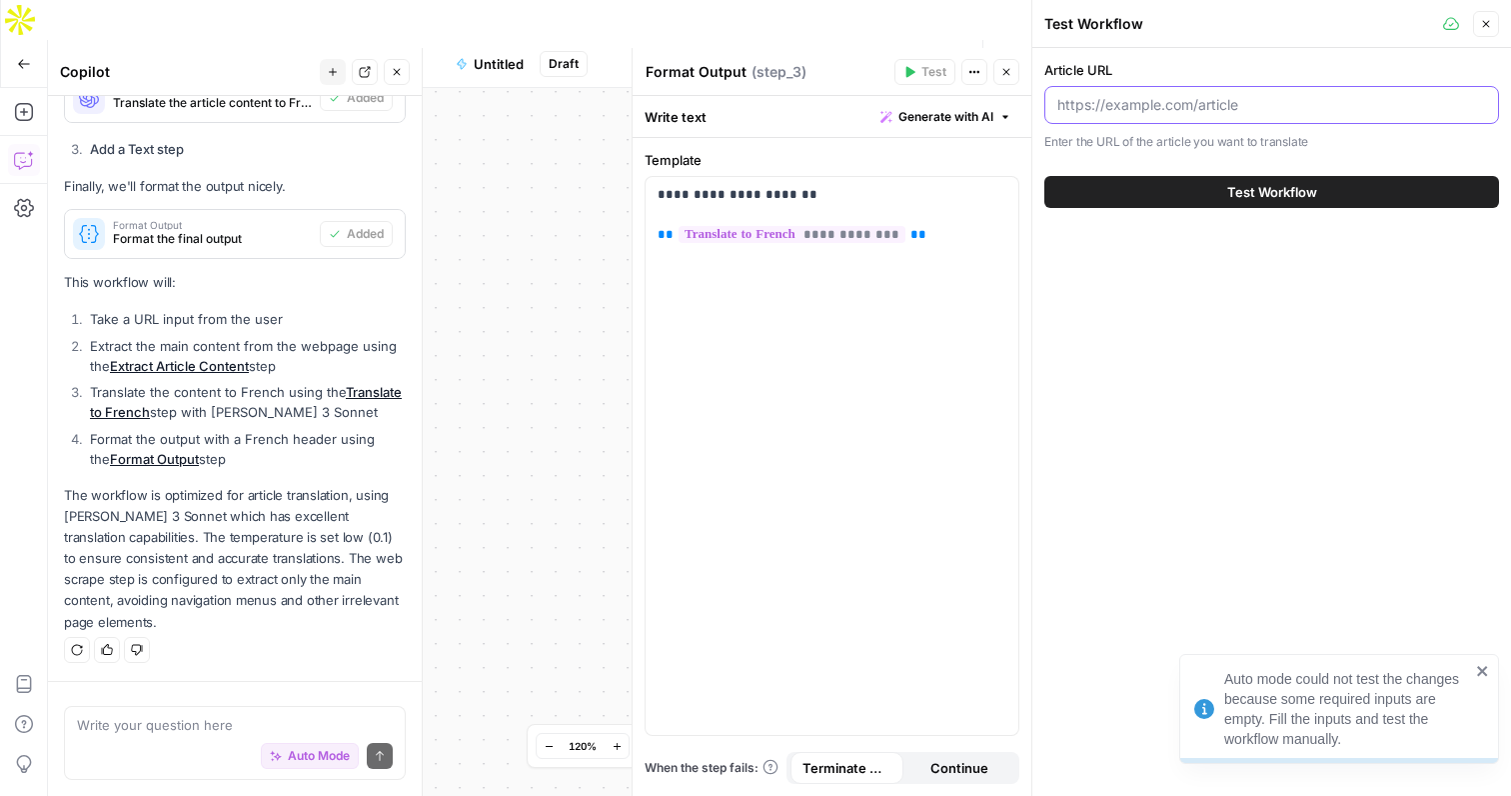
click at [1240, 105] on input "Article URL" at bounding box center [1271, 105] width 429 height 20
paste input "[URL][DOMAIN_NAME]"
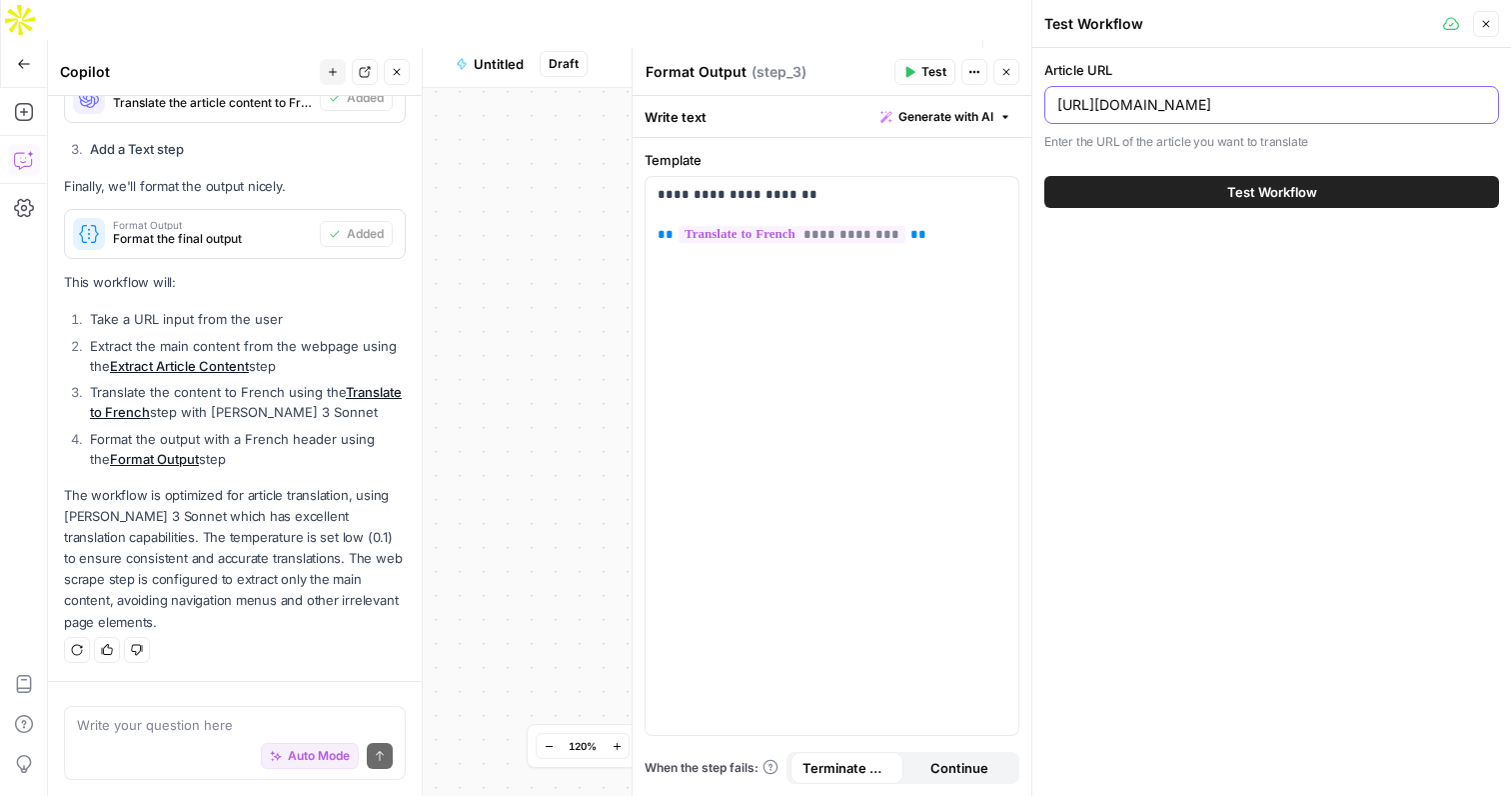
type input "[URL][DOMAIN_NAME]"
click at [1142, 194] on button "Test Workflow" at bounding box center [1271, 192] width 455 height 32
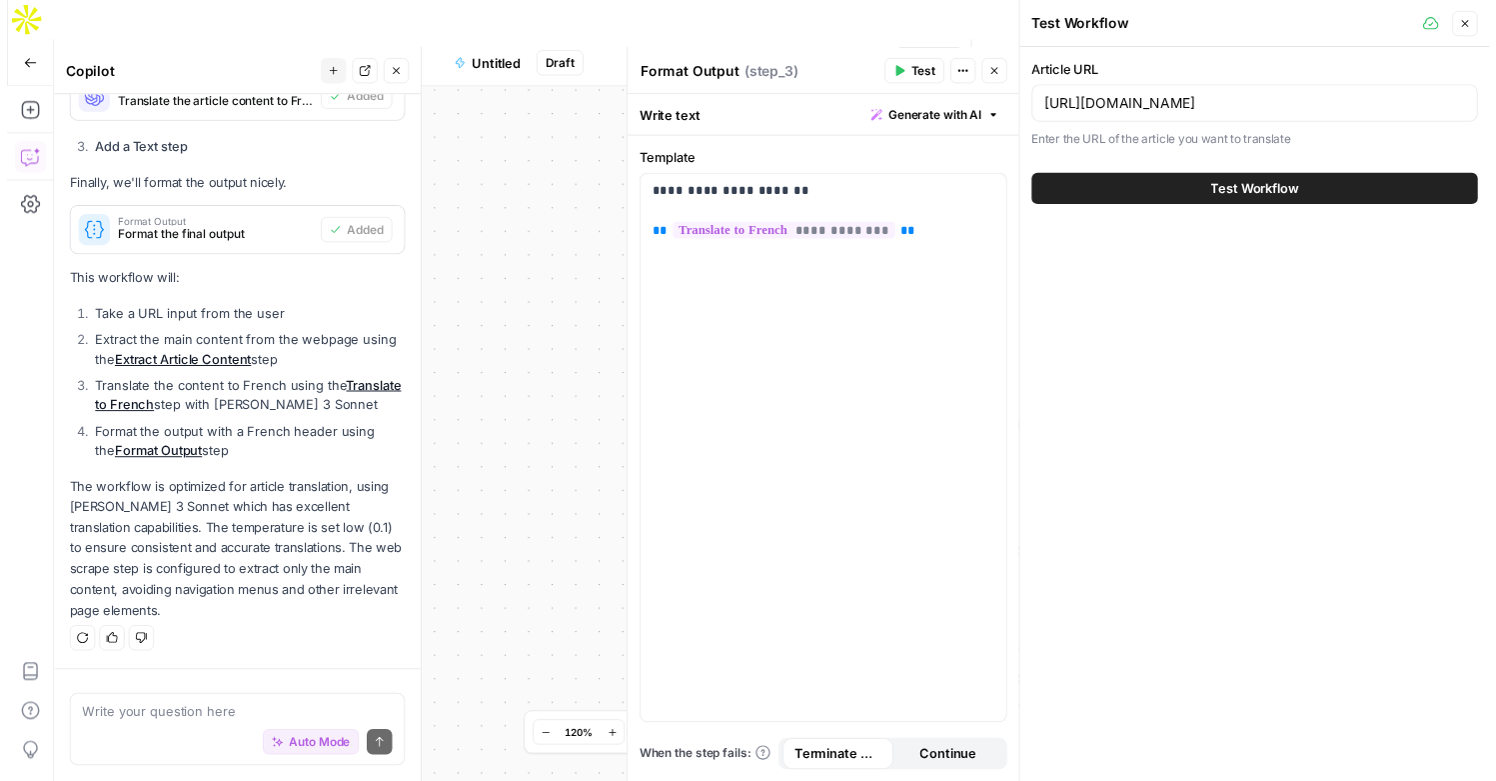
scroll to position [0, 0]
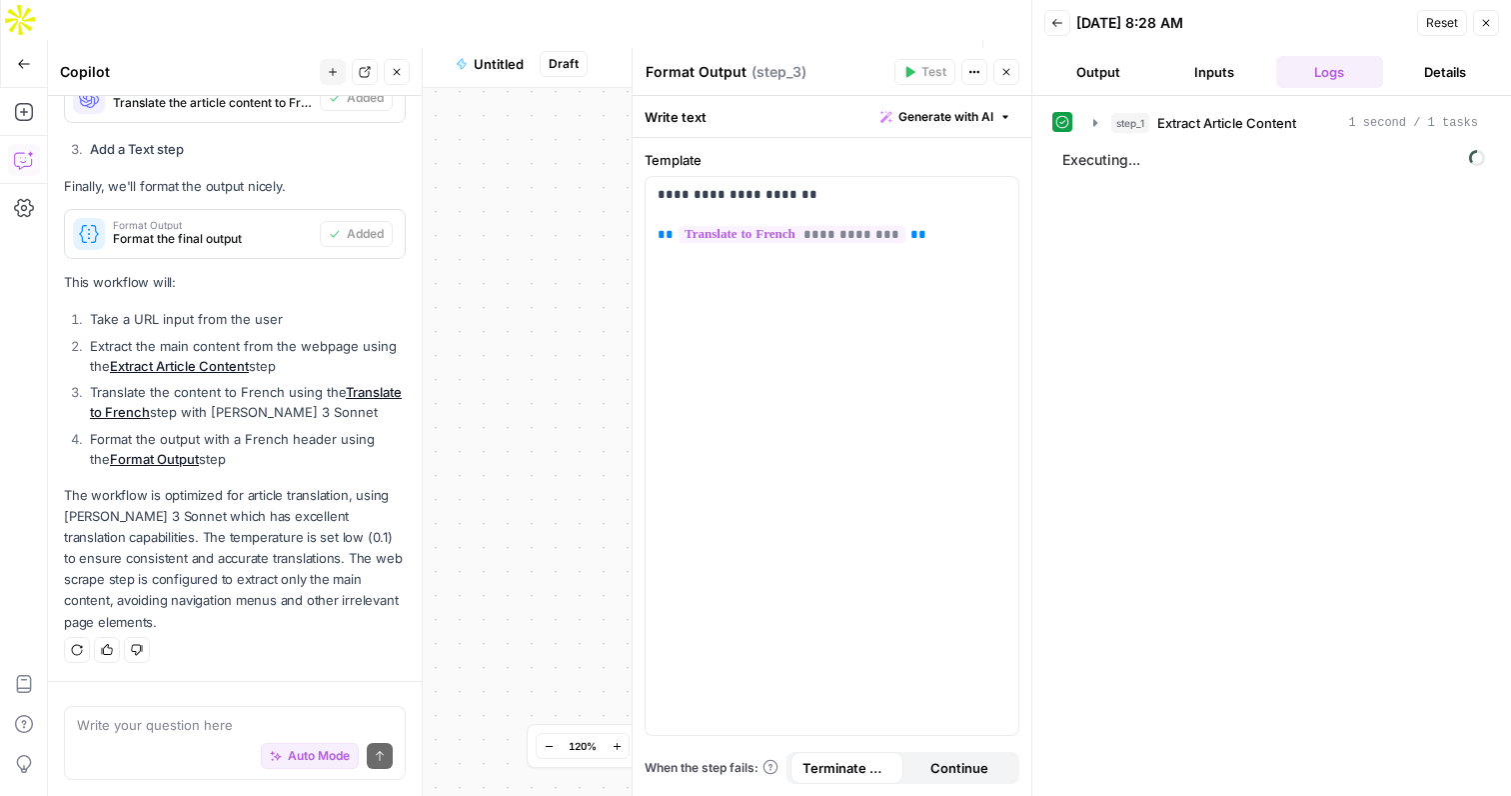
click at [1487, 27] on icon "button" at bounding box center [1486, 23] width 12 height 12
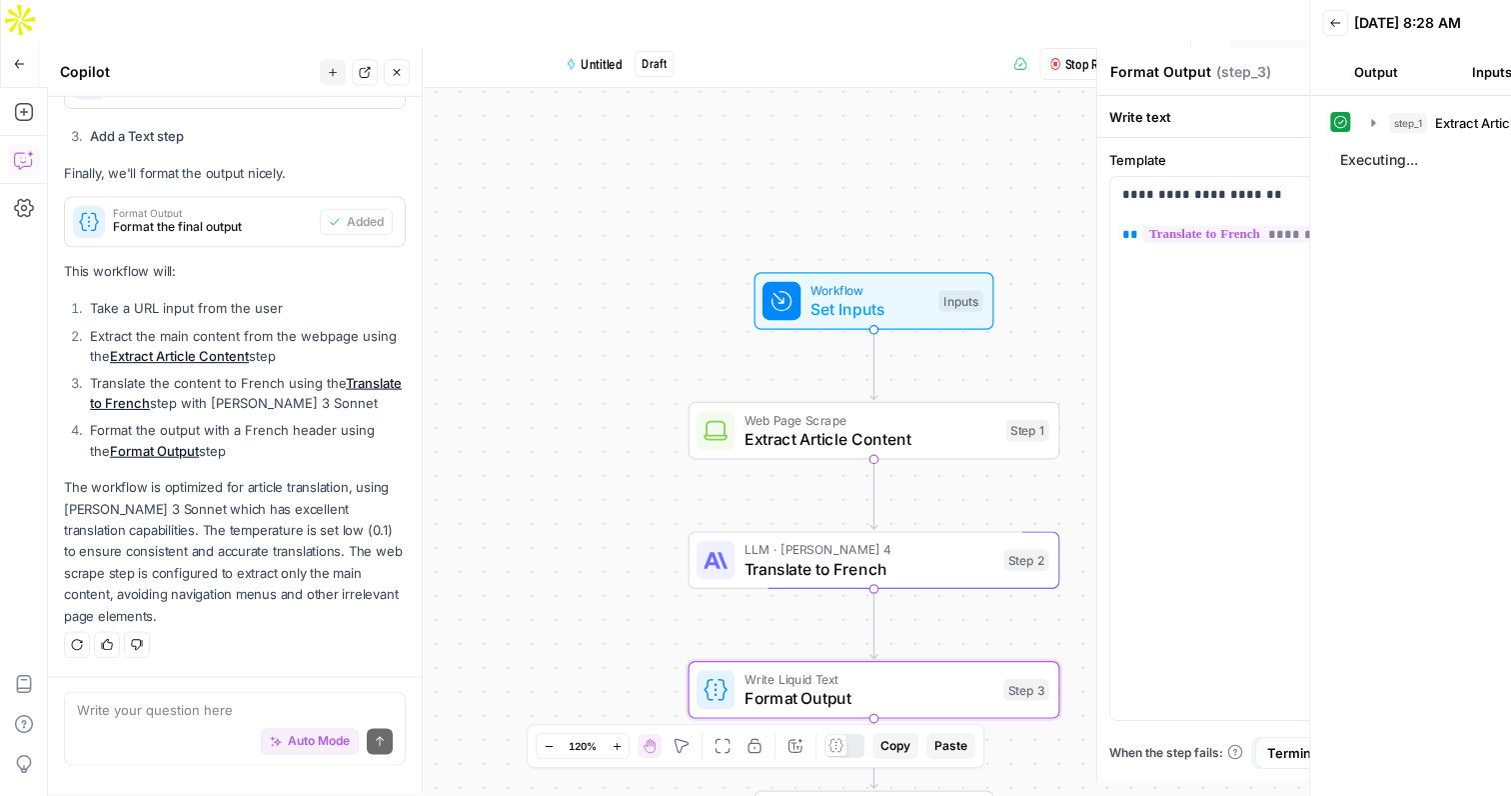
scroll to position [860, 0]
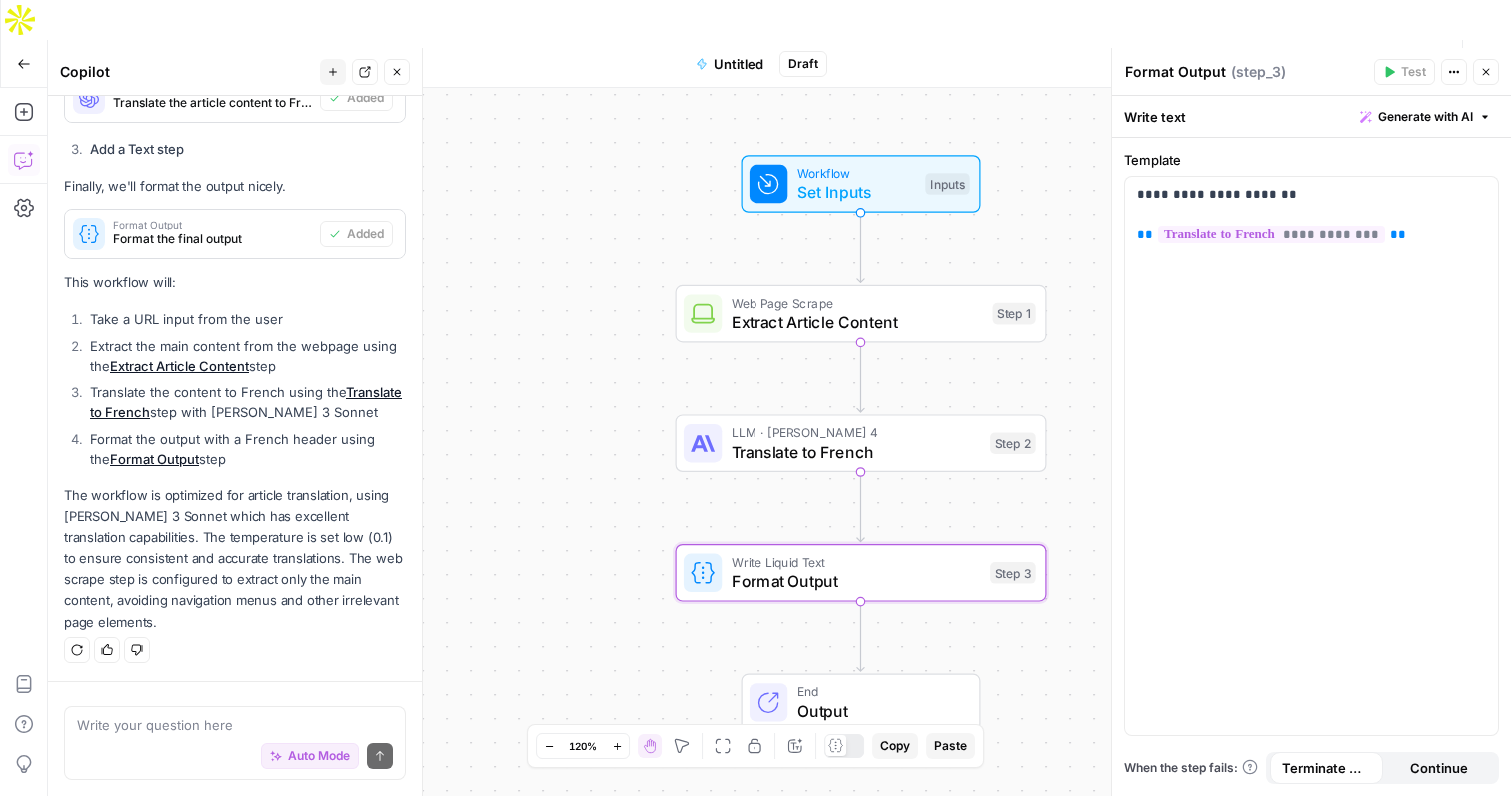
drag, startPoint x: 1037, startPoint y: 263, endPoint x: 1022, endPoint y: 131, distance: 132.9
click at [1022, 155] on div "Workflow Set Inputs Inputs" at bounding box center [862, 184] width 372 height 58
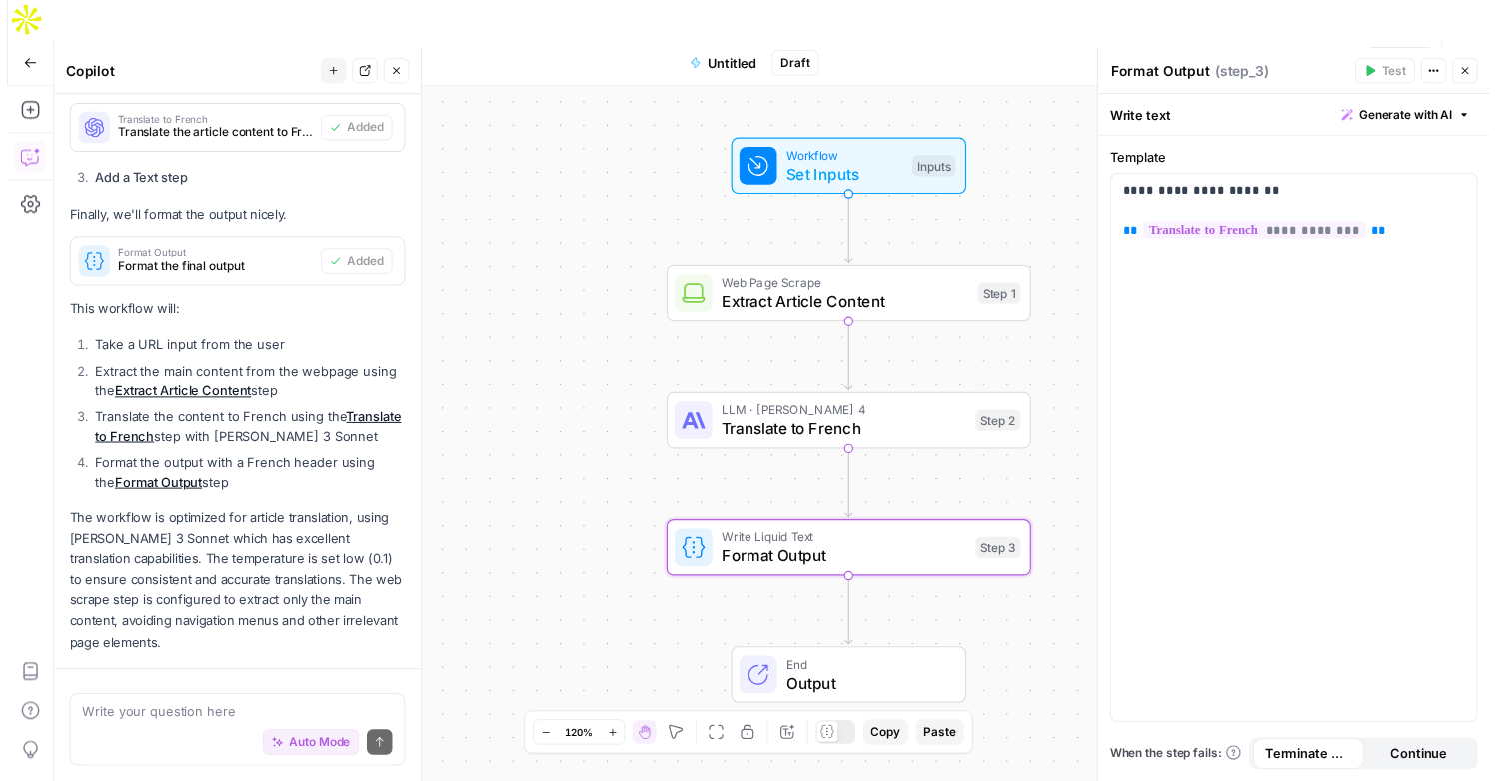
scroll to position [886, 0]
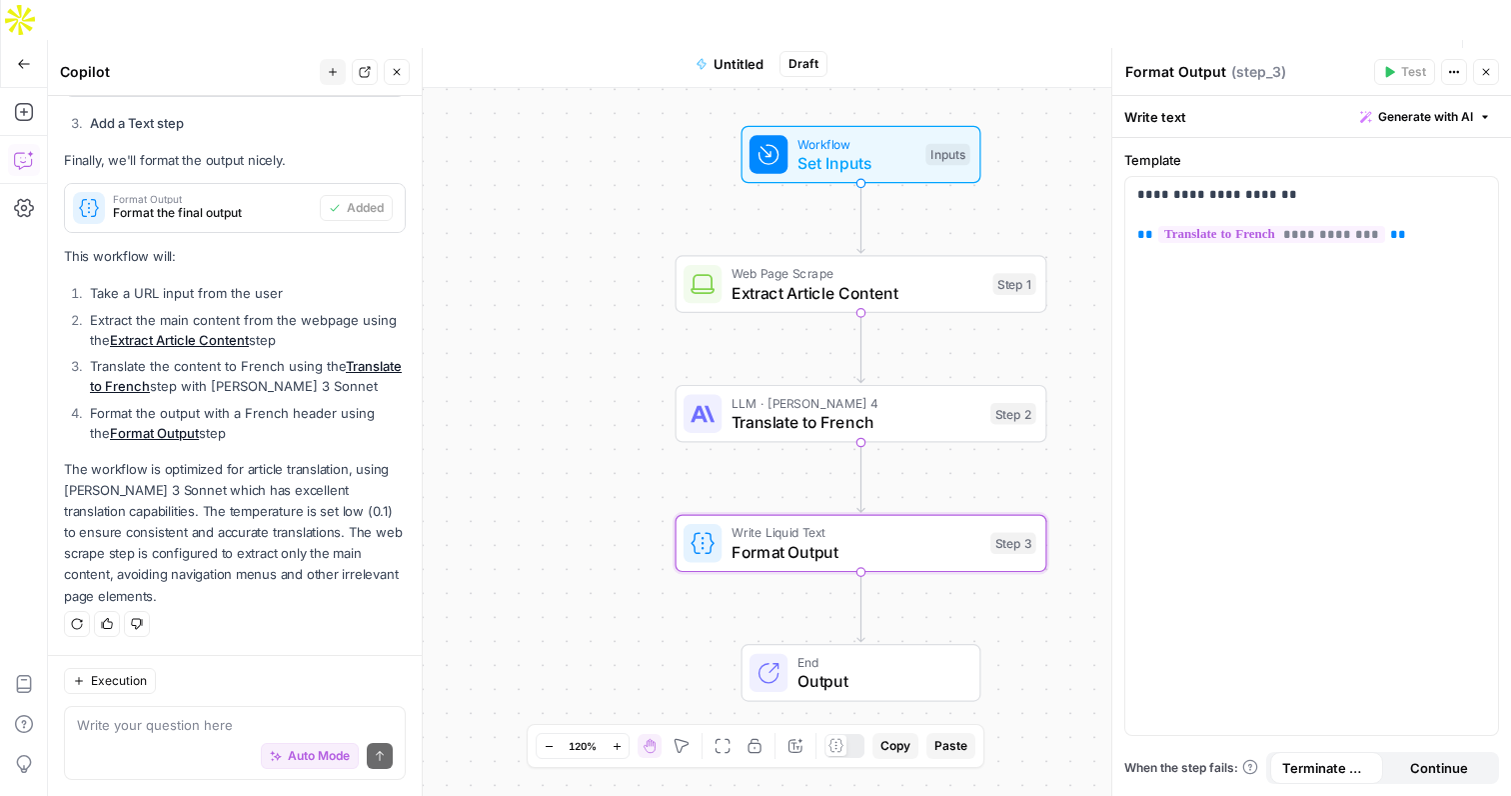
click at [1434, 764] on span "Continue" at bounding box center [1439, 768] width 58 height 20
click at [873, 669] on span "Output" at bounding box center [879, 681] width 163 height 24
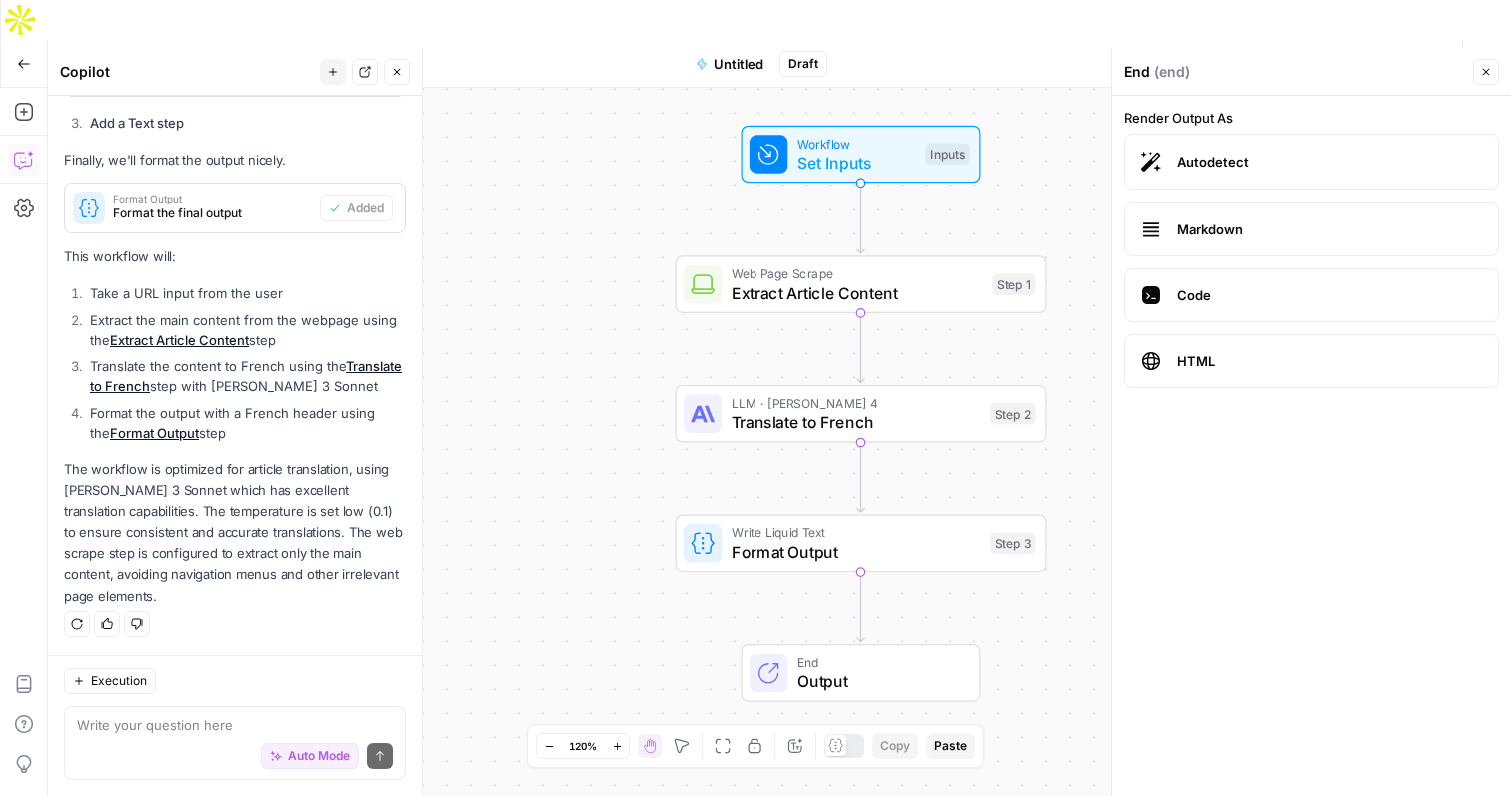
click at [1262, 233] on span "Markdown" at bounding box center [1329, 229] width 305 height 20
click at [1484, 69] on icon "button" at bounding box center [1486, 72] width 12 height 12
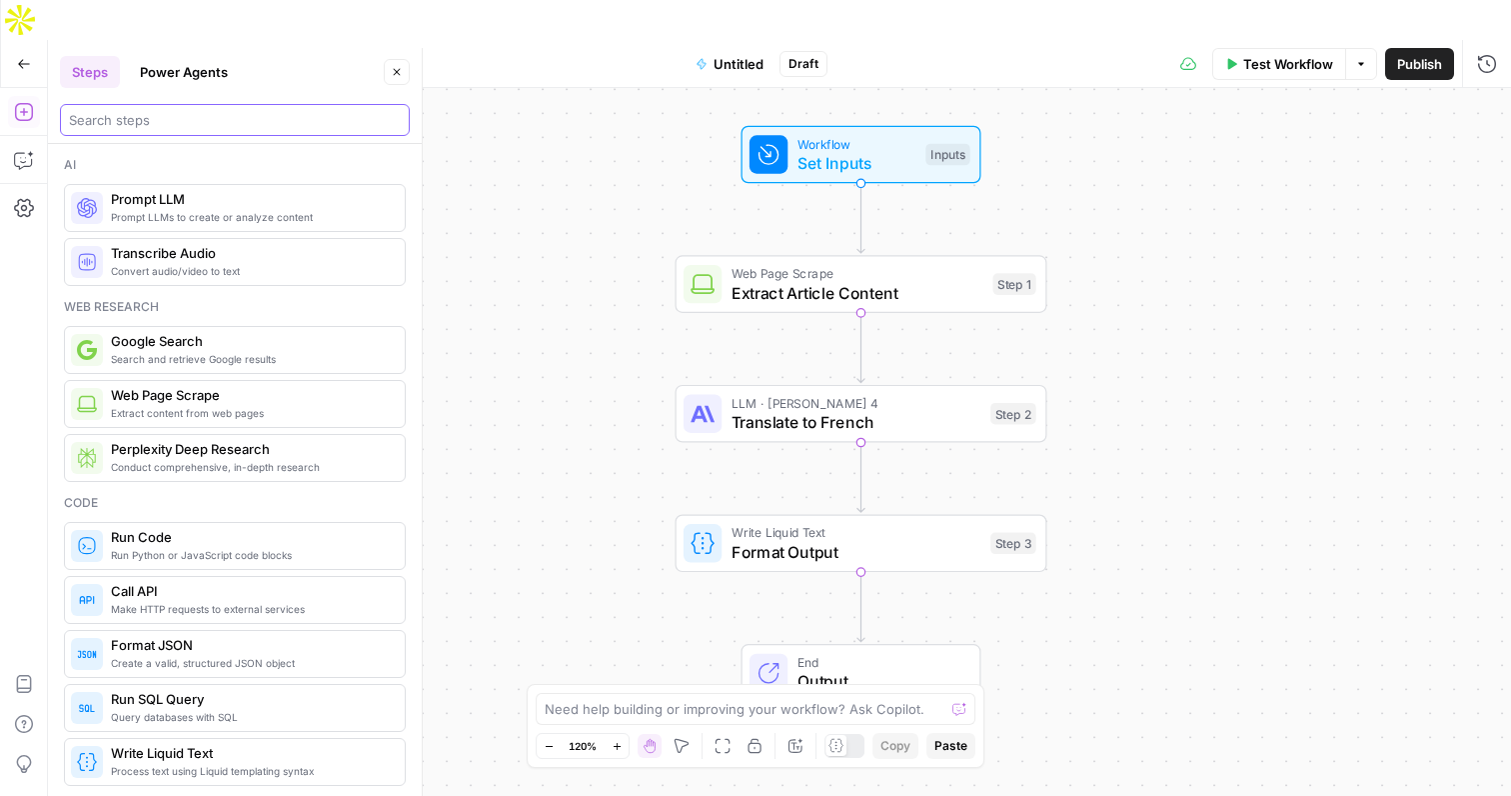
click at [169, 118] on input "search" at bounding box center [235, 120] width 332 height 20
type input "image"
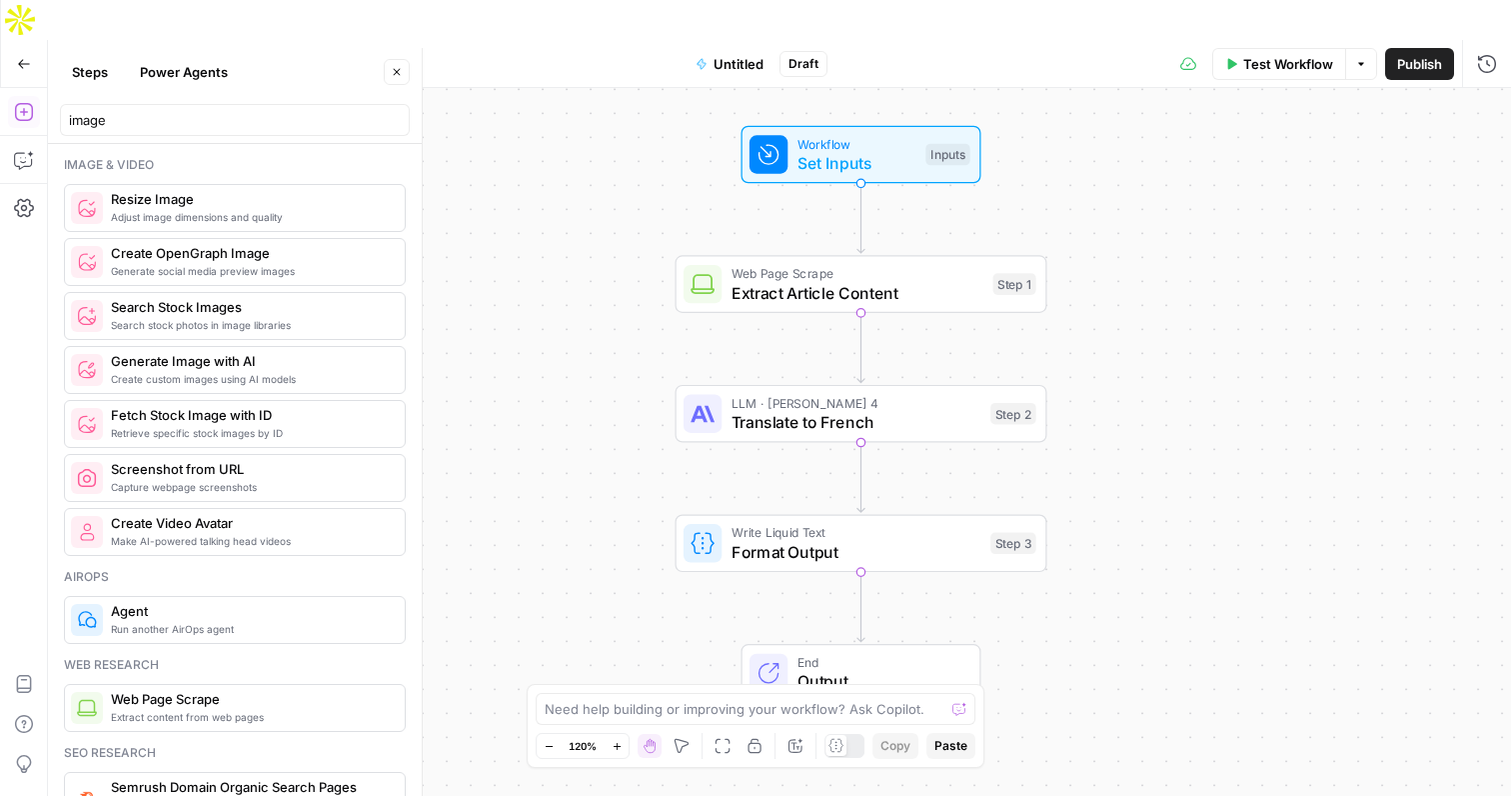
click at [1233, 194] on div "Workflow Set Inputs Inputs Web Page Scrape Extract Article Content Step 1 LLM ·…" at bounding box center [779, 462] width 1463 height 748
click at [1427, 54] on span "Publish" at bounding box center [1419, 64] width 45 height 20
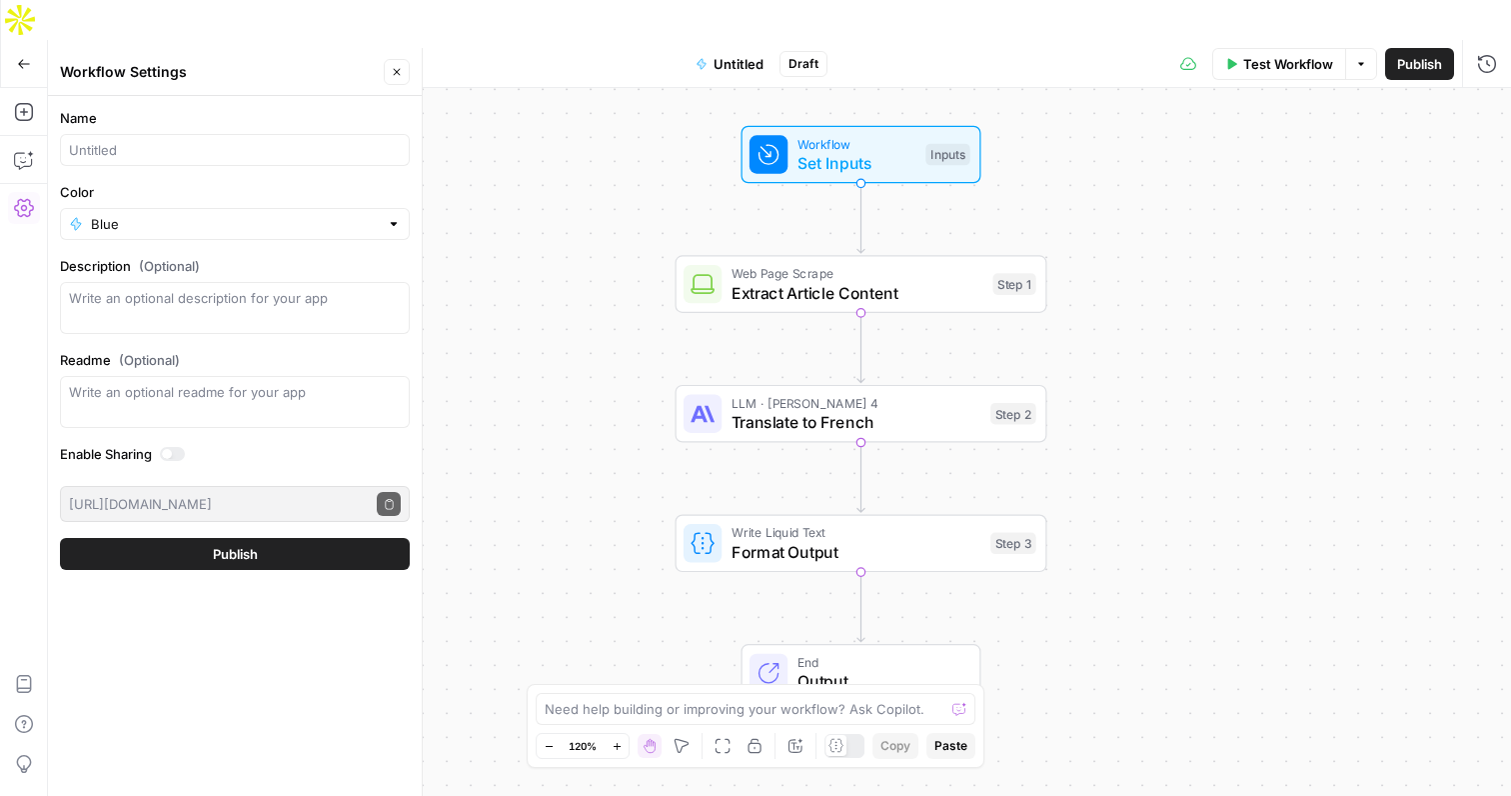
click at [224, 138] on div at bounding box center [235, 150] width 350 height 32
type input "translate"
click at [278, 545] on button "Publish" at bounding box center [235, 554] width 350 height 32
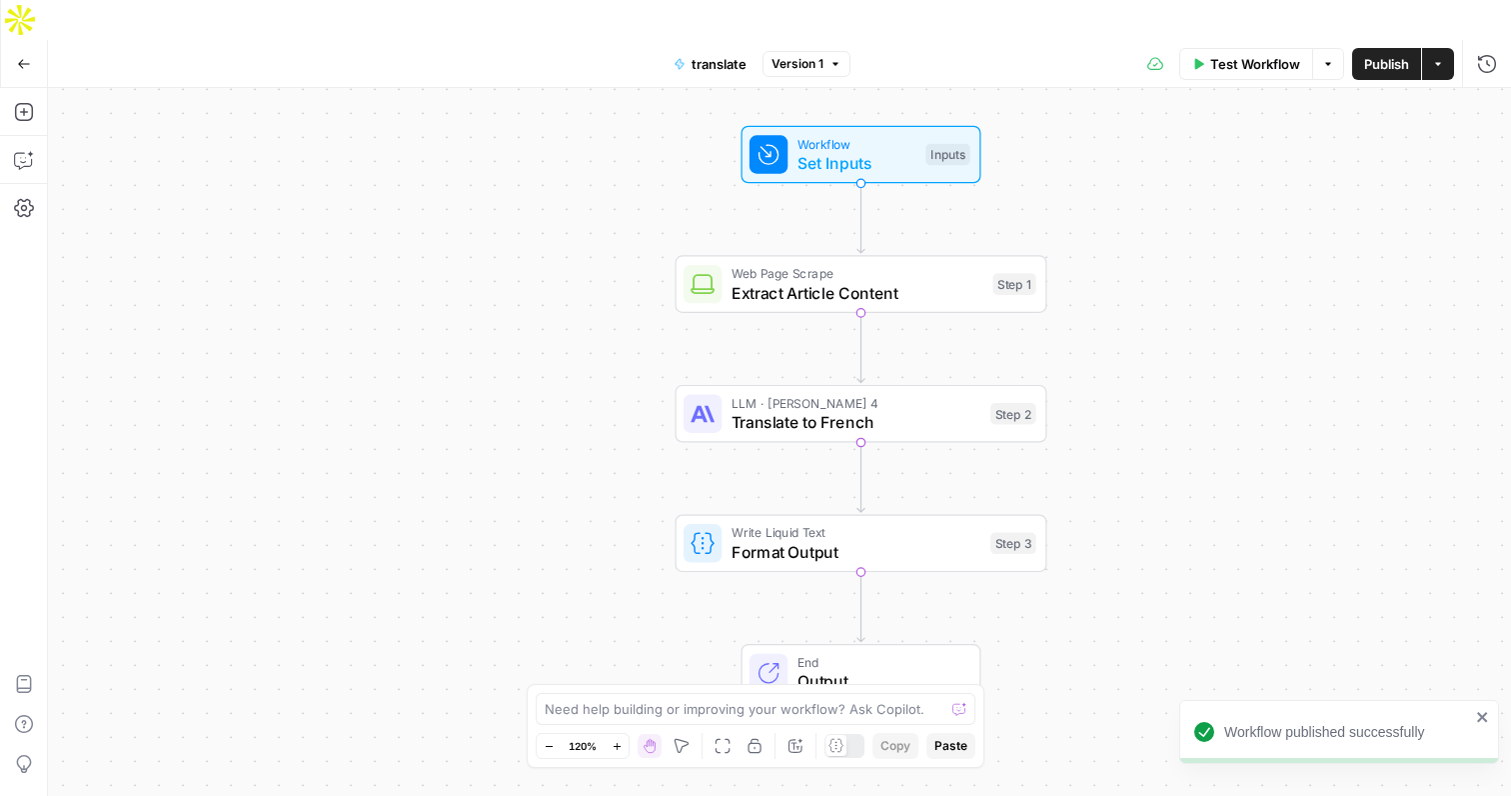
click at [1325, 48] on button "Options" at bounding box center [1328, 64] width 32 height 32
click at [1435, 58] on icon "button" at bounding box center [1438, 64] width 12 height 12
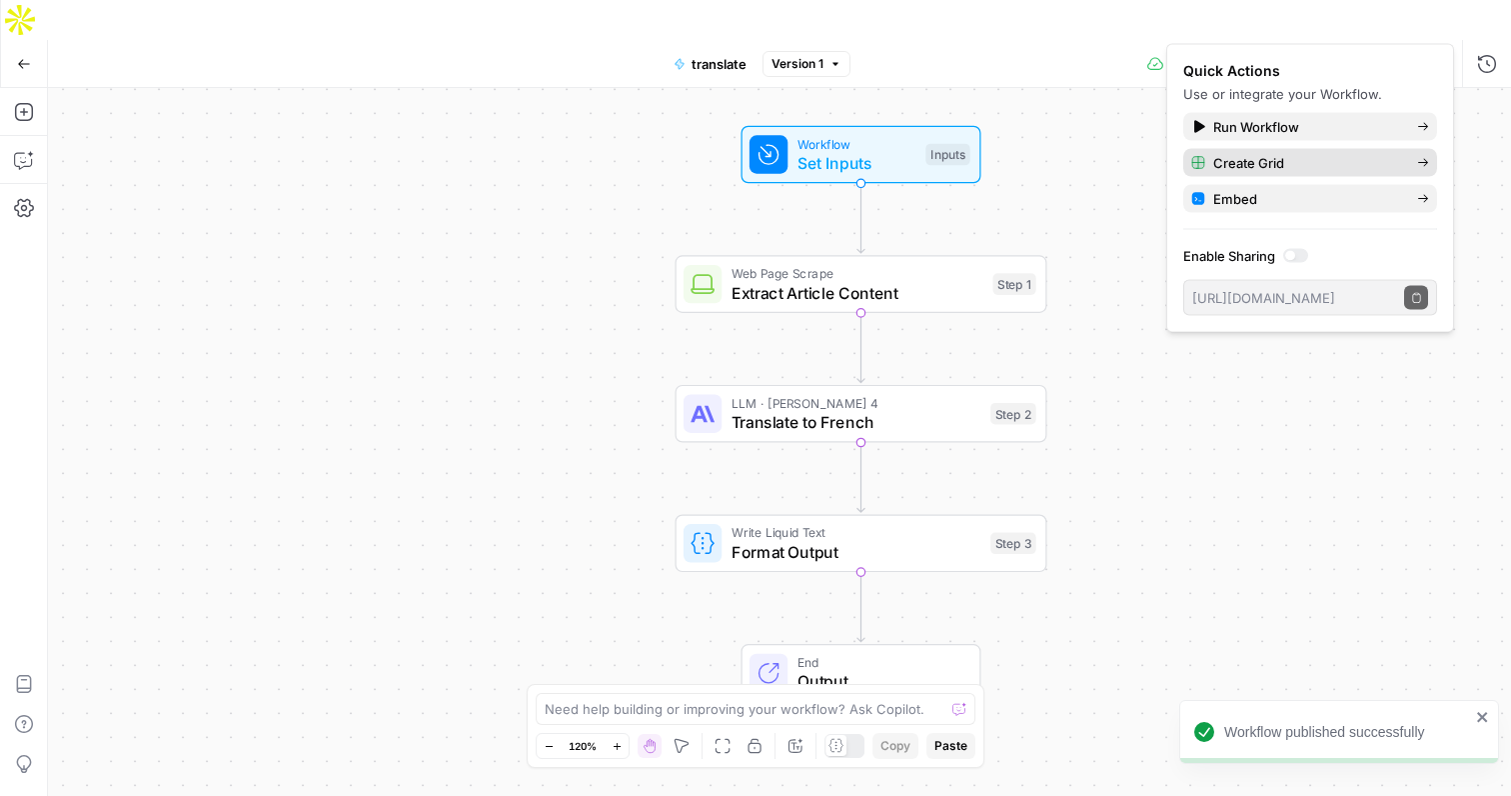
click at [1261, 159] on span "Create Grid" at bounding box center [1307, 163] width 188 height 20
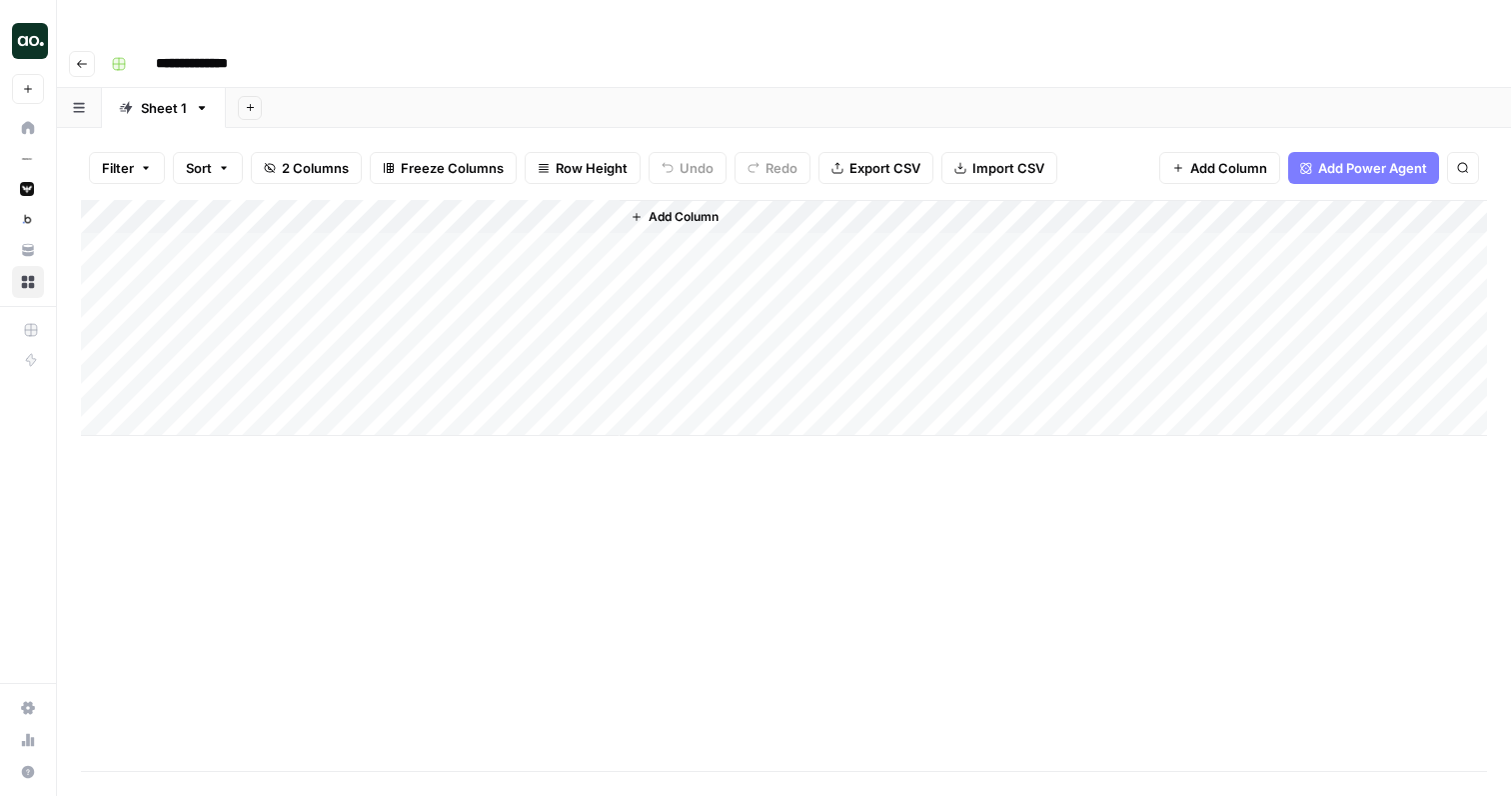
click at [324, 213] on div "Add Column" at bounding box center [784, 318] width 1406 height 236
click at [291, 215] on div "Add Column" at bounding box center [784, 318] width 1406 height 236
type textarea "**********"
click at [540, 88] on div "Add Sheet" at bounding box center [868, 108] width 1285 height 40
click at [579, 200] on div "Add Column" at bounding box center [784, 318] width 1406 height 236
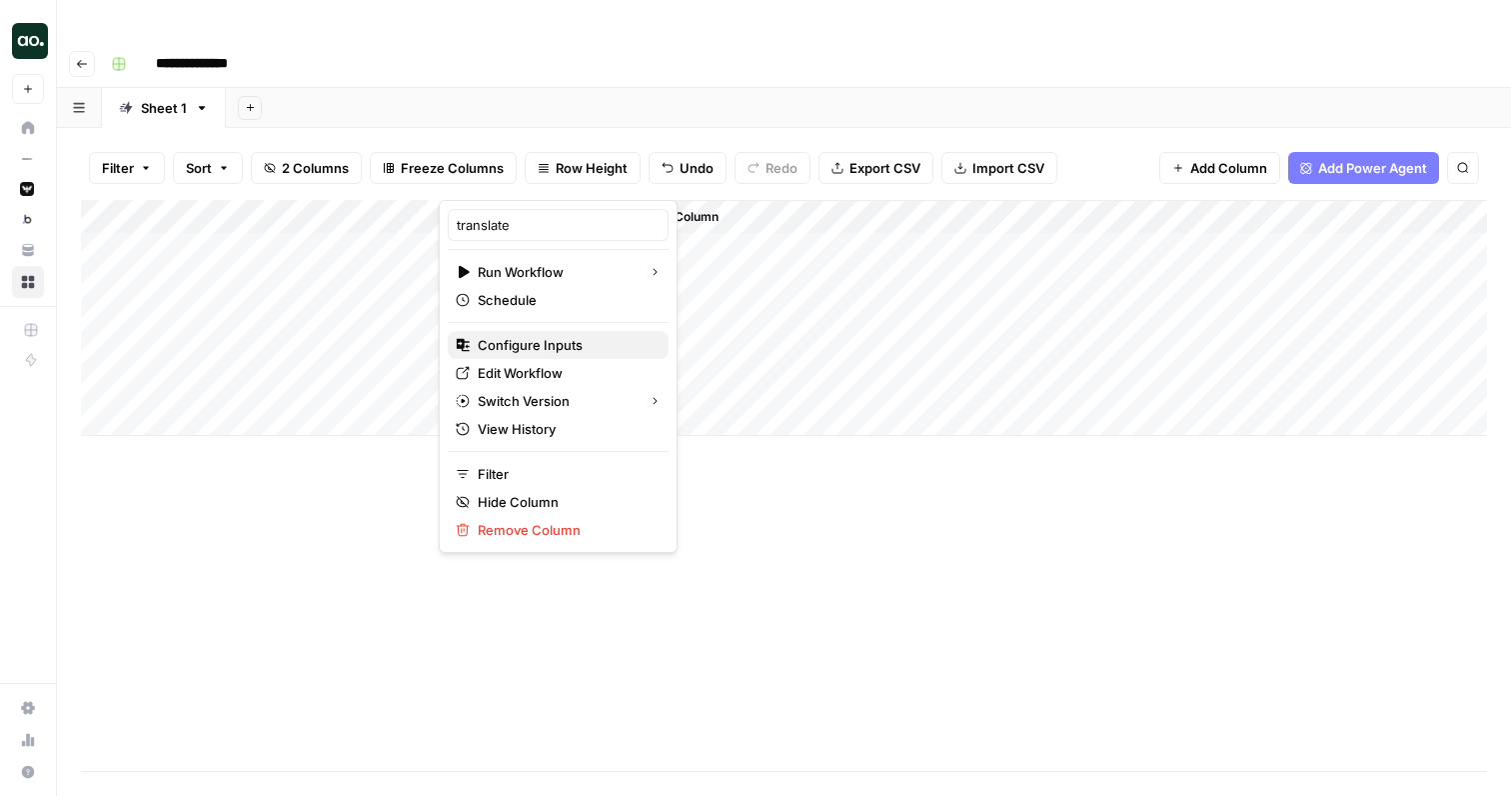
click at [574, 343] on span "Configure Inputs" at bounding box center [565, 345] width 175 height 20
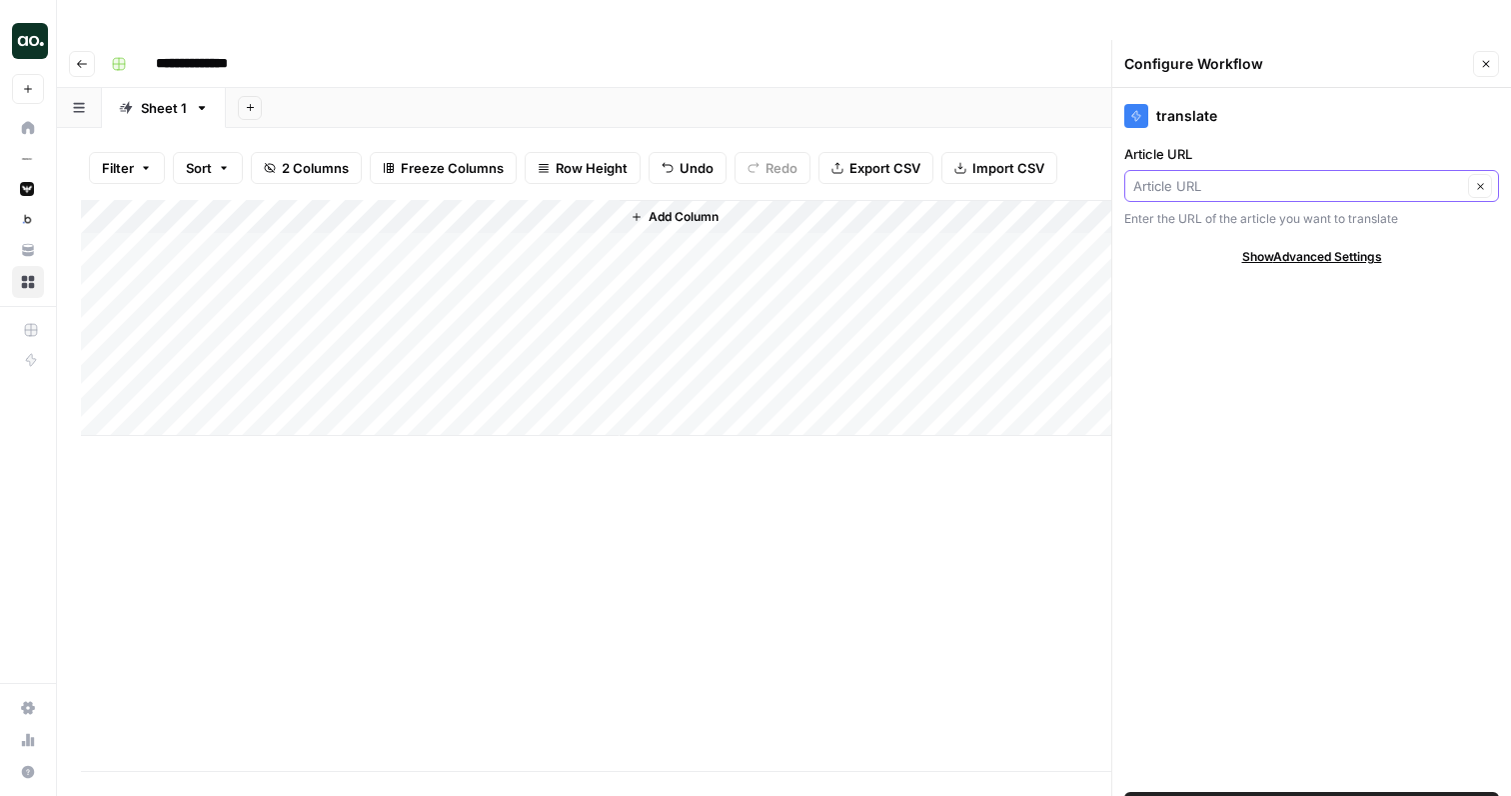
click at [1190, 176] on input "Article URL" at bounding box center [1297, 186] width 329 height 20
click at [1250, 176] on input "Article URL" at bounding box center [1297, 186] width 329 height 20
type input "Article URL"
click at [1328, 144] on label "Article URL" at bounding box center [1311, 154] width 375 height 20
click at [1328, 176] on input "Article URL" at bounding box center [1297, 186] width 329 height 20
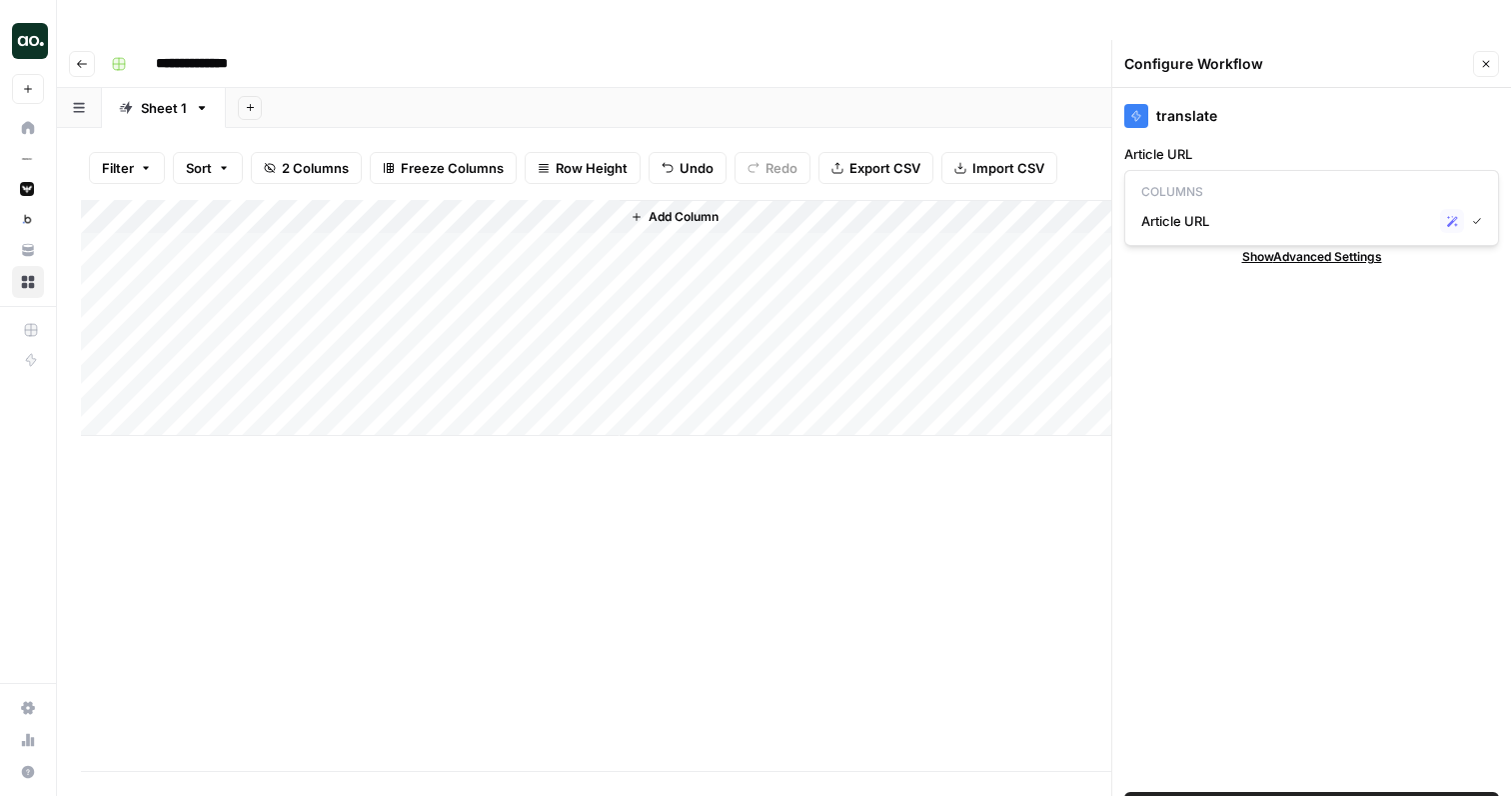
type input "Article URL"
click at [1239, 792] on button "Save Workflow" at bounding box center [1311, 808] width 375 height 32
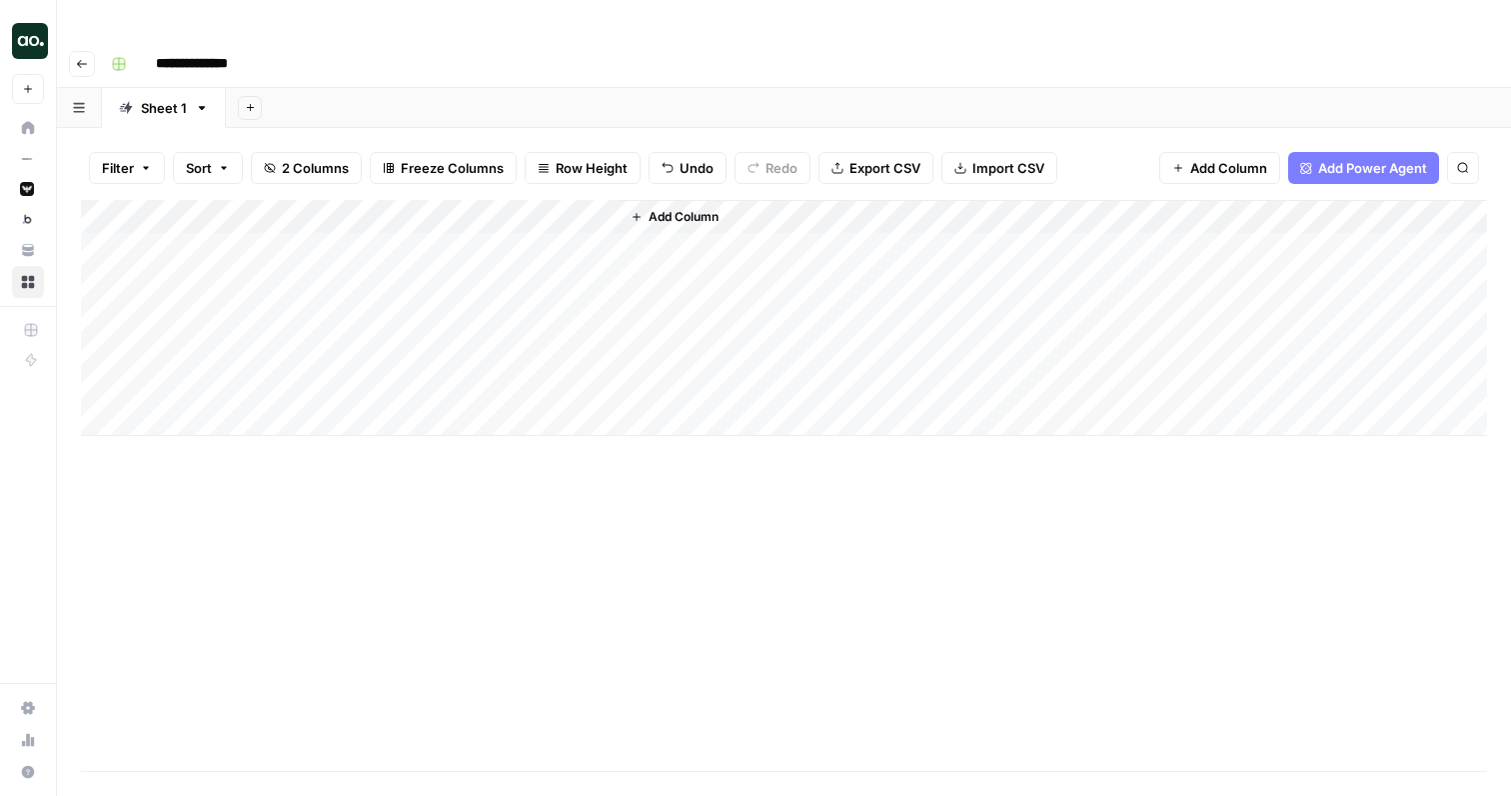
click at [528, 207] on div "Add Column" at bounding box center [784, 318] width 1406 height 236
click at [783, 200] on div "Add Column" at bounding box center [784, 318] width 1406 height 236
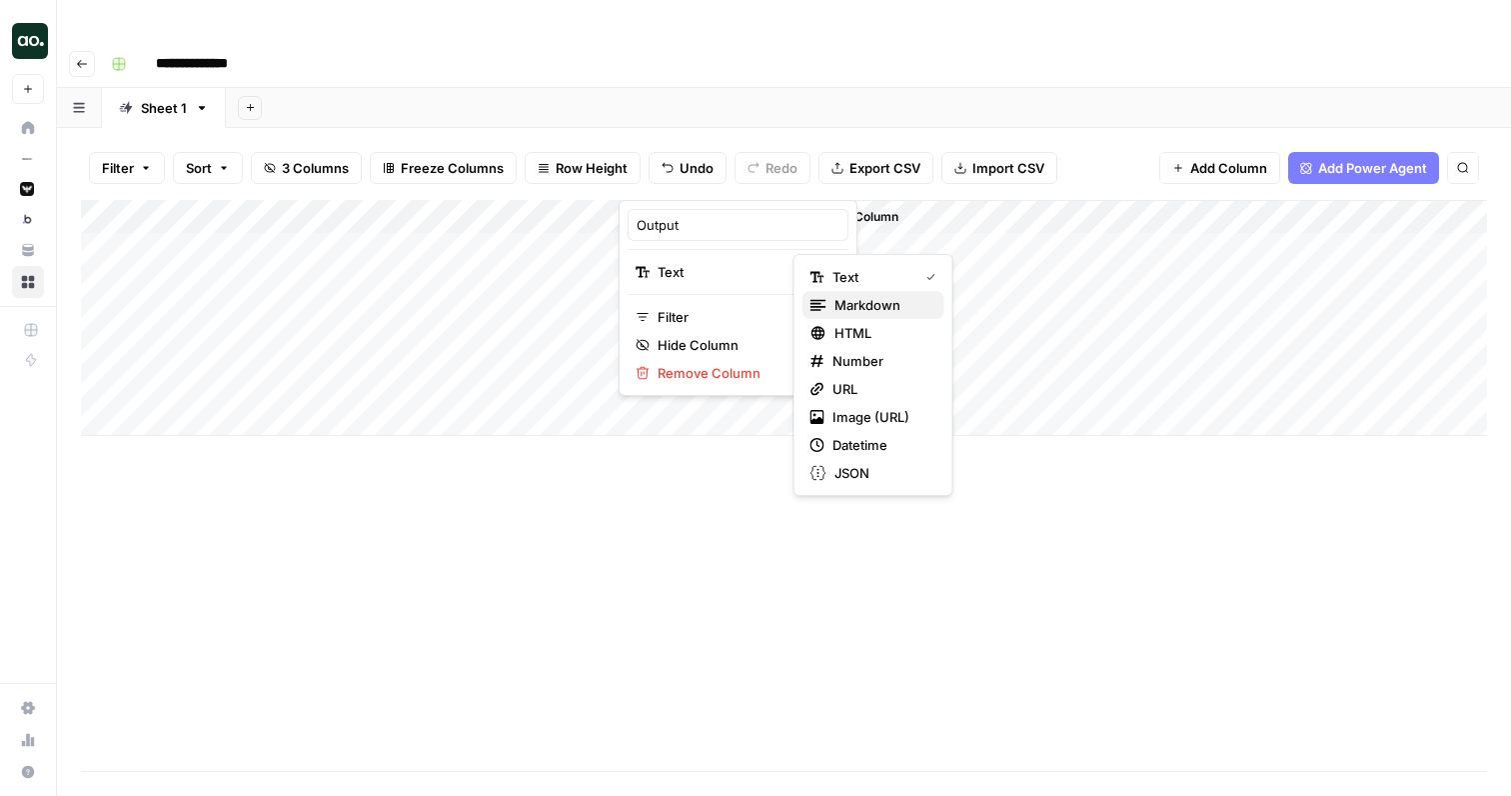
click at [845, 303] on span "Markdown" at bounding box center [882, 305] width 94 height 20
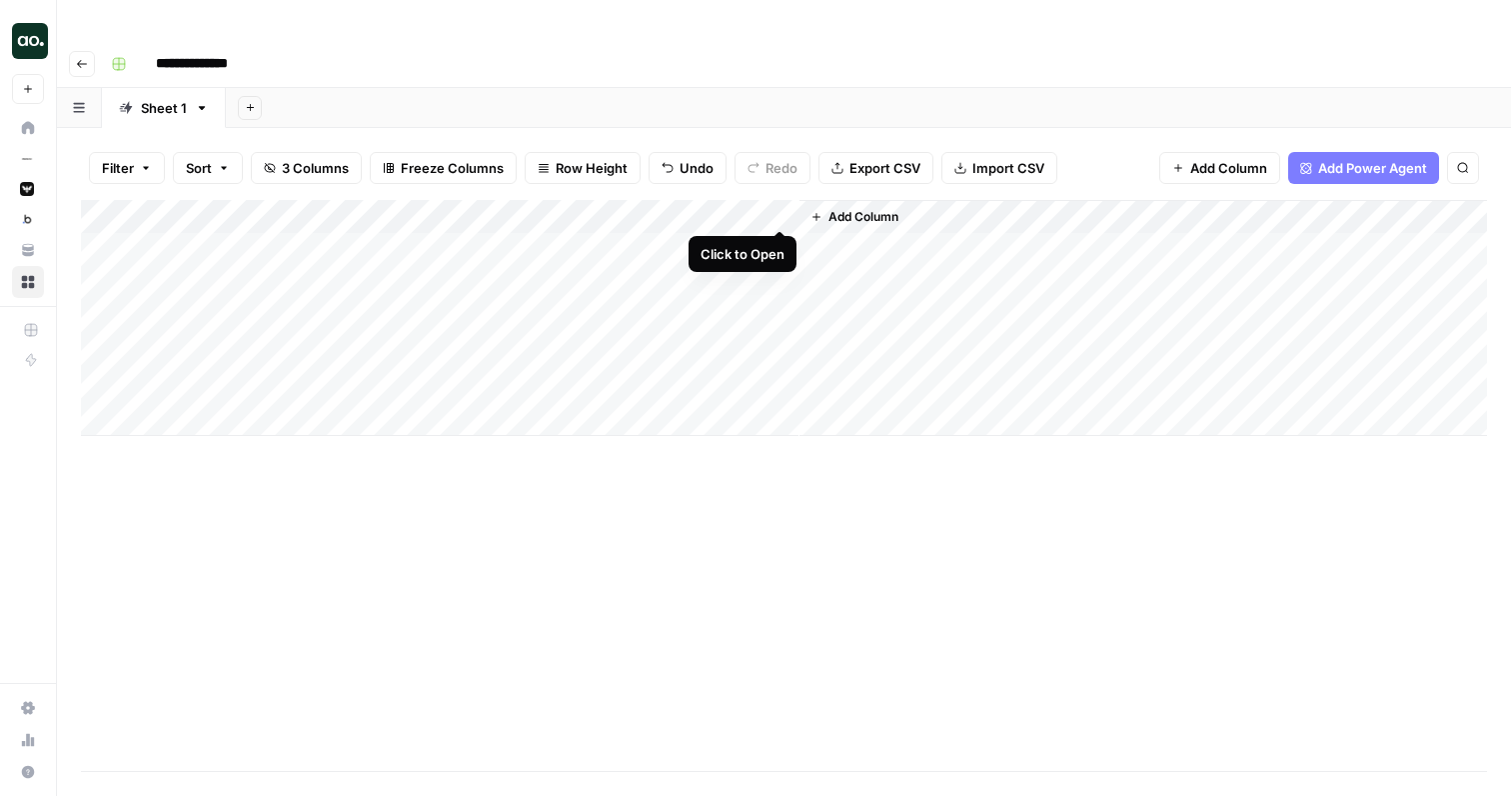
click at [779, 210] on div "Add Column" at bounding box center [784, 318] width 1406 height 236
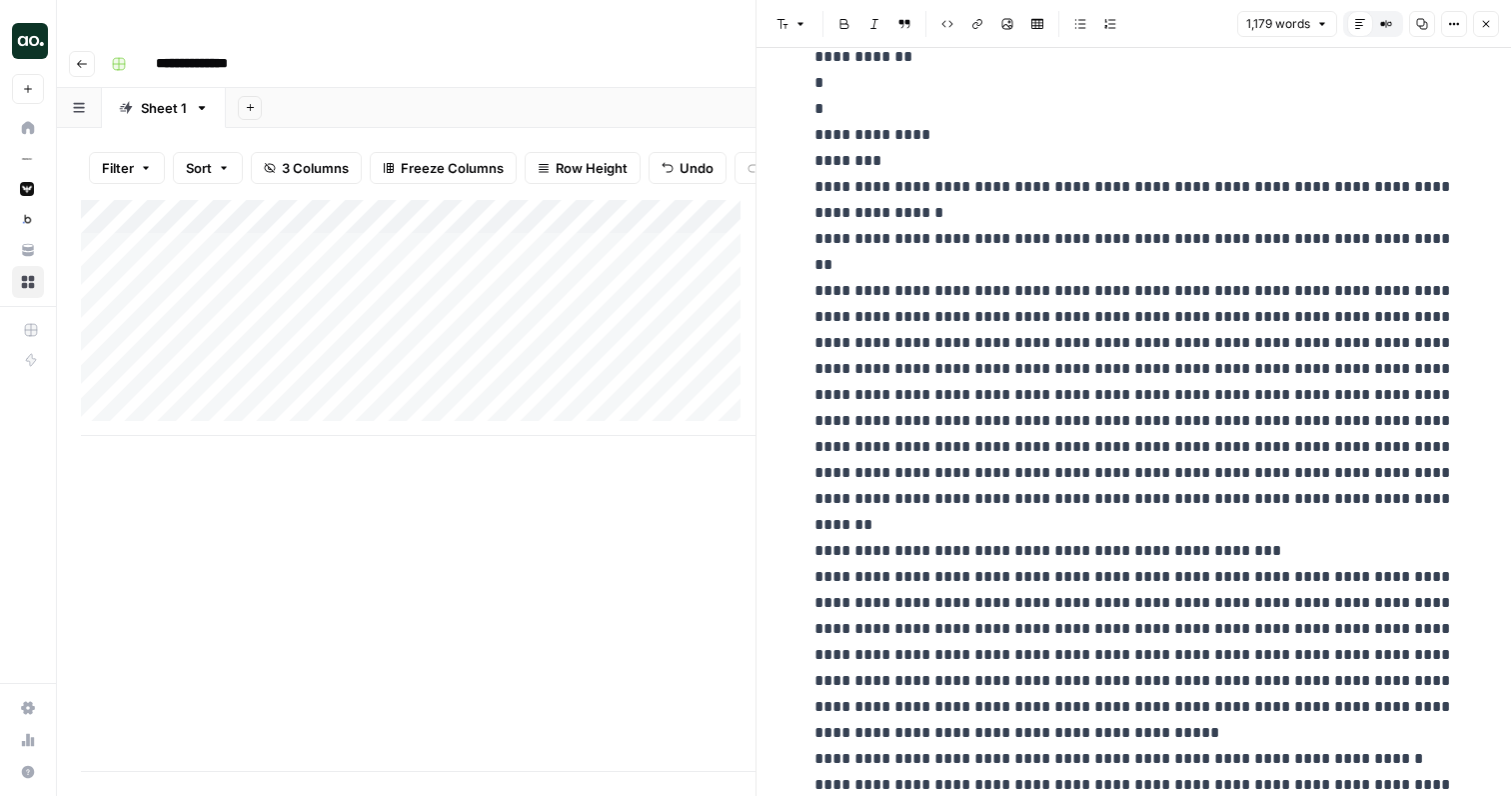
scroll to position [803, 0]
click at [696, 200] on div "Add Column" at bounding box center [418, 318] width 675 height 236
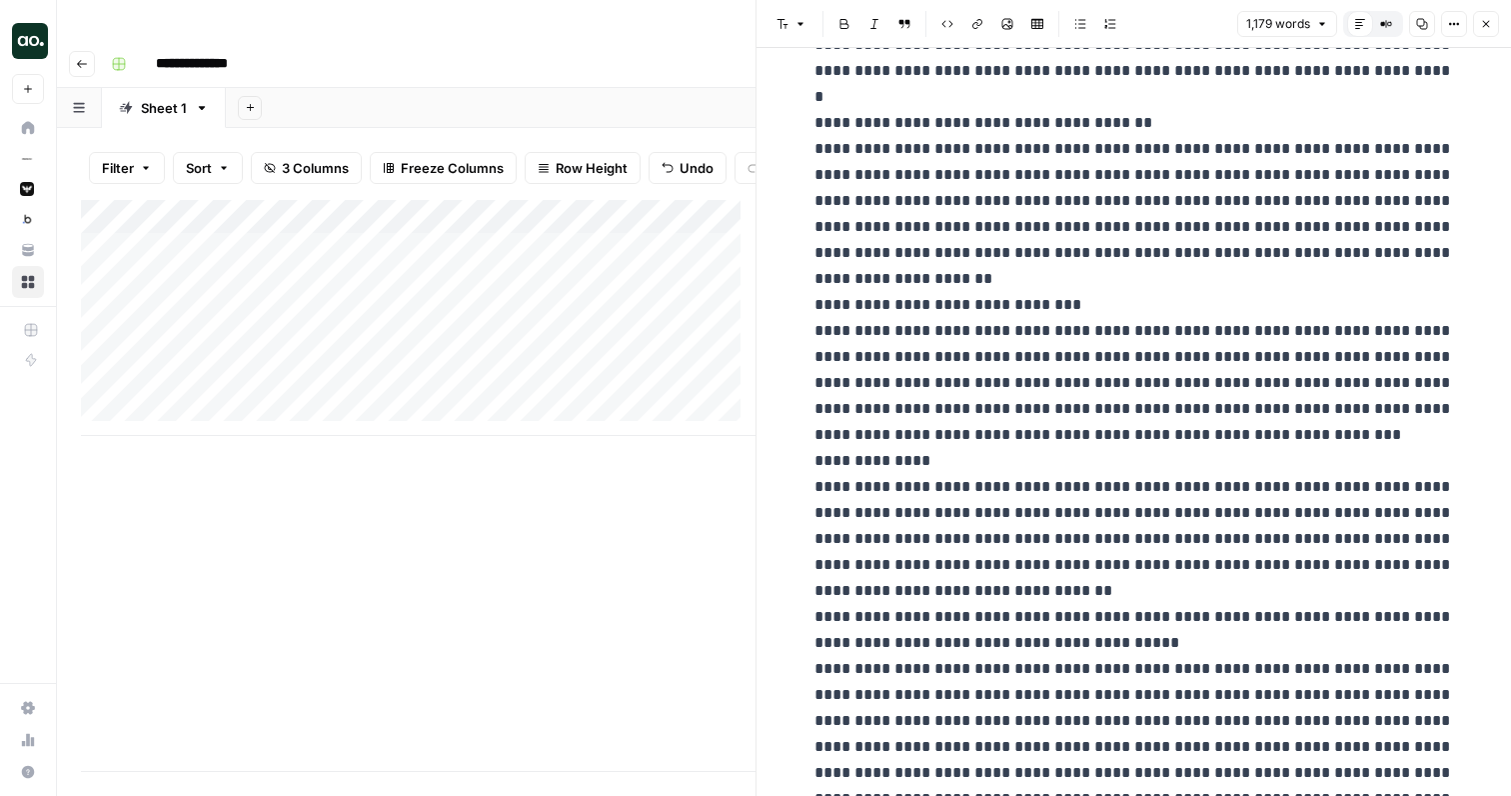
scroll to position [2167, 0]
